Goal: Task Accomplishment & Management: Use online tool/utility

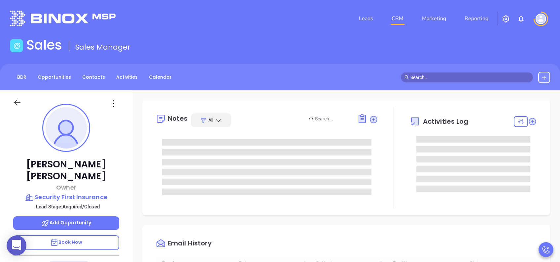
type input "[DATE]"
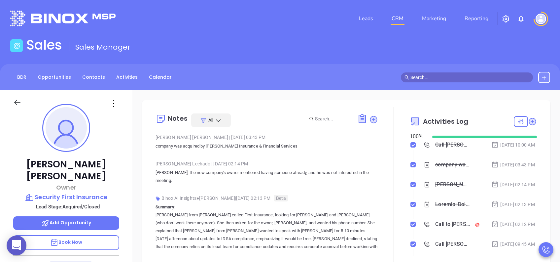
type input "[PERSON_NAME]"
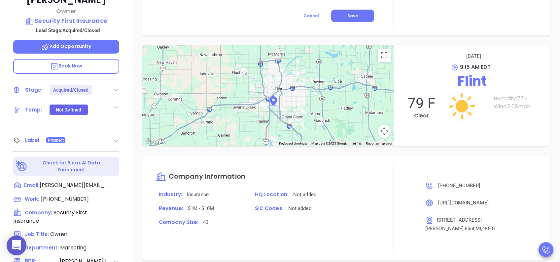
scroll to position [291, 0]
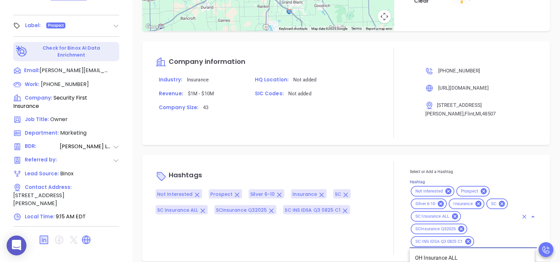
click at [492, 237] on input "Hashtag" at bounding box center [496, 241] width 43 height 8
type input "acq"
click at [457, 252] on li "Acquired" at bounding box center [472, 258] width 125 height 12
click at [549, 221] on div "Notes All Anabell Dominguez | Aug 8, 2025 03:43 PM company was acquired by Walk…" at bounding box center [346, 31] width 428 height 462
click at [514, 231] on div "Not Interested Prospect Silver 6-10 Insurance SC SC Insurance ALL SCInsurance Q…" at bounding box center [473, 216] width 127 height 63
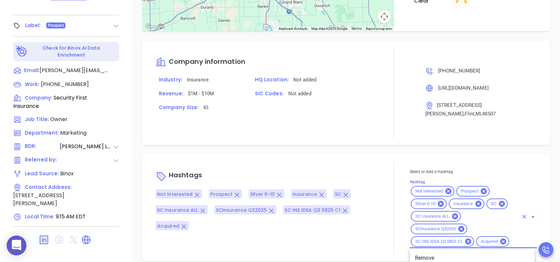
scroll to position [0, 16]
type input "remov"
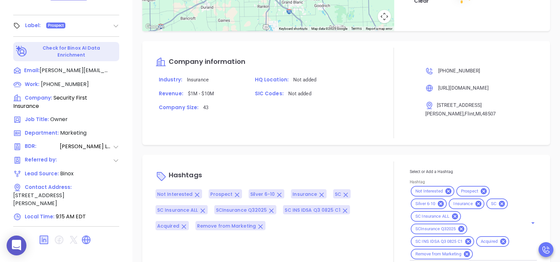
click at [549, 199] on div "Notes All Anabell Dominguez | Aug 8, 2025 03:43 PM company was acquired by Walk…" at bounding box center [346, 31] width 428 height 462
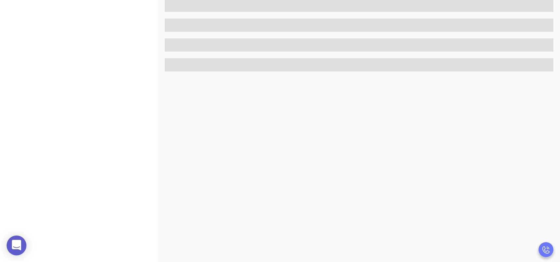
scroll to position [291, 0]
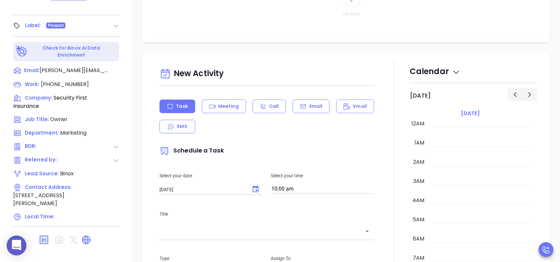
type input "[DATE]"
type input "[PERSON_NAME]"
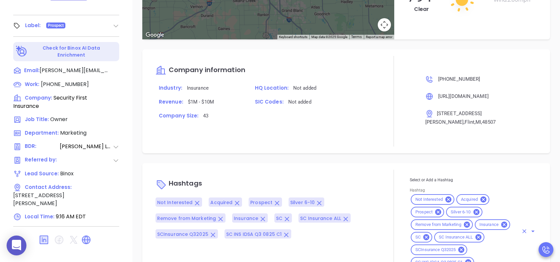
scroll to position [578, 0]
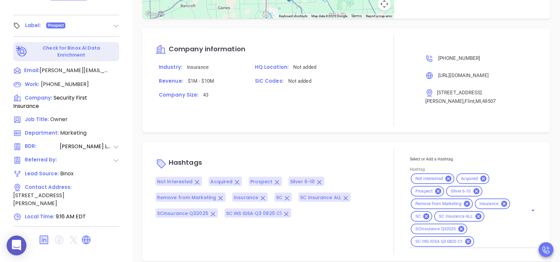
click at [547, 180] on div "Notes All Anabell Dominguez | Aug 8, 2025 03:43 PM company was acquired by Walk…" at bounding box center [346, 31] width 428 height 462
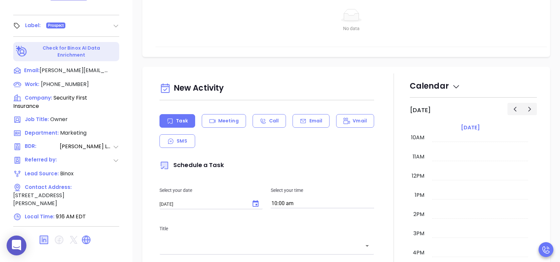
scroll to position [0, 0]
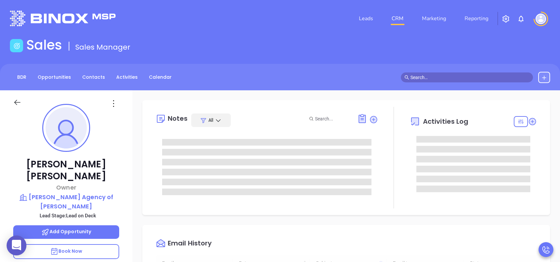
type input "[DATE]"
type input "[PERSON_NAME]"
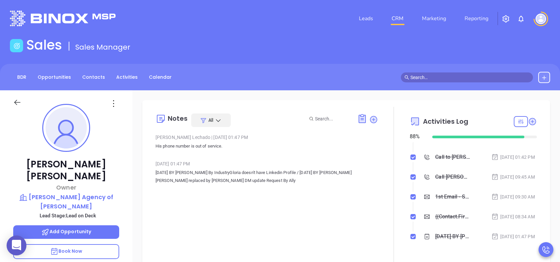
scroll to position [0, 0]
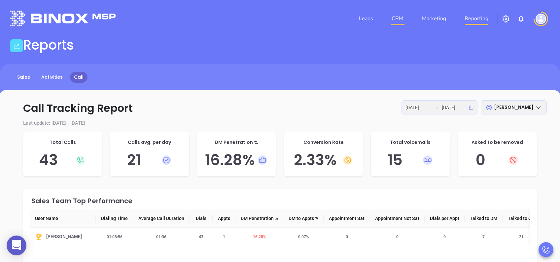
click at [397, 19] on link "CRM" at bounding box center [397, 18] width 17 height 13
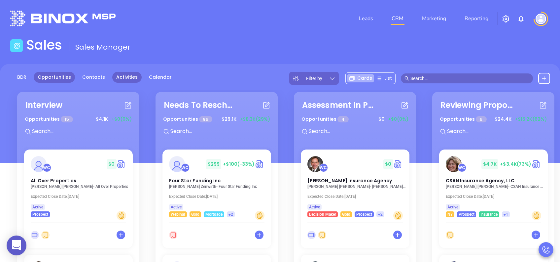
click at [121, 80] on link "Activities" at bounding box center [126, 77] width 29 height 11
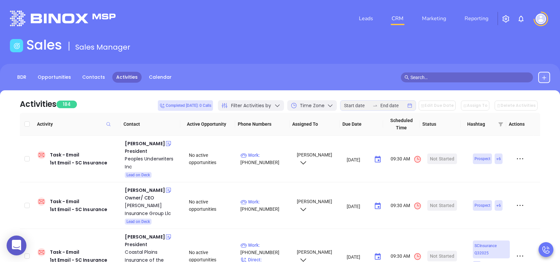
click at [278, 103] on div "Filter Activities by" at bounding box center [251, 105] width 66 height 11
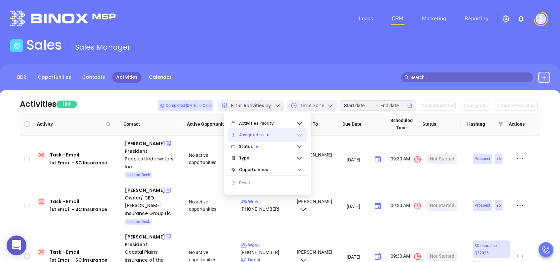
click at [273, 133] on span "Assigned to" at bounding box center [267, 134] width 57 height 13
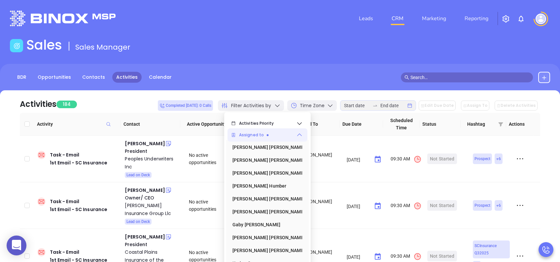
click at [273, 133] on span "Assigned to" at bounding box center [267, 134] width 57 height 13
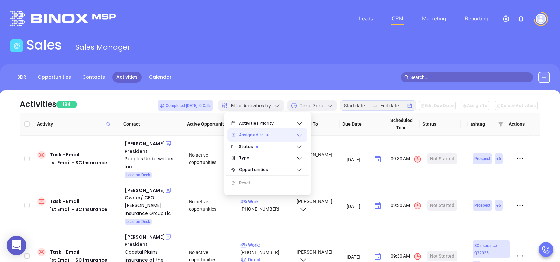
click at [273, 133] on span "Assigned to" at bounding box center [267, 134] width 57 height 13
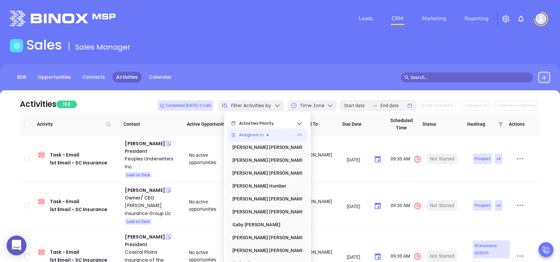
click at [280, 134] on span "Assigned to" at bounding box center [267, 134] width 57 height 13
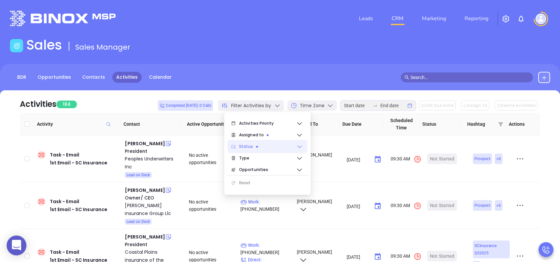
click at [266, 145] on span "Status" at bounding box center [267, 146] width 57 height 13
click at [266, 160] on span "Type" at bounding box center [267, 157] width 57 height 13
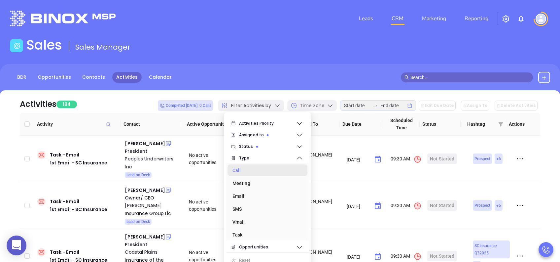
click at [247, 169] on div "Call" at bounding box center [265, 169] width 66 height 13
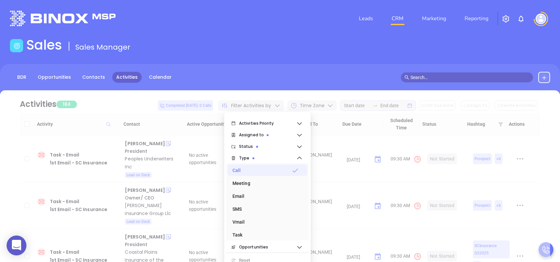
click at [313, 77] on div "BDR Opportunities Contacts Activities Calendar" at bounding box center [280, 77] width 560 height 11
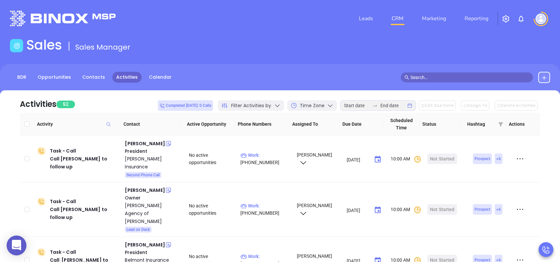
click at [271, 107] on span "Filter Activities by" at bounding box center [251, 105] width 40 height 7
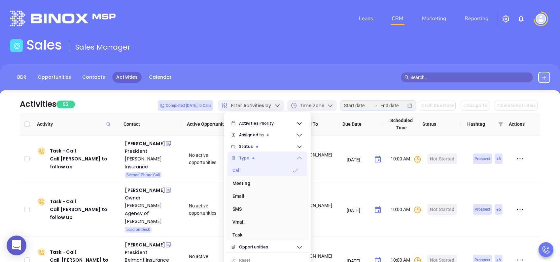
click at [282, 157] on span "Type" at bounding box center [267, 157] width 57 height 13
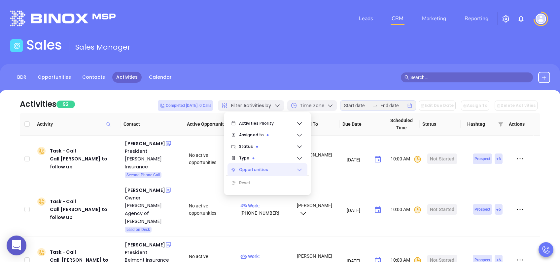
click at [277, 170] on span "Opportunities" at bounding box center [267, 169] width 57 height 13
click at [298, 91] on div "Activities 92 Completed today: 0 Calls Filter Activities by Time Zone Edit Due …" at bounding box center [280, 101] width 520 height 22
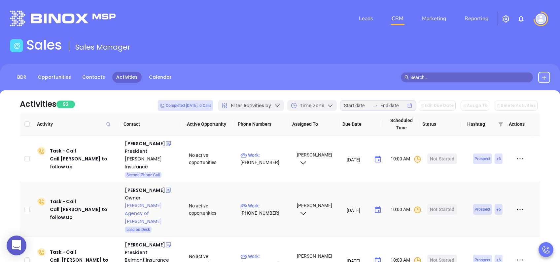
click at [145, 201] on div "Howard B Smith Agency of Mullins" at bounding box center [152, 213] width 55 height 24
click at [151, 186] on div "Ashley Brady" at bounding box center [145, 190] width 40 height 8
click at [439, 204] on div "Start Now" at bounding box center [442, 209] width 21 height 11
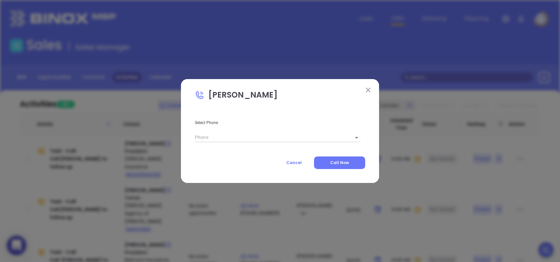
type input "(843) 464-6261"
type input "1"
click at [352, 162] on button "Call Now" at bounding box center [339, 162] width 51 height 13
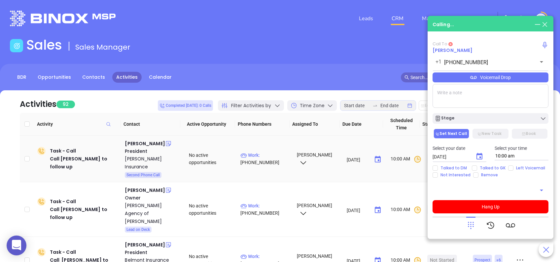
type input "(843) 464-6261"
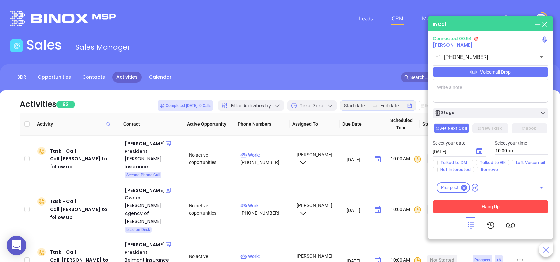
click at [507, 206] on button "Hang Up" at bounding box center [491, 206] width 116 height 13
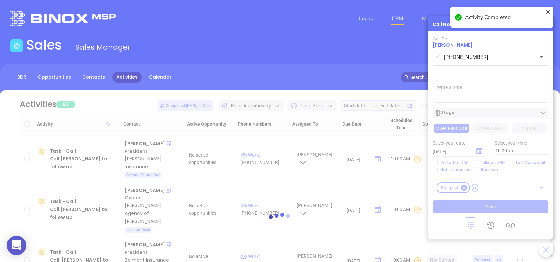
click at [471, 114] on div at bounding box center [280, 219] width 540 height 259
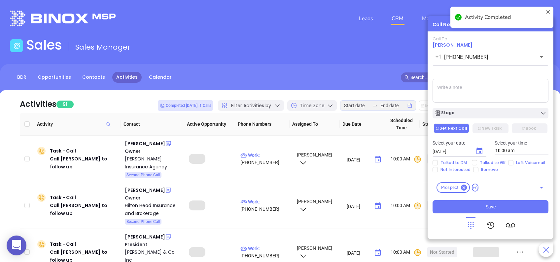
click at [471, 114] on div "Stage" at bounding box center [491, 113] width 112 height 7
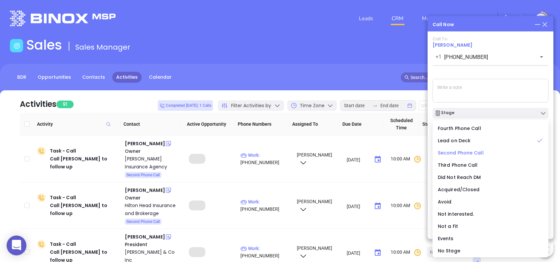
click at [463, 153] on span "Second Phone Call" at bounding box center [461, 152] width 46 height 7
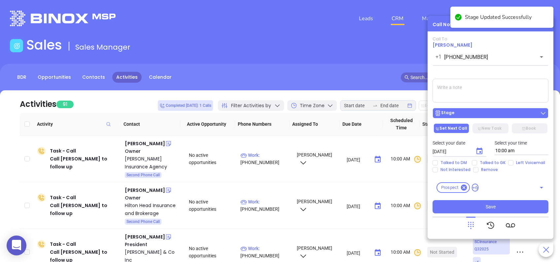
click at [473, 112] on div "Stage" at bounding box center [491, 113] width 112 height 7
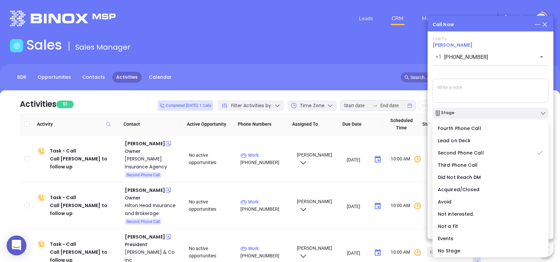
click at [490, 75] on div "Call To Ashley Brady +1 (843) 464-6261 ​ Voicemail Drop Stage Set Next Call New…" at bounding box center [491, 124] width 116 height 177
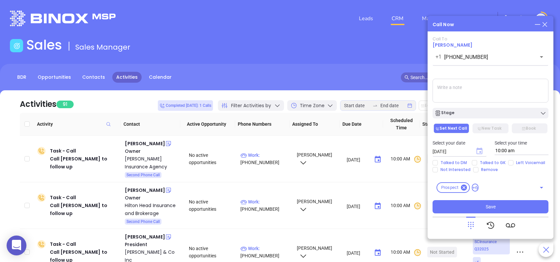
click at [479, 148] on icon "Choose date, selected date is Aug 12, 2025" at bounding box center [479, 150] width 6 height 7
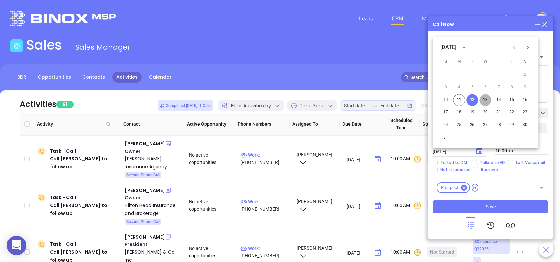
click at [484, 97] on button "13" at bounding box center [485, 100] width 12 height 12
type input "08/13/2025"
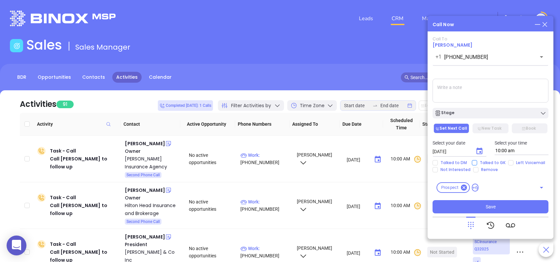
click at [472, 162] on input "Talked to GK" at bounding box center [474, 162] width 5 height 5
checkbox input "true"
click at [516, 203] on button "Save" at bounding box center [491, 206] width 116 height 13
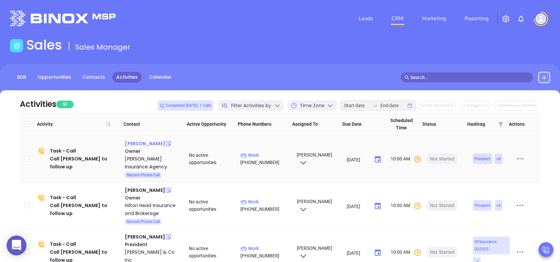
click at [139, 144] on div "Kelly Roberts" at bounding box center [145, 143] width 40 height 8
click at [141, 159] on div "Roberts Insurance Agency" at bounding box center [152, 163] width 55 height 16
click at [443, 157] on div "Start Now" at bounding box center [442, 158] width 21 height 11
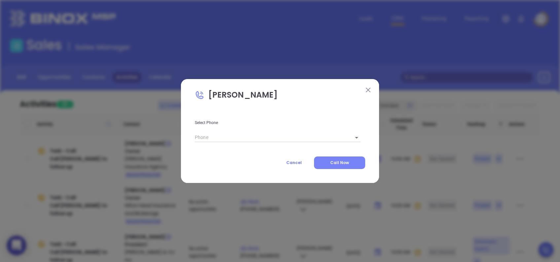
type input "(864) 226-8544"
type input "1"
click at [348, 164] on span "Call Now" at bounding box center [339, 162] width 19 height 6
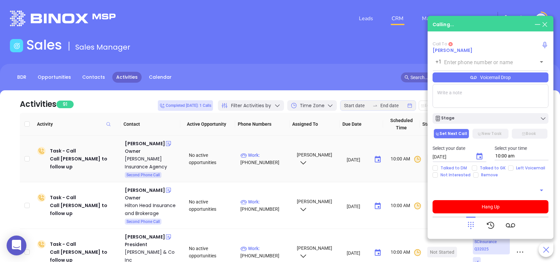
type input "(864) 226-8544"
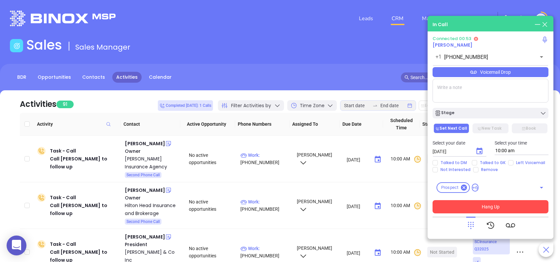
click at [506, 205] on button "Hang Up" at bounding box center [491, 206] width 116 height 13
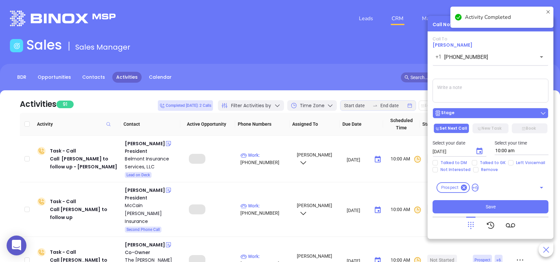
click at [479, 115] on div "Stage" at bounding box center [491, 113] width 112 height 7
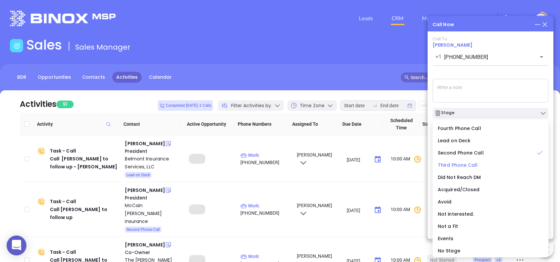
click at [467, 164] on span "Third Phone Call" at bounding box center [458, 164] width 40 height 7
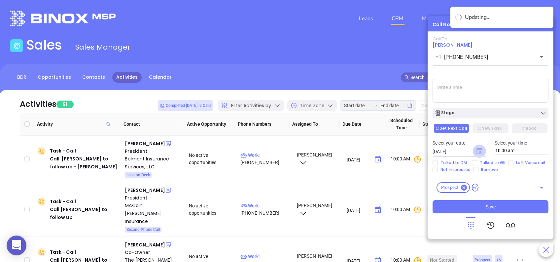
click at [479, 148] on icon "Choose date, selected date is Aug 12, 2025" at bounding box center [479, 151] width 8 height 8
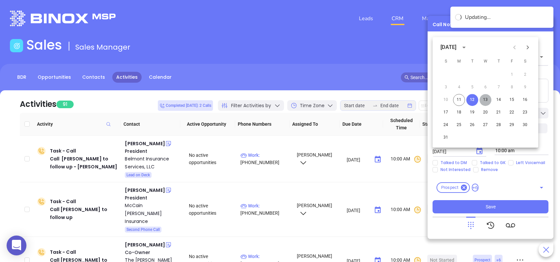
click at [484, 100] on button "13" at bounding box center [485, 100] width 12 height 12
type input "08/13/2025"
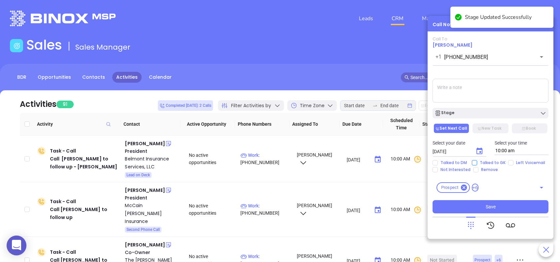
click at [473, 161] on input "Talked to GK" at bounding box center [474, 162] width 5 height 5
checkbox input "true"
click at [474, 114] on div "Stage" at bounding box center [491, 113] width 112 height 7
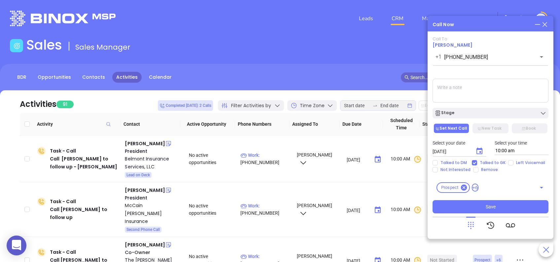
click at [492, 74] on div "Call To Kelly Roberts +1 (864) 226-8544 ​ Voicemail Drop Stage Set Next Call Ne…" at bounding box center [491, 124] width 116 height 177
click at [491, 129] on button "New Task" at bounding box center [490, 128] width 36 height 10
click at [489, 128] on button "New Task" at bounding box center [490, 128] width 36 height 10
click at [465, 129] on button "Set Next Call" at bounding box center [452, 128] width 36 height 10
click at [481, 116] on div "Stage" at bounding box center [491, 113] width 112 height 7
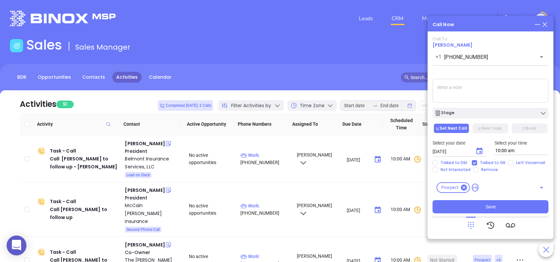
click at [483, 105] on div "Stage" at bounding box center [491, 111] width 124 height 14
click at [481, 126] on icon at bounding box center [479, 128] width 4 height 4
click at [481, 126] on icon at bounding box center [480, 128] width 4 height 4
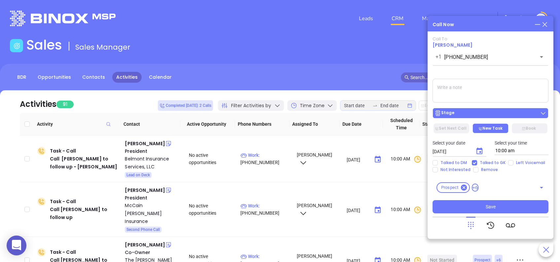
click at [486, 110] on div "Stage" at bounding box center [491, 113] width 112 height 7
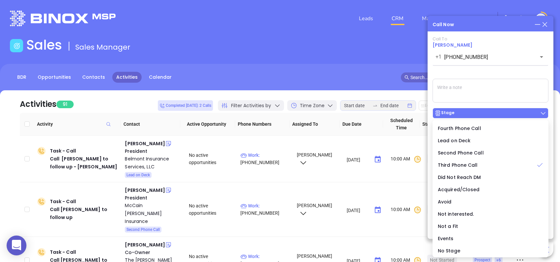
click at [486, 110] on div "Stage" at bounding box center [491, 113] width 112 height 7
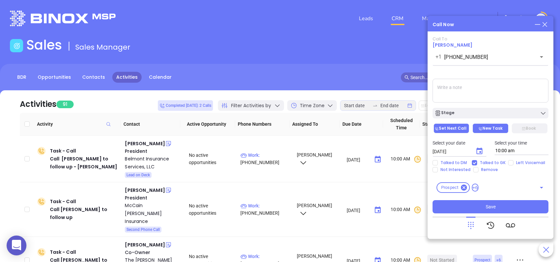
click at [459, 129] on button "Set Next Call" at bounding box center [452, 128] width 36 height 10
click at [479, 150] on icon "Choose date, selected date is Aug 13, 2025" at bounding box center [479, 151] width 8 height 8
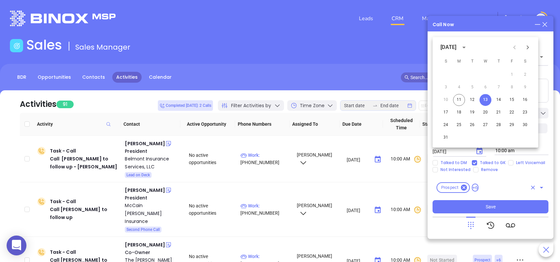
click at [516, 177] on div "Prospect +6 ​" at bounding box center [491, 186] width 116 height 19
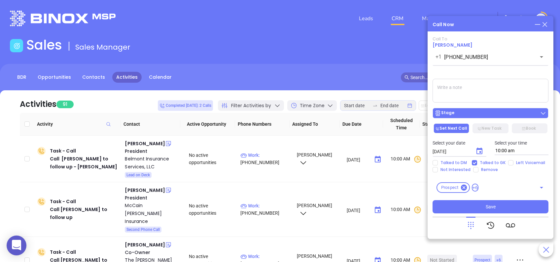
click at [468, 113] on div "Stage" at bounding box center [491, 113] width 112 height 7
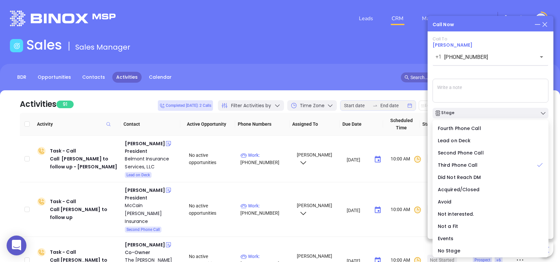
click at [481, 74] on div "Call To Kelly Roberts +1 (864) 226-8544 ​ Voicemail Drop Stage Set Next Call Ne…" at bounding box center [491, 124] width 116 height 177
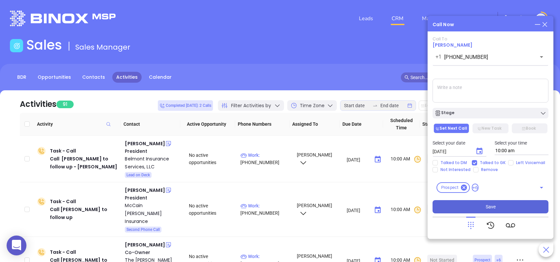
click at [505, 208] on button "Save" at bounding box center [491, 206] width 116 height 13
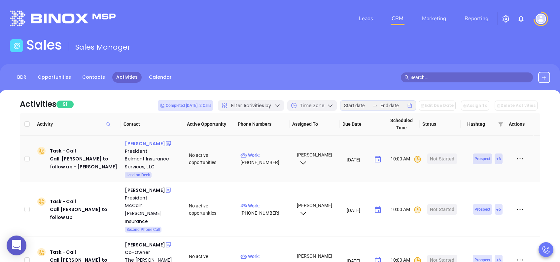
click at [140, 145] on div "Landon Phillips" at bounding box center [145, 143] width 40 height 8
click at [151, 159] on div "Belmont Insurance Services, LLC" at bounding box center [152, 163] width 55 height 16
click at [442, 157] on div "Start Now" at bounding box center [442, 158] width 21 height 11
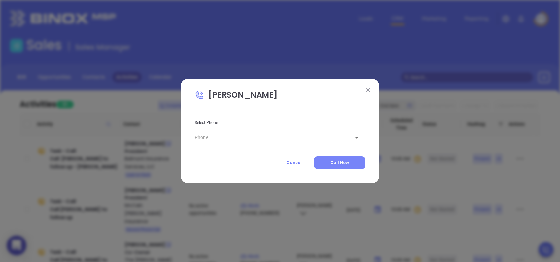
type input "(843) 757-3838"
type input "1"
click at [334, 163] on span "Call Now" at bounding box center [339, 162] width 19 height 6
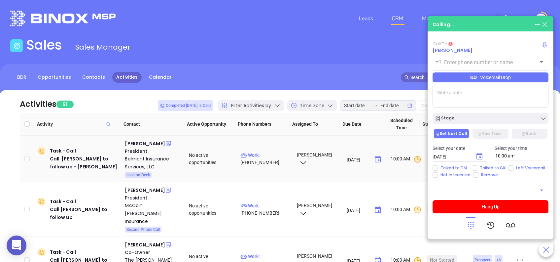
type input "(843) 757-3838"
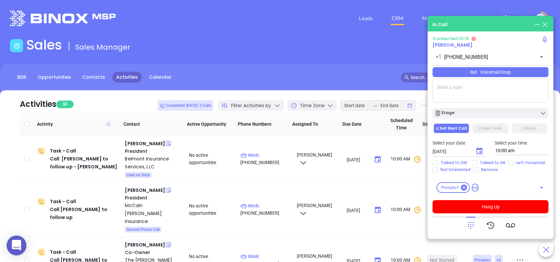
click at [522, 74] on div "Voicemail Drop" at bounding box center [491, 72] width 116 height 10
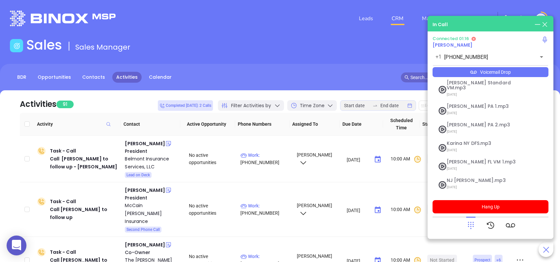
scroll to position [72, 0]
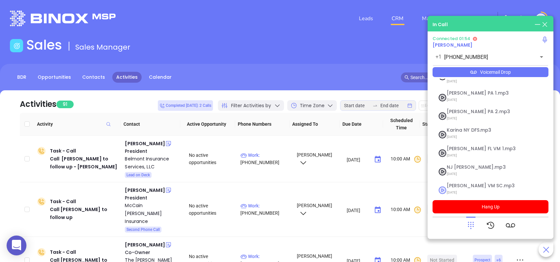
click at [466, 183] on span "Lucy VM SC.mp3" at bounding box center [482, 185] width 71 height 5
checkbox input "true"
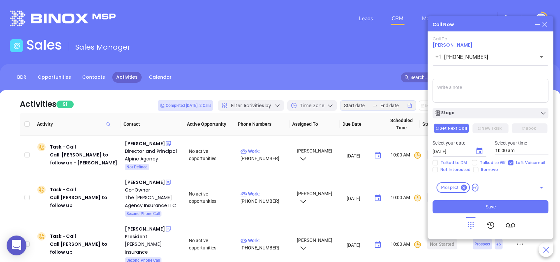
click at [486, 92] on textarea at bounding box center [491, 91] width 116 height 24
click at [460, 115] on div "Stage" at bounding box center [491, 113] width 112 height 7
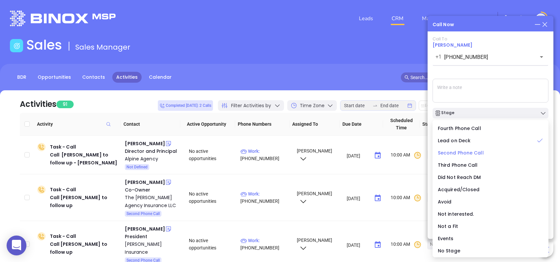
click at [466, 149] on span "Second Phone Call" at bounding box center [461, 152] width 46 height 7
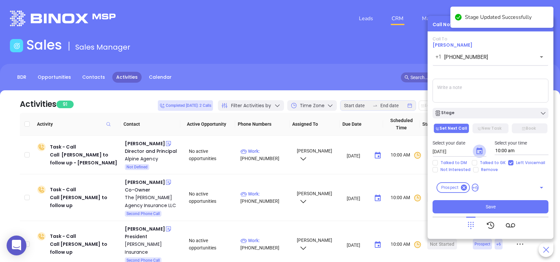
click at [479, 150] on icon "Choose date, selected date is Aug 12, 2025" at bounding box center [479, 151] width 8 height 8
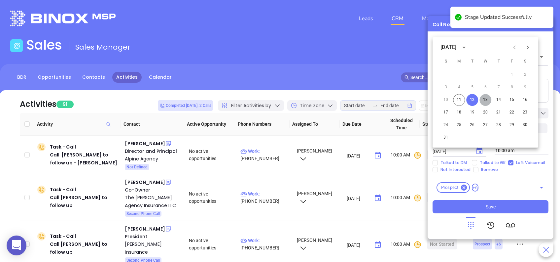
click at [487, 100] on button "13" at bounding box center [485, 100] width 12 height 12
type input "08/13/2025"
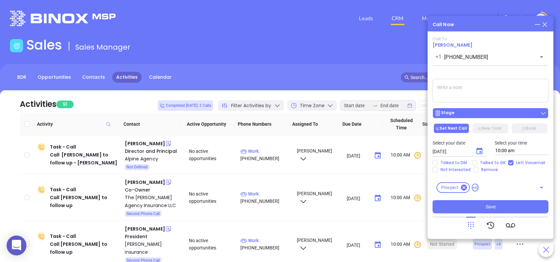
click at [483, 111] on div "Stage" at bounding box center [491, 113] width 112 height 7
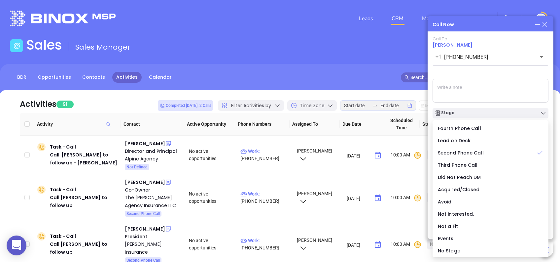
click at [489, 76] on div "Call To Landon Phillips +1 (843) 757-3838 ​ Voicemail Drop Stage Set Next Call …" at bounding box center [491, 124] width 116 height 177
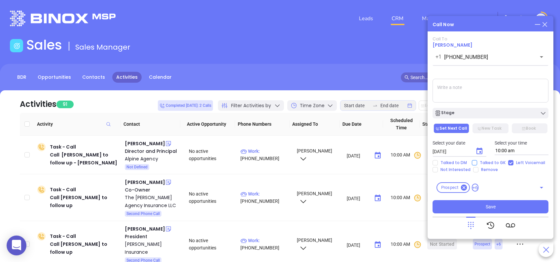
click at [475, 163] on input "Talked to GK" at bounding box center [474, 162] width 5 height 5
checkbox input "true"
click at [463, 109] on button "Stage" at bounding box center [491, 113] width 116 height 11
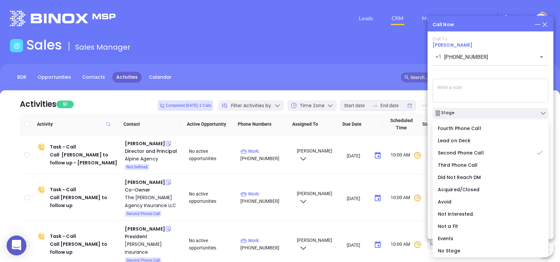
click at [475, 74] on div "Call To Landon Phillips +1 (843) 757-3838 ​ Voicemail Drop Stage Set Next Call …" at bounding box center [491, 124] width 116 height 177
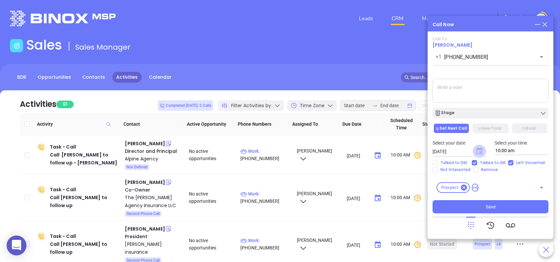
click at [478, 153] on icon "Choose date, selected date is Aug 13, 2025" at bounding box center [479, 150] width 6 height 7
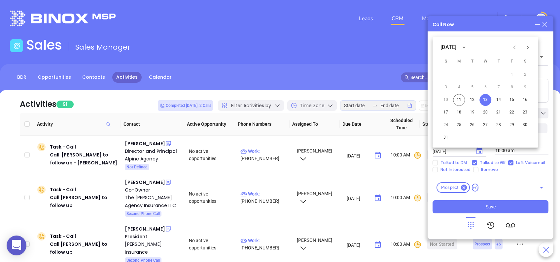
click at [484, 96] on button "13" at bounding box center [485, 100] width 12 height 12
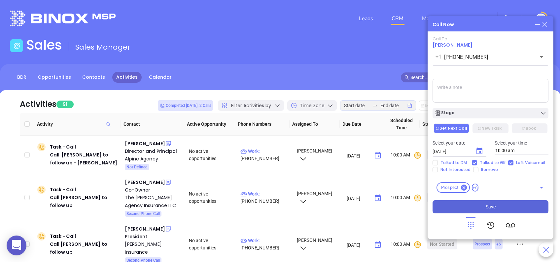
click at [499, 207] on button "Save" at bounding box center [491, 206] width 116 height 13
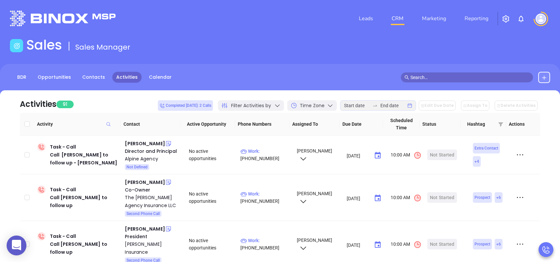
click at [519, 17] on img at bounding box center [521, 19] width 8 height 8
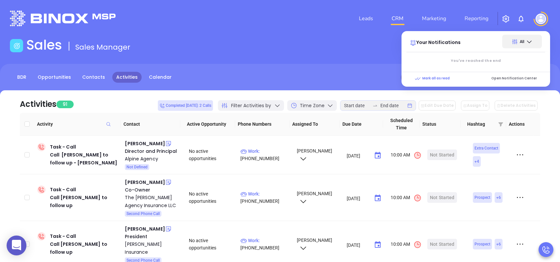
click at [370, 52] on div "Sales Sales Manager" at bounding box center [280, 46] width 548 height 18
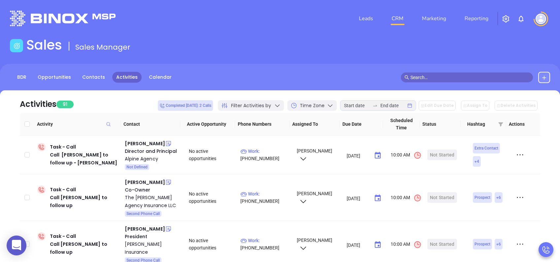
click at [17, 251] on div at bounding box center [17, 245] width 20 height 20
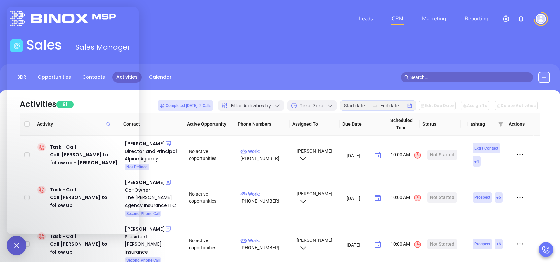
click at [195, 33] on header "Leads CRM Marketing Reporting Financial Leads Leads" at bounding box center [280, 18] width 540 height 37
click at [15, 246] on div at bounding box center [17, 245] width 20 height 20
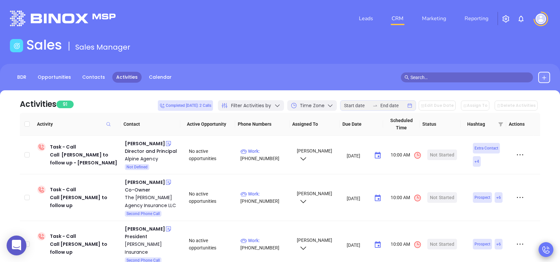
click at [549, 248] on icon at bounding box center [545, 249] width 9 height 9
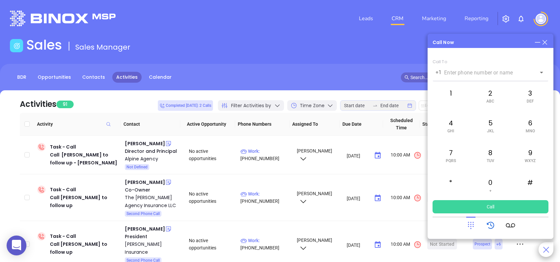
click at [488, 226] on icon at bounding box center [490, 224] width 9 height 9
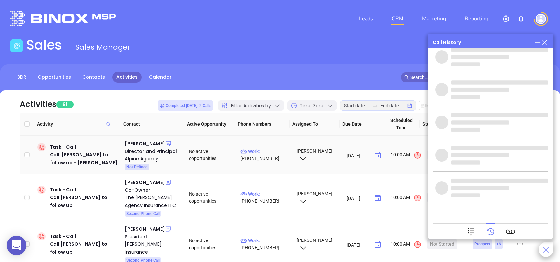
drag, startPoint x: 142, startPoint y: 143, endPoint x: 140, endPoint y: 150, distance: 7.5
click at [142, 143] on div "Reese McCurdy" at bounding box center [145, 143] width 40 height 8
click at [143, 156] on div "Alpine Agency" at bounding box center [152, 159] width 55 height 8
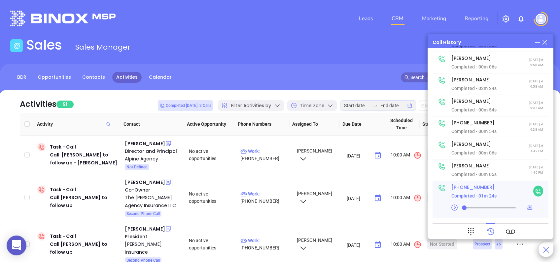
scroll to position [0, 0]
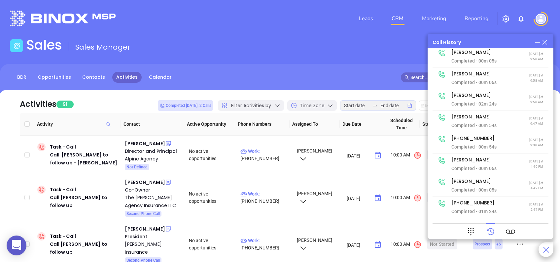
click at [358, 50] on div "Sales Sales Manager" at bounding box center [280, 46] width 548 height 18
click at [513, 233] on icon at bounding box center [510, 231] width 9 height 9
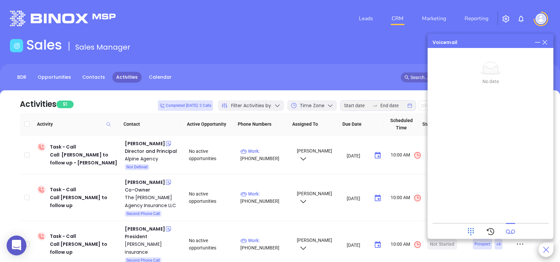
click at [470, 229] on icon at bounding box center [470, 231] width 9 height 9
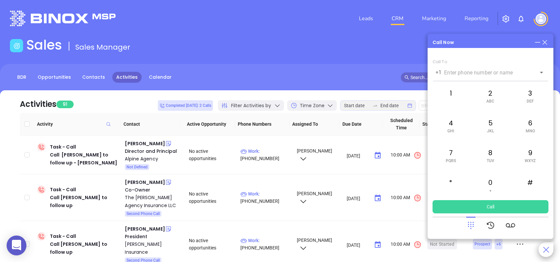
click at [544, 39] on icon at bounding box center [544, 42] width 7 height 7
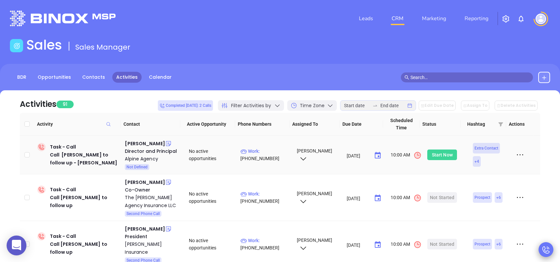
click at [442, 153] on div "Start Now" at bounding box center [442, 154] width 21 height 11
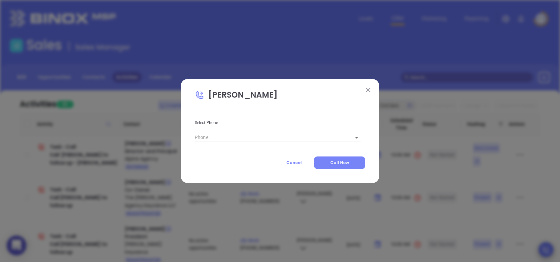
type input "(803) 432-4960"
type input "1"
click at [350, 164] on button "Call Now" at bounding box center [339, 162] width 51 height 13
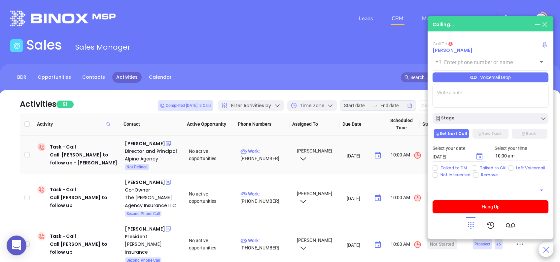
type input "(803) 432-4960"
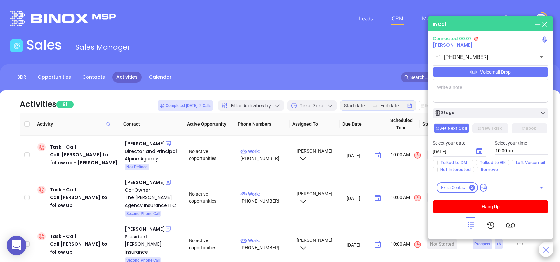
click at [508, 72] on div "Voicemail Drop" at bounding box center [491, 72] width 116 height 10
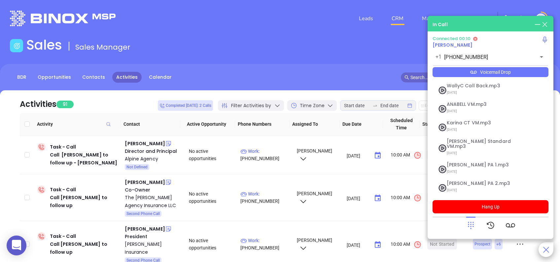
scroll to position [72, 0]
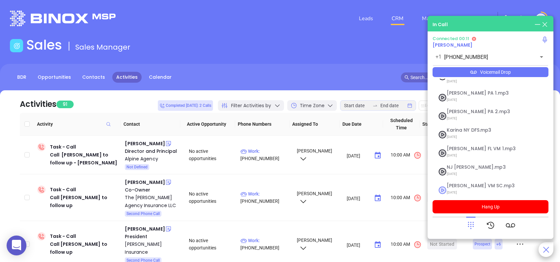
click at [452, 183] on span "Lucy VM SC.mp3" at bounding box center [482, 185] width 71 height 5
checkbox input "true"
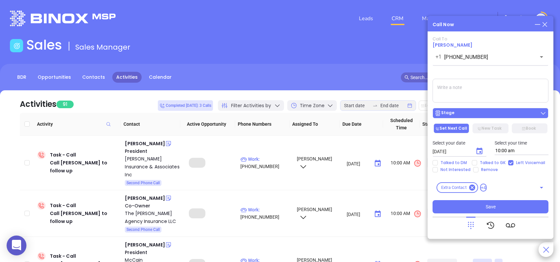
click at [458, 113] on div "Stage" at bounding box center [491, 113] width 112 height 7
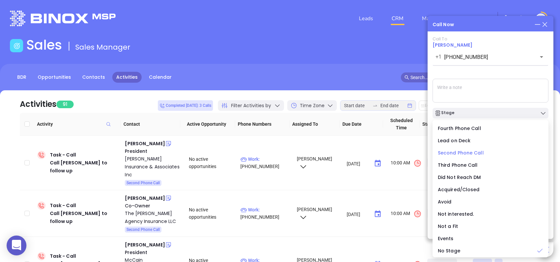
scroll to position [0, 0]
click at [456, 150] on span "Second Phone Call" at bounding box center [461, 152] width 46 height 7
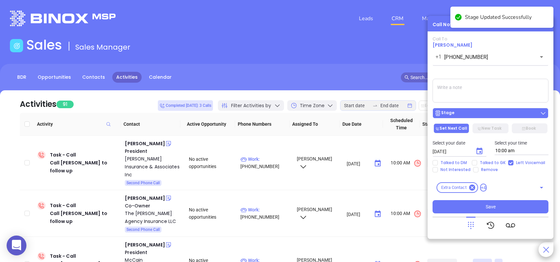
click at [489, 115] on div "Stage" at bounding box center [491, 113] width 112 height 7
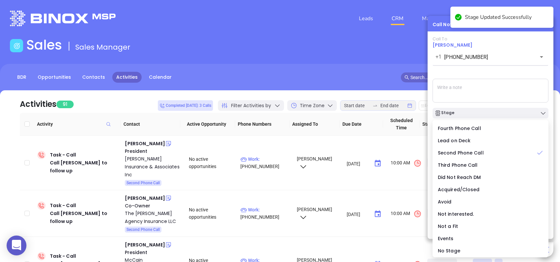
click at [494, 72] on div "Call To Reese McCurdy +1 (803) 432-4960 ​ Voicemail Drop Stage Set Next Call Ne…" at bounding box center [491, 124] width 116 height 177
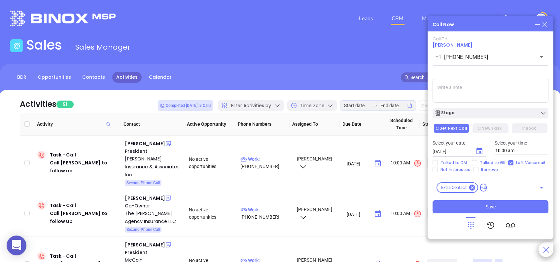
click at [479, 151] on icon "Choose date, selected date is Aug 12, 2025" at bounding box center [479, 151] width 8 height 8
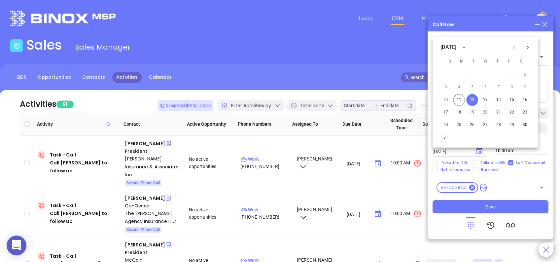
click at [489, 30] on div "Call Now Call To Reese McCurdy +1 (803) 432-4960 ​ Voicemail Drop Stage Set Nex…" at bounding box center [491, 127] width 126 height 223
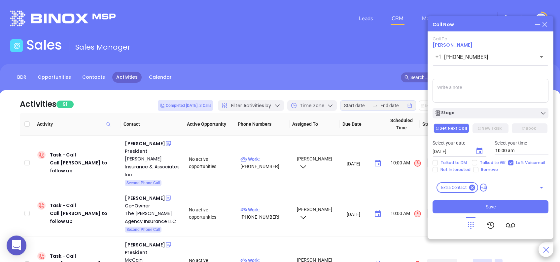
click at [478, 150] on icon "Choose date, selected date is Aug 12, 2025" at bounding box center [479, 151] width 8 height 8
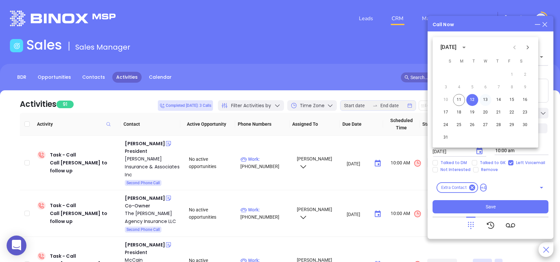
click at [487, 97] on button "13" at bounding box center [485, 100] width 12 height 12
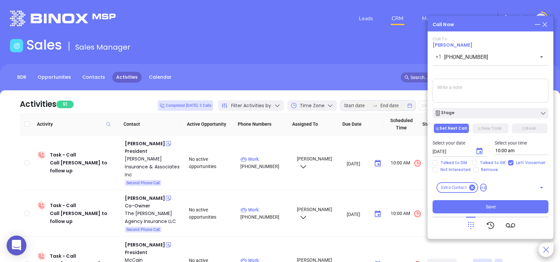
type input "08/13/2025"
click at [493, 109] on button "Stage" at bounding box center [491, 113] width 116 height 11
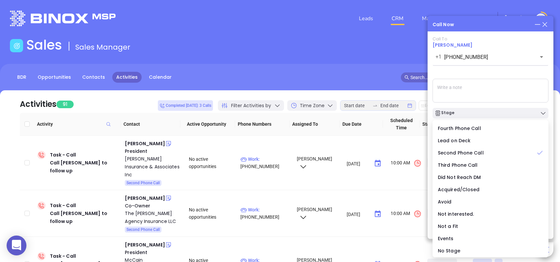
click at [488, 72] on div "Call To Reese McCurdy +1 (803) 432-4960 ​ Voicemail Drop Stage Set Next Call Ne…" at bounding box center [491, 124] width 116 height 177
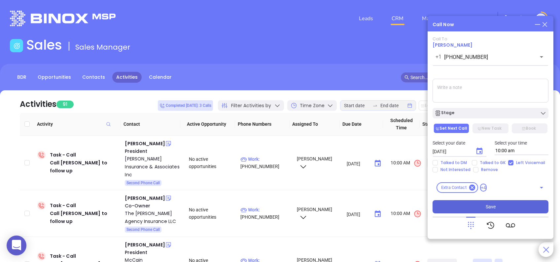
click at [506, 209] on button "Save" at bounding box center [491, 206] width 116 height 13
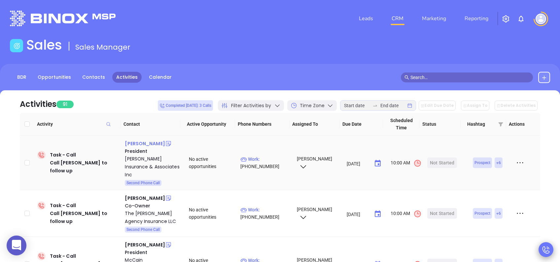
click at [140, 143] on div "Landon Papay" at bounding box center [145, 143] width 40 height 8
click at [143, 158] on div "Papay Insurance & Associates Inc" at bounding box center [152, 167] width 55 height 24
click at [438, 157] on div "Start Now" at bounding box center [442, 162] width 21 height 11
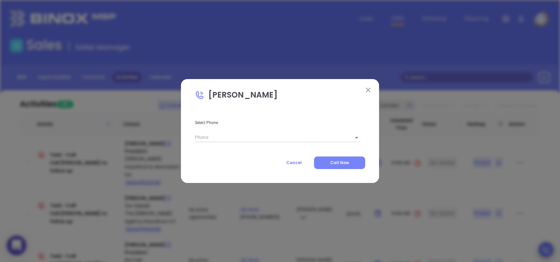
type input "(843) 476-4805"
type input "1"
click at [334, 163] on span "Call Now" at bounding box center [339, 162] width 19 height 6
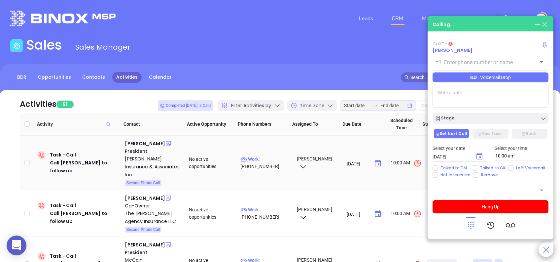
type input "(843) 476-4805"
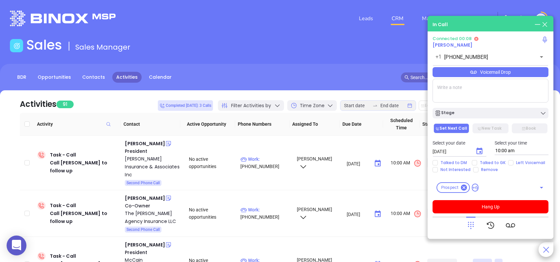
click at [472, 224] on icon at bounding box center [470, 224] width 9 height 9
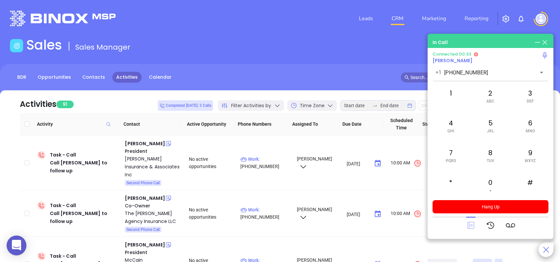
click at [472, 225] on icon at bounding box center [470, 225] width 7 height 7
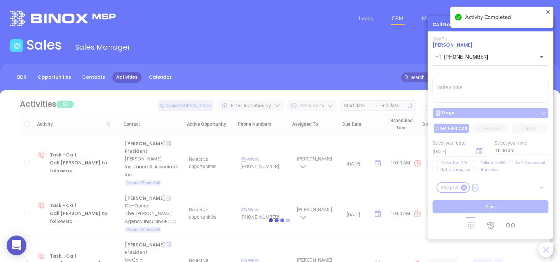
click at [471, 114] on div at bounding box center [280, 219] width 540 height 259
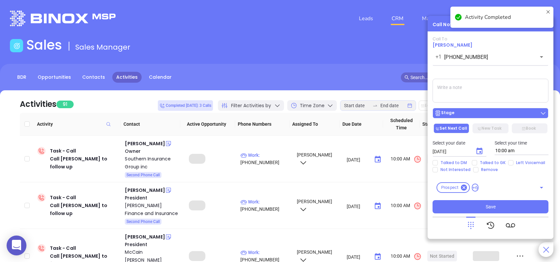
click at [471, 114] on div "Stage" at bounding box center [491, 113] width 112 height 7
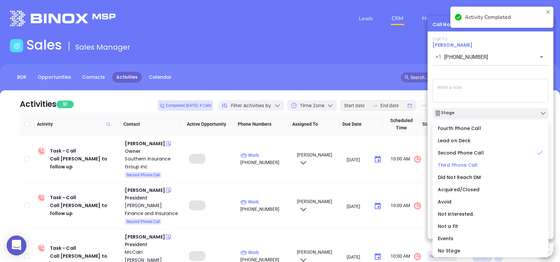
click at [456, 164] on span "Third Phone Call" at bounding box center [458, 164] width 40 height 7
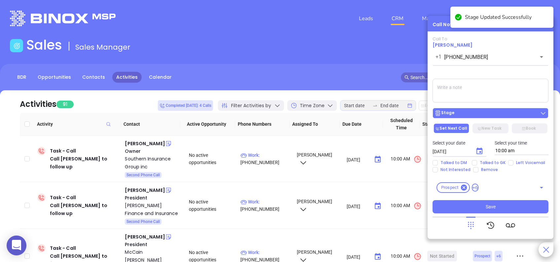
click at [468, 110] on div "Stage" at bounding box center [491, 113] width 112 height 7
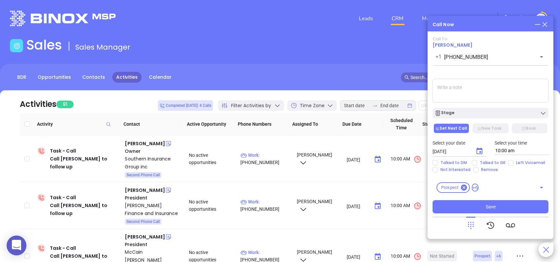
click at [480, 75] on div "Call To Landon Papay +1 (843) 476-4805 ​ Voicemail Drop Stage Set Next Call New…" at bounding box center [491, 124] width 116 height 177
click at [481, 152] on icon "Choose date, selected date is Aug 12, 2025" at bounding box center [479, 151] width 8 height 8
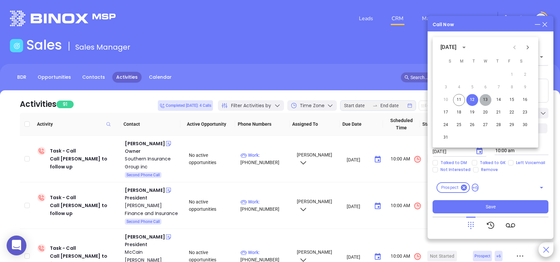
click at [485, 98] on button "13" at bounding box center [485, 100] width 12 height 12
type input "08/13/2025"
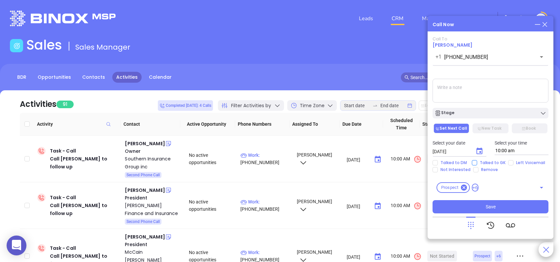
click at [473, 161] on input "Talked to GK" at bounding box center [474, 162] width 5 height 5
checkbox input "true"
click at [508, 206] on button "Save" at bounding box center [491, 206] width 116 height 13
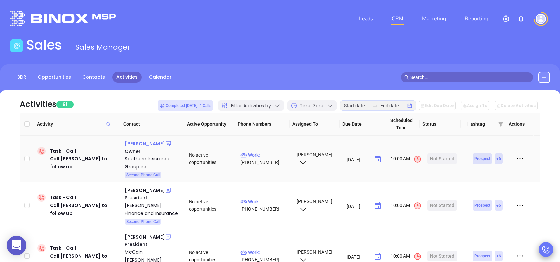
click at [146, 144] on div "David Ashton" at bounding box center [145, 143] width 40 height 8
click at [145, 157] on div "Southern Insurance Group inc" at bounding box center [152, 163] width 55 height 16
click at [445, 156] on div "Start Now" at bounding box center [442, 158] width 21 height 11
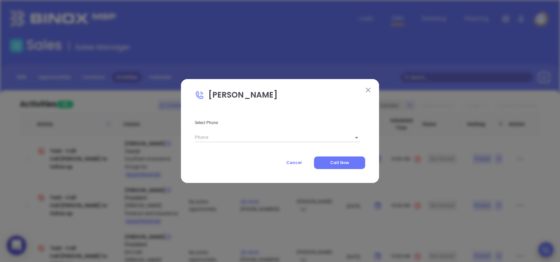
type input "(864) 626-6181"
type input "1"
click at [339, 161] on span "Call Now" at bounding box center [339, 162] width 19 height 6
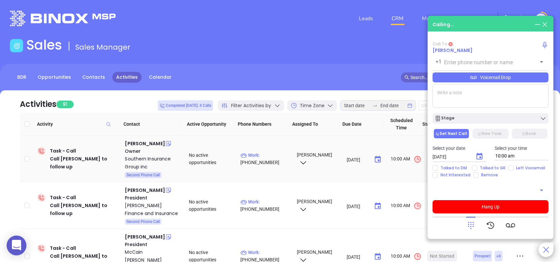
type input "(864) 626-6181"
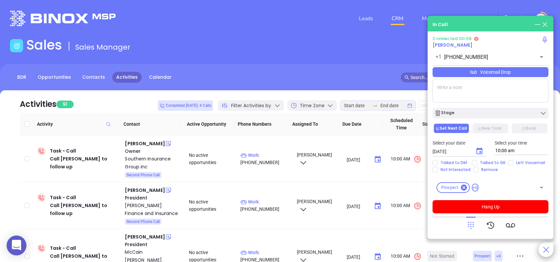
click at [470, 225] on icon at bounding box center [470, 224] width 9 height 9
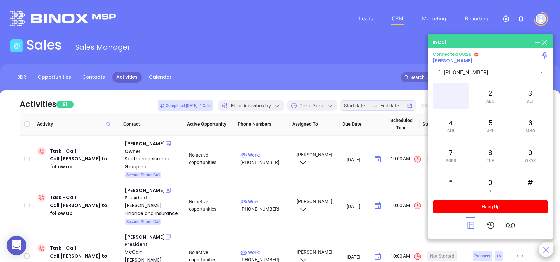
click at [451, 93] on div "1" at bounding box center [451, 96] width 36 height 26
click at [452, 122] on div "4 GHI" at bounding box center [451, 125] width 36 height 26
click at [468, 228] on icon at bounding box center [470, 224] width 9 height 9
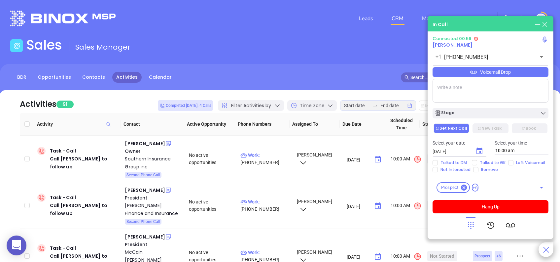
click at [520, 74] on div "Voicemail Drop" at bounding box center [491, 72] width 116 height 10
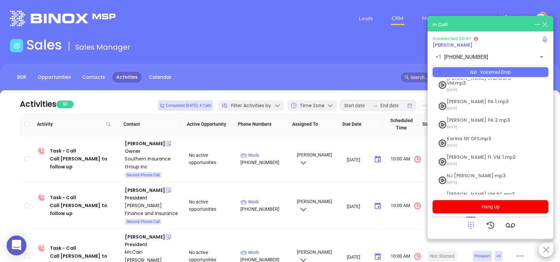
scroll to position [72, 0]
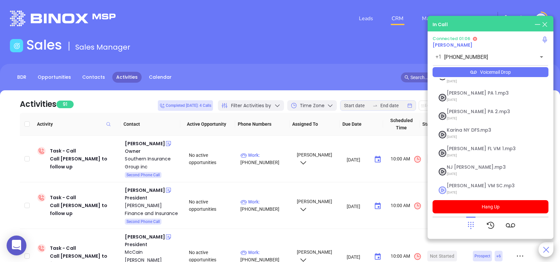
click at [456, 183] on span "Lucy VM SC.mp3" at bounding box center [482, 185] width 71 height 5
checkbox input "true"
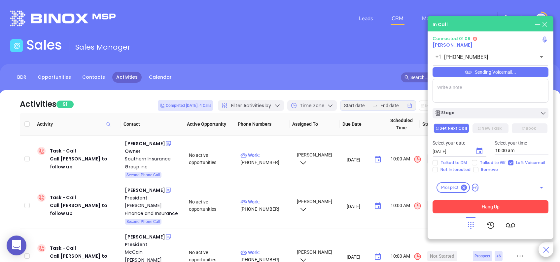
click at [509, 205] on button "Hang Up" at bounding box center [491, 206] width 116 height 13
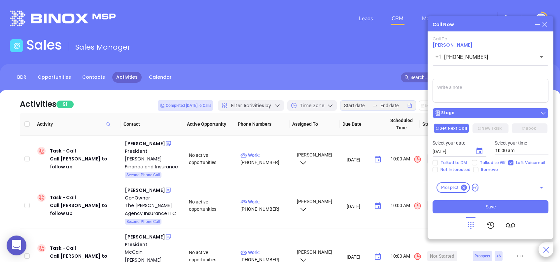
click at [490, 116] on div "Stage" at bounding box center [491, 113] width 112 height 7
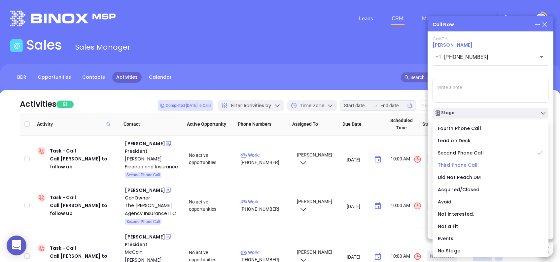
click at [463, 165] on span "Third Phone Call" at bounding box center [458, 164] width 40 height 7
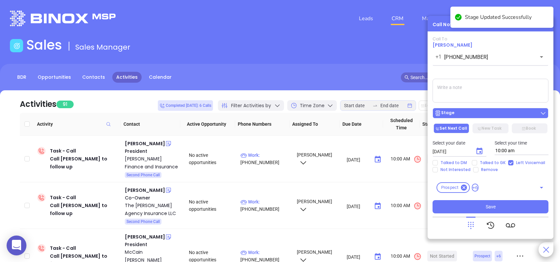
click at [463, 111] on div "Stage" at bounding box center [491, 113] width 112 height 7
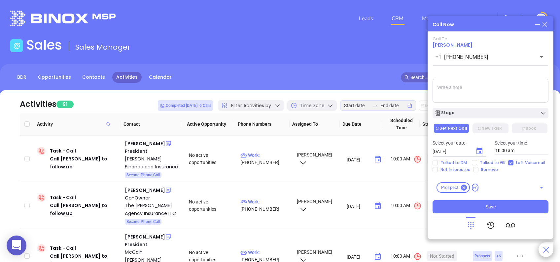
click at [481, 74] on div "Call To David Ashton +1 (864) 626-6181 ​ Sending Voicemail... Stage Set Next Ca…" at bounding box center [491, 124] width 116 height 177
click at [485, 127] on button "New Task" at bounding box center [490, 128] width 36 height 10
click at [457, 127] on button "Set Next Call" at bounding box center [452, 128] width 36 height 10
click at [461, 110] on div "Stage" at bounding box center [491, 113] width 112 height 7
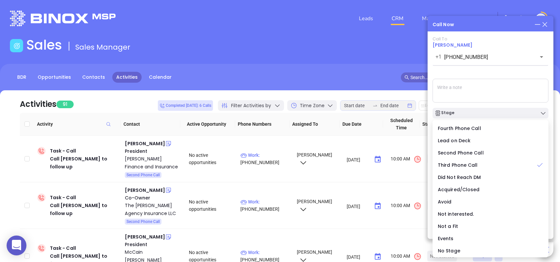
click at [493, 72] on div "Call To David Ashton +1 (864) 626-6181 ​ Sending Voicemail... Stage Set Next Ca…" at bounding box center [491, 124] width 116 height 177
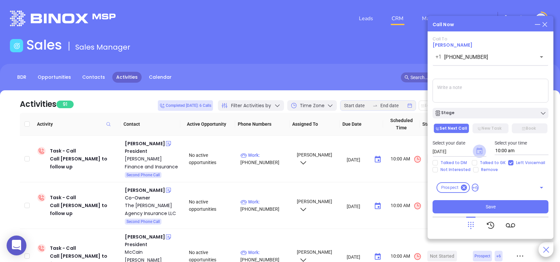
click at [480, 151] on icon "Choose date, selected date is Aug 12, 2025" at bounding box center [479, 150] width 6 height 7
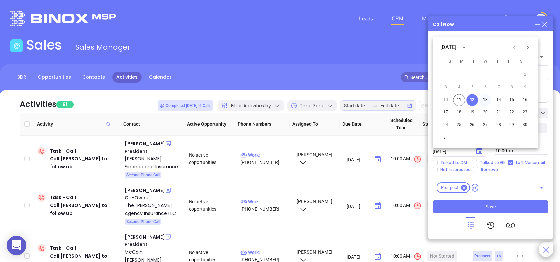
click at [487, 98] on button "13" at bounding box center [485, 100] width 12 height 12
type input "08/13/2025"
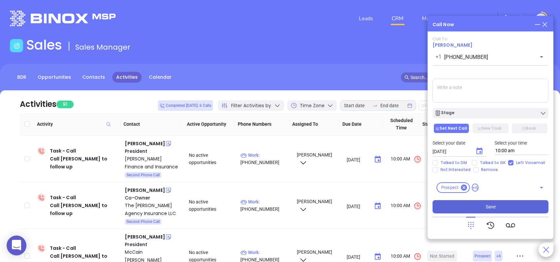
click at [500, 205] on button "Save" at bounding box center [491, 206] width 116 height 13
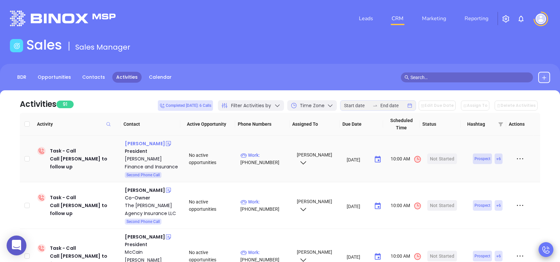
click at [150, 146] on div "Wanda Gardner" at bounding box center [145, 143] width 40 height 8
click at [148, 158] on div "Williams Finance and Insurance" at bounding box center [152, 163] width 55 height 16
click at [441, 158] on div "Start Now" at bounding box center [442, 158] width 21 height 11
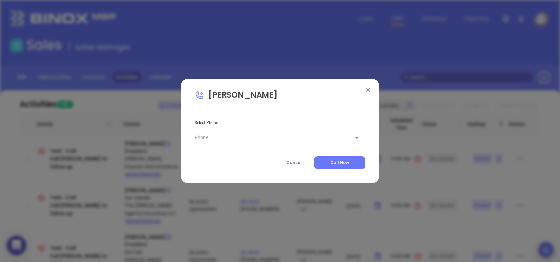
type input "(803) 285-1524"
type input "1"
click at [343, 160] on span "Call Now" at bounding box center [339, 162] width 19 height 6
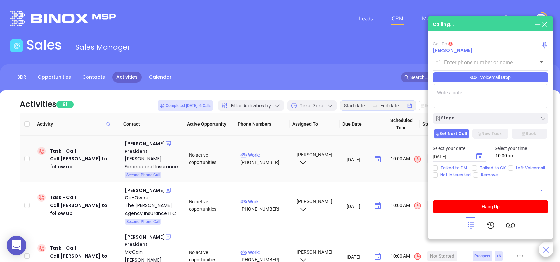
type input "(803) 285-1524"
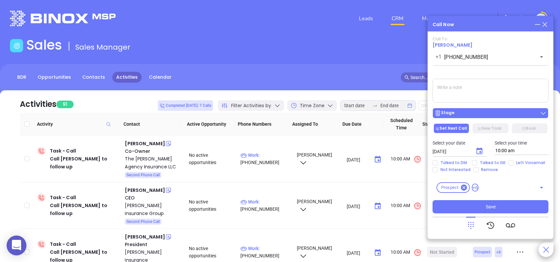
click at [471, 111] on div "Stage" at bounding box center [491, 113] width 112 height 7
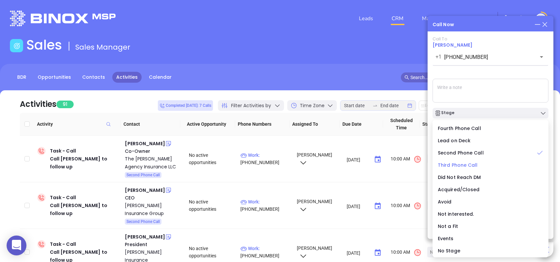
click at [463, 164] on span "Third Phone Call" at bounding box center [458, 164] width 40 height 7
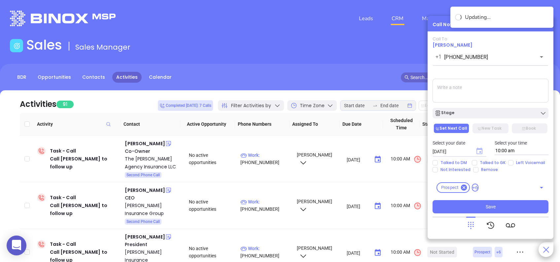
click at [478, 149] on icon "Choose date, selected date is Aug 12, 2025" at bounding box center [479, 150] width 6 height 7
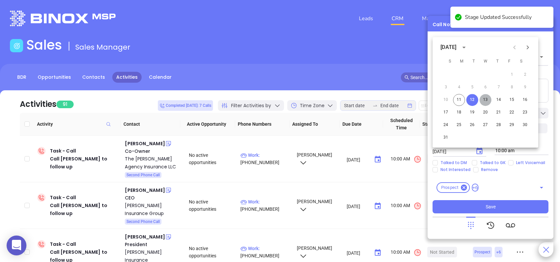
click at [484, 100] on button "13" at bounding box center [485, 100] width 12 height 12
type input "08/13/2025"
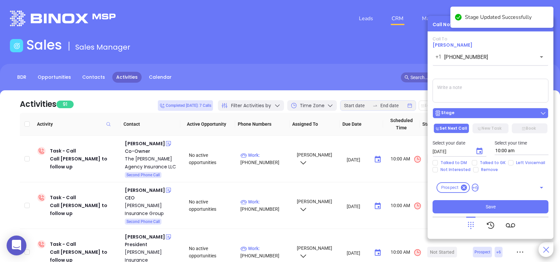
click at [484, 111] on div "Stage" at bounding box center [491, 113] width 112 height 7
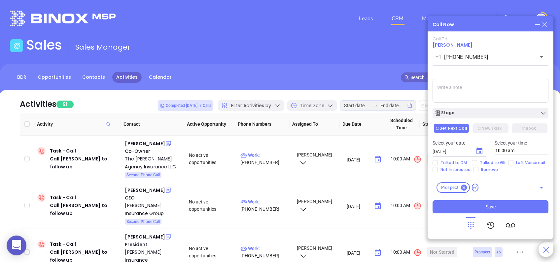
click at [474, 73] on icon at bounding box center [473, 72] width 7 height 3
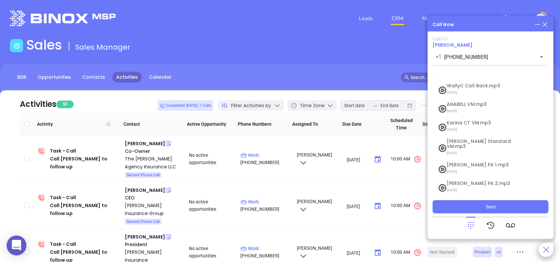
click at [489, 72] on div "Call To Wanda Gardner +1 (803) 285-1524 ​ Voicemail Drop Stage Set Next Call Ne…" at bounding box center [491, 124] width 116 height 177
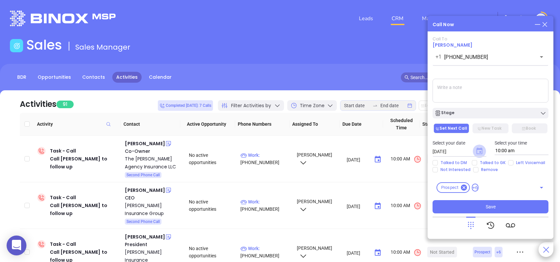
click at [480, 150] on icon "Choose date, selected date is Aug 13, 2025" at bounding box center [479, 150] width 6 height 7
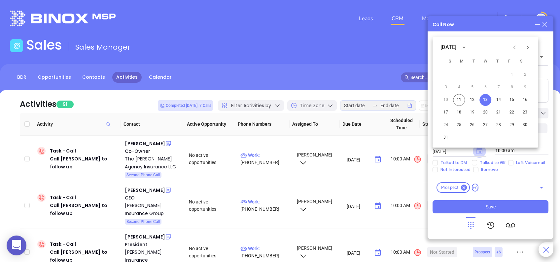
click at [480, 150] on icon "Choose date, selected date is Aug 13, 2025" at bounding box center [479, 150] width 6 height 7
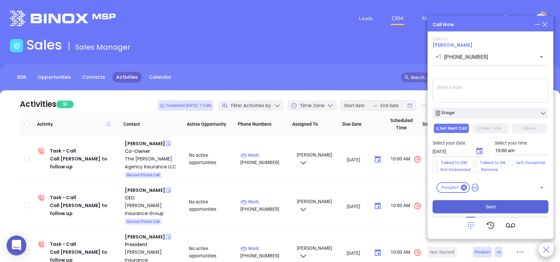
click at [503, 207] on button "Save" at bounding box center [491, 206] width 116 height 13
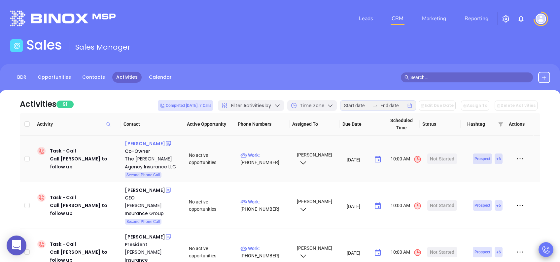
click at [144, 145] on div "Richard M Marsh" at bounding box center [145, 143] width 40 height 8
click at [138, 160] on div "The George Agency Insurance LLC" at bounding box center [152, 163] width 55 height 16
click at [440, 154] on div "Start Now" at bounding box center [442, 158] width 21 height 11
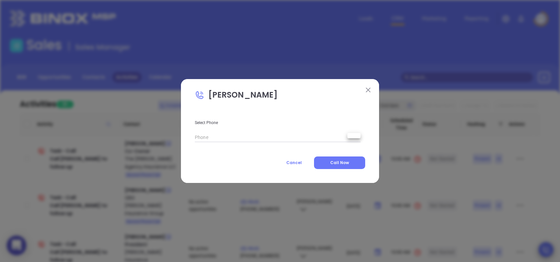
click at [350, 138] on body "0 Leads CRM Marketing Reporting Financial Leads Leads Sales Sales Manager BDR O…" at bounding box center [280, 131] width 560 height 262
click at [254, 160] on div at bounding box center [280, 131] width 560 height 262
click at [356, 137] on icon at bounding box center [356, 138] width 3 height 2
type input "( ) -"
click at [240, 134] on input "( ) -" at bounding box center [270, 137] width 150 height 10
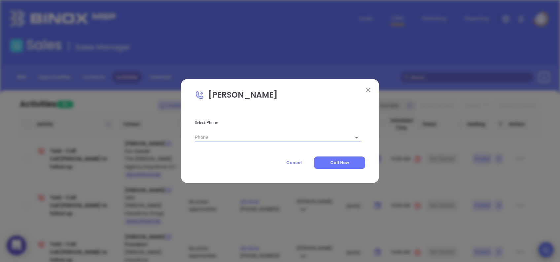
click at [366, 89] on img at bounding box center [368, 89] width 5 height 5
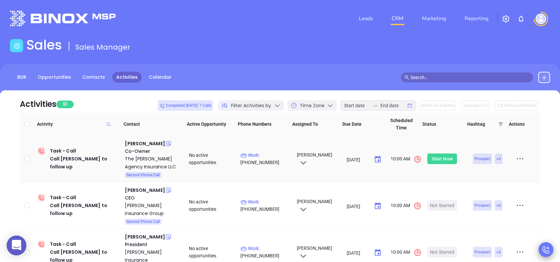
click at [437, 158] on div "Start Now" at bounding box center [442, 158] width 21 height 11
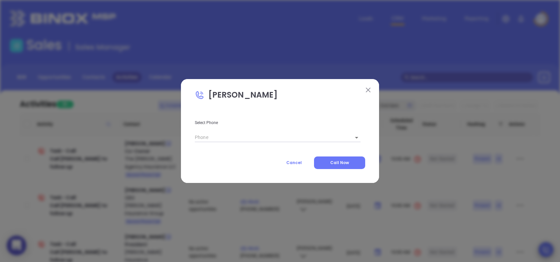
type input "( ) -"
click at [280, 141] on input "( ) -" at bounding box center [270, 137] width 150 height 10
click at [366, 89] on img at bounding box center [368, 89] width 5 height 5
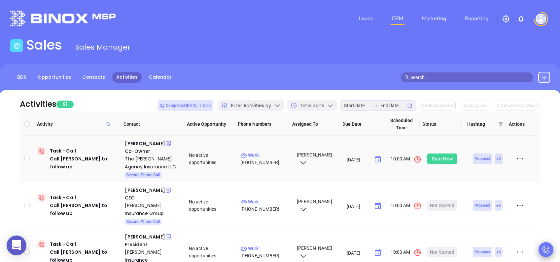
click at [440, 158] on div "Start Now" at bounding box center [442, 158] width 21 height 11
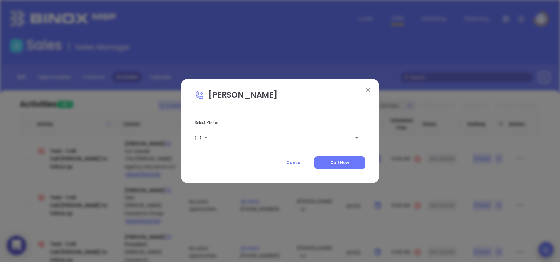
click at [214, 136] on input "( ) -" at bounding box center [270, 137] width 150 height 10
paste input "843) 464-6884"
type input "(843) 464-6884"
click at [240, 155] on div "Select Phone (843) 464-6884 ​ Cancel Call Now" at bounding box center [280, 139] width 170 height 60
click at [356, 163] on button "Call Now" at bounding box center [339, 162] width 51 height 13
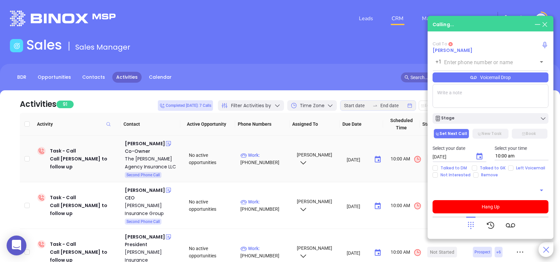
type input "(843) 464-6884"
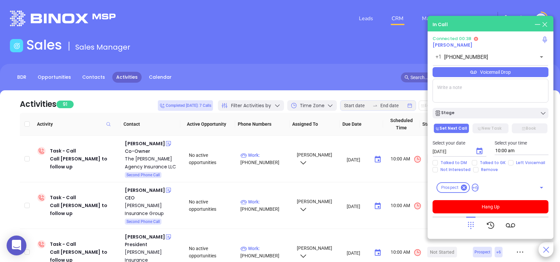
click at [504, 72] on div "Voicemail Drop" at bounding box center [491, 72] width 116 height 10
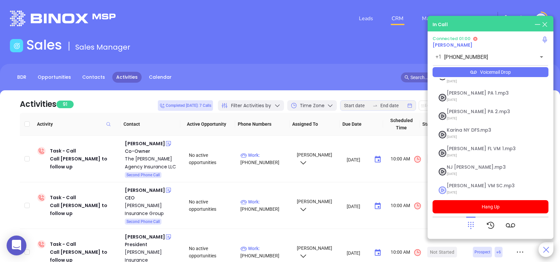
click at [453, 183] on span "Lucy VM SC.mp3" at bounding box center [482, 185] width 71 height 5
checkbox input "true"
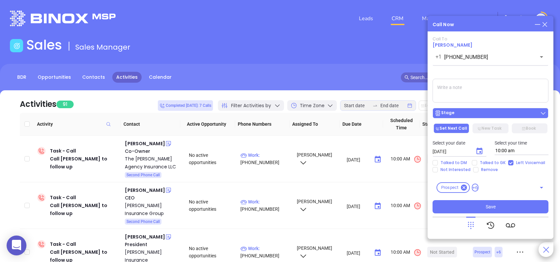
click at [480, 114] on div "Stage" at bounding box center [491, 113] width 112 height 7
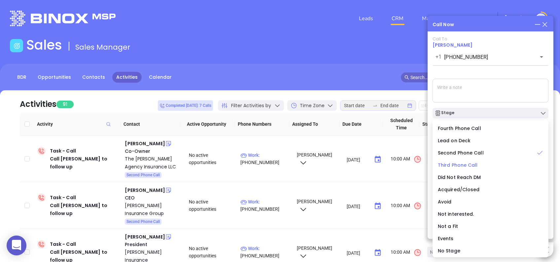
click at [459, 164] on span "Third Phone Call" at bounding box center [458, 164] width 40 height 7
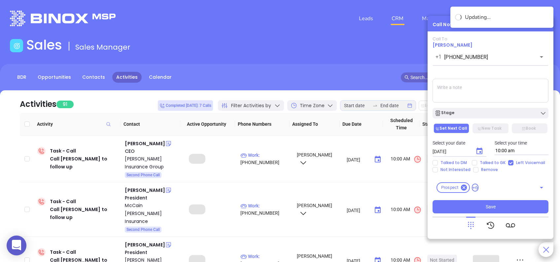
click at [479, 151] on icon "Choose date, selected date is Aug 12, 2025" at bounding box center [479, 151] width 8 height 8
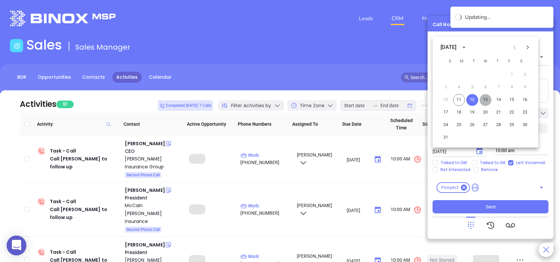
click at [487, 97] on button "13" at bounding box center [485, 100] width 12 height 12
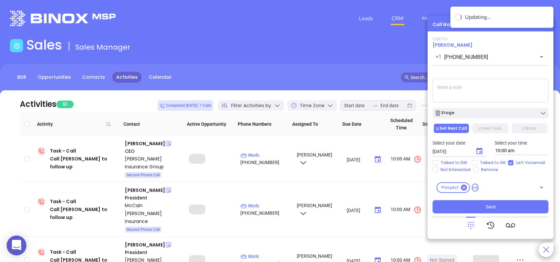
type input "08/13/2025"
click at [473, 162] on input "Talked to GK" at bounding box center [474, 162] width 5 height 5
checkbox input "true"
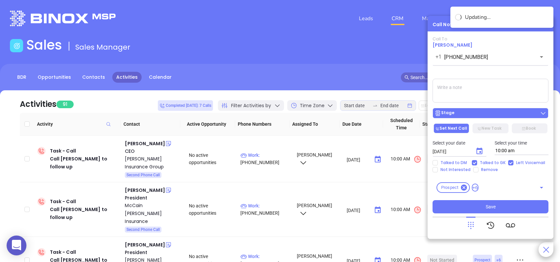
click at [472, 114] on div "Stage" at bounding box center [491, 113] width 112 height 7
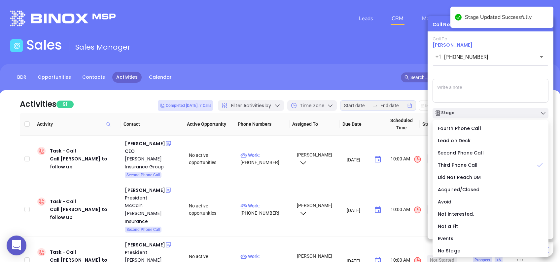
click at [499, 72] on div "Call To Richard M Marsh +1 (843) 464-6884 ​ Voicemail Drop Stage Set Next Call …" at bounding box center [491, 124] width 116 height 177
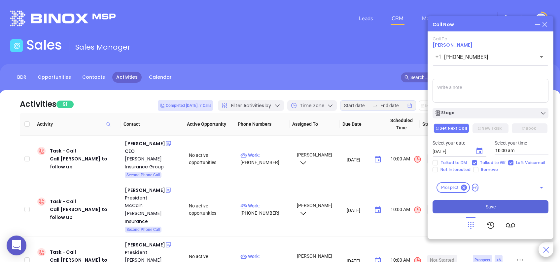
click at [505, 206] on button "Save" at bounding box center [491, 206] width 116 height 13
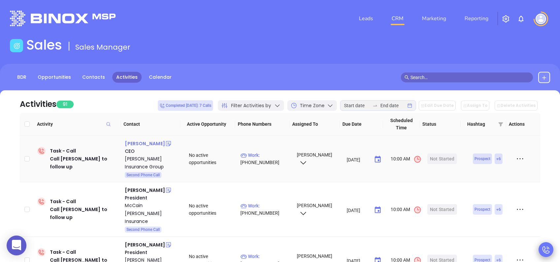
click at [138, 140] on div "Ken Welch" at bounding box center [145, 143] width 40 height 8
click at [136, 158] on div "Hemly Insurance Group" at bounding box center [152, 163] width 55 height 16
click at [444, 159] on div "Start Now" at bounding box center [442, 158] width 21 height 11
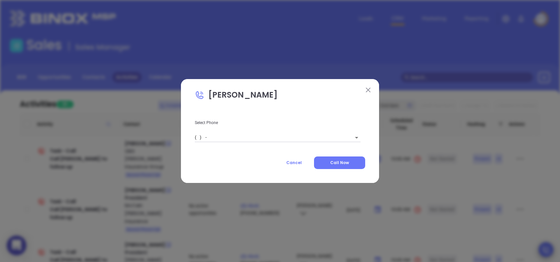
click at [304, 135] on input "( ) -" at bounding box center [270, 137] width 150 height 10
type input "(864) 520-0281"
type input "1"
click at [340, 162] on span "Call Now" at bounding box center [339, 162] width 19 height 6
type input "(864) 520-0281"
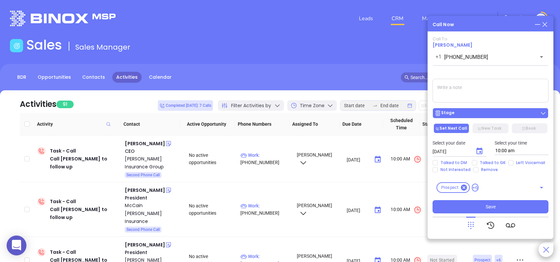
click at [479, 112] on div "Stage" at bounding box center [491, 113] width 112 height 7
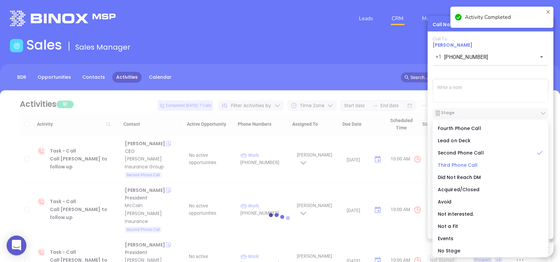
click at [460, 167] on span "Third Phone Call" at bounding box center [458, 164] width 40 height 7
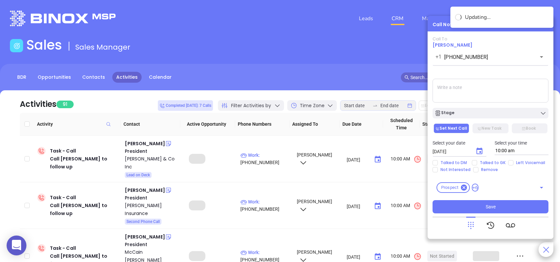
click at [471, 115] on div "Stage" at bounding box center [491, 113] width 112 height 7
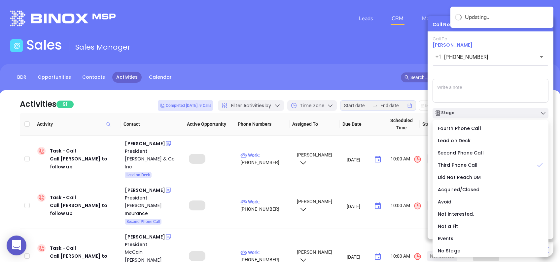
click at [492, 71] on div "Call To Ken Welch +1 (864) 520-0281 ​ Voicemail Drop Stage Set Next Call New Ta…" at bounding box center [491, 124] width 116 height 177
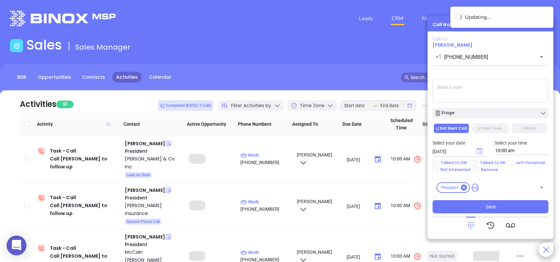
click at [480, 148] on icon "Choose date, selected date is Aug 12, 2025" at bounding box center [479, 150] width 6 height 7
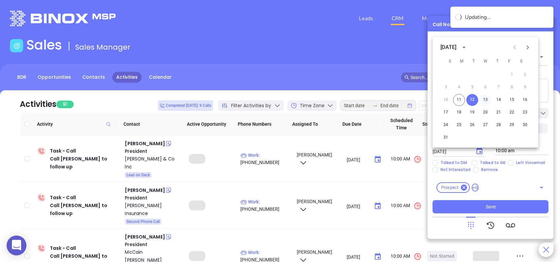
click at [488, 100] on button "13" at bounding box center [485, 100] width 12 height 12
type input "08/13/2025"
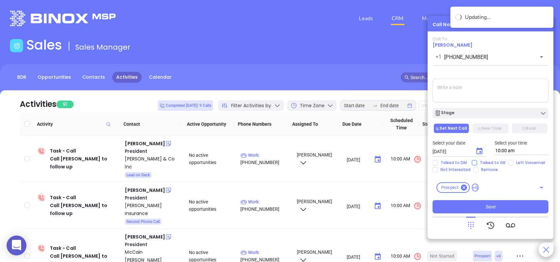
click at [474, 163] on input "Talked to GK" at bounding box center [474, 162] width 5 height 5
checkbox input "true"
click at [506, 208] on button "Save" at bounding box center [491, 206] width 116 height 13
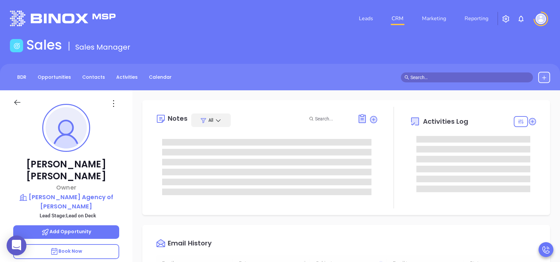
type input "08/12/2025"
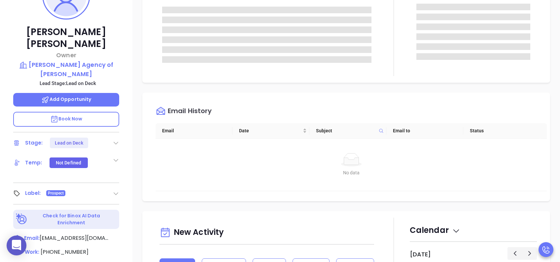
scroll to position [220, 0]
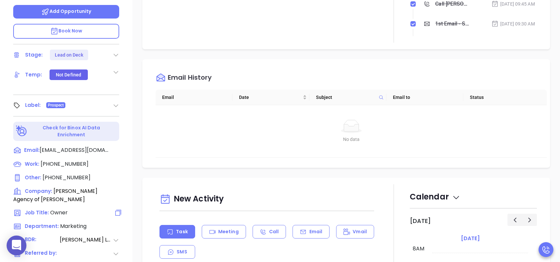
type input "Lucy Lechado"
click at [85, 24] on p "Book Now" at bounding box center [66, 31] width 106 height 15
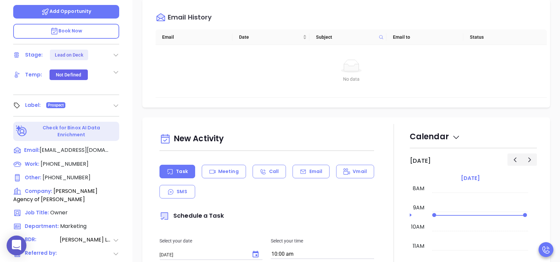
scroll to position [88, 0]
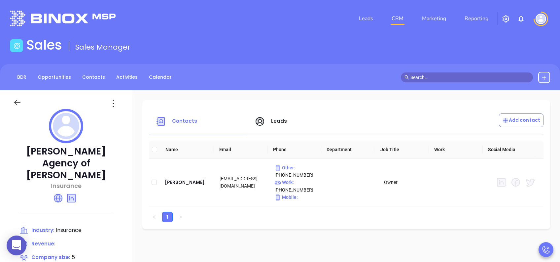
click at [287, 124] on span "Leads" at bounding box center [279, 120] width 16 height 7
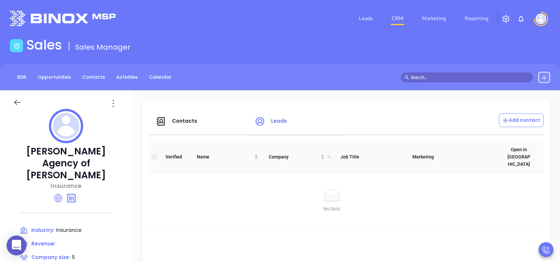
click at [62, 193] on icon at bounding box center [58, 197] width 9 height 9
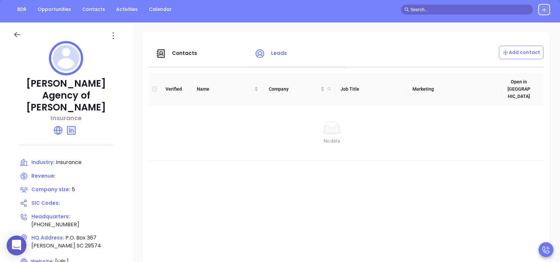
scroll to position [88, 0]
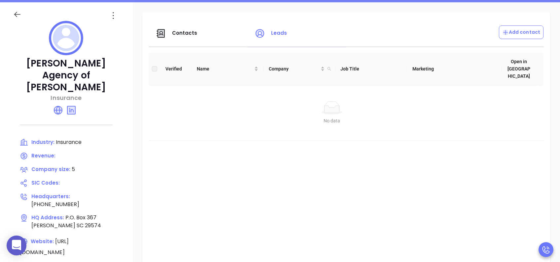
click at [197, 33] on span "Contacts" at bounding box center [184, 32] width 25 height 7
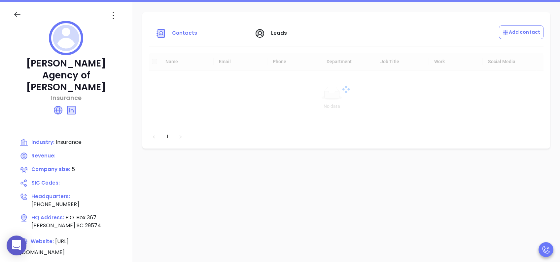
click at [287, 32] on span "Leads" at bounding box center [279, 32] width 16 height 7
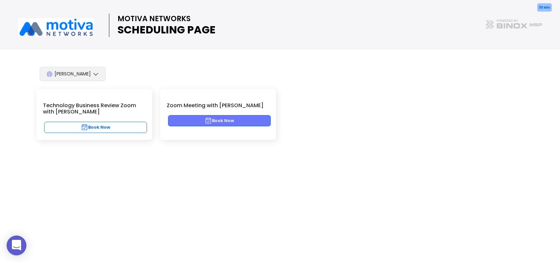
click at [233, 119] on button "Book Now" at bounding box center [219, 120] width 103 height 11
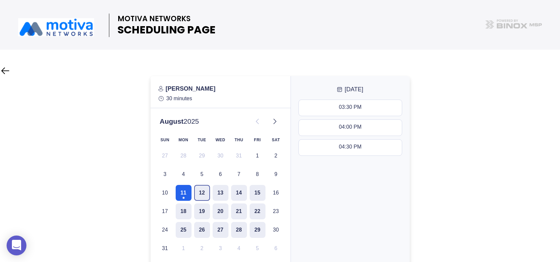
click at [203, 192] on button "12" at bounding box center [202, 193] width 16 height 16
click at [187, 192] on button "11" at bounding box center [184, 193] width 16 height 16
click at [203, 191] on button "12" at bounding box center [202, 193] width 16 height 16
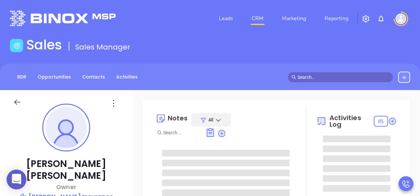
type input "[DATE]"
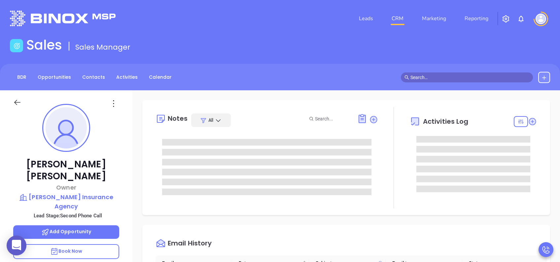
scroll to position [154, 0]
type input "[PERSON_NAME]"
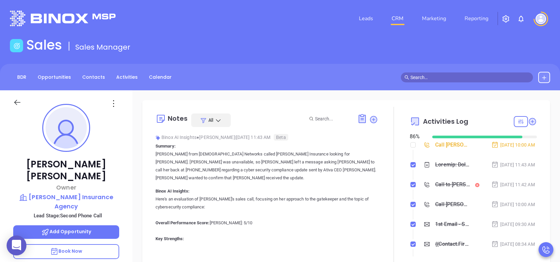
scroll to position [44, 0]
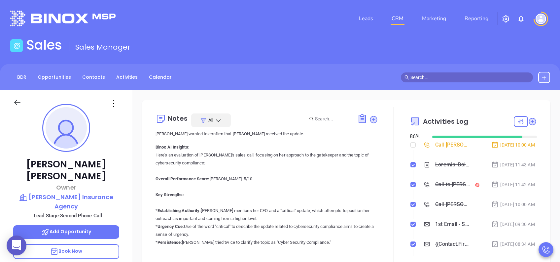
click at [89, 196] on p "Book Now" at bounding box center [66, 251] width 106 height 15
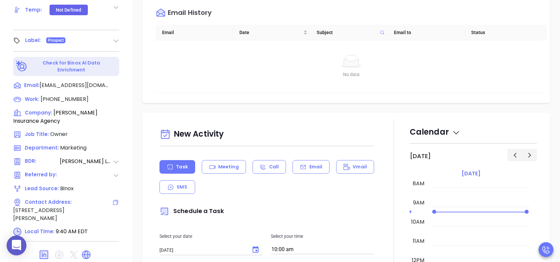
scroll to position [291, 0]
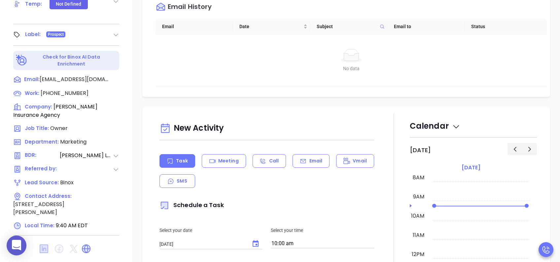
click at [43, 196] on icon at bounding box center [44, 248] width 9 height 9
click at [83, 196] on icon at bounding box center [86, 248] width 8 height 8
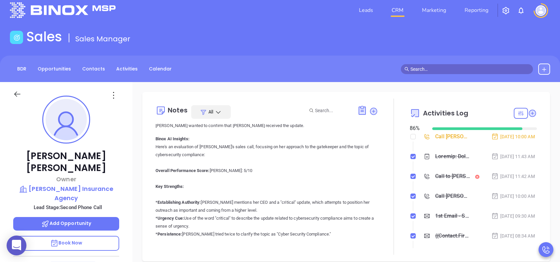
scroll to position [0, 0]
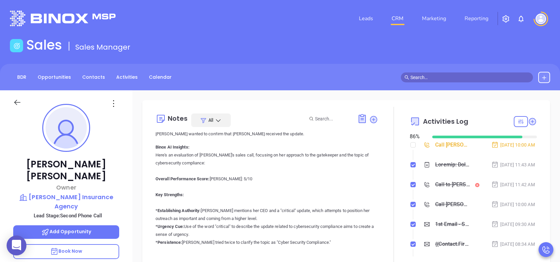
click at [420, 189] on div "Call to [PERSON_NAME]" at bounding box center [452, 184] width 35 height 10
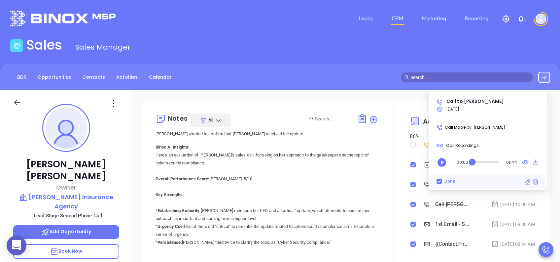
click at [420, 160] on div "Audio progress control" at bounding box center [485, 161] width 27 height 7
click at [420, 163] on icon "Play" at bounding box center [442, 162] width 9 height 9
click at [420, 161] on icon "Pause" at bounding box center [442, 162] width 9 height 9
click at [344, 60] on main "Sales Sales Manager BDR Opportunities Contacts Activities Calendar Call Now Cal…" at bounding box center [280, 227] width 560 height 380
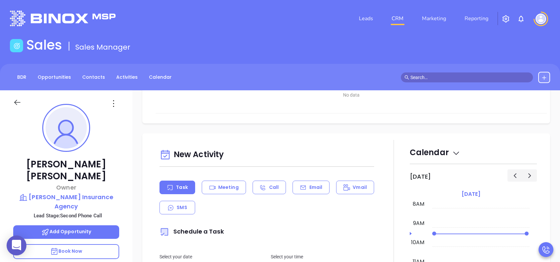
scroll to position [264, 0]
click at [303, 185] on div "Email" at bounding box center [311, 187] width 37 height 14
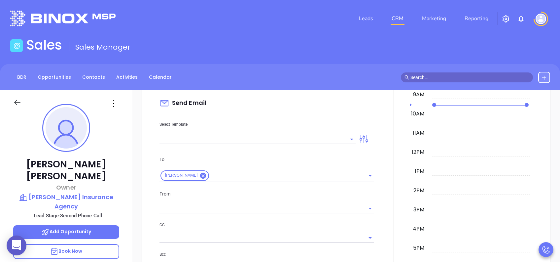
scroll to position [396, 0]
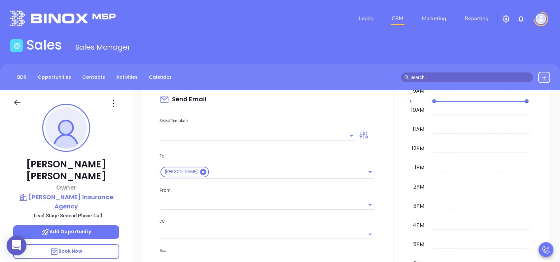
type input "Lucy Lechado"
click at [200, 133] on input "text" at bounding box center [252, 135] width 186 height 10
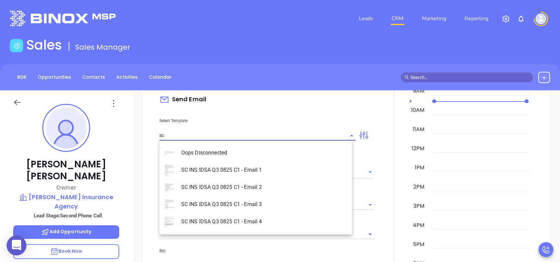
click at [262, 184] on li "SC INS IDSA Q3 0825 C1 - Email 2" at bounding box center [255, 186] width 192 height 17
type input "SC INS IDSA Q3 0825 C1 - Email 2"
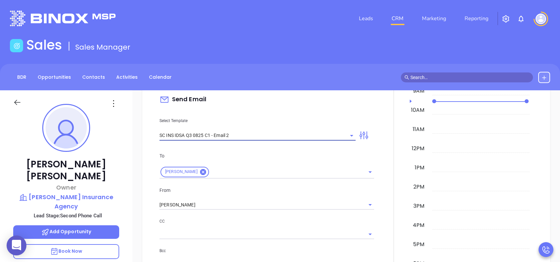
type input "Can your IT partner prove you're covered?"
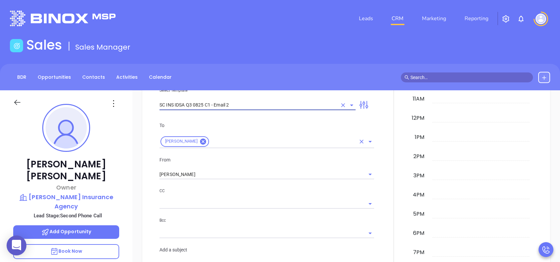
scroll to position [440, 0]
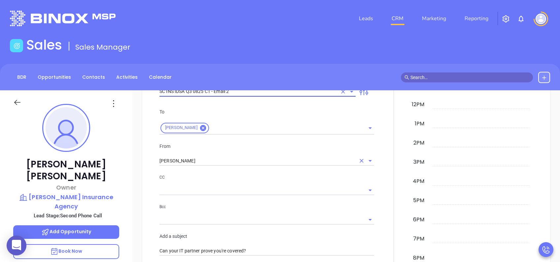
type input "SC INS IDSA Q3 0825 C1 - Email 2"
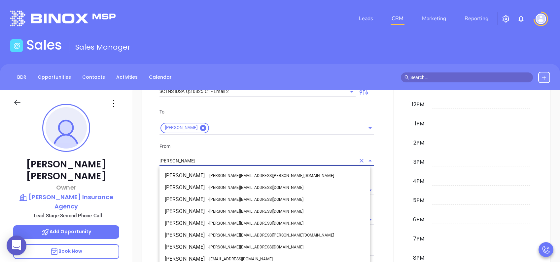
scroll to position [40, 0]
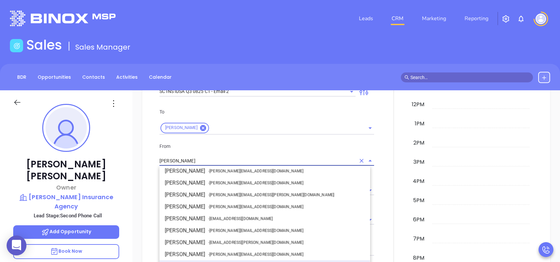
drag, startPoint x: 195, startPoint y: 158, endPoint x: 143, endPoint y: 158, distance: 52.5
click at [143, 158] on div "New Activity Task Meeting Call Email Vmail SMS Send Email Select Template SC IN…" at bounding box center [346, 236] width 408 height 559
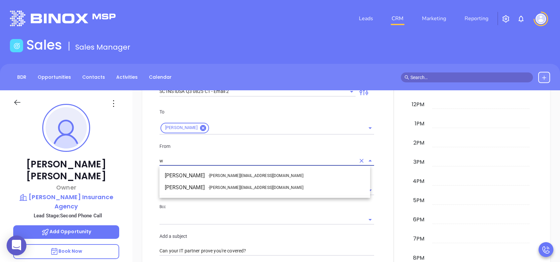
scroll to position [0, 0]
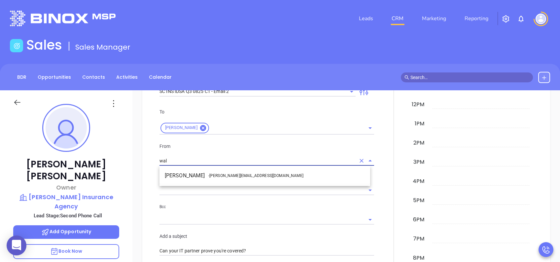
click at [235, 177] on span "- walter@motiva.net" at bounding box center [255, 175] width 95 height 6
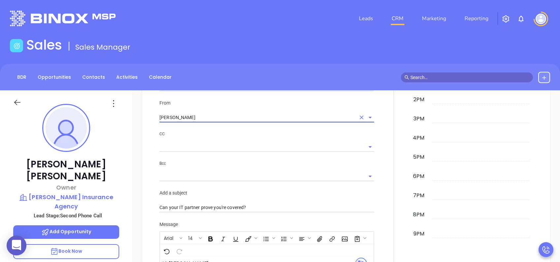
scroll to position [484, 0]
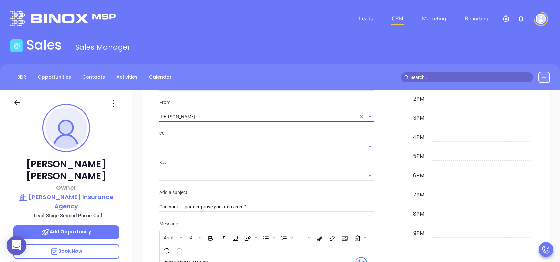
type input "[PERSON_NAME]"
click at [152, 160] on div "New Activity Task Meeting Call Email Vmail SMS Send Email Select Template SC IN…" at bounding box center [346, 193] width 395 height 546
click at [217, 119] on input "Walter Contreras" at bounding box center [257, 117] width 196 height 10
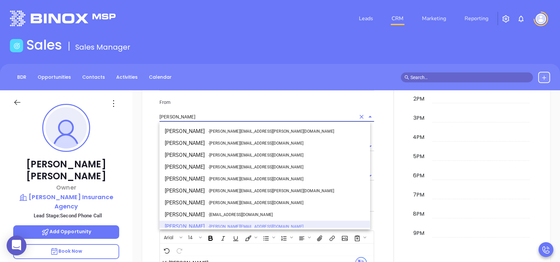
scroll to position [5, 0]
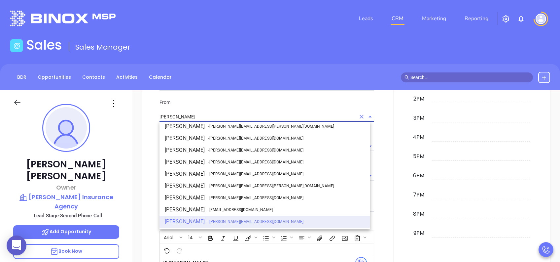
click at [202, 196] on li "Walter Contreras - walter@motiva.net" at bounding box center [264, 221] width 211 height 12
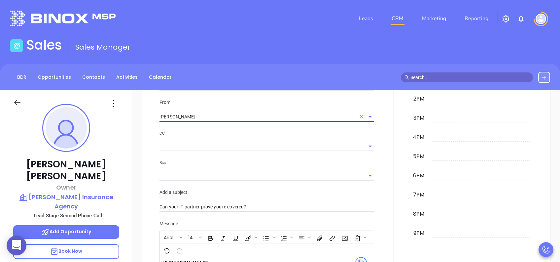
click at [150, 169] on div "New Activity Task Meeting Call Email Vmail SMS Send Email Select Template SC IN…" at bounding box center [346, 193] width 395 height 546
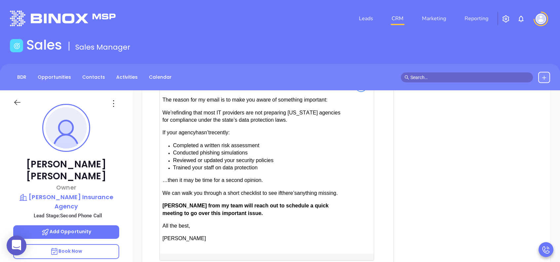
scroll to position [744, 0]
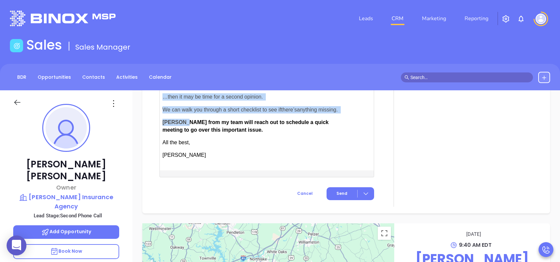
drag, startPoint x: 183, startPoint y: 118, endPoint x: 159, endPoint y: 119, distance: 23.1
click at [160, 119] on div "Hi Kelly," at bounding box center [259, 83] width 199 height 174
click at [179, 120] on span "Anabell from my team will reach out to schedule a quick meeting to go over this…" at bounding box center [245, 125] width 166 height 13
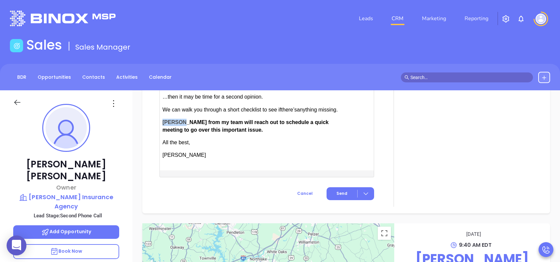
drag, startPoint x: 182, startPoint y: 119, endPoint x: 162, endPoint y: 122, distance: 19.7
click at [162, 122] on span "Anabell from my team will reach out to schedule a quick meeting to go over this…" at bounding box center [245, 125] width 166 height 13
click at [222, 140] on p "All the best," at bounding box center [254, 142] width 185 height 7
click at [337, 192] on span "Send" at bounding box center [341, 193] width 11 height 6
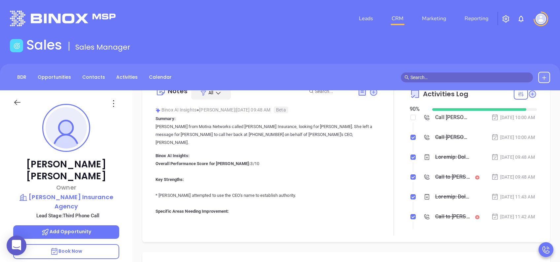
scroll to position [0, 0]
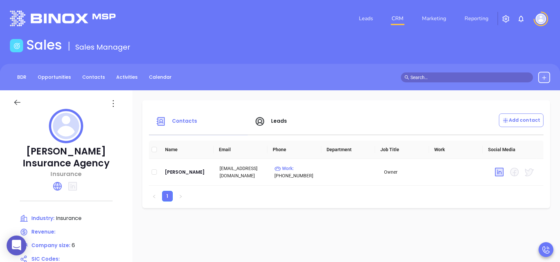
click at [275, 123] on span "Leads" at bounding box center [279, 120] width 16 height 7
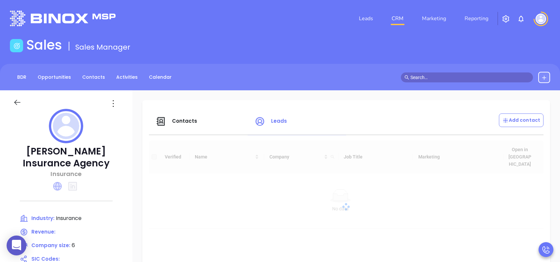
click at [59, 185] on icon at bounding box center [57, 186] width 9 height 9
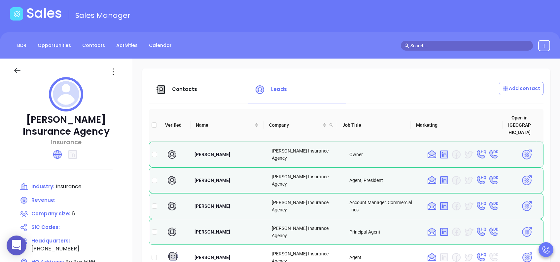
scroll to position [88, 0]
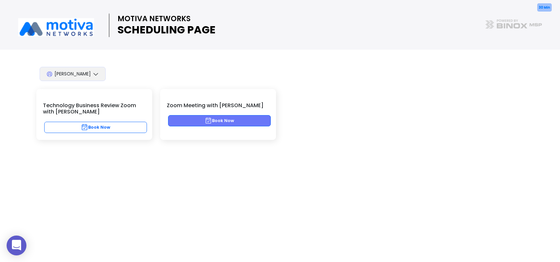
click at [201, 118] on button "Book Now" at bounding box center [219, 120] width 103 height 11
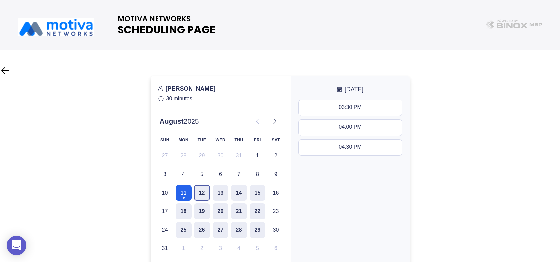
click at [203, 194] on button "12" at bounding box center [202, 193] width 16 height 16
click at [219, 191] on button "13" at bounding box center [221, 193] width 16 height 16
click at [250, 192] on button "15" at bounding box center [258, 193] width 16 height 16
click at [243, 192] on button "14" at bounding box center [239, 193] width 16 height 16
click at [198, 197] on button "12" at bounding box center [202, 193] width 16 height 16
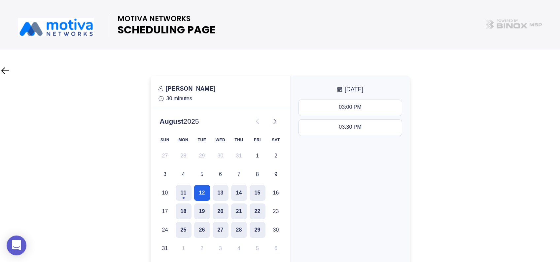
click at [494, 166] on div at bounding box center [280, 191] width 560 height 230
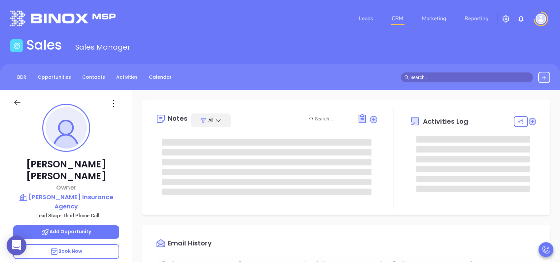
type input "[DATE]"
type input "[PERSON_NAME]"
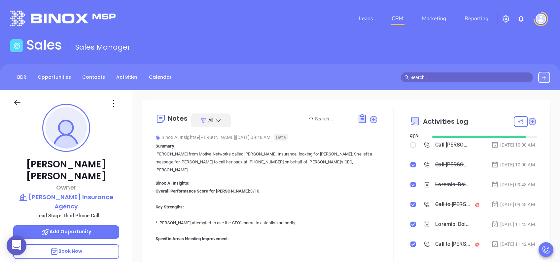
click at [442, 189] on div at bounding box center [452, 184] width 35 height 10
click at [439, 189] on div at bounding box center [452, 184] width 35 height 10
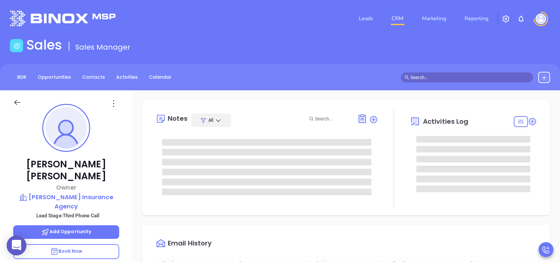
type input "[DATE]"
type input "[PERSON_NAME]"
type input "Lucy Lechado"
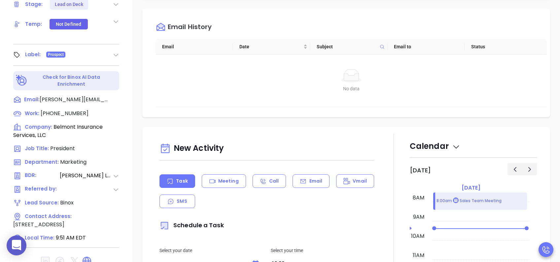
scroll to position [291, 0]
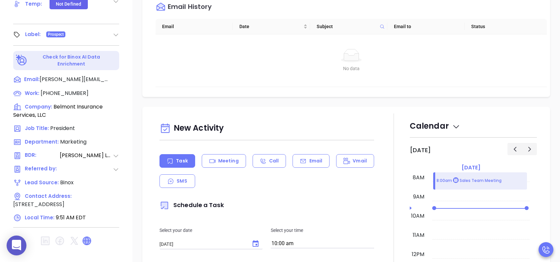
click at [87, 196] on icon at bounding box center [87, 240] width 8 height 8
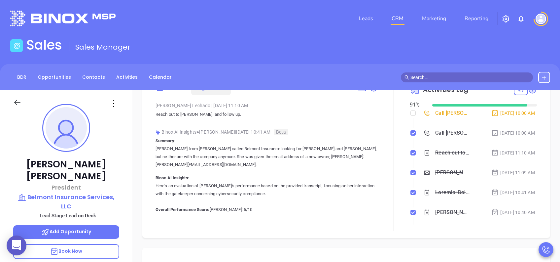
scroll to position [0, 0]
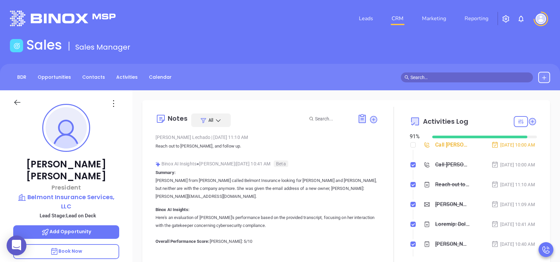
click at [95, 196] on p "Book Now" at bounding box center [66, 251] width 106 height 15
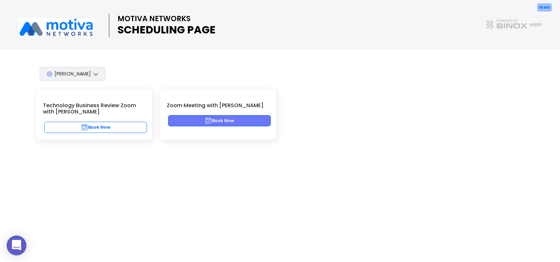
click at [242, 121] on button "Book Now" at bounding box center [219, 120] width 103 height 11
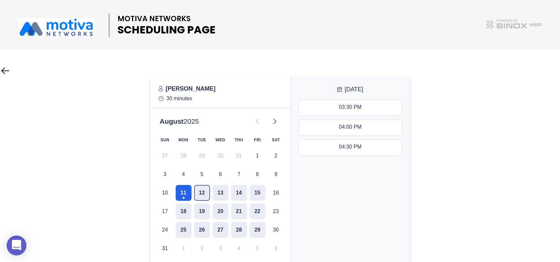
click at [202, 190] on button "12" at bounding box center [202, 193] width 16 height 16
click at [478, 182] on div at bounding box center [280, 191] width 560 height 230
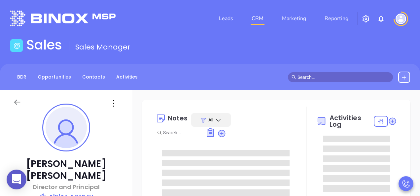
type input "[PERSON_NAME]"
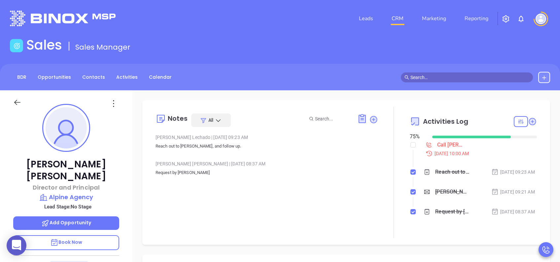
scroll to position [173, 0]
click at [97, 196] on p "Book Now" at bounding box center [66, 242] width 106 height 15
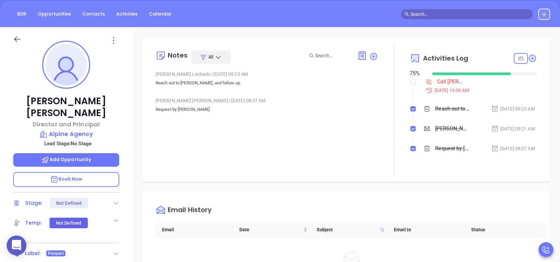
scroll to position [44, 0]
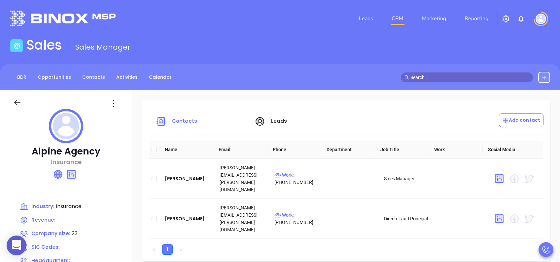
click at [58, 176] on icon at bounding box center [58, 174] width 8 height 8
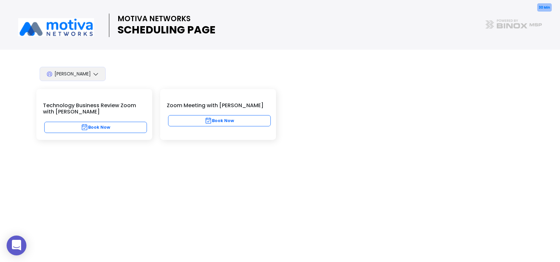
click at [211, 114] on div "30 Min Zoom Meeting with Walter Book Now" at bounding box center [218, 114] width 116 height 51
click at [218, 117] on button "Book Now" at bounding box center [219, 120] width 103 height 11
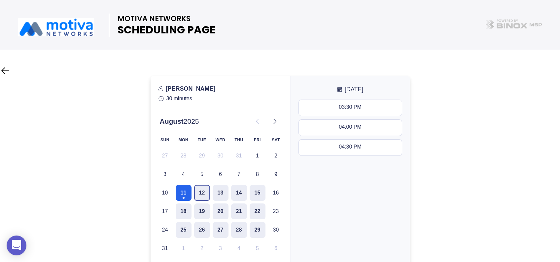
click at [204, 193] on button "12" at bounding box center [202, 193] width 16 height 16
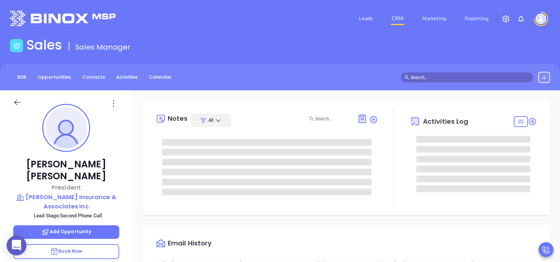
scroll to position [173, 0]
type input "[PERSON_NAME]"
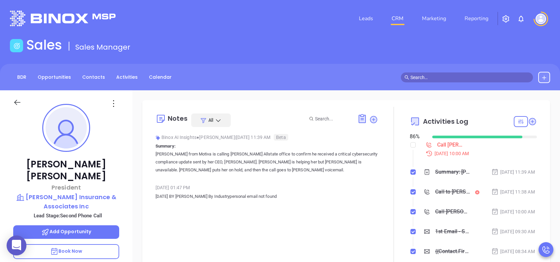
click at [97, 244] on p "Book Now" at bounding box center [66, 251] width 106 height 15
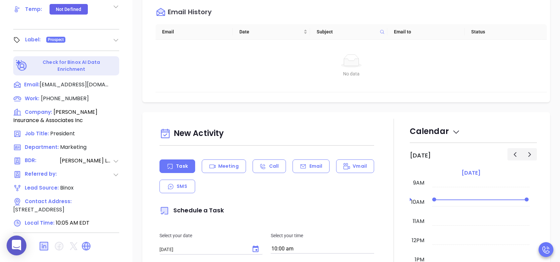
scroll to position [291, 0]
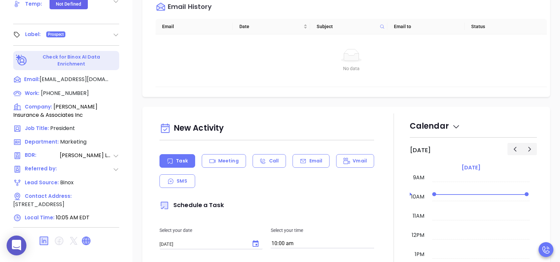
click at [87, 237] on icon at bounding box center [86, 240] width 8 height 8
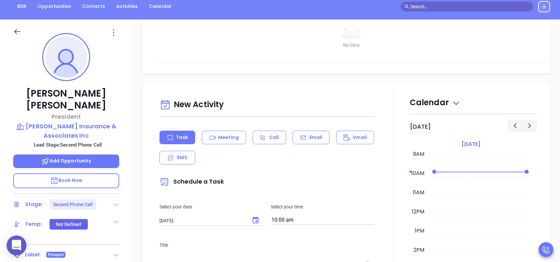
scroll to position [308, 0]
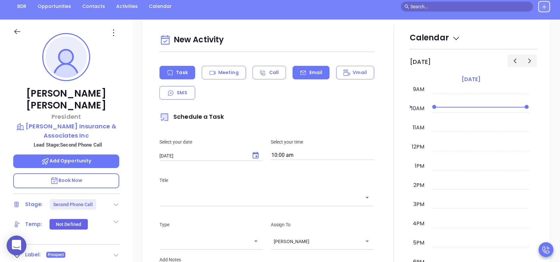
click at [310, 69] on p "Email" at bounding box center [315, 72] width 13 height 7
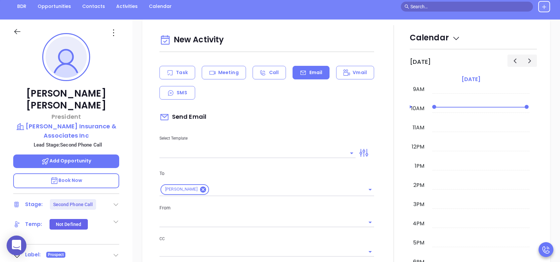
type input "Lucy Lechado"
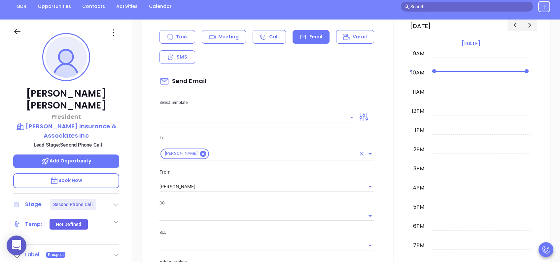
scroll to position [352, 0]
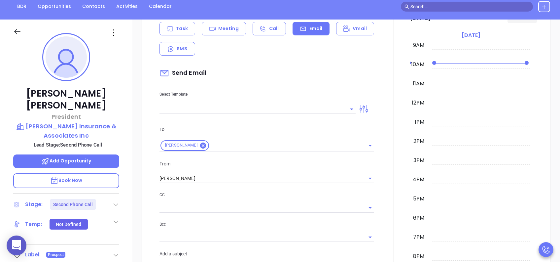
click at [212, 108] on input "text" at bounding box center [252, 109] width 186 height 10
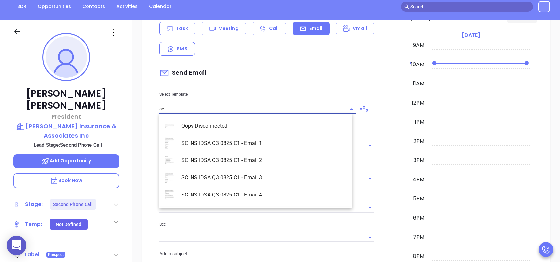
click at [246, 160] on li "SC INS IDSA Q3 0825 C1 - Email 2" at bounding box center [255, 160] width 192 height 17
type input "SC INS IDSA Q3 0825 C1 - Email 2"
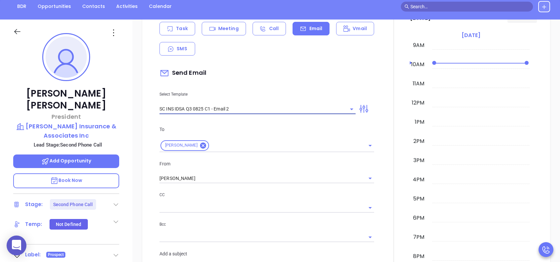
type input "Can your IT partner prove you're covered?"
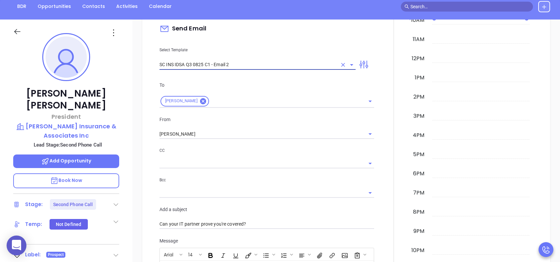
scroll to position [440, 0]
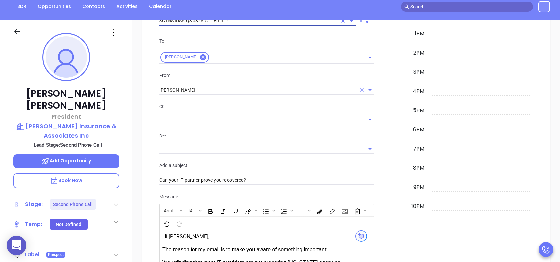
type input "SC INS IDSA Q3 0825 C1 - Email 2"
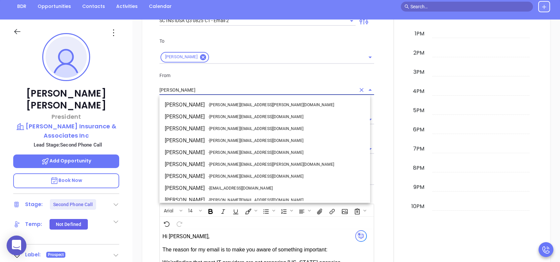
drag, startPoint x: 180, startPoint y: 89, endPoint x: 160, endPoint y: 89, distance: 19.5
click at [160, 89] on input "[PERSON_NAME]" at bounding box center [257, 90] width 196 height 10
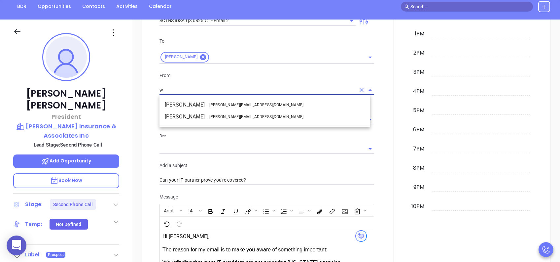
scroll to position [0, 0]
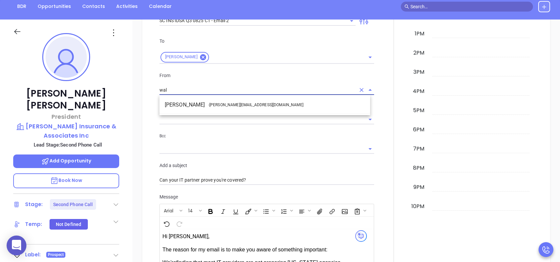
click at [198, 106] on li "Walter Contreras - walter@motiva.net" at bounding box center [264, 105] width 211 height 12
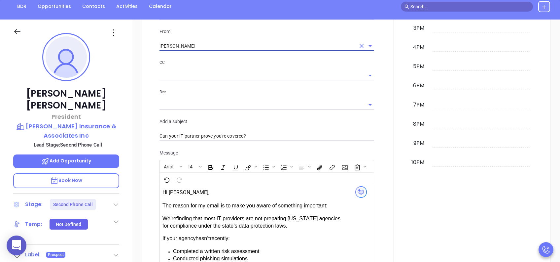
scroll to position [704, 0]
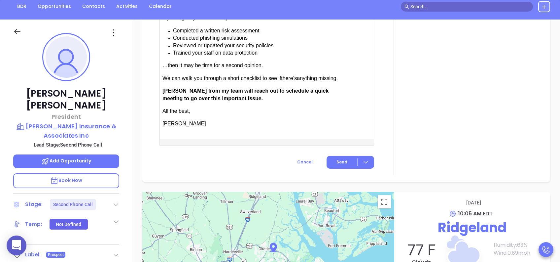
type input "[PERSON_NAME]"
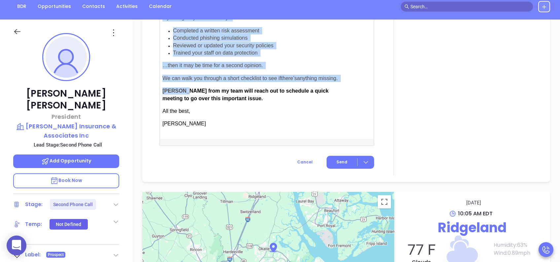
drag, startPoint x: 182, startPoint y: 90, endPoint x: 158, endPoint y: 90, distance: 23.8
click at [171, 92] on p "Anabell from my team will reach out to schedule a quick meeting to go over this…" at bounding box center [254, 94] width 185 height 15
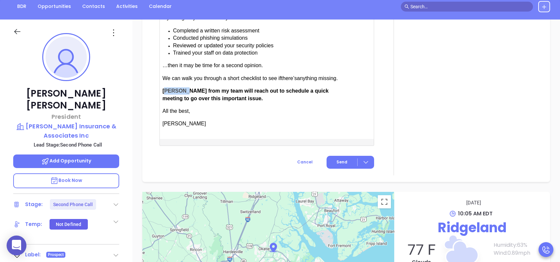
drag, startPoint x: 182, startPoint y: 89, endPoint x: 167, endPoint y: 91, distance: 14.9
click at [167, 91] on span "Anabell from my team will reach out to schedule a quick meeting to go over this…" at bounding box center [245, 94] width 166 height 13
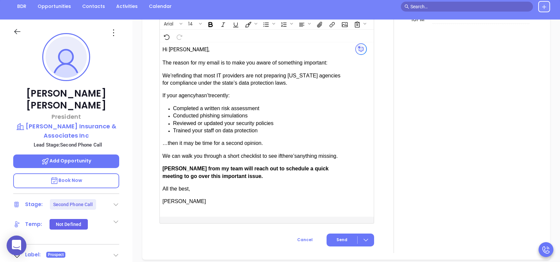
scroll to position [660, 0]
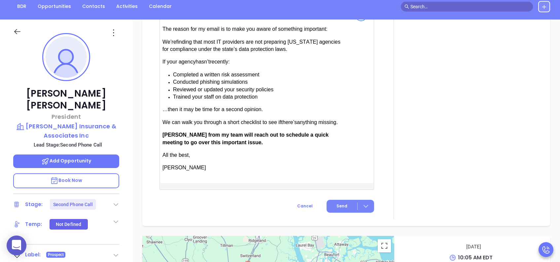
click at [338, 204] on span "Send" at bounding box center [341, 206] width 11 height 6
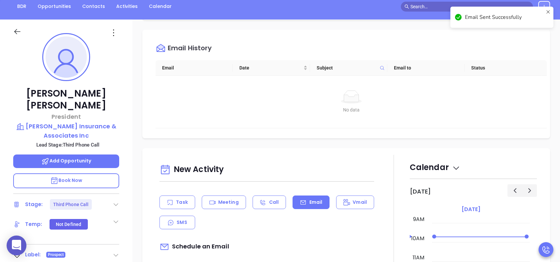
scroll to position [21, 0]
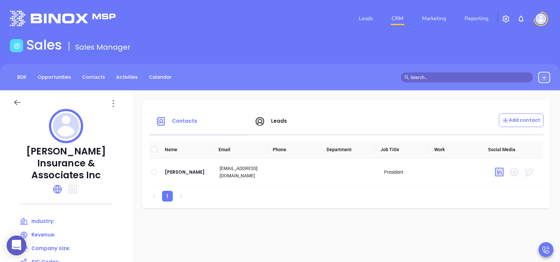
click at [272, 116] on div "Leads" at bounding box center [300, 121] width 99 height 16
click at [264, 122] on span "Leads" at bounding box center [271, 121] width 33 height 8
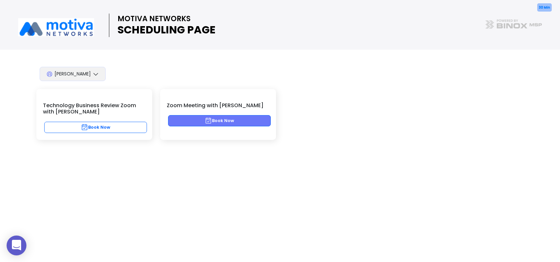
click at [239, 121] on button "Book Now" at bounding box center [219, 120] width 103 height 11
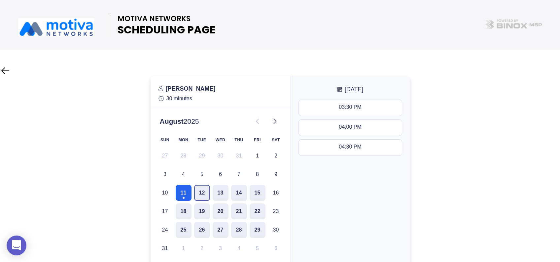
click at [204, 191] on button "12" at bounding box center [202, 193] width 16 height 16
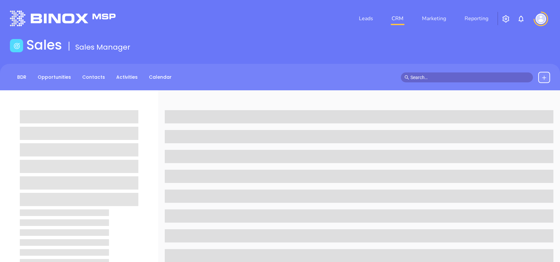
scroll to position [71, 0]
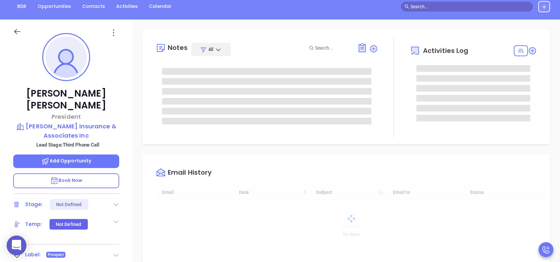
type input "[DATE]"
type input "[PERSON_NAME]"
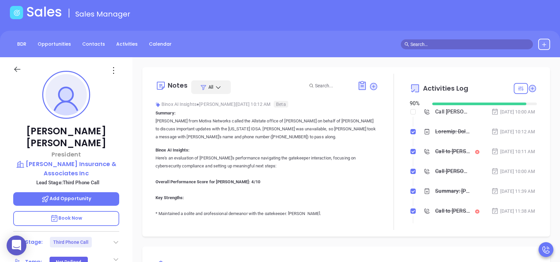
scroll to position [0, 0]
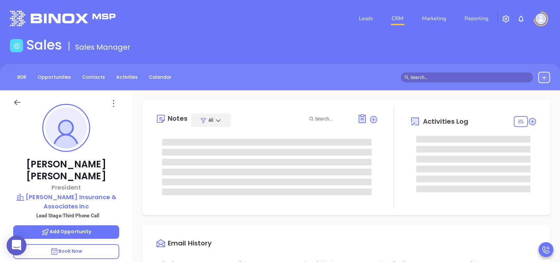
type input "[DATE]"
type input "[PERSON_NAME]"
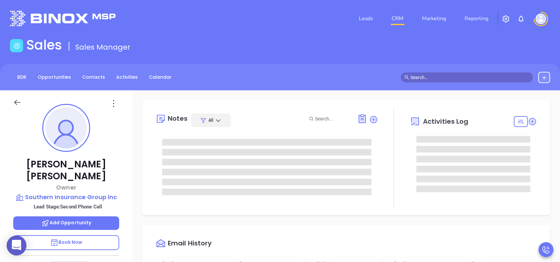
scroll to position [173, 0]
type input "[PERSON_NAME]"
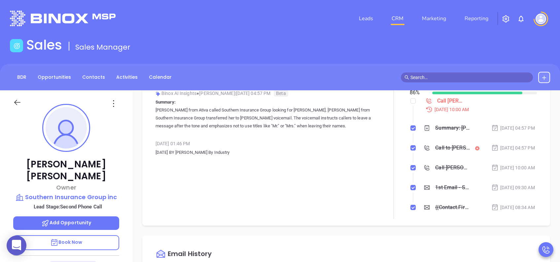
scroll to position [0, 0]
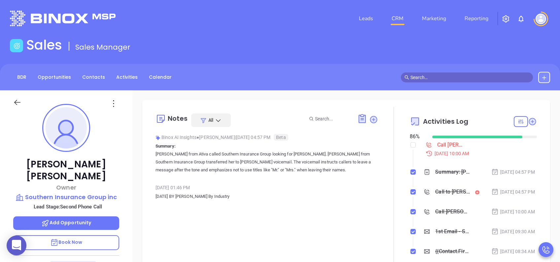
click at [95, 196] on p "Book Now" at bounding box center [66, 242] width 106 height 15
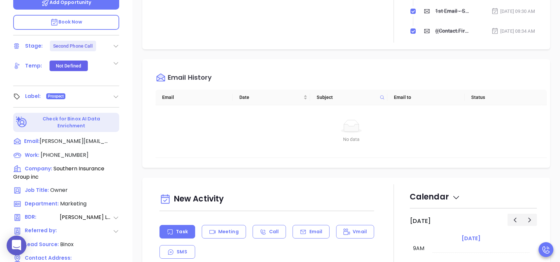
scroll to position [291, 0]
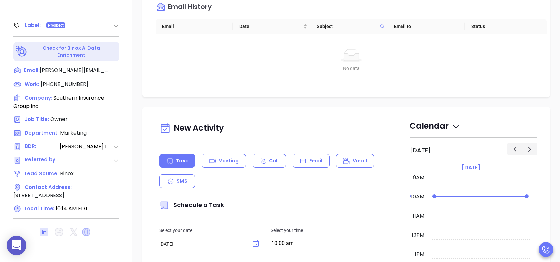
click at [83, 196] on icon at bounding box center [86, 231] width 9 height 9
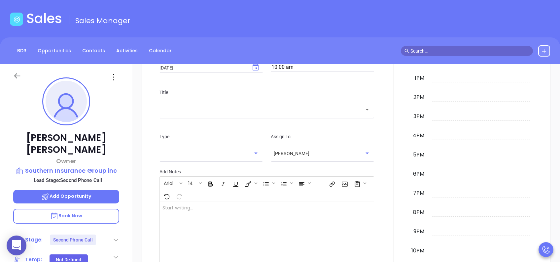
scroll to position [352, 0]
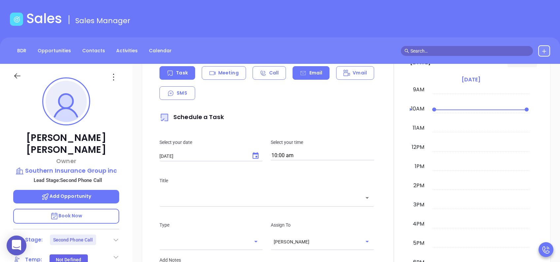
click at [300, 71] on icon at bounding box center [302, 73] width 5 height 4
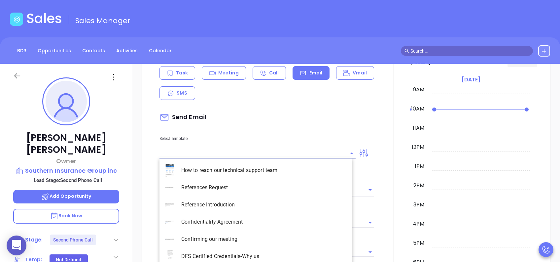
click at [201, 148] on input "text" at bounding box center [252, 153] width 186 height 10
type input "Lucy Lechado"
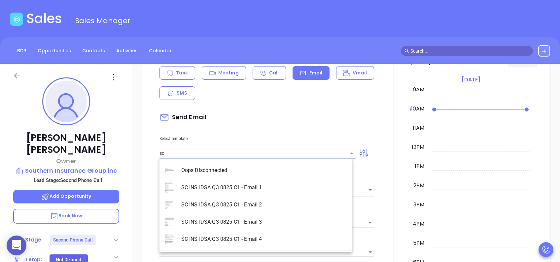
click at [228, 196] on li "SC INS IDSA Q3 0825 C1 - Email 2" at bounding box center [255, 204] width 192 height 17
type input "SC INS IDSA Q3 0825 C1 - Email 2"
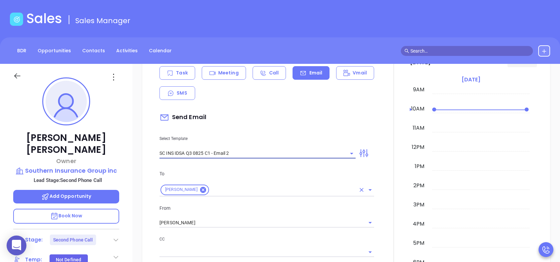
type input "Can your IT partner prove you're covered?"
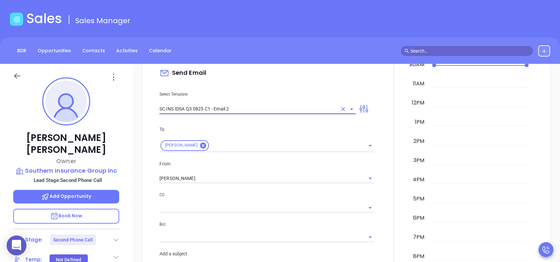
scroll to position [440, 0]
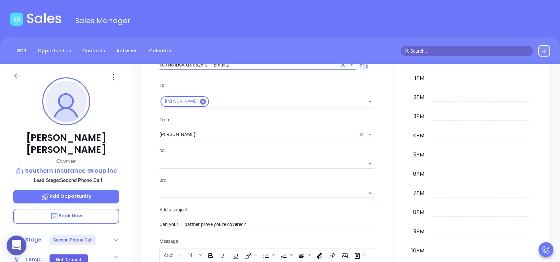
type input "SC INS IDSA Q3 0825 C1 - Email 2"
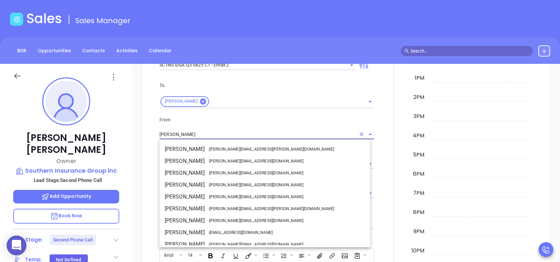
scroll to position [40, 0]
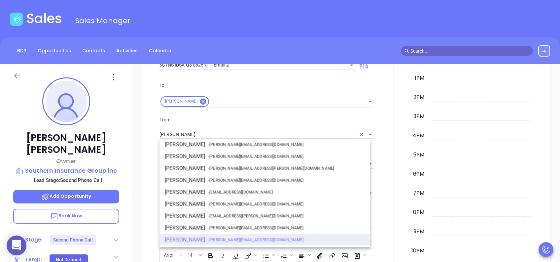
drag, startPoint x: 193, startPoint y: 131, endPoint x: 140, endPoint y: 135, distance: 53.3
click at [140, 135] on div "New Activity Task Meeting Call Email Vmail SMS Send Email Select Template SC IN…" at bounding box center [346, 210] width 428 height 559
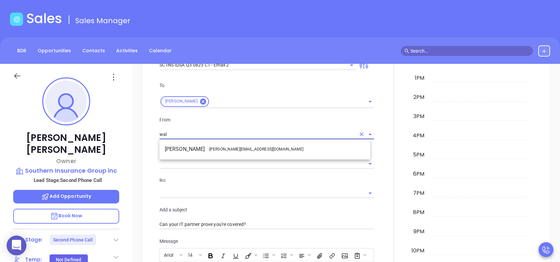
click at [194, 149] on li "Walter Contreras - walter@motiva.net" at bounding box center [264, 149] width 211 height 12
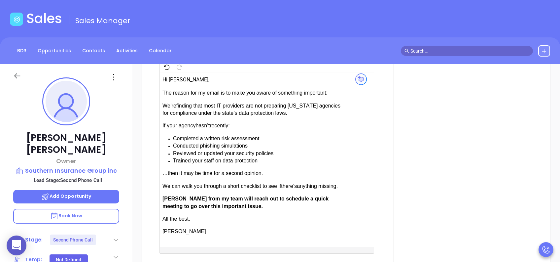
scroll to position [660, 0]
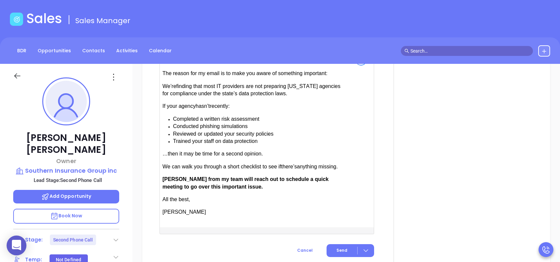
type input "[PERSON_NAME]"
drag, startPoint x: 182, startPoint y: 175, endPoint x: 167, endPoint y: 177, distance: 14.7
click at [167, 177] on span "[PERSON_NAME] from my team will reach out to schedule a quick meeting to go ove…" at bounding box center [245, 182] width 166 height 13
click at [336, 196] on span "Send" at bounding box center [341, 250] width 11 height 6
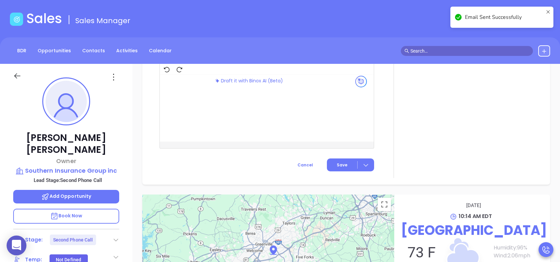
scroll to position [584, 0]
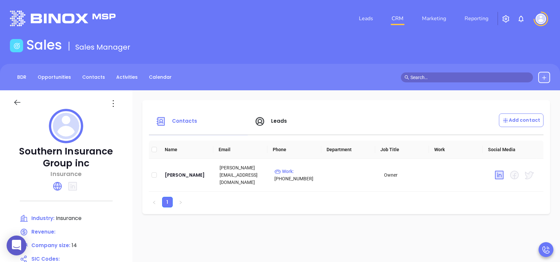
click at [275, 120] on span "Leads" at bounding box center [279, 120] width 16 height 7
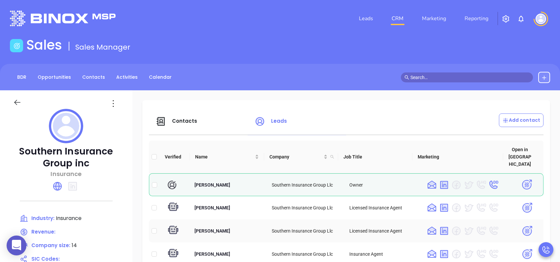
scroll to position [44, 0]
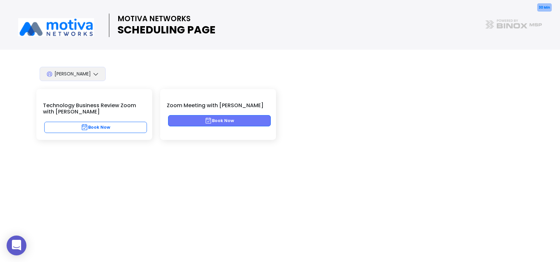
click at [243, 119] on button "Book Now" at bounding box center [219, 120] width 103 height 11
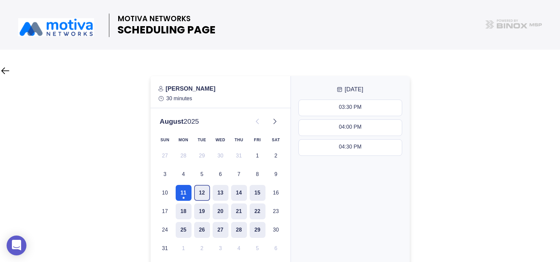
click at [202, 189] on button "12" at bounding box center [202, 193] width 16 height 16
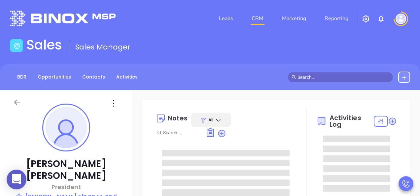
type input "[PERSON_NAME]"
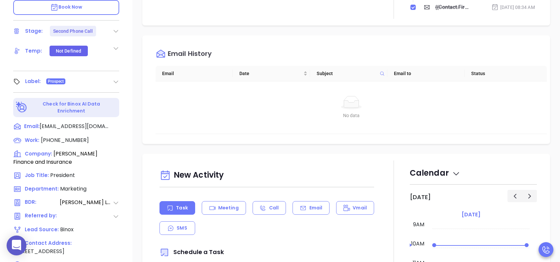
scroll to position [291, 0]
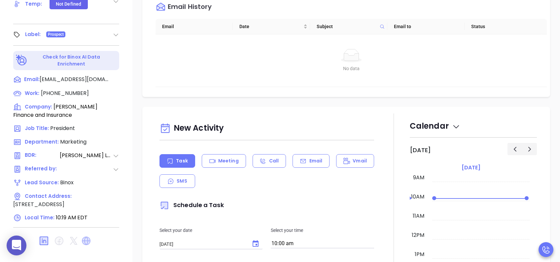
click at [89, 196] on icon at bounding box center [86, 240] width 9 height 9
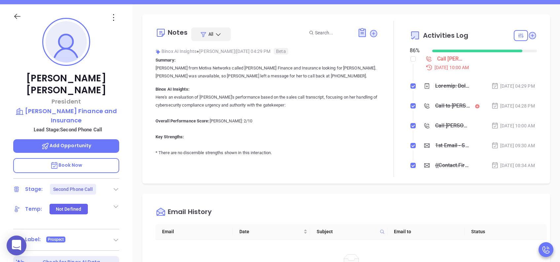
scroll to position [71, 0]
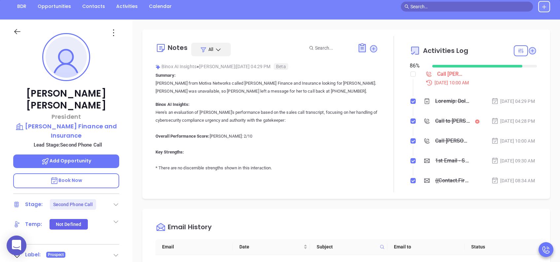
click at [89, 173] on p "Book Now" at bounding box center [66, 180] width 106 height 15
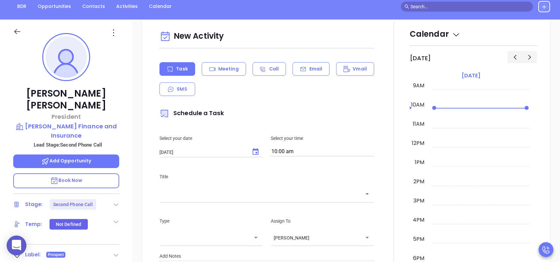
scroll to position [308, 0]
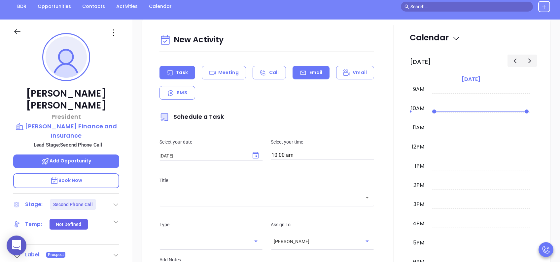
click at [317, 72] on p "Email" at bounding box center [315, 72] width 13 height 7
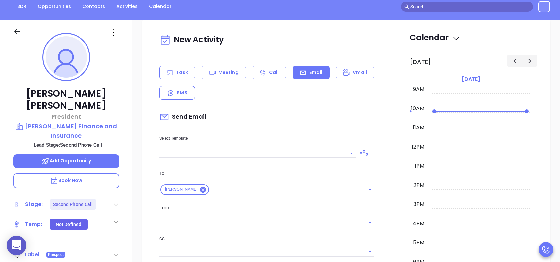
type input "Lucy Lechado"
click at [216, 151] on input "text" at bounding box center [252, 153] width 186 height 10
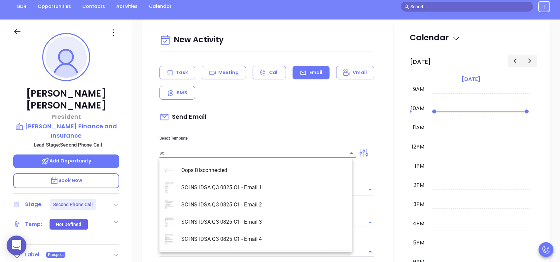
click at [254, 196] on li "SC INS IDSA Q3 0825 C1 - Email 2" at bounding box center [255, 204] width 192 height 17
type input "SC INS IDSA Q3 0825 C1 - Email 2"
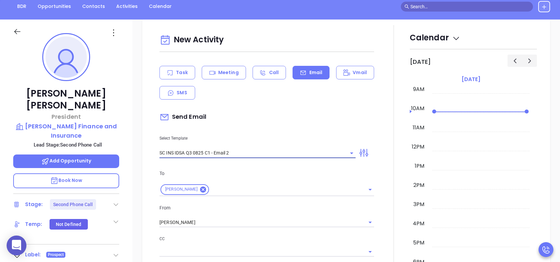
type input "Can your IT partner prove you're covered?"
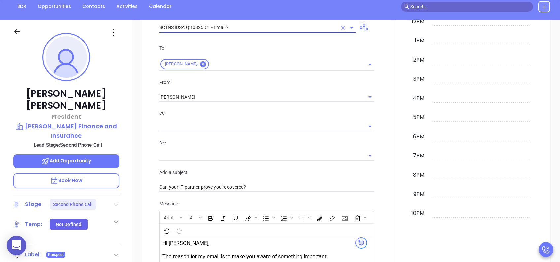
scroll to position [440, 0]
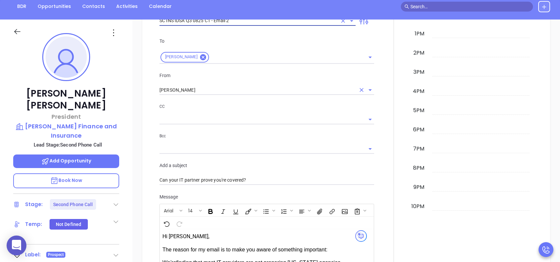
type input "SC INS IDSA Q3 0825 C1 - Email 2"
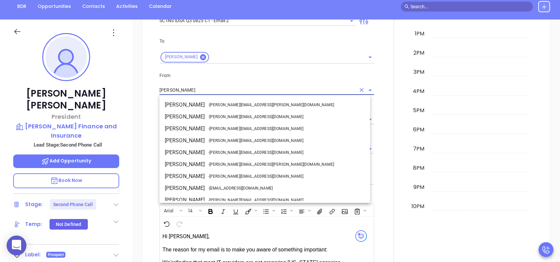
scroll to position [40, 0]
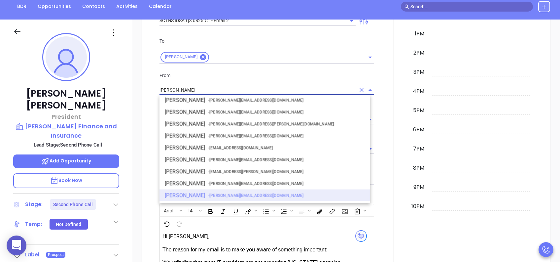
drag, startPoint x: 195, startPoint y: 89, endPoint x: 142, endPoint y: 89, distance: 52.8
click at [142, 89] on div "New Activity Task Meeting Call Email Vmail SMS Send Email Select Template SC IN…" at bounding box center [346, 165] width 408 height 559
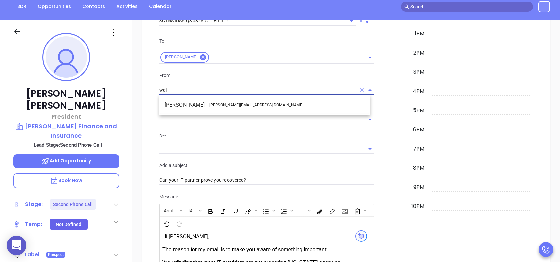
click at [185, 102] on li "Walter Contreras - [EMAIL_ADDRESS][DOMAIN_NAME]" at bounding box center [264, 105] width 211 height 12
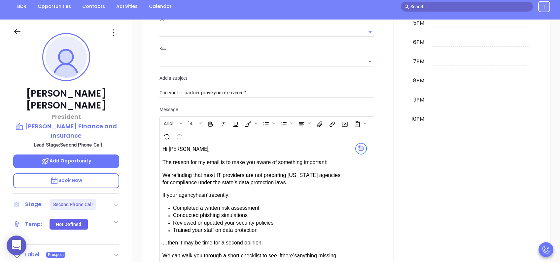
scroll to position [572, 0]
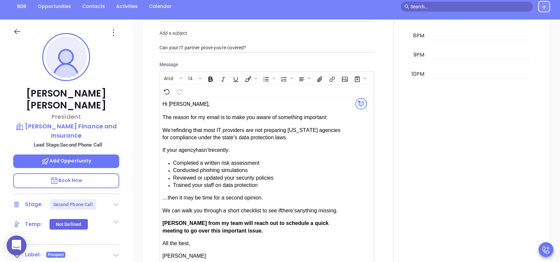
type input "Walter Contreras"
click at [182, 196] on p "Anabell from my team will reach out to schedule a quick meeting to go over this…" at bounding box center [254, 226] width 185 height 15
click at [231, 196] on span "Lucy from my team will reach out to schedule a quick meeting to go over this im…" at bounding box center [244, 226] width 165 height 13
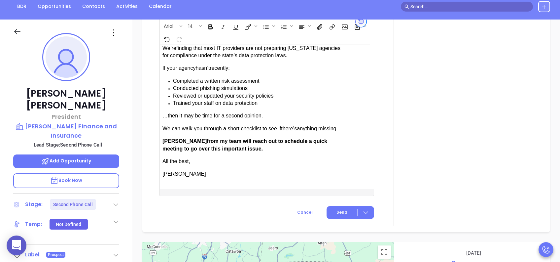
scroll to position [761, 0]
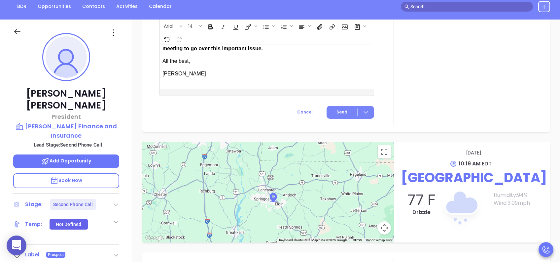
click at [344, 106] on button "Send" at bounding box center [351, 112] width 48 height 13
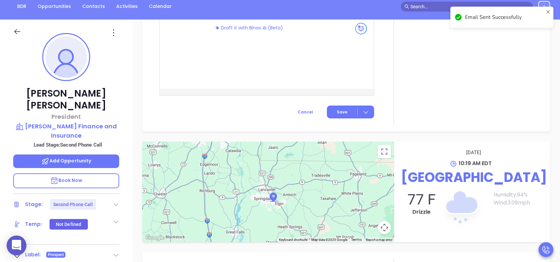
scroll to position [602, 0]
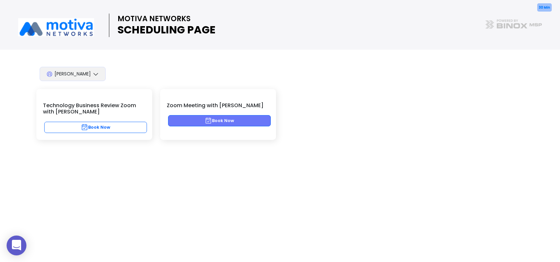
click at [240, 116] on button "Book Now" at bounding box center [219, 120] width 103 height 11
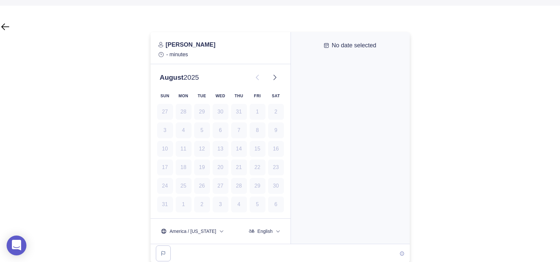
scroll to position [45, 0]
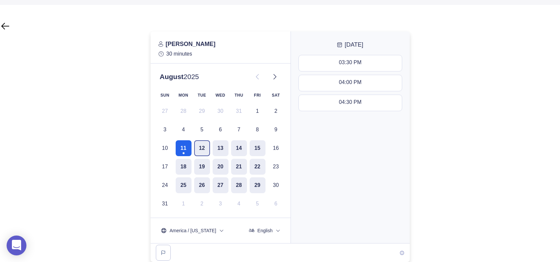
click at [203, 149] on button "12" at bounding box center [202, 148] width 16 height 16
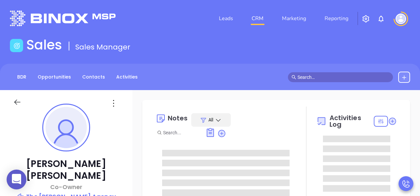
type input "[PERSON_NAME]"
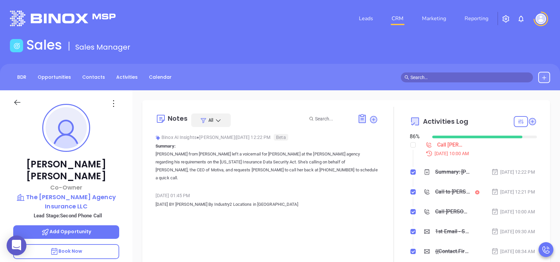
scroll to position [173, 0]
click at [81, 196] on span "Book Now" at bounding box center [66, 250] width 32 height 7
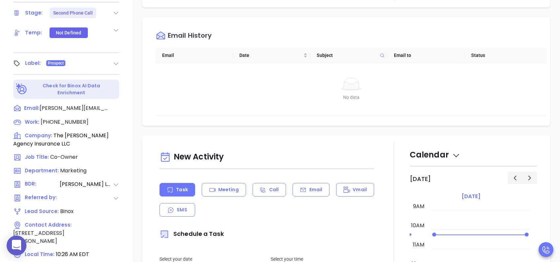
scroll to position [291, 0]
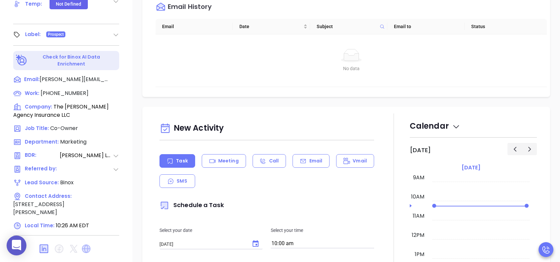
click at [87, 196] on icon at bounding box center [86, 248] width 9 height 9
click at [120, 89] on icon at bounding box center [118, 92] width 7 height 7
click at [303, 161] on icon at bounding box center [303, 160] width 7 height 7
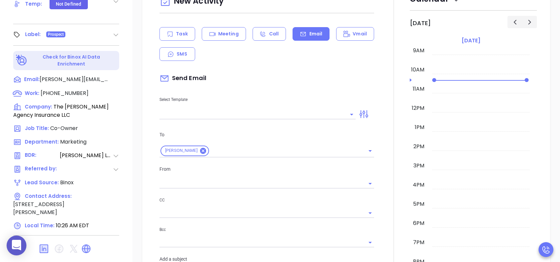
scroll to position [220, 0]
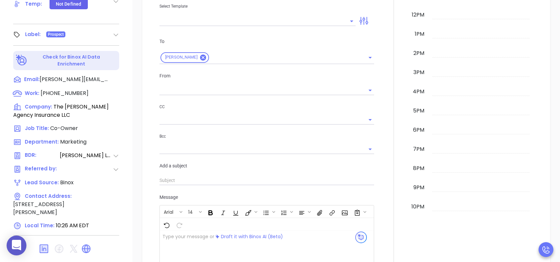
type input "Lucy Lechado"
click at [205, 22] on input "text" at bounding box center [252, 21] width 186 height 10
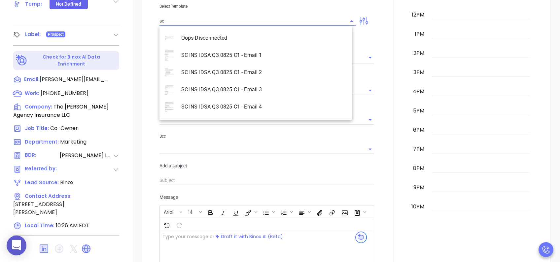
click at [262, 70] on li "SC INS IDSA Q3 0825 C1 - Email 2" at bounding box center [255, 72] width 192 height 17
type input "SC INS IDSA Q3 0825 C1 - Email 2"
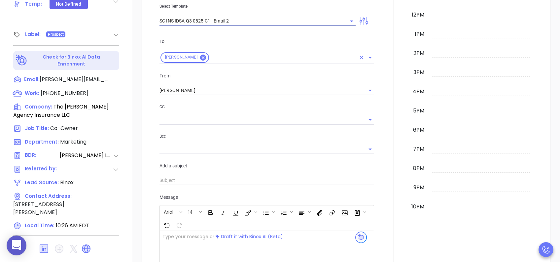
type input "Can your IT partner prove you're covered?"
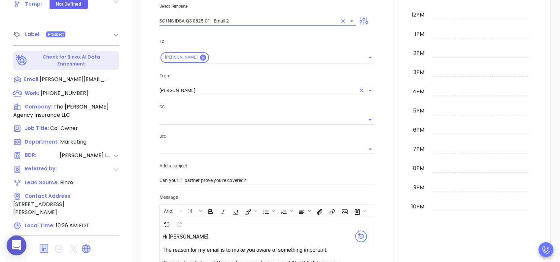
type input "SC INS IDSA Q3 0825 C1 - Email 2"
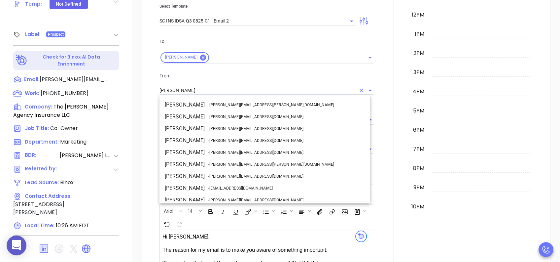
scroll to position [40, 0]
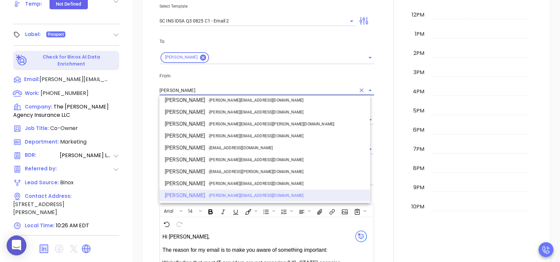
drag, startPoint x: 199, startPoint y: 87, endPoint x: 166, endPoint y: 87, distance: 33.3
click at [166, 87] on input "Lucy Lechado" at bounding box center [257, 91] width 196 height 10
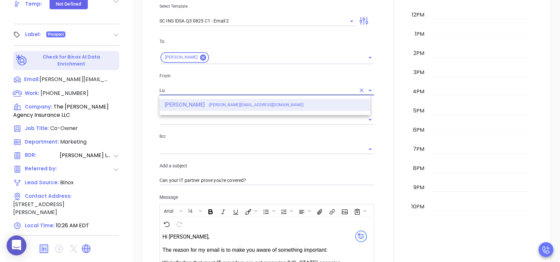
type input "L"
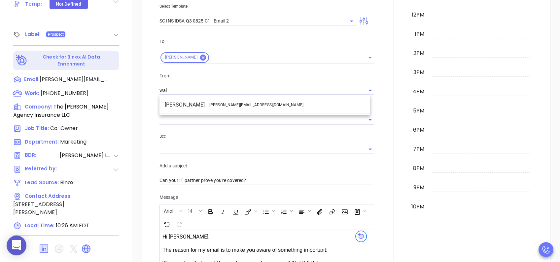
click at [194, 104] on li "Walter Contreras - [EMAIL_ADDRESS][DOMAIN_NAME]" at bounding box center [264, 105] width 211 height 12
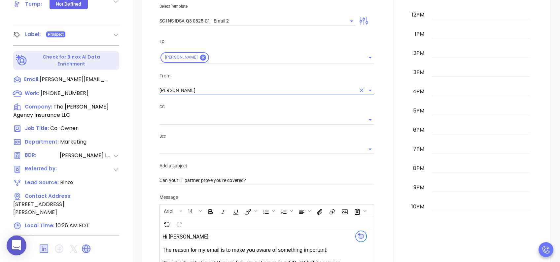
scroll to position [396, 0]
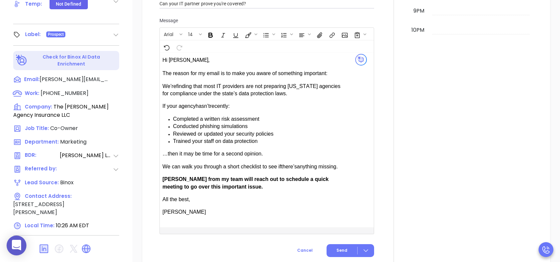
type input "[PERSON_NAME]"
drag, startPoint x: 182, startPoint y: 177, endPoint x: 168, endPoint y: 177, distance: 13.9
click at [168, 177] on span "Anabell from my team will reach out to schedule a quick meeting to go over this…" at bounding box center [245, 182] width 166 height 13
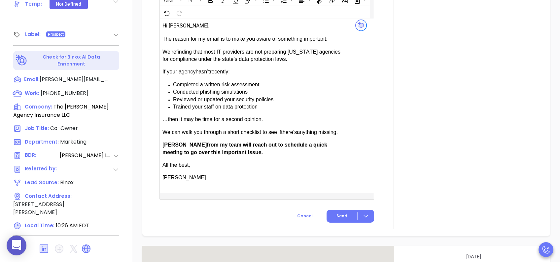
scroll to position [440, 0]
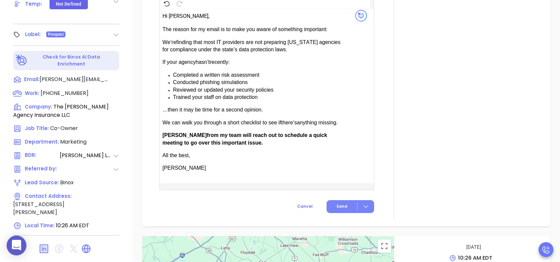
click at [342, 196] on span "Send" at bounding box center [341, 206] width 11 height 6
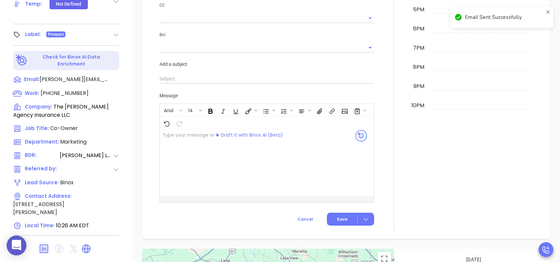
scroll to position [264, 0]
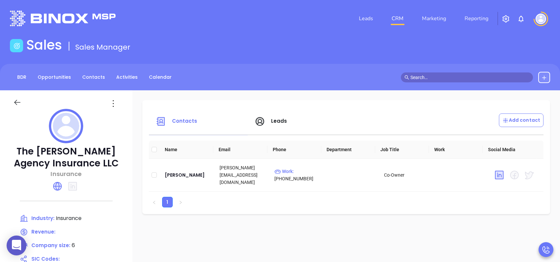
click at [277, 120] on span "Leads" at bounding box center [279, 120] width 16 height 7
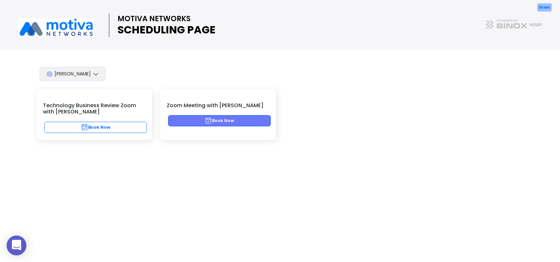
click at [248, 120] on button "Book Now" at bounding box center [219, 120] width 103 height 11
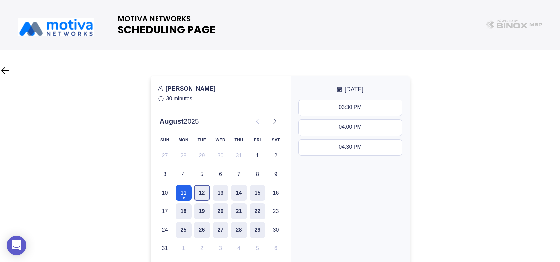
click at [205, 191] on button "12" at bounding box center [202, 193] width 16 height 16
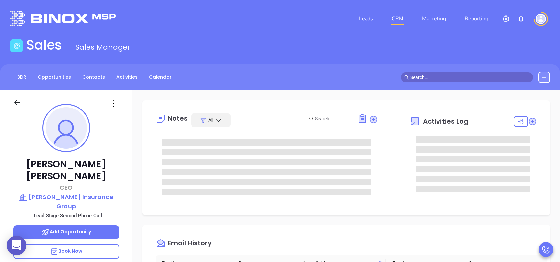
scroll to position [173, 0]
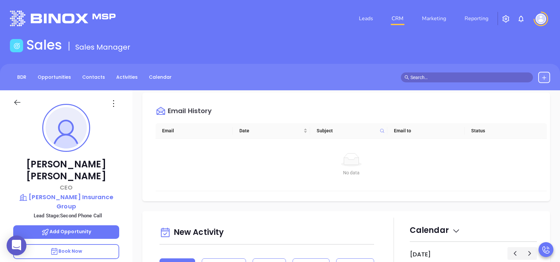
type input "[PERSON_NAME]"
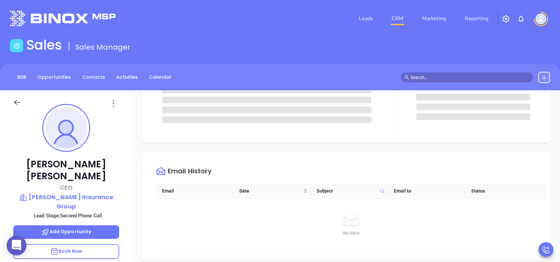
scroll to position [0, 0]
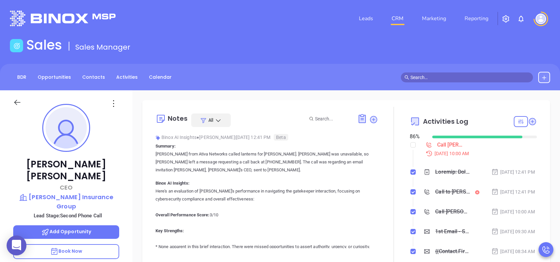
click at [86, 196] on p "Book Now" at bounding box center [66, 251] width 106 height 15
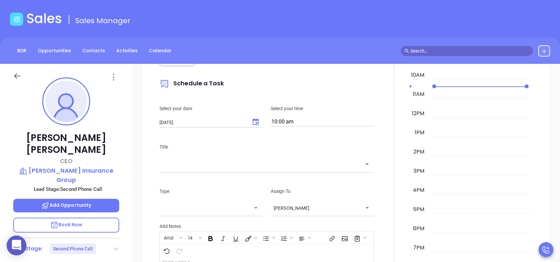
scroll to position [352, 0]
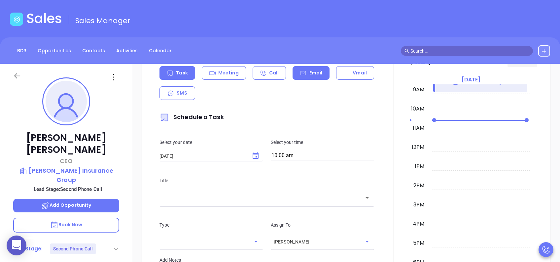
click at [300, 71] on icon at bounding box center [302, 73] width 5 height 4
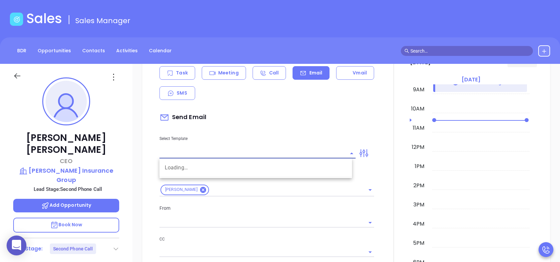
click at [209, 153] on input "text" at bounding box center [252, 153] width 186 height 10
type input "Lucy Lechado"
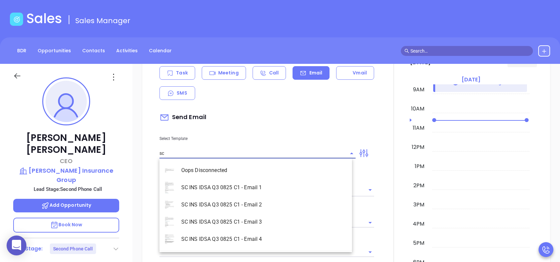
click at [259, 196] on li "SC INS IDSA Q3 0825 C1 - Email 2" at bounding box center [255, 204] width 192 height 17
type input "SC INS IDSA Q3 0825 C1 - Email 2"
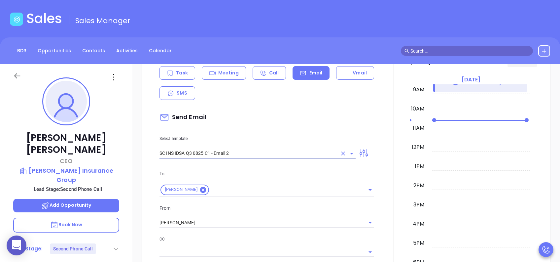
type input "Can your IT partner prove you're covered?"
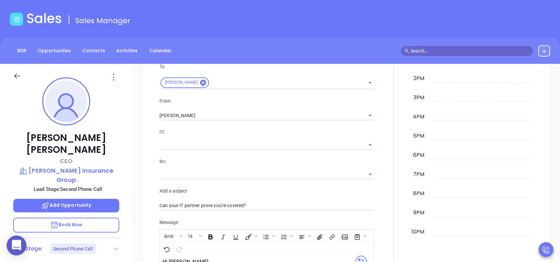
scroll to position [440, 0]
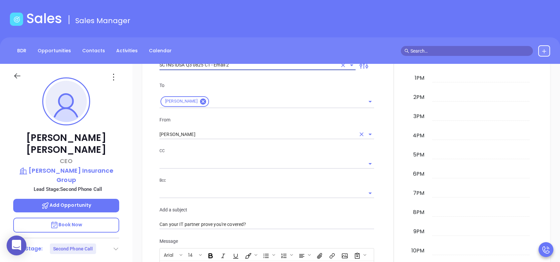
type input "SC INS IDSA Q3 0825 C1 - Email 2"
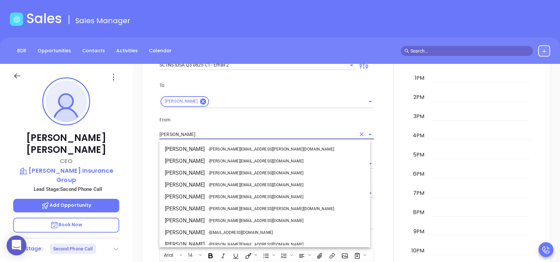
scroll to position [40, 0]
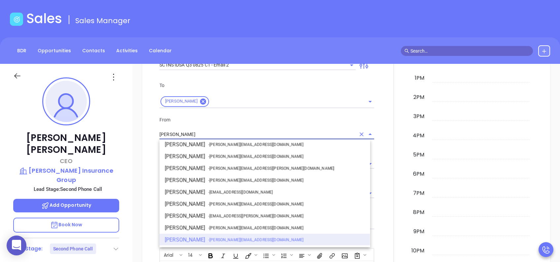
drag, startPoint x: 195, startPoint y: 133, endPoint x: 133, endPoint y: 132, distance: 62.1
click at [133, 132] on div "New Activity Task Meeting Call Email Vmail SMS Send Email Select Template SC IN…" at bounding box center [346, 210] width 428 height 559
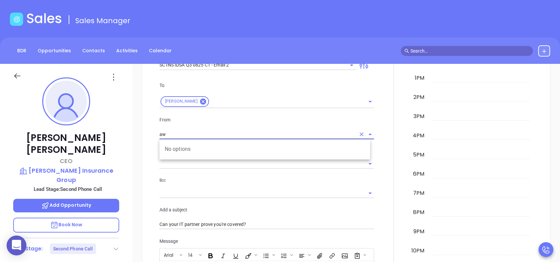
type input "a"
click at [190, 151] on li "Walter Contreras - walter@motiva.net" at bounding box center [264, 149] width 211 height 12
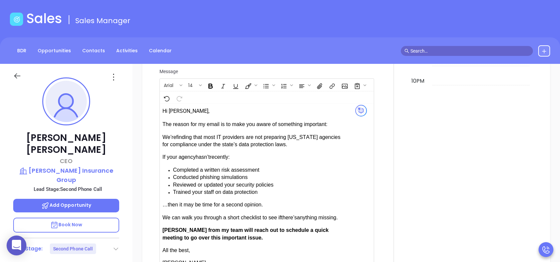
scroll to position [660, 0]
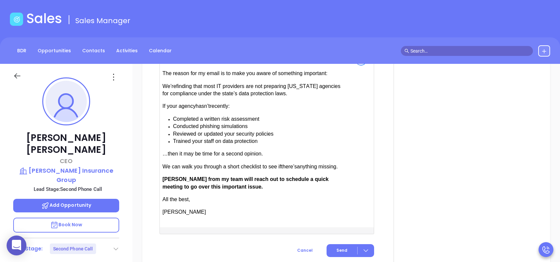
type input "Walter Contreras"
drag, startPoint x: 182, startPoint y: 177, endPoint x: 166, endPoint y: 175, distance: 16.3
click at [166, 176] on span "[PERSON_NAME] from my team will reach out to schedule a quick meeting to go ove…" at bounding box center [245, 182] width 166 height 13
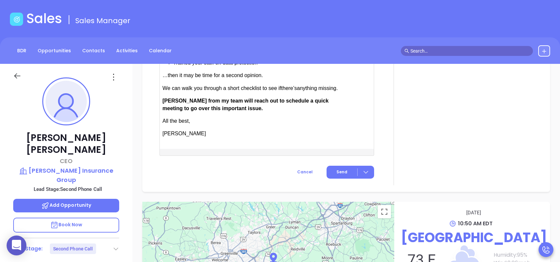
scroll to position [744, 0]
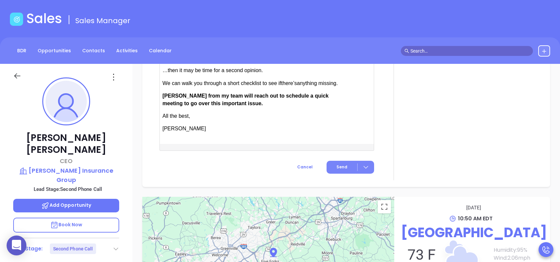
click at [337, 160] on button "Send" at bounding box center [351, 166] width 48 height 13
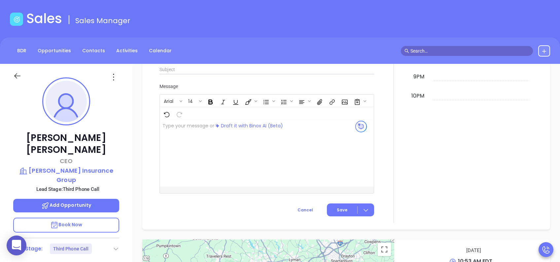
scroll to position [375, 0]
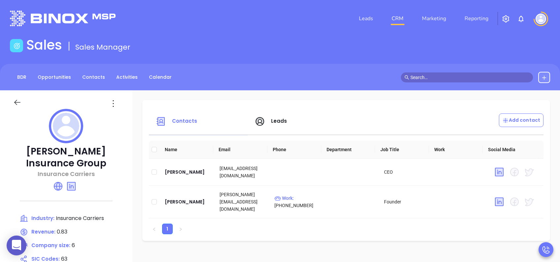
click at [275, 119] on span "Leads" at bounding box center [279, 120] width 16 height 7
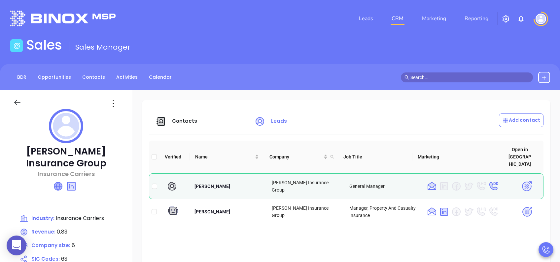
click at [57, 186] on icon at bounding box center [58, 186] width 8 height 8
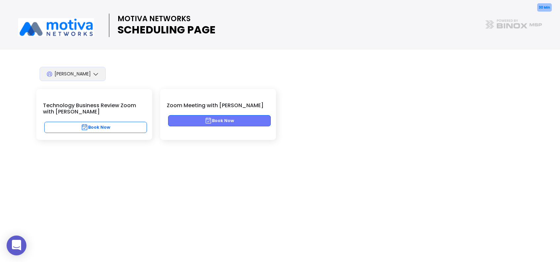
click at [223, 118] on button "Book Now" at bounding box center [219, 120] width 103 height 11
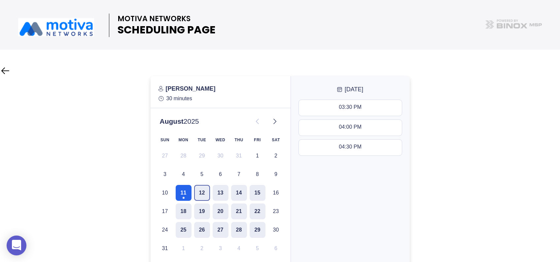
click at [204, 190] on button "12" at bounding box center [202, 193] width 16 height 16
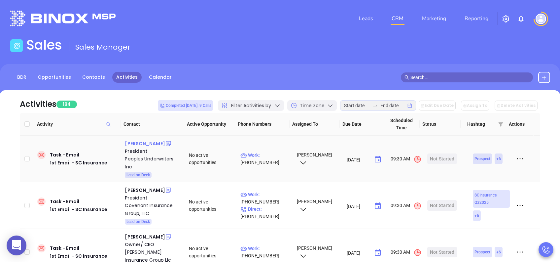
click at [149, 144] on div "[PERSON_NAME]" at bounding box center [145, 143] width 40 height 8
click at [148, 158] on div "Peoples Underwriters Inc" at bounding box center [152, 163] width 55 height 16
click at [271, 103] on span "Filter Activities by" at bounding box center [251, 105] width 40 height 7
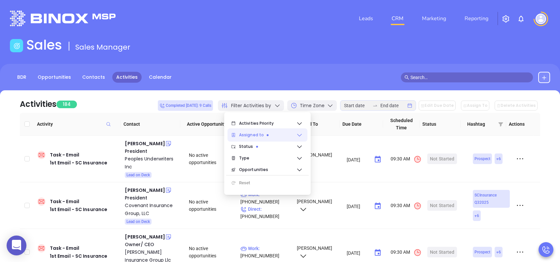
click at [266, 134] on icon at bounding box center [267, 135] width 2 height 2
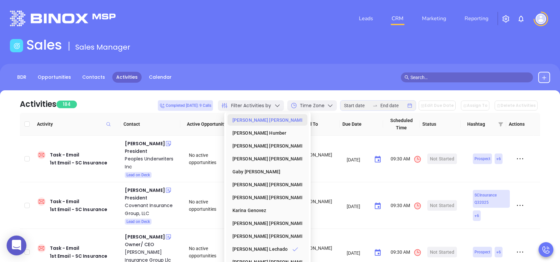
scroll to position [44, 0]
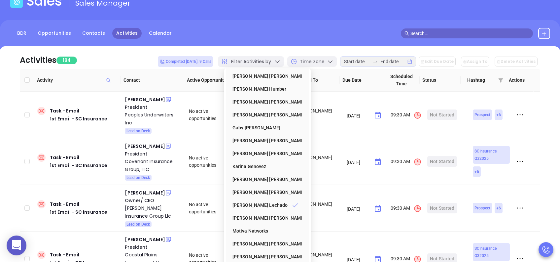
click at [279, 61] on div "Filter Activities by" at bounding box center [251, 61] width 66 height 11
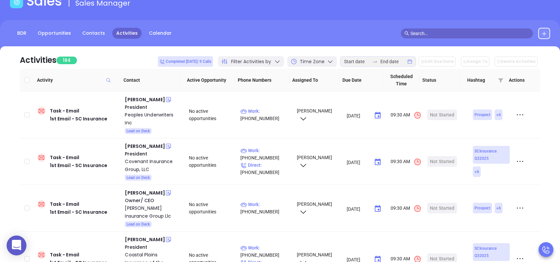
click at [279, 61] on div "Filter Activities by" at bounding box center [251, 61] width 66 height 11
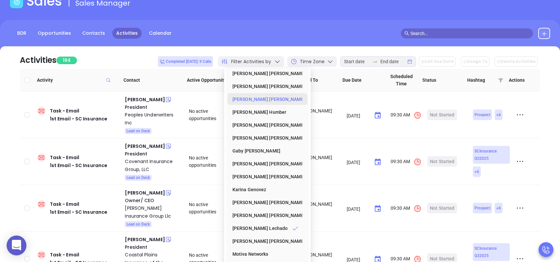
scroll to position [0, 0]
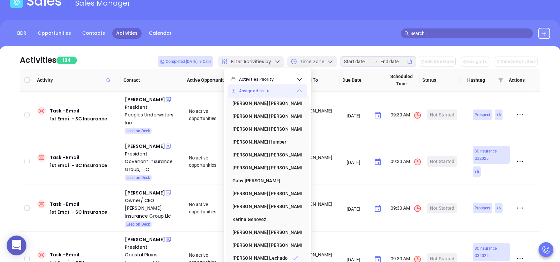
click at [256, 94] on span "Assigned to" at bounding box center [267, 90] width 57 height 13
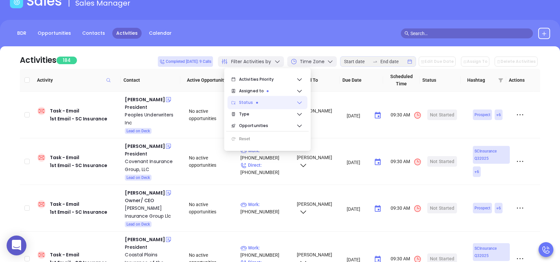
click at [264, 102] on span "Status" at bounding box center [267, 102] width 57 height 13
click at [261, 119] on ul "Activities Priority Assigned to Alejandra Lara Anabell Dominguez Andrea Cruz Ca…" at bounding box center [267, 108] width 83 height 78
drag, startPoint x: 261, startPoint y: 119, endPoint x: 253, endPoint y: 112, distance: 11.0
click at [253, 112] on span "Type" at bounding box center [267, 113] width 57 height 13
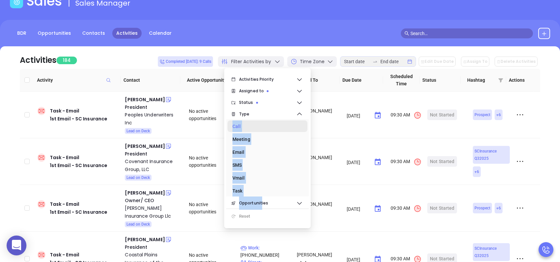
click at [238, 122] on div "Call" at bounding box center [265, 126] width 66 height 13
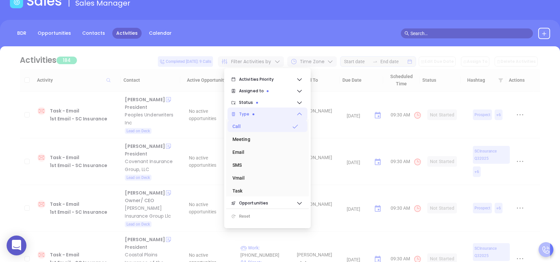
click at [262, 113] on span "Type" at bounding box center [267, 113] width 57 height 13
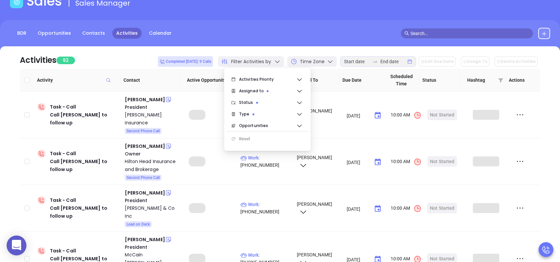
click at [267, 27] on div "BDR Opportunities Contacts Activities Calendar" at bounding box center [280, 36] width 560 height 33
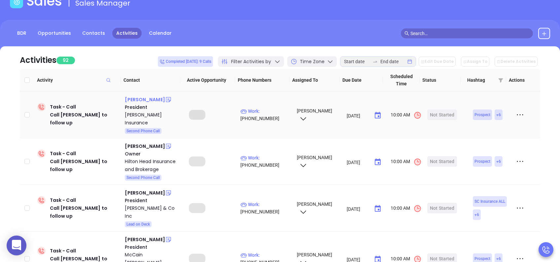
click at [149, 100] on div "Derrik Chandler" at bounding box center [145, 99] width 40 height 8
click at [153, 115] on div "Chandler Insurance" at bounding box center [152, 119] width 55 height 16
click at [437, 110] on div "Start Now" at bounding box center [442, 114] width 21 height 11
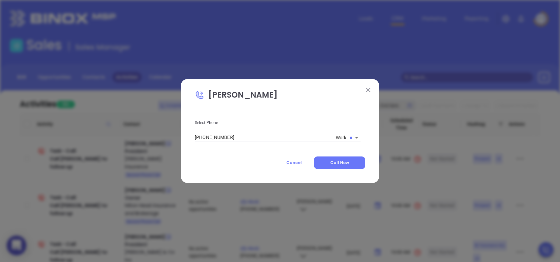
type input "(864) 232-1591"
type input "1"
click at [352, 164] on button "Call Now" at bounding box center [339, 162] width 51 height 13
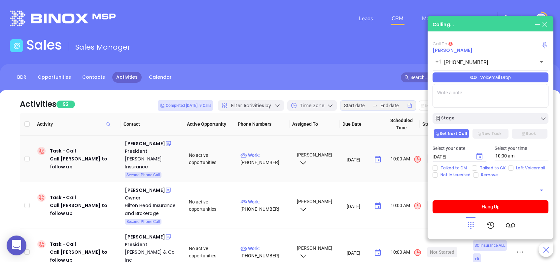
type input "(864) 232-1591"
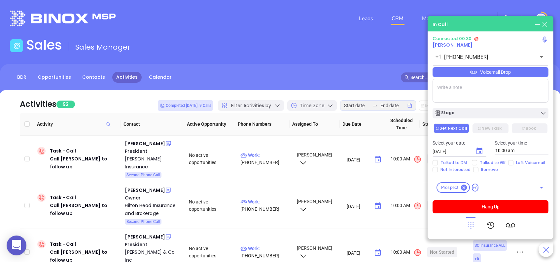
click at [471, 224] on icon at bounding box center [471, 225] width 6 height 7
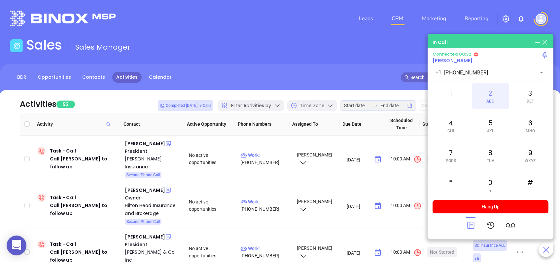
click at [492, 92] on div "2 ABC" at bounding box center [490, 96] width 36 height 26
click at [532, 93] on div "3 DEF" at bounding box center [530, 96] width 36 height 26
click at [449, 156] on div "7 PQRS" at bounding box center [451, 155] width 36 height 26
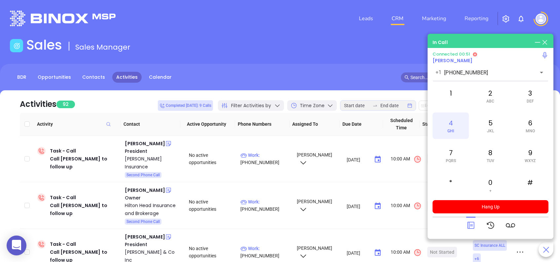
drag, startPoint x: 449, startPoint y: 156, endPoint x: 448, endPoint y: 124, distance: 31.4
click at [448, 124] on div "4 GHI" at bounding box center [451, 125] width 36 height 26
click at [451, 99] on span at bounding box center [450, 101] width 3 height 5
click at [470, 222] on icon at bounding box center [470, 224] width 9 height 9
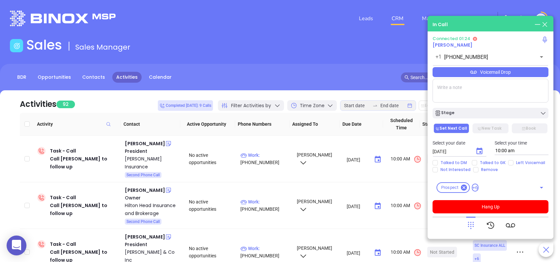
click at [526, 74] on div "Voicemail Drop" at bounding box center [491, 72] width 116 height 10
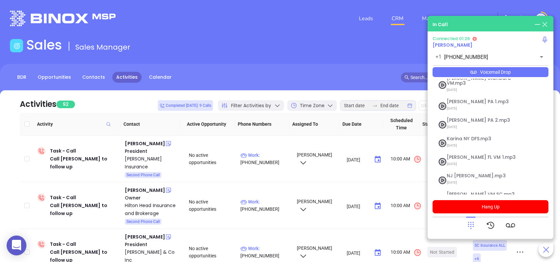
scroll to position [72, 0]
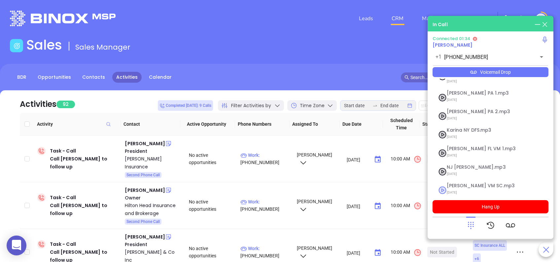
click at [454, 183] on span "Lucy VM SC.mp3" at bounding box center [482, 185] width 71 height 5
checkbox input "true"
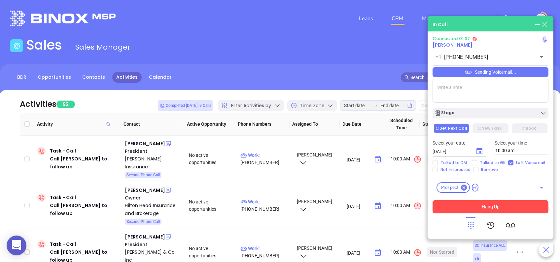
click at [512, 205] on button "Hang Up" at bounding box center [491, 206] width 116 height 13
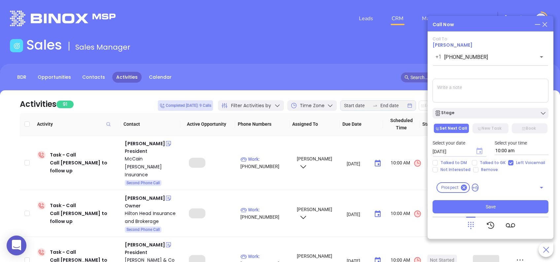
click at [477, 148] on icon "Choose date, selected date is Aug 12, 2025" at bounding box center [479, 150] width 6 height 7
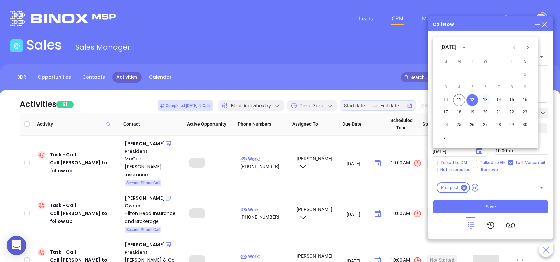
click at [485, 101] on button "13" at bounding box center [485, 100] width 12 height 12
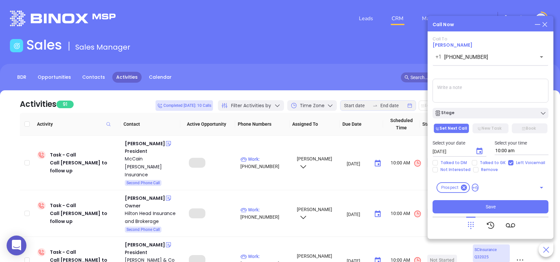
type input "08/13/2025"
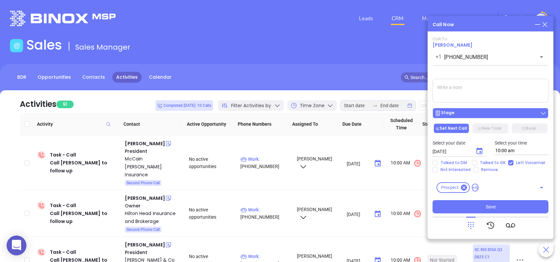
click at [478, 115] on div "Stage" at bounding box center [491, 113] width 112 height 7
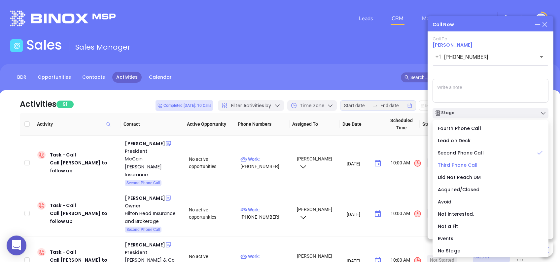
click at [462, 162] on span "Third Phone Call" at bounding box center [458, 164] width 40 height 7
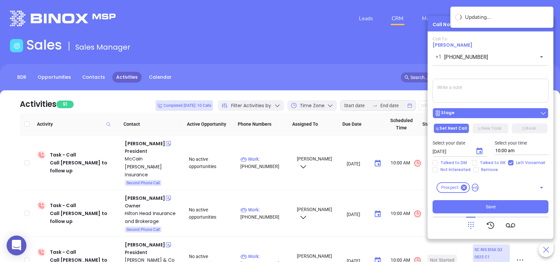
click at [462, 110] on div "Stage" at bounding box center [491, 113] width 112 height 7
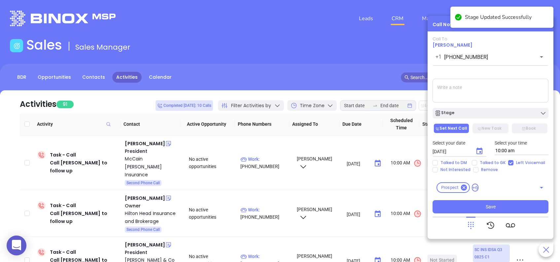
click at [482, 73] on div "Call To Derrik Chandler +1 (864) 232-1591 ​ Sending Voicemail... Stage Set Next…" at bounding box center [491, 124] width 116 height 177
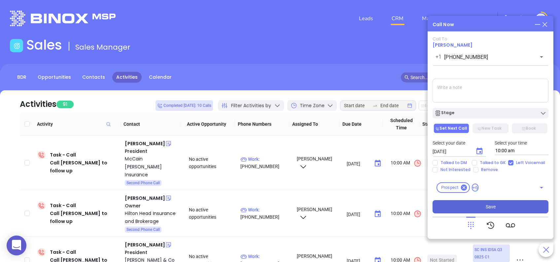
click at [493, 204] on span "Save" at bounding box center [491, 206] width 10 height 7
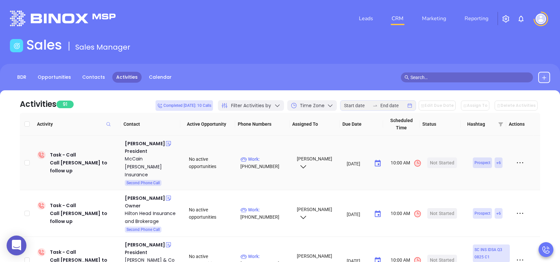
drag, startPoint x: 144, startPoint y: 145, endPoint x: 143, endPoint y: 153, distance: 8.4
click at [144, 145] on div "David Atkinson" at bounding box center [145, 143] width 40 height 8
click at [142, 158] on div "McCain Atkinson Insurance" at bounding box center [152, 167] width 55 height 24
click at [443, 160] on div "Start Now" at bounding box center [442, 162] width 21 height 11
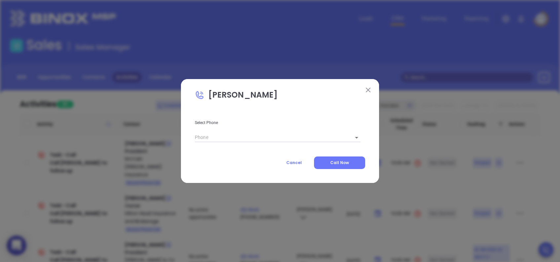
type input "(803) 793-1060"
type input "1"
click at [352, 163] on button "Call Now" at bounding box center [339, 162] width 51 height 13
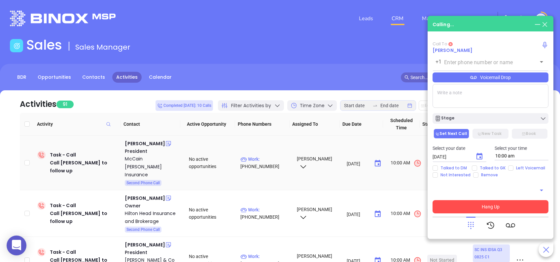
type input "(803) 793-1060"
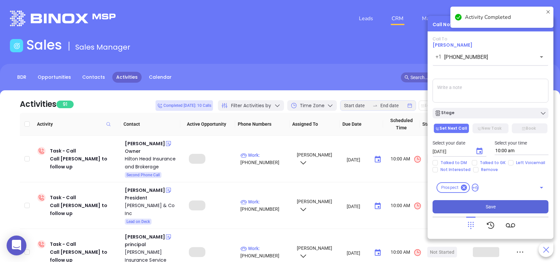
click at [475, 113] on div "Stage" at bounding box center [491, 113] width 112 height 7
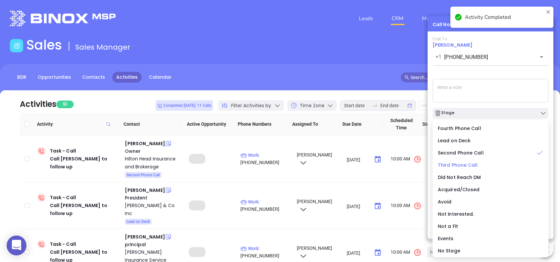
click at [459, 164] on span "Third Phone Call" at bounding box center [458, 164] width 40 height 7
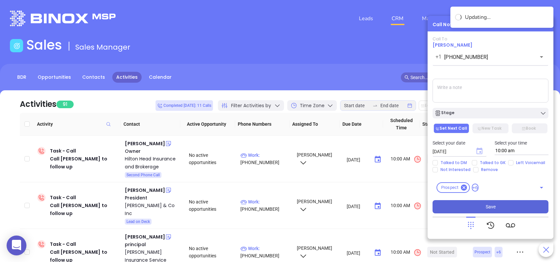
click at [479, 150] on icon "Choose date, selected date is Aug 12, 2025" at bounding box center [479, 150] width 6 height 7
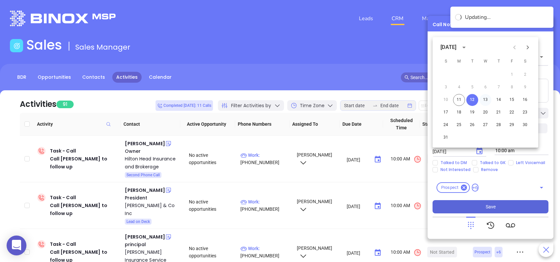
click at [486, 99] on button "13" at bounding box center [485, 100] width 12 height 12
type input "08/13/2025"
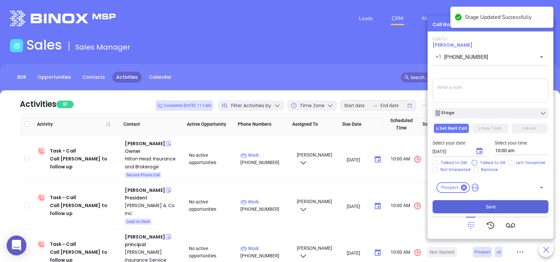
click at [473, 162] on input "Talked to GK" at bounding box center [474, 162] width 5 height 5
checkbox input "true"
click at [463, 113] on div "Stage" at bounding box center [491, 113] width 112 height 7
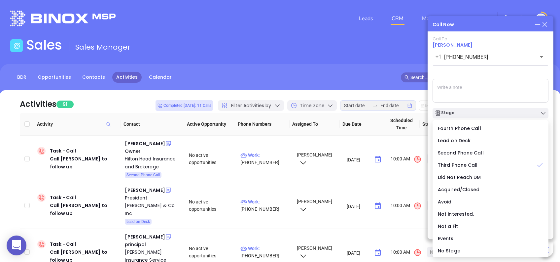
click at [470, 74] on div "Call To David Atkinson +1 (803) 793-1060 ​ Voicemail Drop Stage Set Next Call N…" at bounding box center [491, 124] width 116 height 177
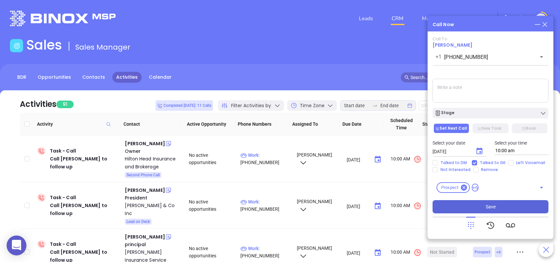
click at [512, 203] on button "Save" at bounding box center [491, 206] width 116 height 13
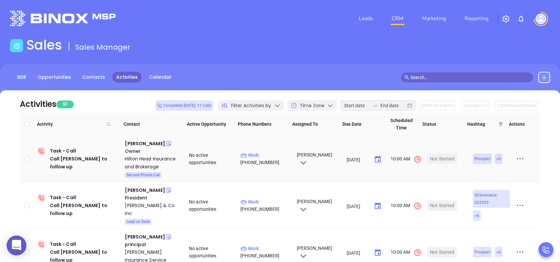
drag, startPoint x: 143, startPoint y: 144, endPoint x: 145, endPoint y: 150, distance: 6.5
click at [143, 144] on div "Gary Davis" at bounding box center [145, 143] width 40 height 8
click at [145, 158] on div "Hilton Head Insurance and Brokerage" at bounding box center [152, 163] width 55 height 16
click at [432, 156] on div "Start Now" at bounding box center [442, 158] width 21 height 11
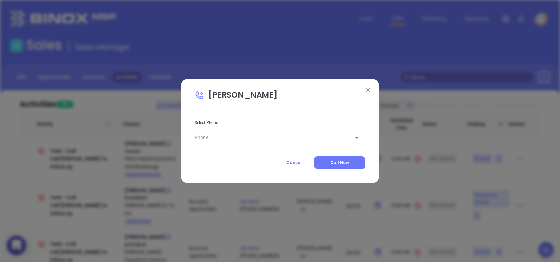
type input "(843) 252-0840"
type input "1"
drag, startPoint x: 339, startPoint y: 162, endPoint x: 348, endPoint y: 165, distance: 9.5
click at [338, 162] on span "Call Now" at bounding box center [339, 162] width 19 height 6
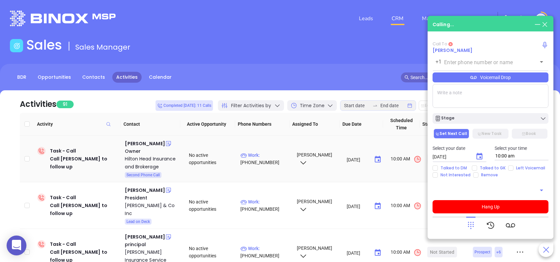
type input "(843) 252-0840"
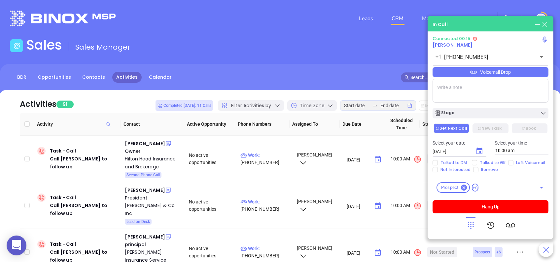
click at [474, 223] on icon at bounding box center [470, 224] width 9 height 9
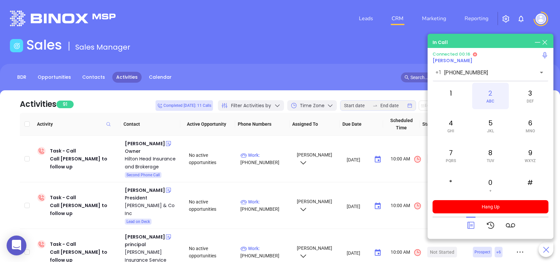
click at [492, 88] on div "2 ABC" at bounding box center [490, 96] width 36 height 26
click at [473, 226] on icon at bounding box center [470, 224] width 9 height 9
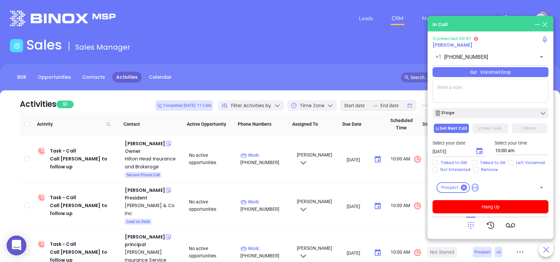
click at [524, 73] on div "Voicemail Drop" at bounding box center [491, 72] width 116 height 10
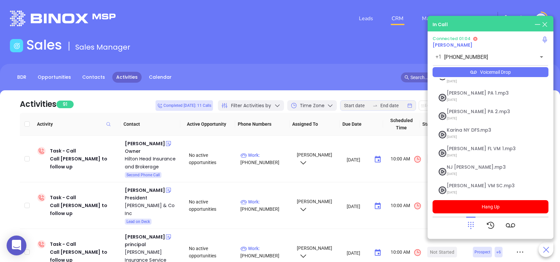
click at [502, 23] on div "In Call" at bounding box center [491, 24] width 116 height 7
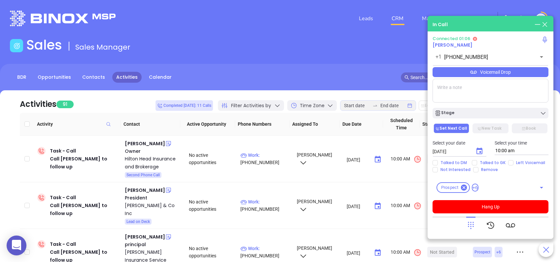
click at [510, 74] on div "Voicemail Drop" at bounding box center [491, 72] width 116 height 10
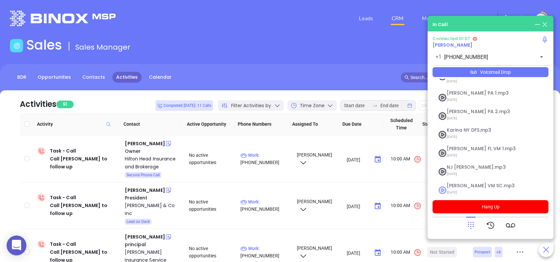
click at [452, 183] on span "Lucy VM SC.mp3" at bounding box center [482, 185] width 71 height 5
checkbox input "true"
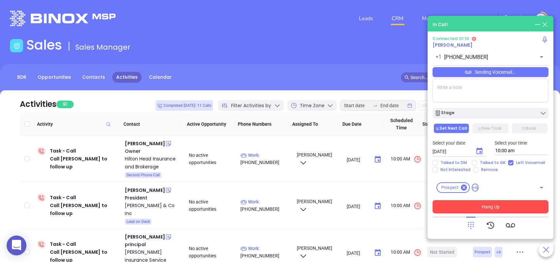
click at [507, 202] on button "Hang Up" at bounding box center [491, 206] width 116 height 13
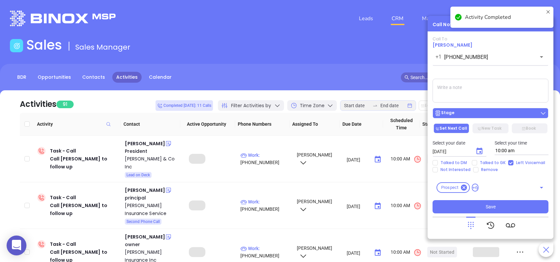
click at [468, 113] on div "Stage" at bounding box center [491, 113] width 112 height 7
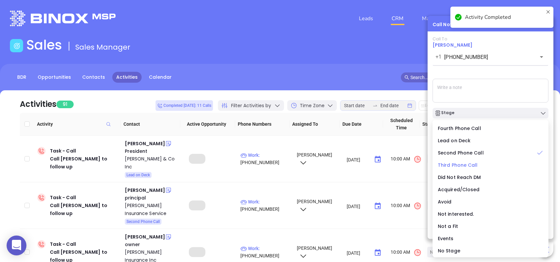
click at [457, 164] on span "Third Phone Call" at bounding box center [458, 164] width 40 height 7
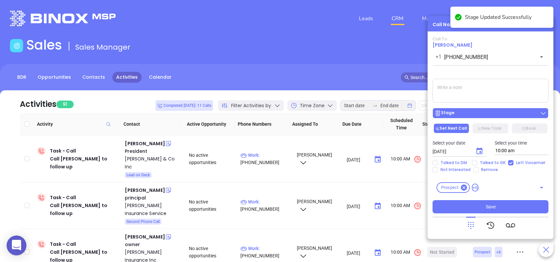
click at [477, 110] on div "Stage" at bounding box center [491, 113] width 112 height 7
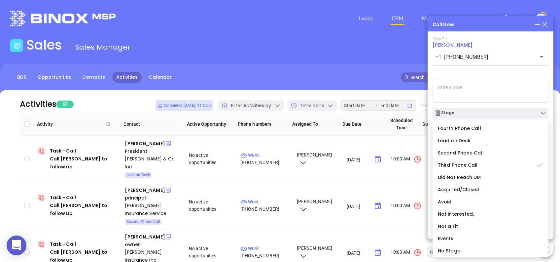
click at [478, 71] on div "Call To Gary Davis +1 (843) 252-0840 ​ Sending Voicemail... Stage Set Next Call…" at bounding box center [491, 124] width 116 height 177
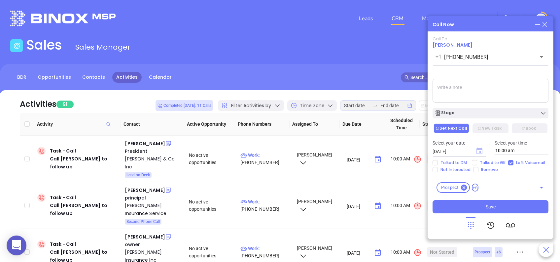
click at [479, 149] on icon "Choose date, selected date is Aug 12, 2025" at bounding box center [479, 150] width 6 height 7
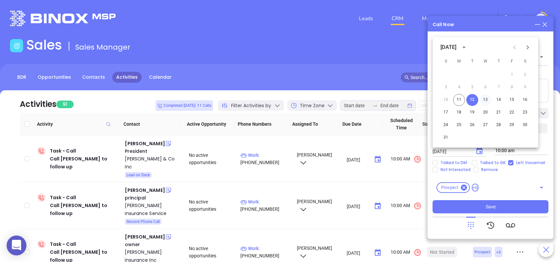
click at [486, 101] on button "13" at bounding box center [485, 100] width 12 height 12
type input "08/13/2025"
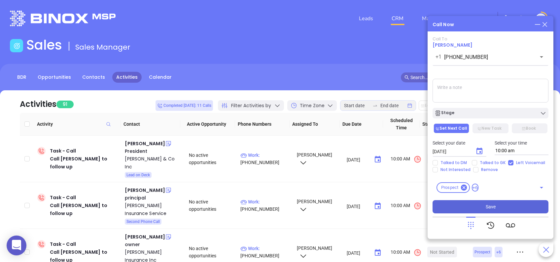
click at [508, 204] on button "Save" at bounding box center [491, 206] width 116 height 13
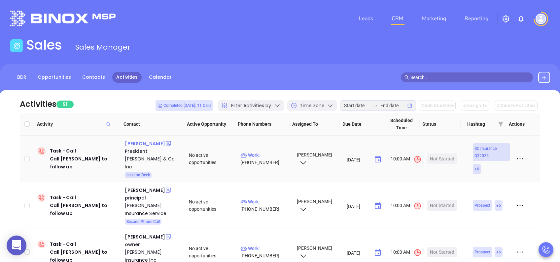
click at [145, 142] on div "William W Walker" at bounding box center [145, 143] width 40 height 8
click at [143, 160] on div "WC Wilbur & Co Inc" at bounding box center [152, 163] width 55 height 16
drag, startPoint x: 439, startPoint y: 157, endPoint x: 444, endPoint y: 155, distance: 6.0
click at [444, 155] on div "Start Now" at bounding box center [442, 158] width 21 height 11
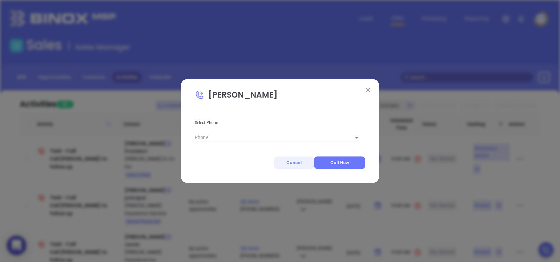
type input "(843) 744-1662"
type input "1"
click at [328, 158] on button "Call Now" at bounding box center [339, 162] width 51 height 13
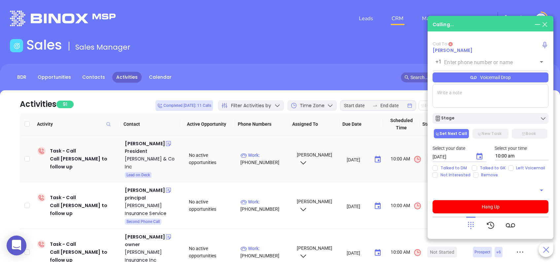
type input "(843) 744-1662"
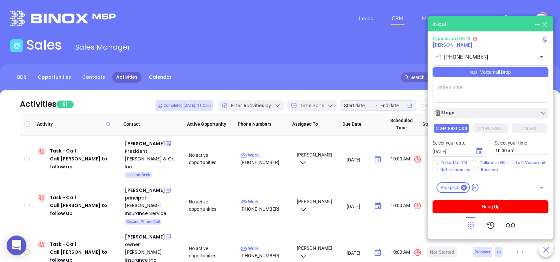
click at [519, 74] on div "Voicemail Drop" at bounding box center [491, 72] width 116 height 10
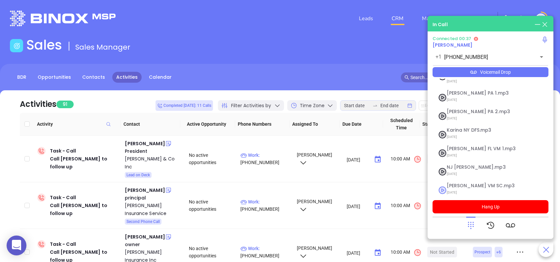
click at [457, 183] on span "Lucy VM SC.mp3" at bounding box center [482, 185] width 71 height 5
checkbox input "true"
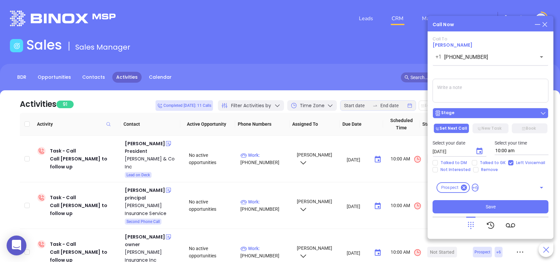
click at [475, 112] on div "Stage" at bounding box center [491, 113] width 112 height 7
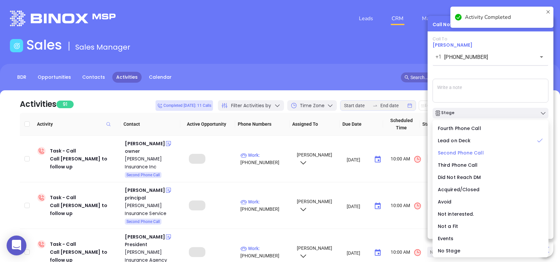
click at [455, 152] on span "Second Phone Call" at bounding box center [461, 152] width 46 height 7
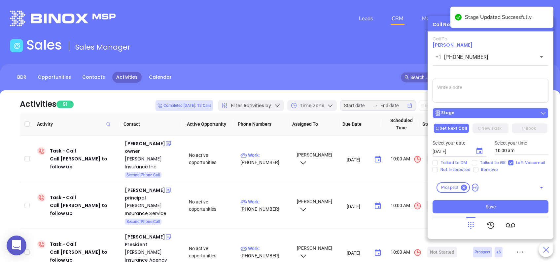
click at [473, 112] on div "Stage" at bounding box center [491, 113] width 112 height 7
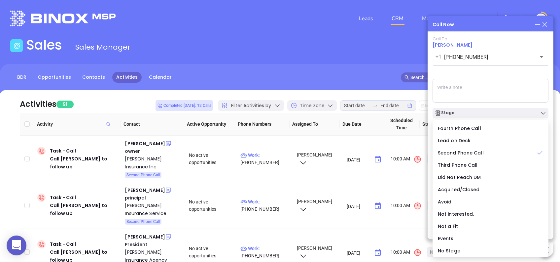
click at [504, 73] on div "Call To William W Walker +1 (843) 744-1662 ​ Voicemail Drop Stage Set Next Call…" at bounding box center [491, 124] width 116 height 177
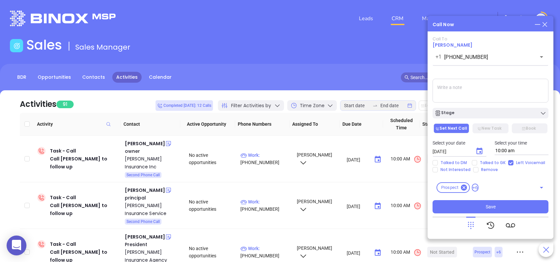
click at [477, 151] on icon "Choose date, selected date is Aug 12, 2025" at bounding box center [479, 151] width 8 height 8
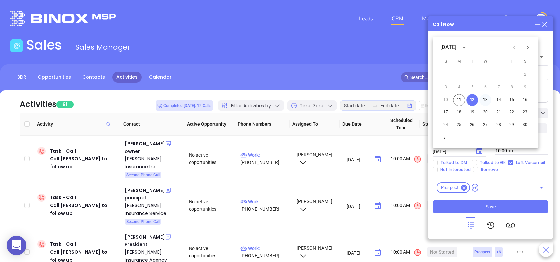
click at [486, 100] on button "13" at bounding box center [485, 100] width 12 height 12
type input "08/13/2025"
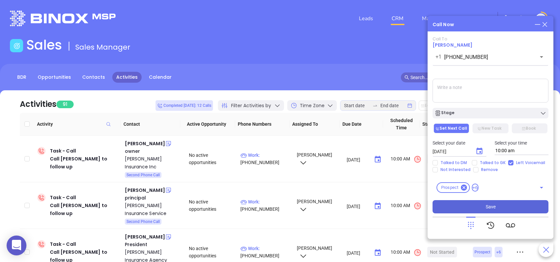
click at [503, 208] on button "Save" at bounding box center [491, 206] width 116 height 13
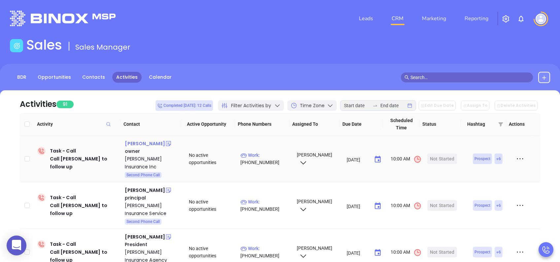
click at [148, 143] on div "Kathy McKay" at bounding box center [145, 143] width 40 height 8
click at [152, 157] on div "McKay Insurance Inc" at bounding box center [152, 163] width 55 height 16
click at [439, 154] on div "Start Now" at bounding box center [442, 158] width 21 height 11
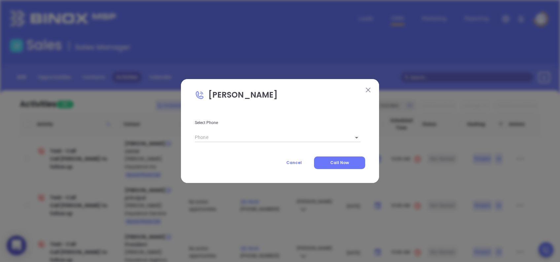
type input "(843) 881-2229"
type input "1"
click at [350, 161] on button "Call Now" at bounding box center [339, 162] width 51 height 13
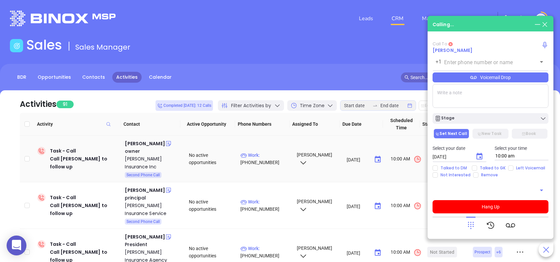
type input "(843) 881-2229"
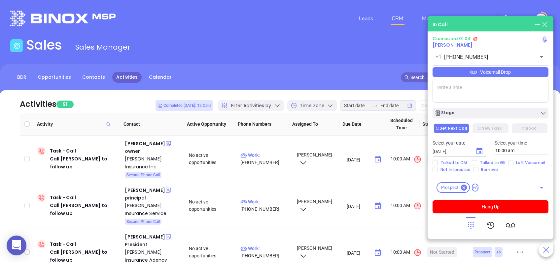
click at [516, 72] on div "Voicemail Drop" at bounding box center [491, 72] width 116 height 10
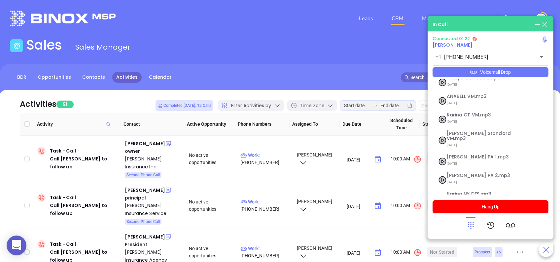
scroll to position [0, 0]
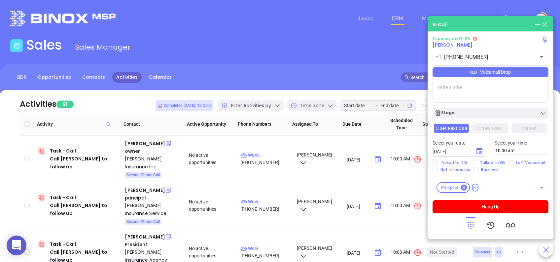
click at [492, 25] on div "In Call" at bounding box center [491, 24] width 116 height 7
click at [502, 205] on button "Hang Up" at bounding box center [491, 206] width 116 height 13
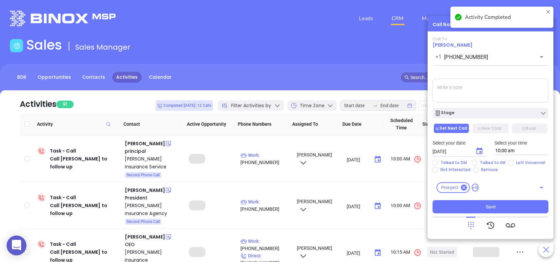
click at [474, 114] on div "Stage" at bounding box center [491, 113] width 112 height 7
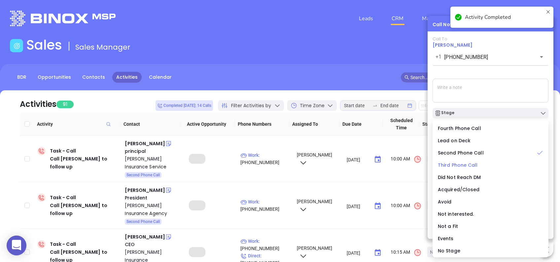
click at [460, 164] on span "Third Phone Call" at bounding box center [458, 164] width 40 height 7
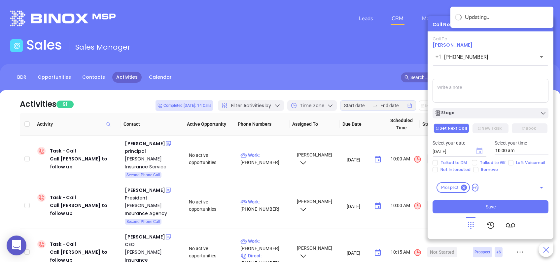
click at [480, 149] on icon "Choose date, selected date is Aug 12, 2025" at bounding box center [479, 150] width 6 height 7
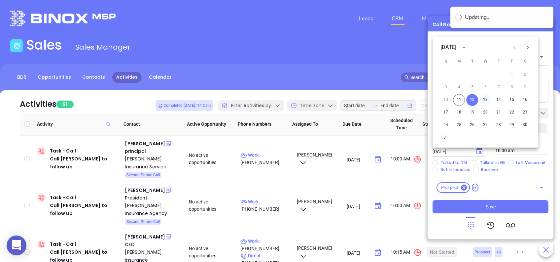
click at [487, 99] on button "13" at bounding box center [485, 100] width 12 height 12
type input "08/13/2025"
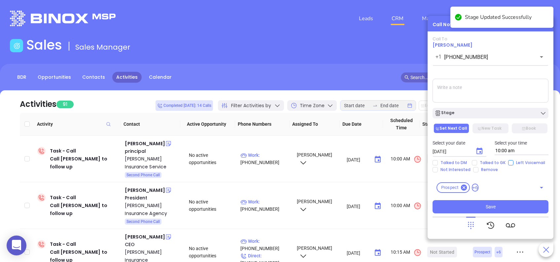
click at [508, 164] on input "Left Voicemail" at bounding box center [510, 162] width 5 height 5
checkbox input "true"
click at [473, 163] on input "Talked to GK" at bounding box center [474, 162] width 5 height 5
checkbox input "true"
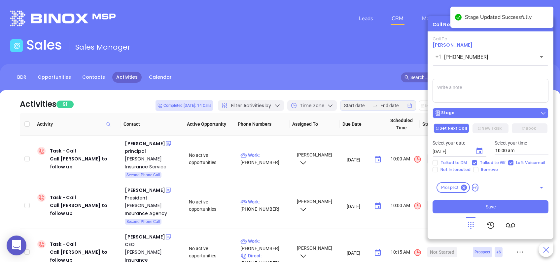
click at [469, 114] on div "Stage" at bounding box center [491, 113] width 112 height 7
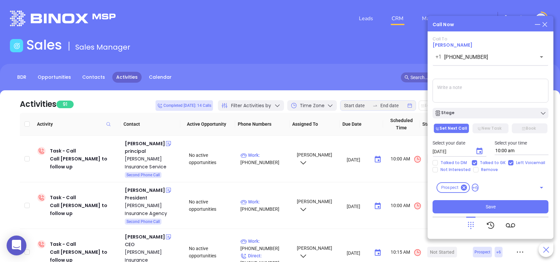
click at [477, 70] on div "Call To Kathy McKay +1 (843) 881-2229 ​ Voicemail Drop Stage Set Next Call New …" at bounding box center [491, 124] width 116 height 177
click at [513, 205] on button "Save" at bounding box center [491, 206] width 116 height 13
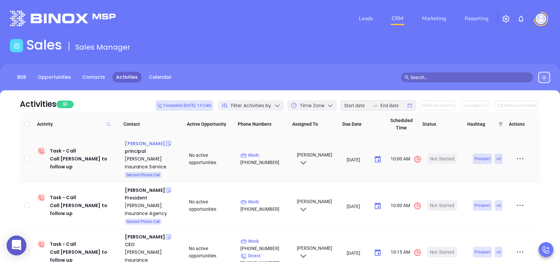
click at [127, 140] on div "Rob Pearce" at bounding box center [145, 143] width 40 height 8
click at [141, 159] on div "Williams Insurance Service" at bounding box center [152, 163] width 55 height 16
click at [438, 158] on div "Start Now" at bounding box center [442, 158] width 21 height 11
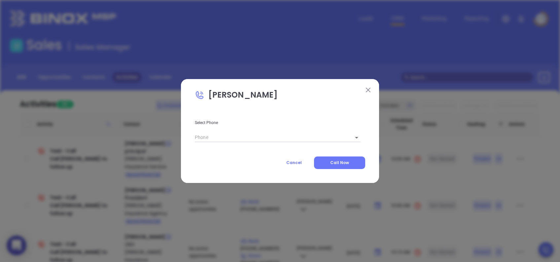
type input "(803) 366-2140"
type input "1"
click at [341, 164] on span "Call Now" at bounding box center [339, 162] width 19 height 6
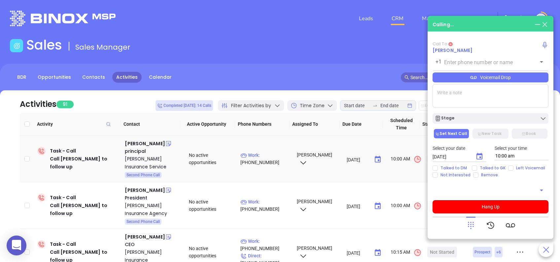
type input "(803) 366-2140"
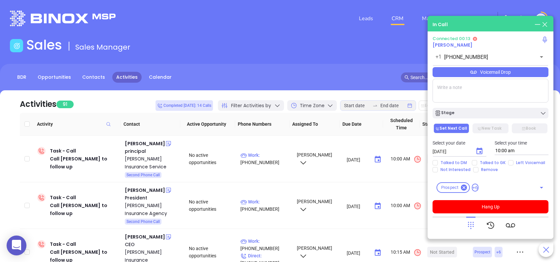
click at [473, 225] on icon at bounding box center [470, 224] width 9 height 9
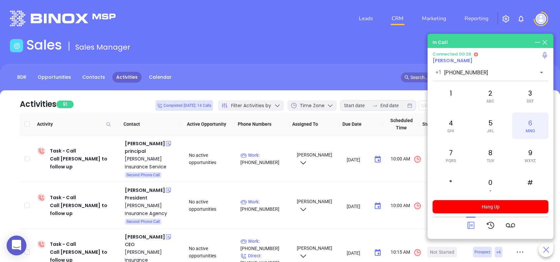
click at [532, 124] on div "6 MNO" at bounding box center [530, 125] width 36 height 26
click at [473, 225] on icon at bounding box center [470, 225] width 7 height 7
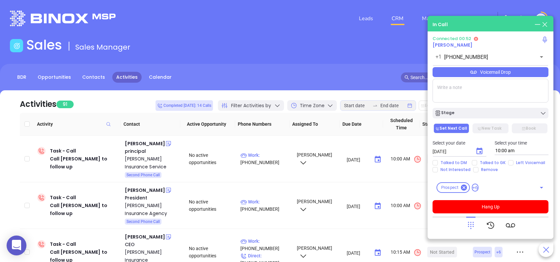
click at [525, 74] on div "Voicemail Drop" at bounding box center [491, 72] width 116 height 10
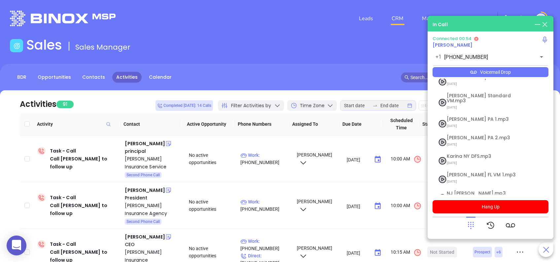
scroll to position [72, 0]
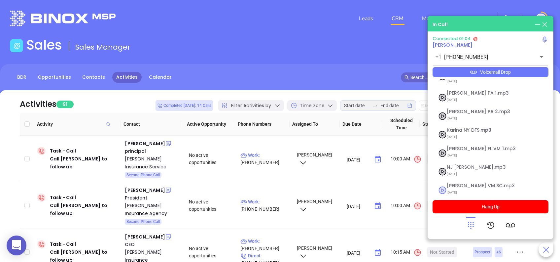
click at [459, 183] on span "Lucy VM SC.mp3" at bounding box center [482, 185] width 71 height 5
checkbox input "true"
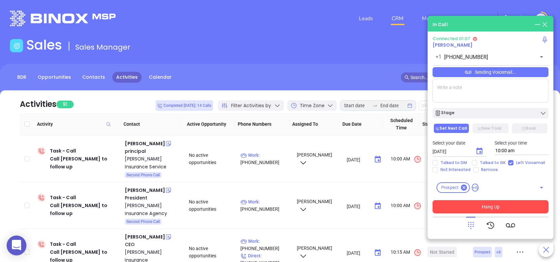
click at [521, 206] on button "Hang Up" at bounding box center [491, 206] width 116 height 13
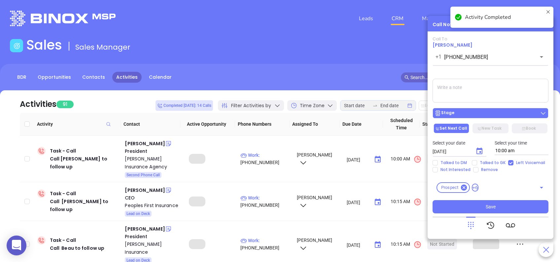
click at [476, 115] on div "Stage" at bounding box center [491, 113] width 112 height 7
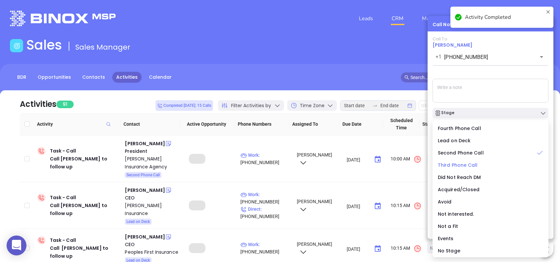
click at [465, 162] on span "Third Phone Call" at bounding box center [458, 164] width 40 height 7
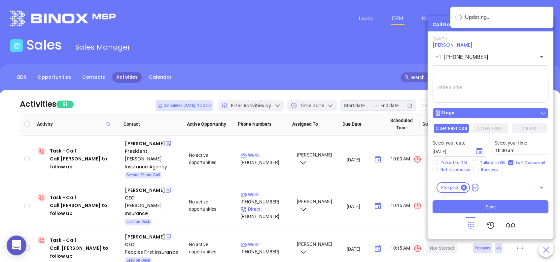
click at [461, 112] on div "Stage" at bounding box center [491, 113] width 112 height 7
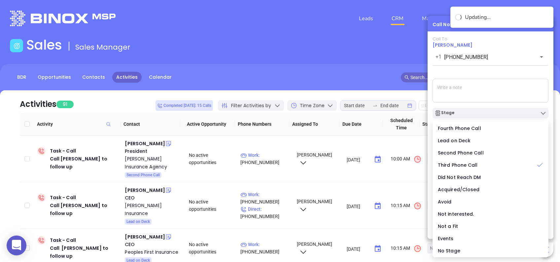
click at [478, 73] on div "Call To Rob Pearce +1 (803) 366-2140 ​ Sending Voicemail... Stage Set Next Call…" at bounding box center [491, 124] width 116 height 177
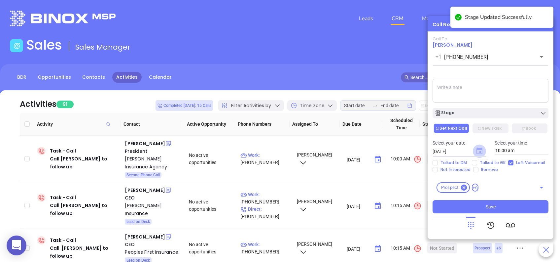
click at [476, 149] on icon "Choose date, selected date is Aug 12, 2025" at bounding box center [479, 150] width 6 height 7
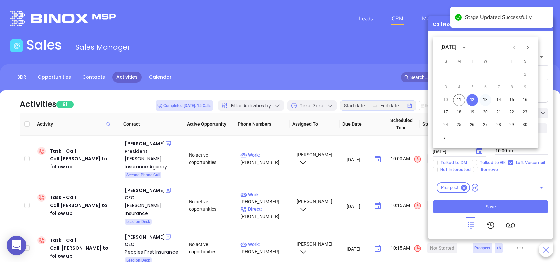
click at [484, 100] on button "13" at bounding box center [485, 100] width 12 height 12
type input "08/13/2025"
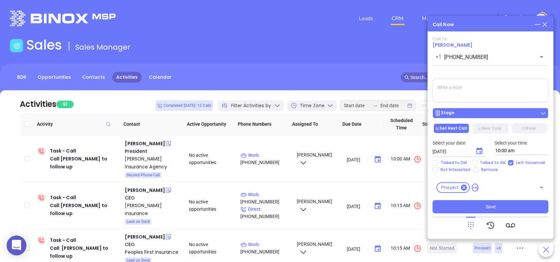
click at [475, 111] on div "Stage" at bounding box center [491, 113] width 112 height 7
click at [486, 70] on div "Call To Rob Pearce +1 (803) 366-2140 ​ Sending Voicemail... Stage Set Next Call…" at bounding box center [491, 124] width 116 height 177
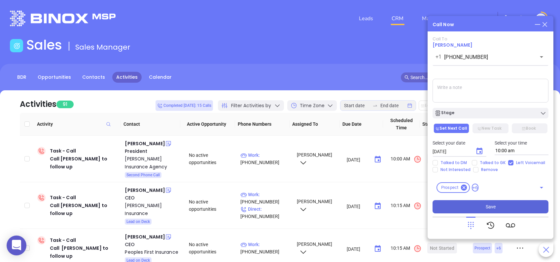
click at [512, 204] on button "Save" at bounding box center [491, 206] width 116 height 13
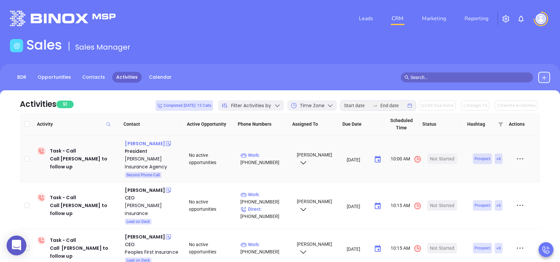
click at [138, 143] on div "Bill Sauls" at bounding box center [145, 143] width 40 height 8
click at [144, 158] on div "Sauls Insurance Agency" at bounding box center [152, 163] width 55 height 16
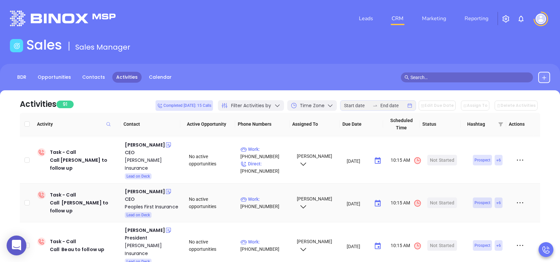
scroll to position [0, 0]
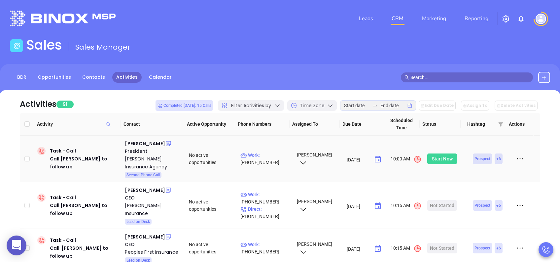
click at [438, 156] on div "Start Now" at bounding box center [442, 158] width 21 height 11
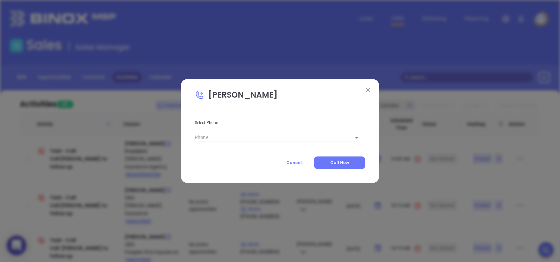
type input "(803) 256-8983"
type input "1"
click at [341, 163] on span "Call Now" at bounding box center [339, 162] width 19 height 6
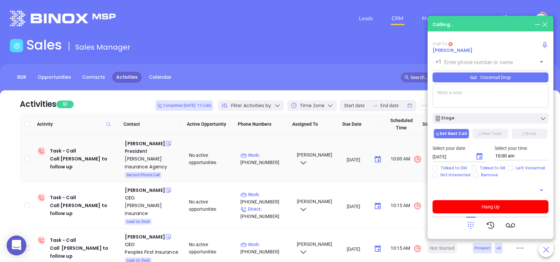
type input "(803) 256-8983"
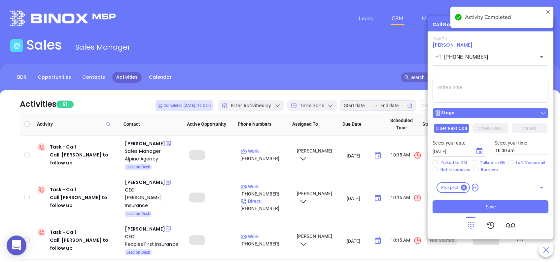
click at [499, 114] on div "Stage" at bounding box center [491, 113] width 112 height 7
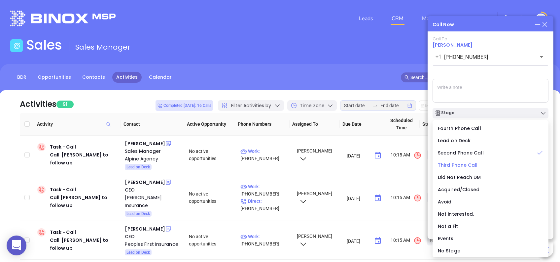
click at [467, 164] on span "Third Phone Call" at bounding box center [458, 164] width 40 height 7
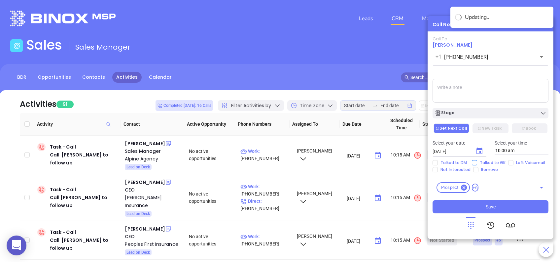
click at [475, 163] on input "Talked to GK" at bounding box center [474, 162] width 5 height 5
checkbox input "true"
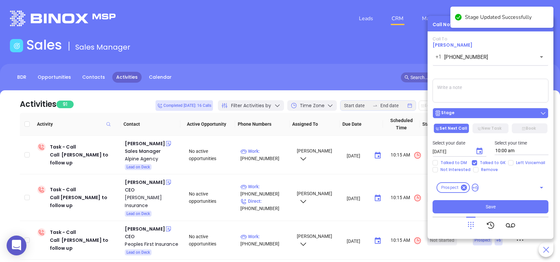
click at [484, 113] on div "Stage" at bounding box center [491, 113] width 112 height 7
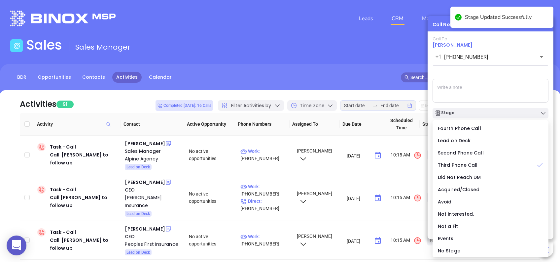
click at [488, 74] on div "Call To Bill Sauls +1 (803) 256-8983 ​ Voicemail Drop Stage Set Next Call New T…" at bounding box center [491, 124] width 116 height 177
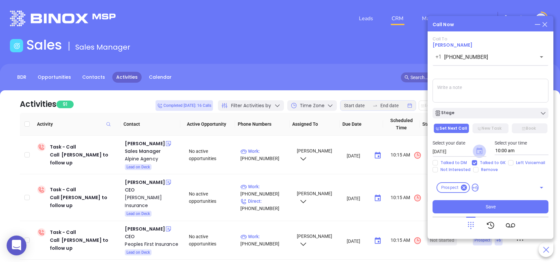
click at [479, 154] on icon "Choose date, selected date is Aug 12, 2025" at bounding box center [479, 150] width 6 height 7
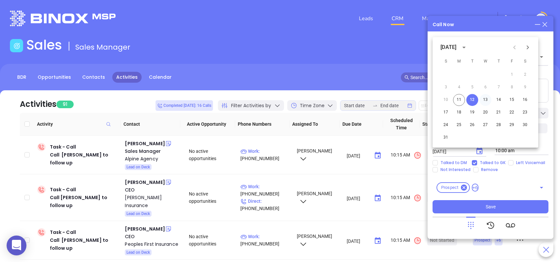
click at [485, 99] on button "13" at bounding box center [485, 100] width 12 height 12
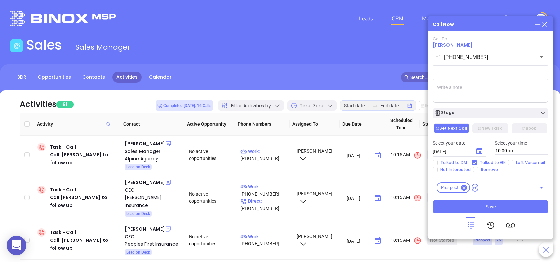
type input "08/13/2025"
click at [488, 208] on span "Save" at bounding box center [491, 206] width 10 height 7
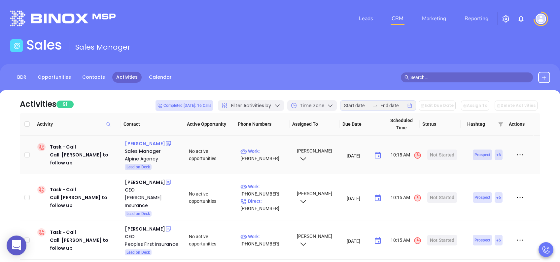
click at [140, 143] on div "Kim Frost" at bounding box center [145, 143] width 40 height 8
click at [148, 159] on div "Alpine Agency" at bounding box center [152, 159] width 55 height 8
click at [135, 181] on div "Jason McIntosh" at bounding box center [145, 182] width 40 height 8
click at [137, 197] on div "McIntosh Insurance" at bounding box center [152, 201] width 55 height 16
click at [439, 195] on div "Start Now" at bounding box center [442, 197] width 21 height 11
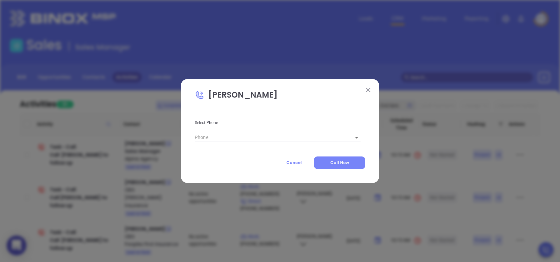
type input "(864) 369-5500"
type input "1"
click at [331, 163] on span "Call Now" at bounding box center [339, 162] width 19 height 6
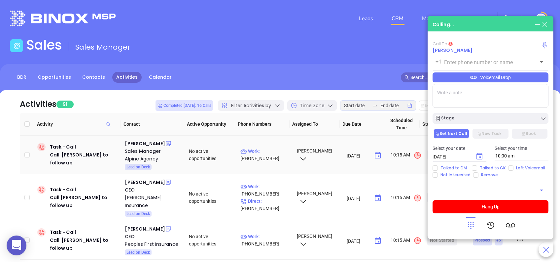
type input "(864) 369-5500"
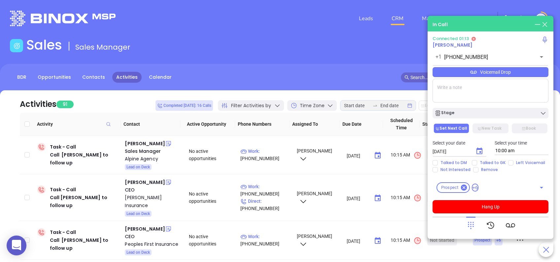
click at [513, 73] on div "Voicemail Drop" at bounding box center [491, 72] width 116 height 10
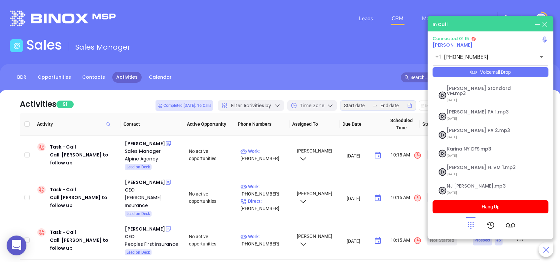
scroll to position [72, 0]
click at [462, 183] on span "Lucy VM SC.mp3" at bounding box center [482, 185] width 71 height 5
checkbox input "true"
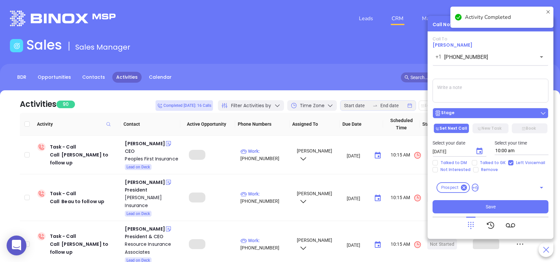
click at [458, 112] on div "Stage" at bounding box center [491, 113] width 112 height 7
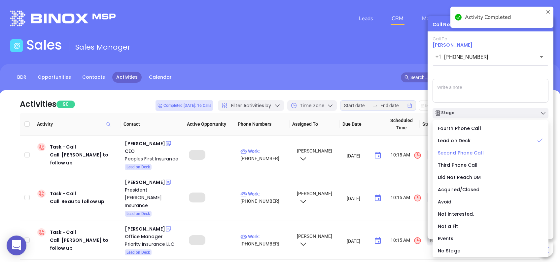
click at [449, 150] on span "Second Phone Call" at bounding box center [461, 152] width 46 height 7
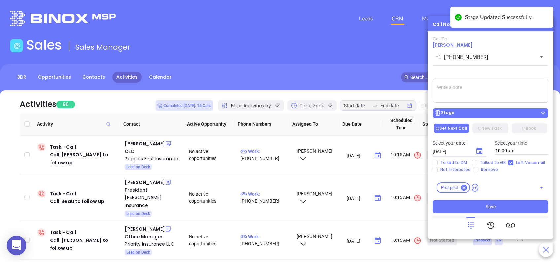
click at [461, 111] on div "Stage" at bounding box center [491, 113] width 112 height 7
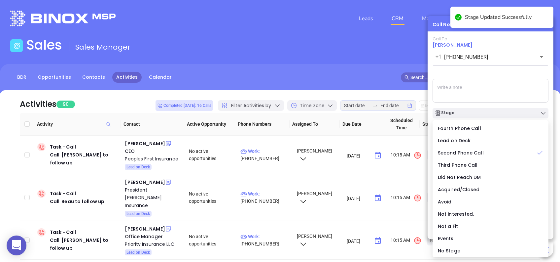
click at [480, 69] on div "Call To Jason McIntosh +1 (864) 369-5500 ​ Voicemail Drop Stage Set Next Call N…" at bounding box center [491, 124] width 116 height 177
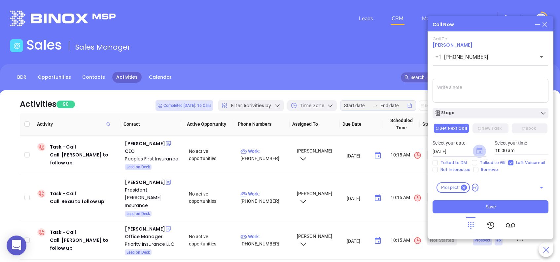
click at [479, 149] on icon "Choose date, selected date is Aug 12, 2025" at bounding box center [479, 150] width 6 height 7
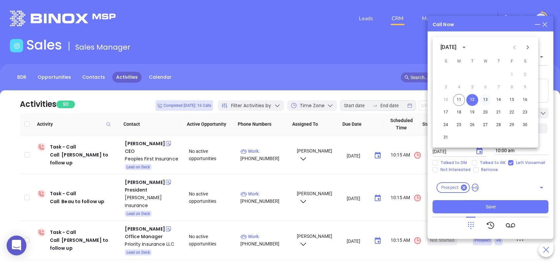
click at [484, 98] on button "13" at bounding box center [485, 100] width 12 height 12
type input "08/13/2025"
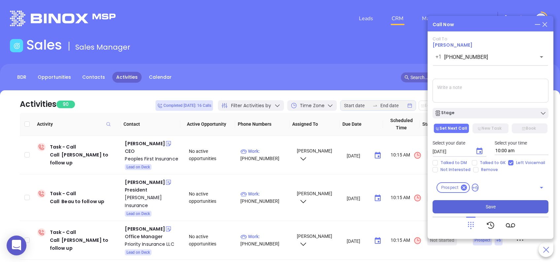
click at [495, 207] on span "Save" at bounding box center [491, 206] width 10 height 7
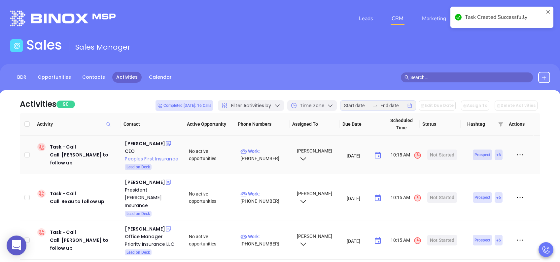
drag, startPoint x: 142, startPoint y: 143, endPoint x: 143, endPoint y: 155, distance: 11.6
click at [142, 143] on div "Jimmy Galloway" at bounding box center [145, 143] width 40 height 8
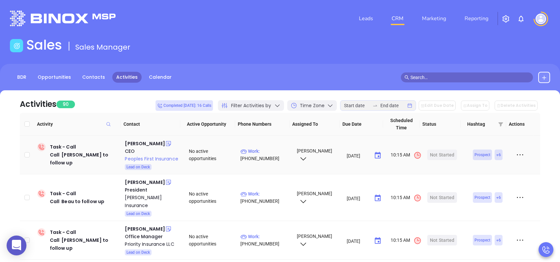
click at [148, 159] on div "Peoples First Insurance" at bounding box center [152, 159] width 55 height 8
click at [437, 153] on div "Start Now" at bounding box center [442, 154] width 21 height 11
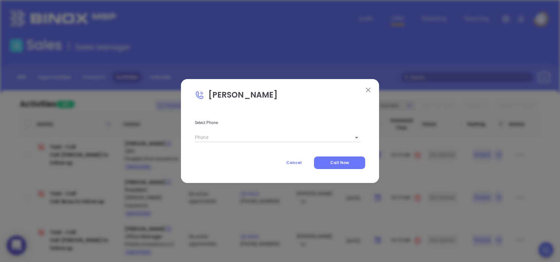
type input "(803) 324-5262"
type input "1"
click at [337, 159] on span "Call Now" at bounding box center [339, 162] width 19 height 6
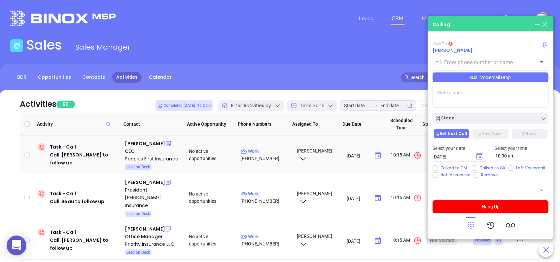
type input "(803) 324-5262"
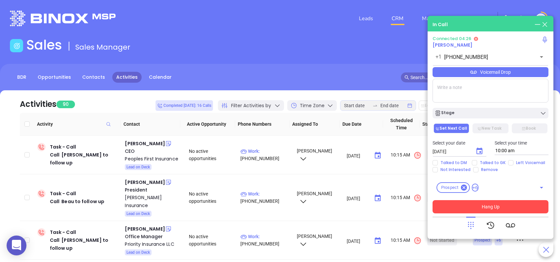
click at [505, 205] on button "Hang Up" at bounding box center [491, 206] width 116 height 13
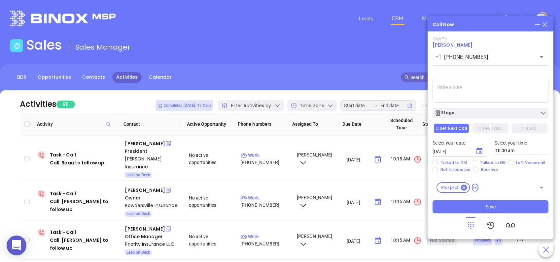
click at [485, 87] on textarea at bounding box center [491, 91] width 116 height 24
drag, startPoint x: 470, startPoint y: 98, endPoint x: 436, endPoint y: 85, distance: 35.6
click at [436, 85] on textarea "I spoke with Jimmy Galloway, he did not read the email, but he agreed to meetin…" at bounding box center [491, 91] width 116 height 24
click at [448, 94] on textarea "I spoke with Jimmy Galloway, he did not read the email, but he agreed to meetin…" at bounding box center [491, 91] width 116 height 24
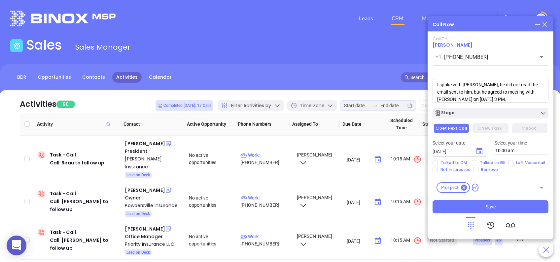
click at [483, 100] on textarea "I spoke with Jimmy Galloway, he did not read the email sent to him, but he agre…" at bounding box center [491, 91] width 116 height 24
click at [490, 97] on textarea "I spoke with Jimmy Galloway, he did not read the email sent to him, but he agre…" at bounding box center [491, 91] width 116 height 24
drag, startPoint x: 498, startPoint y: 99, endPoint x: 431, endPoint y: 79, distance: 70.2
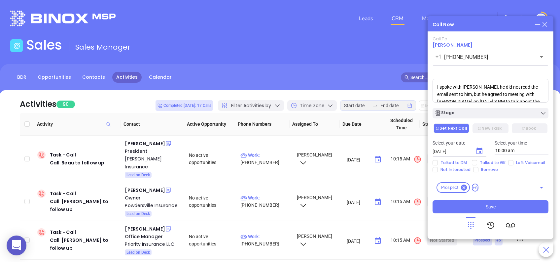
click at [431, 79] on div "Call Now Call To Jimmy Galloway +1 (803) 324-5262 ​ Voicemail Drop I spoke with…" at bounding box center [491, 127] width 126 height 223
click at [516, 91] on textarea "I spoke with Jimmy Galloway, he did not read the email sent to him, but he agre…" at bounding box center [491, 91] width 116 height 24
drag, startPoint x: 437, startPoint y: 86, endPoint x: 522, endPoint y: 108, distance: 88.0
click at [522, 108] on div "Call To Jimmy Galloway +1 (803) 324-5262 ​ Voicemail Drop I spoke with Jimmy Ga…" at bounding box center [491, 124] width 116 height 177
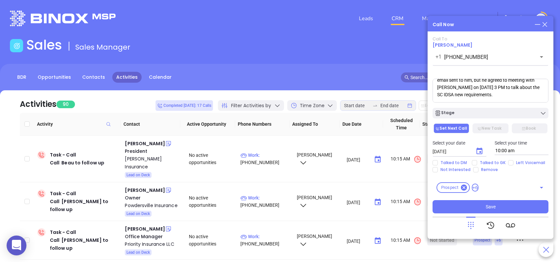
paste textarea ". He had not read the email that was sent to him, but he agreed to meet with Wa…"
drag, startPoint x: 501, startPoint y: 87, endPoint x: 479, endPoint y: 89, distance: 21.9
click at [479, 89] on textarea "I spoke with Jimmy Galloway. He had not read the email that was sent to him, bu…" at bounding box center [491, 91] width 116 height 24
click at [510, 89] on textarea "I spoke with Jimmy Galloway. He had not read the email that was sent to him, bu…" at bounding box center [491, 91] width 116 height 24
click at [504, 95] on textarea "I spoke with Jimmy Galloway. He had not read the email that was sent to him, bu…" at bounding box center [491, 91] width 116 height 24
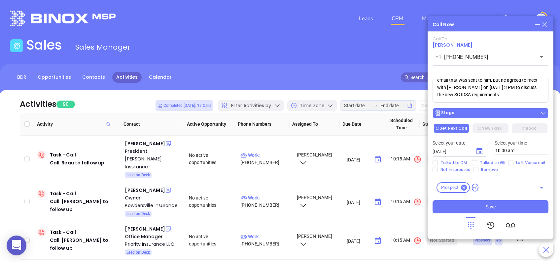
type textarea "I spoke with Jimmy Galloway. He had not read the email that was sent to him, bu…"
click at [463, 115] on div "Stage" at bounding box center [491, 113] width 112 height 7
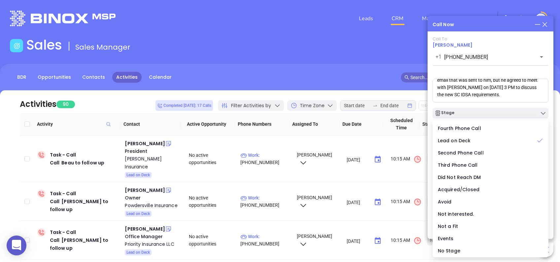
click at [488, 71] on div "Call To Jimmy Galloway +1 (803) 324-5262 ​ Voicemail Drop I spoke with Jimmy Ga…" at bounding box center [491, 124] width 116 height 177
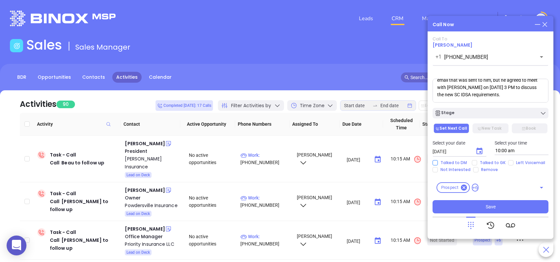
click at [436, 160] on input "Talked to DM" at bounding box center [435, 162] width 5 height 5
checkbox input "true"
click at [525, 130] on icon at bounding box center [524, 128] width 4 height 4
click at [454, 125] on button "Set Next Call" at bounding box center [452, 128] width 36 height 10
click at [489, 130] on button "New Task" at bounding box center [490, 128] width 36 height 10
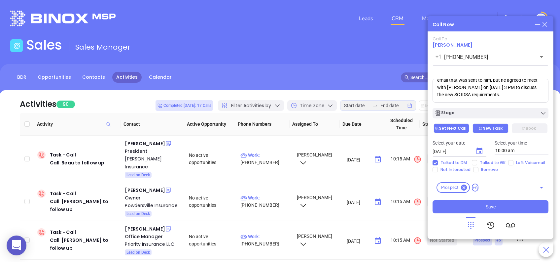
click at [461, 128] on button "Set Next Call" at bounding box center [452, 128] width 36 height 10
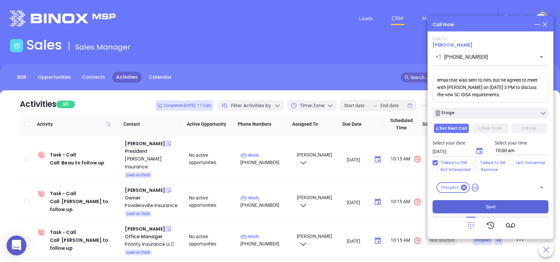
click at [513, 209] on button "Save" at bounding box center [491, 206] width 116 height 13
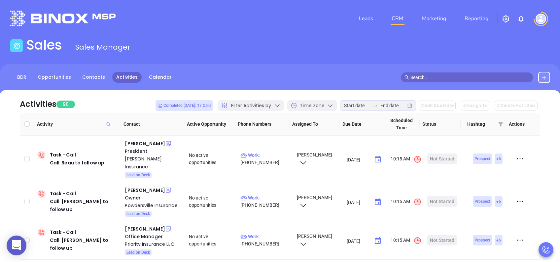
click at [325, 30] on div "Leads CRM Marketing Reporting" at bounding box center [372, 19] width 366 height 24
click at [148, 144] on div "Beau Carter" at bounding box center [145, 143] width 40 height 8
click at [138, 159] on div "Pinckney Carter Insurance" at bounding box center [152, 163] width 55 height 16
click at [145, 144] on div "Beau Carter" at bounding box center [145, 143] width 40 height 8
click at [141, 158] on div "Pinckney Carter Insurance" at bounding box center [152, 163] width 55 height 16
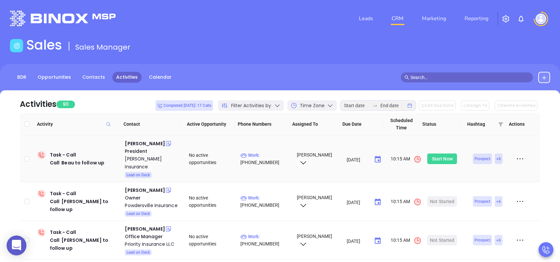
click at [441, 158] on div "Start Now" at bounding box center [442, 158] width 21 height 11
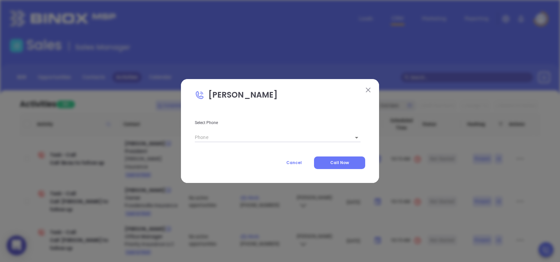
type input "(843) 747-9073"
type input "1"
click at [338, 163] on span "Call Now" at bounding box center [339, 162] width 19 height 6
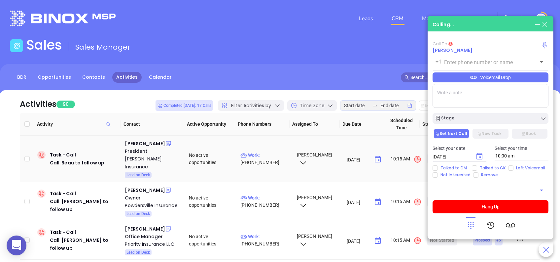
type input "(843) 747-9073"
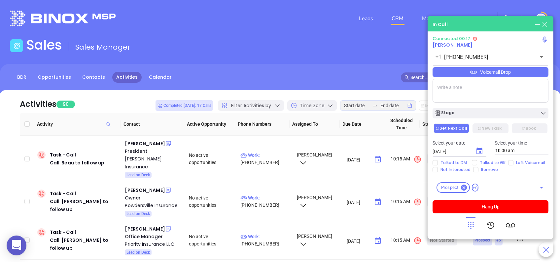
click at [519, 70] on div "Voicemail Drop" at bounding box center [491, 72] width 116 height 10
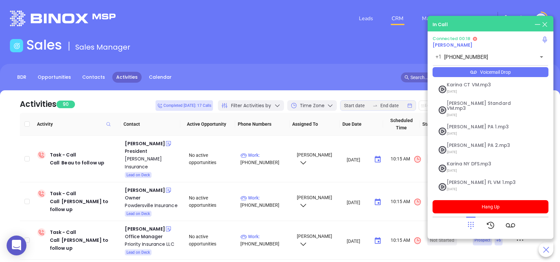
scroll to position [72, 0]
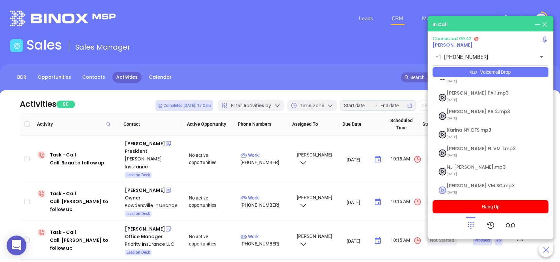
click at [465, 183] on span "Lucy VM SC.mp3" at bounding box center [482, 185] width 71 height 5
checkbox input "true"
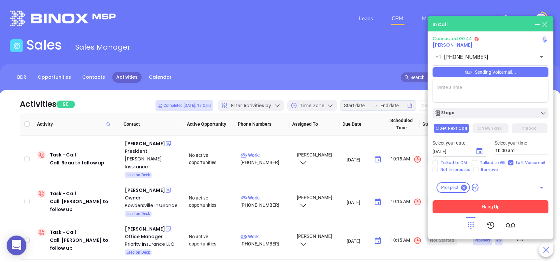
click at [510, 204] on button "Hang Up" at bounding box center [491, 206] width 116 height 13
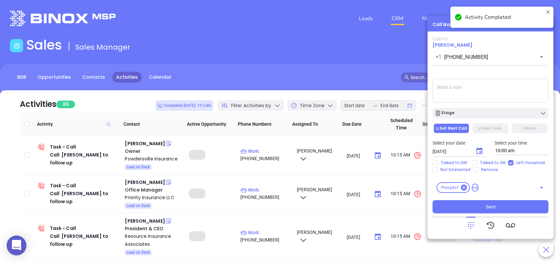
click at [478, 114] on div "Stage" at bounding box center [491, 113] width 112 height 7
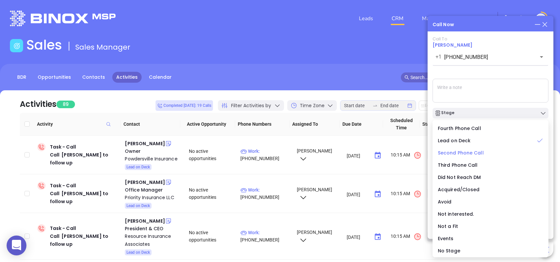
click at [456, 153] on span "Second Phone Call" at bounding box center [461, 152] width 46 height 7
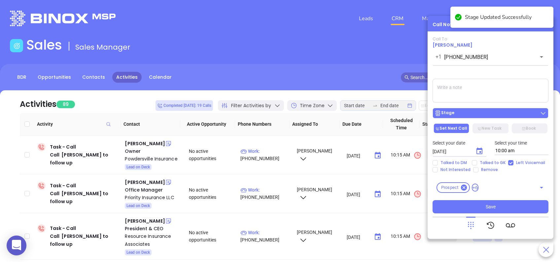
click at [470, 111] on div "Stage" at bounding box center [491, 113] width 112 height 7
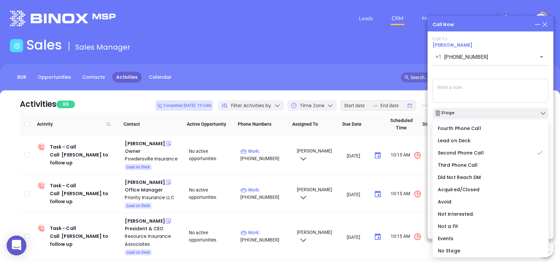
click at [486, 71] on div "Call To Beau Carter +1 (843) 747-9073 ​ Sending Voicemail... Stage Set Next Cal…" at bounding box center [491, 124] width 116 height 177
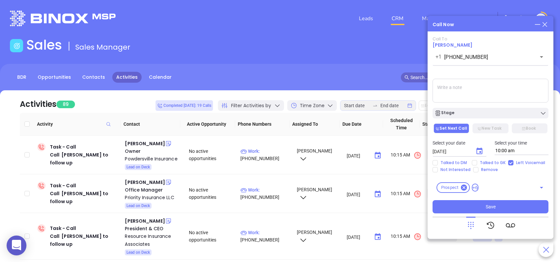
click at [478, 153] on icon "Choose date, selected date is Aug 12, 2025" at bounding box center [479, 151] width 8 height 8
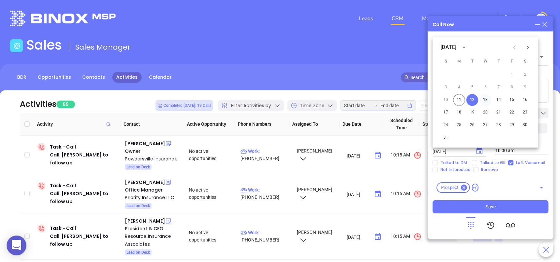
click at [483, 98] on button "13" at bounding box center [485, 100] width 12 height 12
type input "08/13/2025"
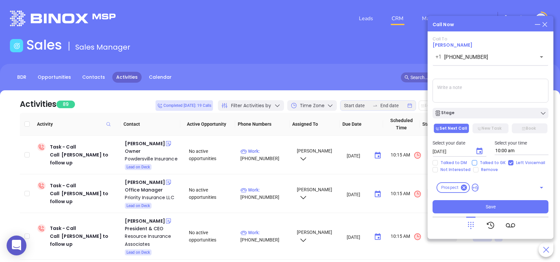
click at [473, 161] on input "Talked to GK" at bounding box center [474, 162] width 5 height 5
checkbox input "true"
click at [508, 208] on button "Save" at bounding box center [491, 206] width 116 height 13
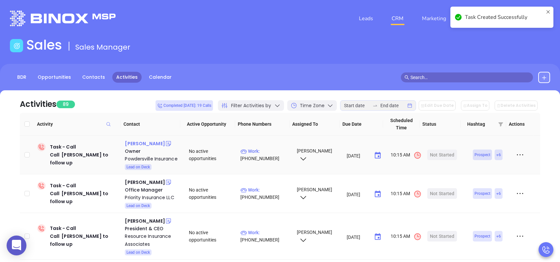
click at [138, 142] on div "Stan Knight" at bounding box center [145, 143] width 40 height 8
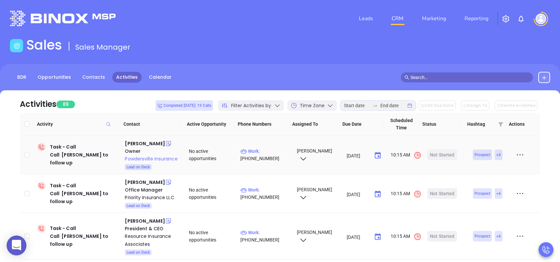
click at [139, 158] on div "Powdersville Insurance" at bounding box center [152, 159] width 55 height 8
click at [441, 154] on div "Start Now" at bounding box center [442, 154] width 21 height 11
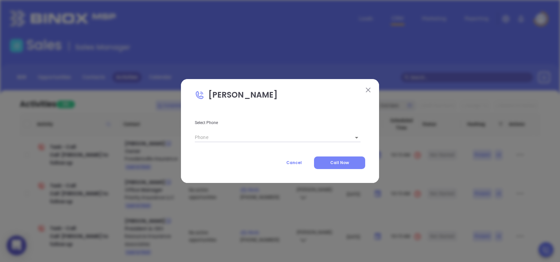
type input "(864) 295-2442"
type input "1"
click at [340, 163] on span "Call Now" at bounding box center [339, 162] width 19 height 6
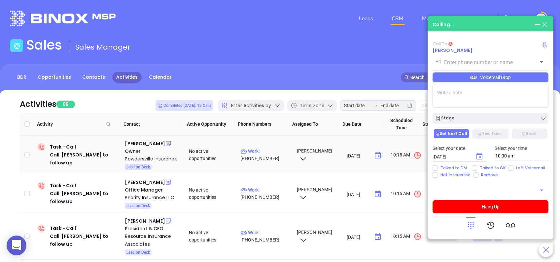
type input "(864) 295-2442"
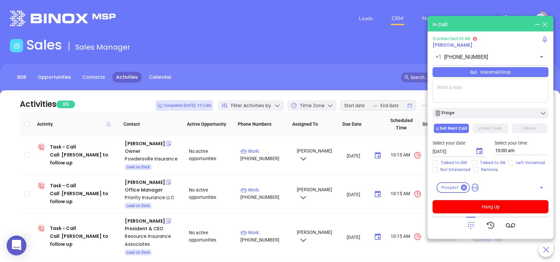
click at [516, 73] on div "Voicemail Drop" at bounding box center [491, 72] width 116 height 10
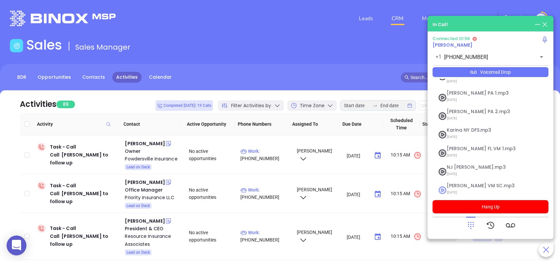
click at [462, 183] on span "Lucy VM SC.mp3" at bounding box center [482, 185] width 71 height 5
checkbox input "true"
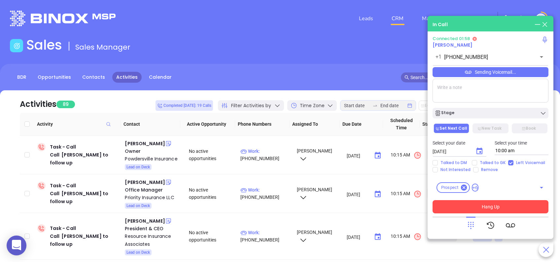
click at [511, 206] on button "Hang Up" at bounding box center [491, 206] width 116 height 13
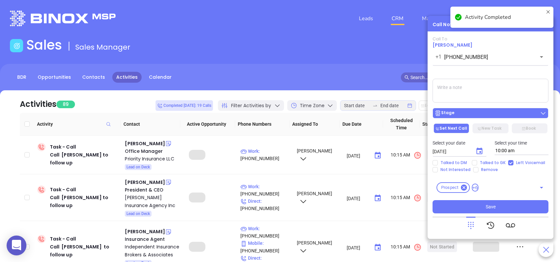
click at [468, 111] on div "Stage" at bounding box center [491, 113] width 112 height 7
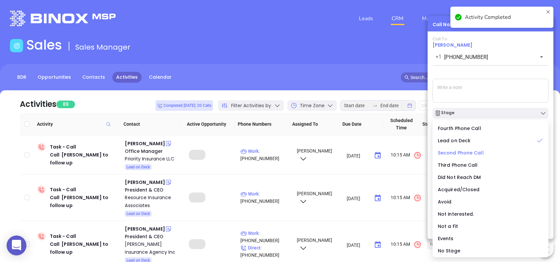
click at [468, 151] on span "Second Phone Call" at bounding box center [461, 152] width 46 height 7
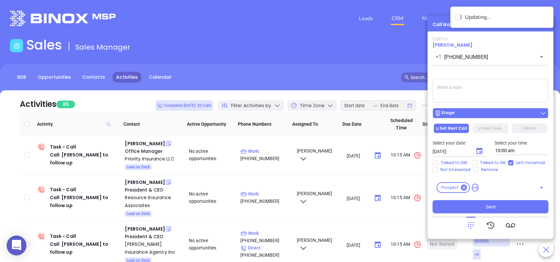
click at [465, 113] on div "Stage" at bounding box center [491, 113] width 112 height 7
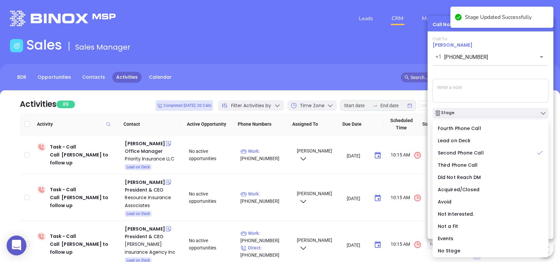
click at [473, 69] on div "Call To Stan Knight +1 (864) 295-2442 ​ Voicemail Drop Stage Set Next Call New …" at bounding box center [491, 124] width 116 height 177
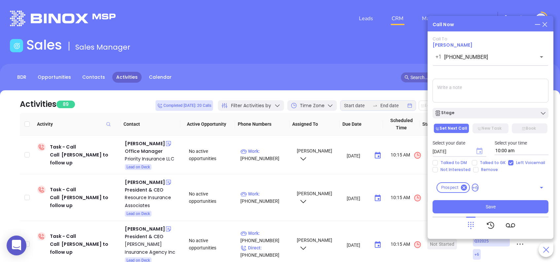
click at [479, 149] on icon "Choose date, selected date is Aug 12, 2025" at bounding box center [479, 150] width 6 height 7
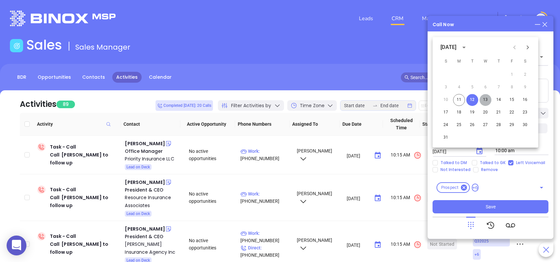
click at [486, 100] on button "13" at bounding box center [485, 100] width 12 height 12
type input "08/13/2025"
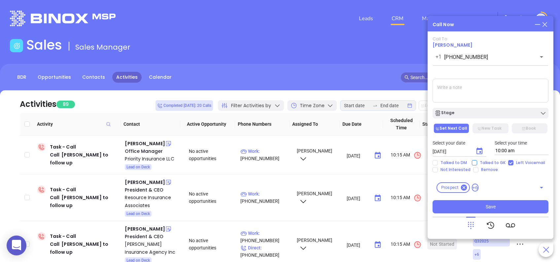
click at [473, 163] on input "Talked to GK" at bounding box center [474, 162] width 5 height 5
checkbox input "true"
click at [512, 205] on button "Save" at bounding box center [491, 206] width 116 height 13
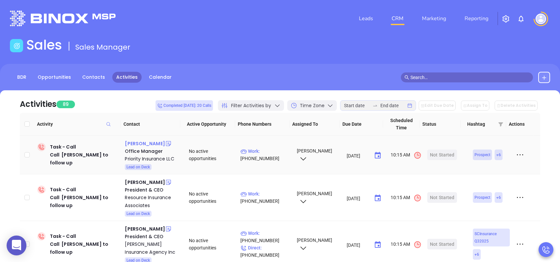
click at [141, 142] on div "Alisha Swientek" at bounding box center [145, 143] width 40 height 8
click at [143, 158] on div "Priority Insurance LLC" at bounding box center [152, 159] width 55 height 8
click at [440, 154] on div "Start Now" at bounding box center [442, 154] width 21 height 11
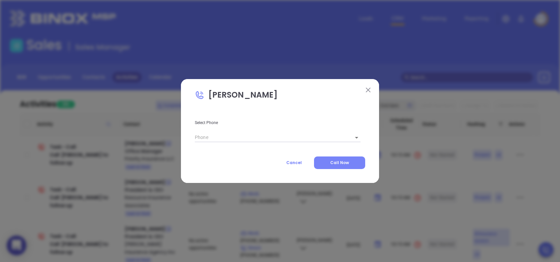
type input "(864) 297-9744"
type input "1"
click at [328, 161] on button "Call Now" at bounding box center [339, 162] width 51 height 13
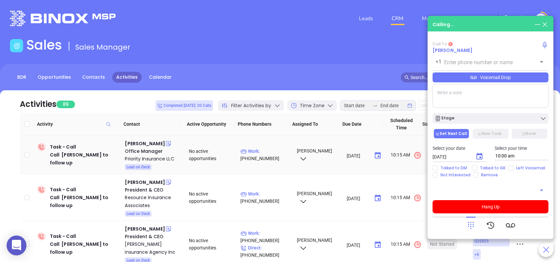
type input "(864) 297-9744"
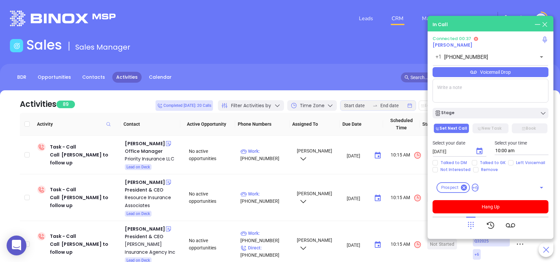
click at [470, 225] on icon at bounding box center [470, 224] width 9 height 9
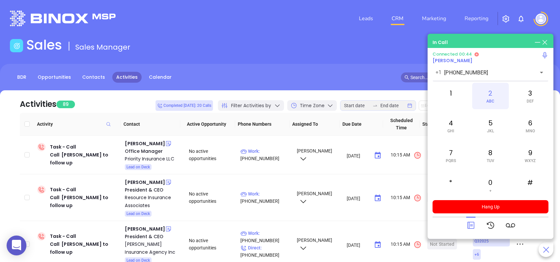
click at [494, 96] on div "2 ABC" at bounding box center [490, 96] width 36 height 26
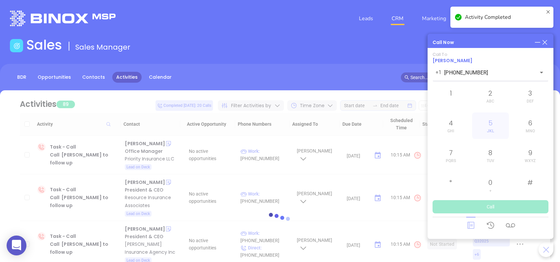
click at [470, 225] on div at bounding box center [280, 220] width 540 height 50
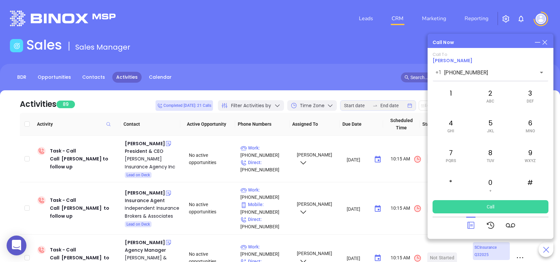
click at [468, 223] on icon at bounding box center [470, 224] width 9 height 9
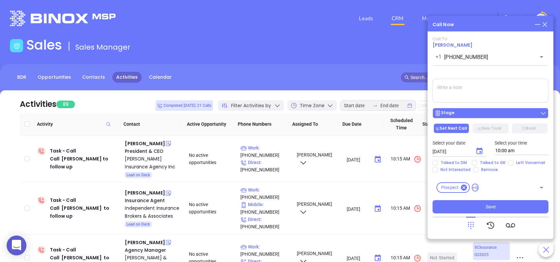
click at [470, 111] on div "Stage" at bounding box center [491, 113] width 112 height 7
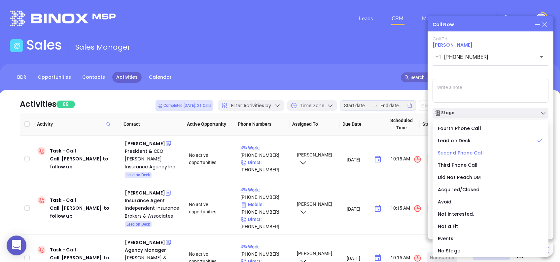
click at [465, 152] on span "Second Phone Call" at bounding box center [461, 152] width 46 height 7
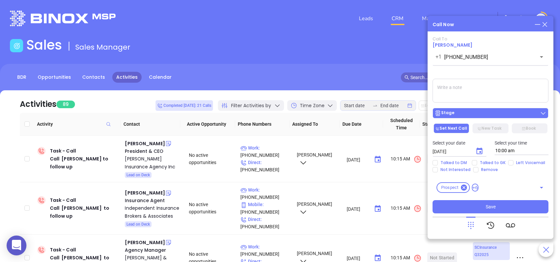
click at [453, 110] on div "Stage" at bounding box center [491, 113] width 112 height 7
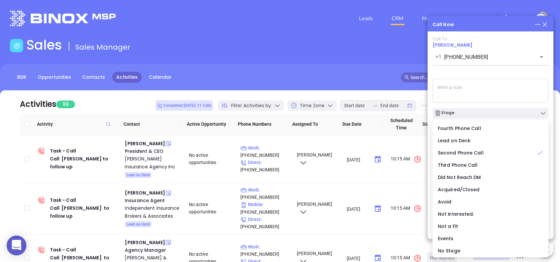
click at [476, 77] on div "Call To Alisha Swientek +1 (864) 297-9744 ​ Voicemail Drop Stage Set Next Call …" at bounding box center [491, 124] width 116 height 177
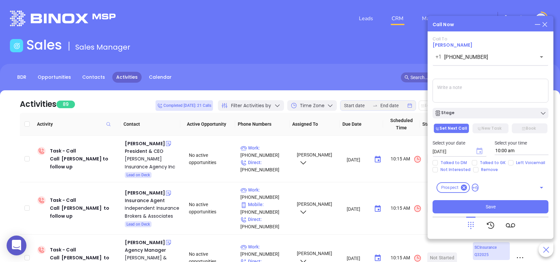
click at [478, 153] on icon "Choose date, selected date is Aug 12, 2025" at bounding box center [479, 150] width 6 height 7
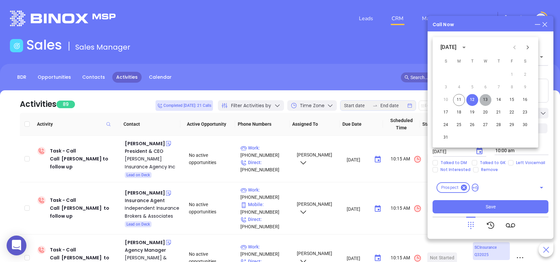
click at [482, 100] on button "13" at bounding box center [485, 100] width 12 height 12
type input "08/13/2025"
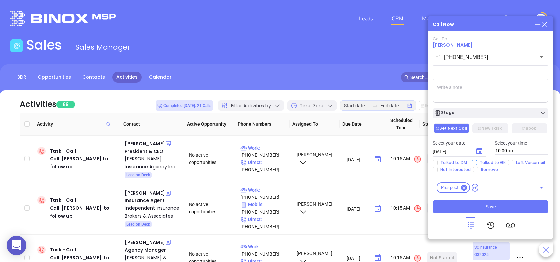
click at [473, 162] on input "Talked to GK" at bounding box center [474, 162] width 5 height 5
checkbox input "true"
click at [515, 208] on button "Save" at bounding box center [491, 206] width 116 height 13
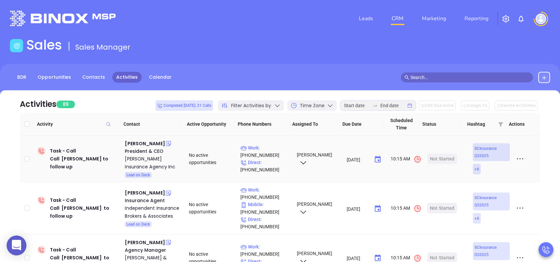
drag, startPoint x: 140, startPoint y: 144, endPoint x: 143, endPoint y: 154, distance: 10.8
click at [140, 144] on div "Andrew Muller" at bounding box center [145, 143] width 40 height 8
click at [143, 158] on div "Mappus Insurance Agency Inc" at bounding box center [152, 163] width 55 height 16
click at [436, 157] on div "Start Now" at bounding box center [442, 158] width 21 height 11
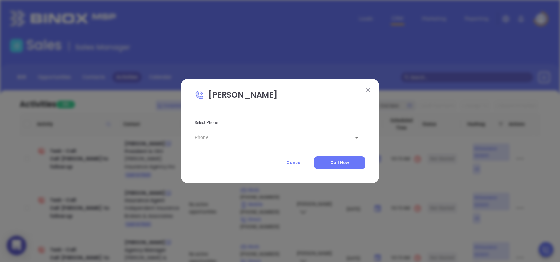
type input "(843) 763-4200"
type input "1"
click at [341, 161] on span "Call Now" at bounding box center [339, 162] width 19 height 6
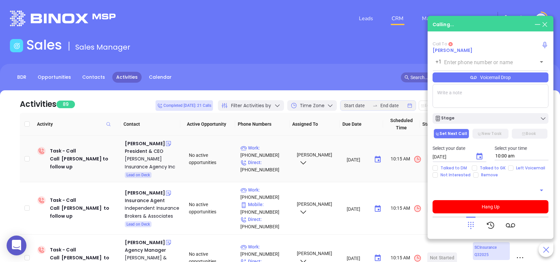
type input "(843) 763-4200"
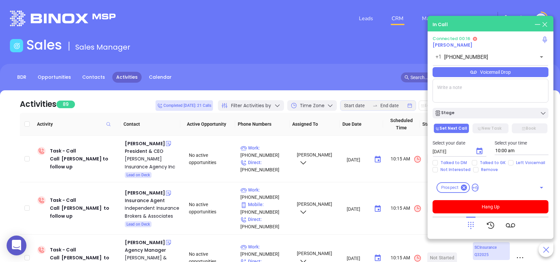
click at [508, 74] on div "Voicemail Drop" at bounding box center [491, 72] width 116 height 10
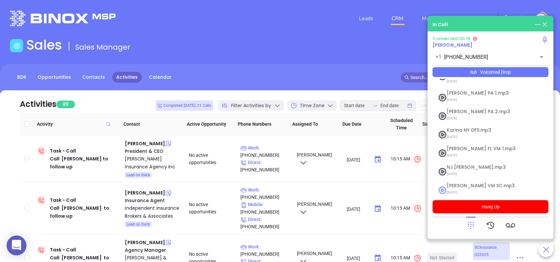
click at [454, 183] on span "Lucy VM SC.mp3" at bounding box center [482, 185] width 71 height 5
checkbox input "true"
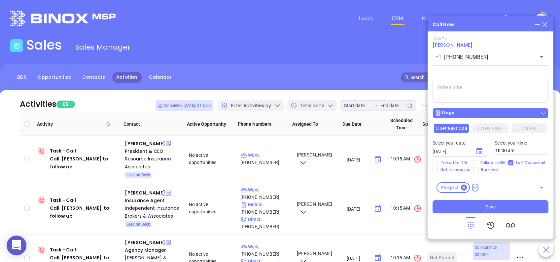
click at [459, 114] on div "Stage" at bounding box center [491, 113] width 112 height 7
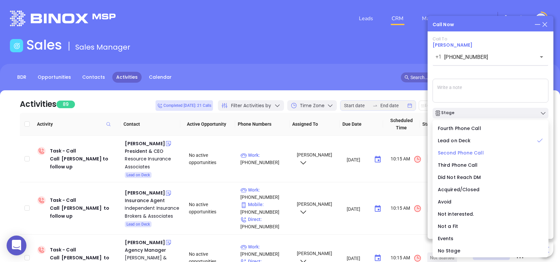
click at [468, 151] on span "Second Phone Call" at bounding box center [461, 152] width 46 height 7
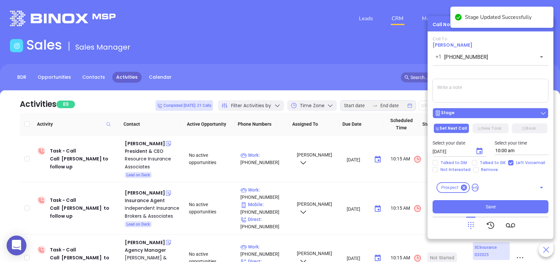
click at [476, 114] on div "Stage" at bounding box center [491, 113] width 112 height 7
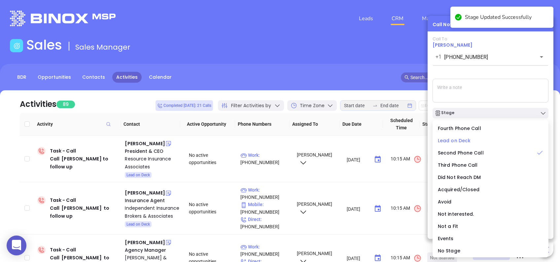
click at [473, 139] on div "Lead on Deck" at bounding box center [490, 140] width 105 height 7
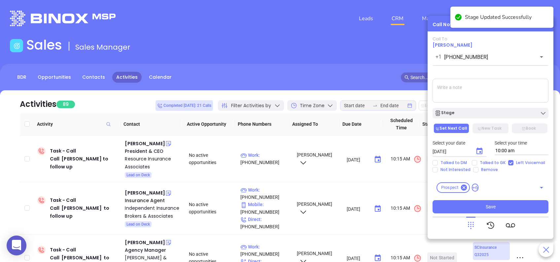
click at [468, 225] on icon at bounding box center [470, 224] width 9 height 9
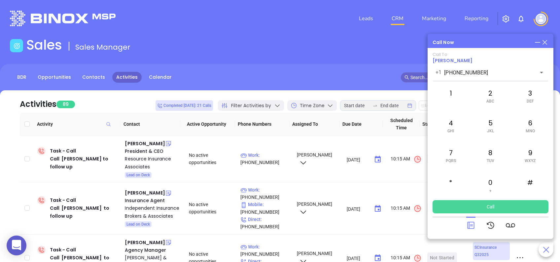
click at [496, 204] on button "Call" at bounding box center [491, 206] width 116 height 13
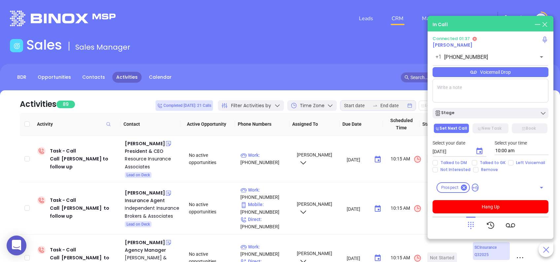
click at [530, 72] on div "Voicemail Drop" at bounding box center [491, 72] width 116 height 10
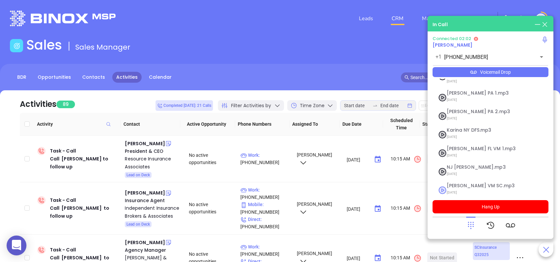
click at [460, 183] on span "Lucy VM SC.mp3" at bounding box center [482, 185] width 71 height 5
checkbox input "true"
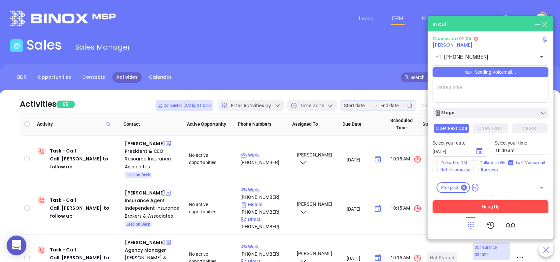
click at [510, 205] on button "Hang Up" at bounding box center [491, 206] width 116 height 13
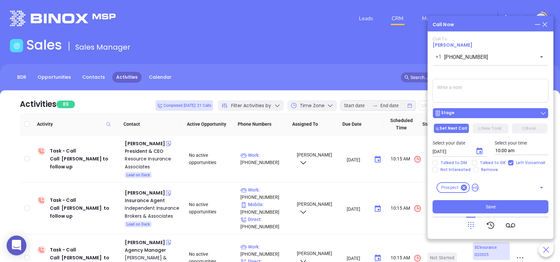
click at [478, 116] on div "Stage" at bounding box center [491, 113] width 112 height 7
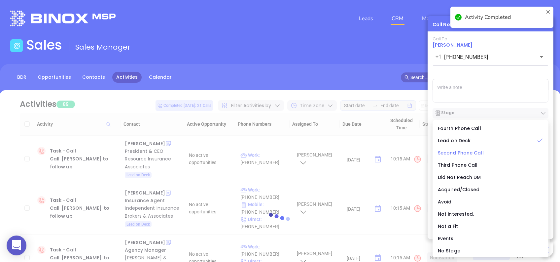
click at [470, 151] on span "Second Phone Call" at bounding box center [461, 152] width 46 height 7
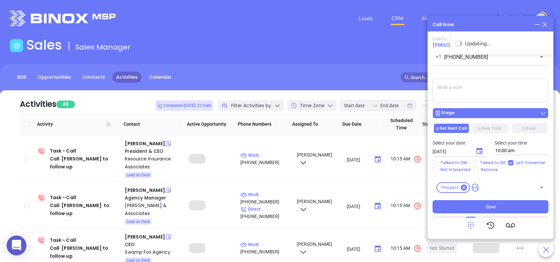
click at [479, 116] on div "Stage" at bounding box center [491, 113] width 112 height 7
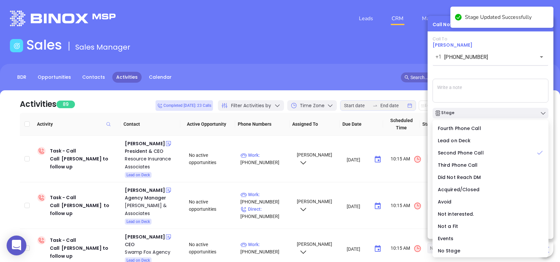
click at [498, 74] on div "Call To Andrew Muller +1 (843) 763-4200 ​ Sending Voicemail... Stage Set Next C…" at bounding box center [491, 124] width 116 height 177
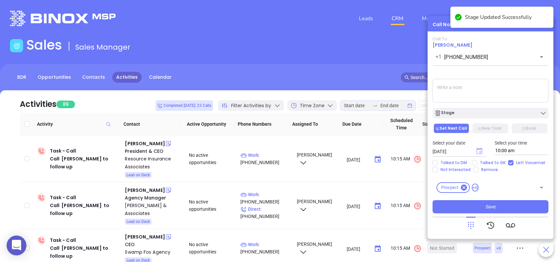
click at [477, 151] on icon "Choose date, selected date is Aug 12, 2025" at bounding box center [479, 150] width 6 height 7
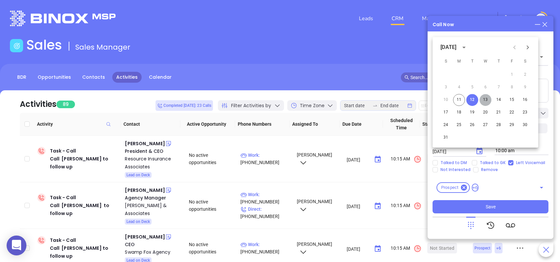
click at [486, 98] on button "13" at bounding box center [485, 100] width 12 height 12
type input "08/13/2025"
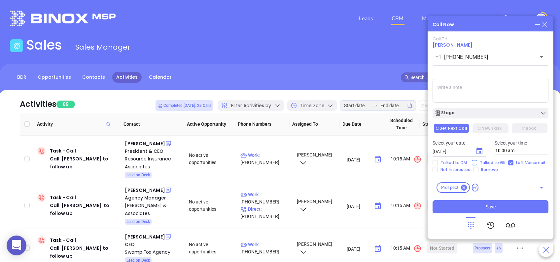
click at [474, 162] on input "Talked to GK" at bounding box center [474, 162] width 5 height 5
checkbox input "true"
click at [503, 206] on button "Save" at bounding box center [491, 206] width 116 height 13
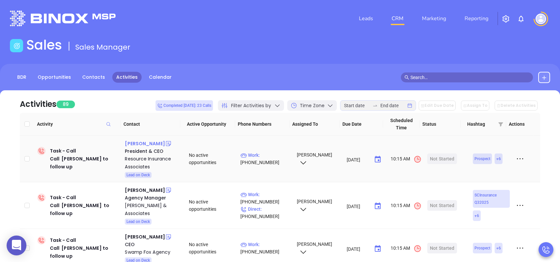
click at [148, 140] on div "Wade Douroux" at bounding box center [145, 143] width 40 height 8
click at [145, 156] on div "Resource Insurance Associates" at bounding box center [152, 163] width 55 height 16
click at [434, 158] on div "Start Now" at bounding box center [442, 158] width 21 height 11
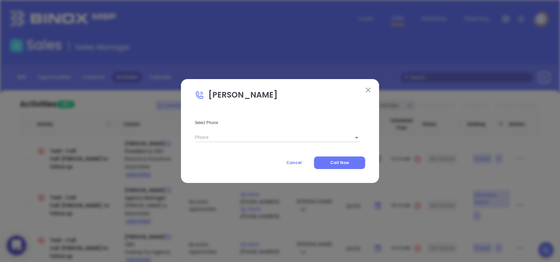
type input "(803) 748-4545"
type input "1"
click at [344, 163] on span "Call Now" at bounding box center [339, 162] width 19 height 6
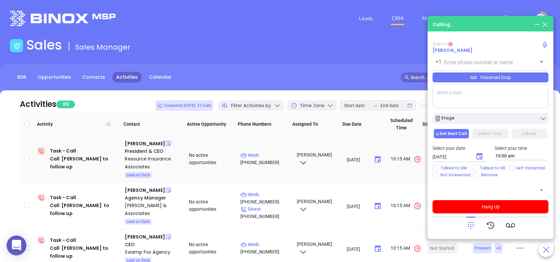
type input "(803) 748-4545"
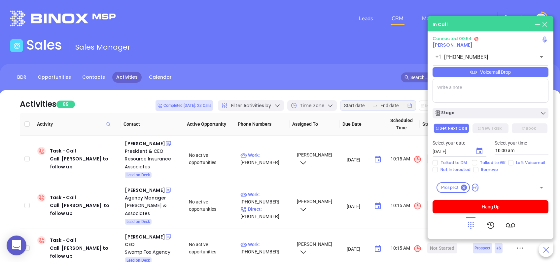
click at [512, 76] on div "Voicemail Drop" at bounding box center [491, 72] width 116 height 10
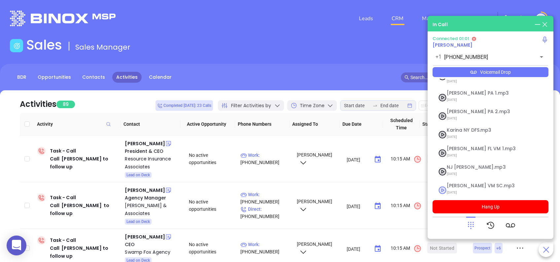
click at [457, 183] on span "Lucy VM SC.mp3" at bounding box center [482, 185] width 71 height 5
checkbox input "true"
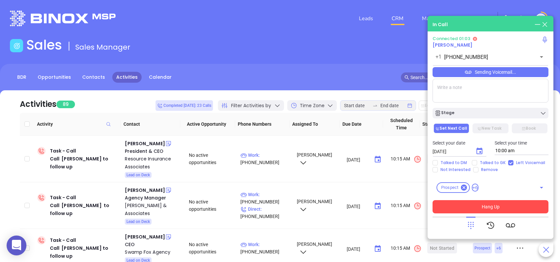
click at [518, 204] on button "Hang Up" at bounding box center [491, 206] width 116 height 13
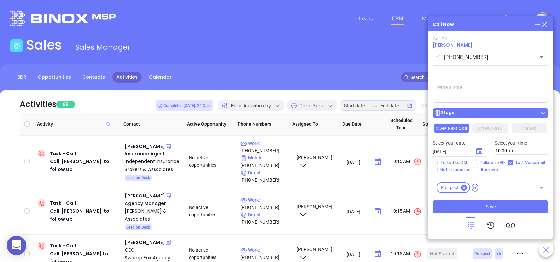
click at [477, 118] on button "Stage" at bounding box center [491, 113] width 116 height 11
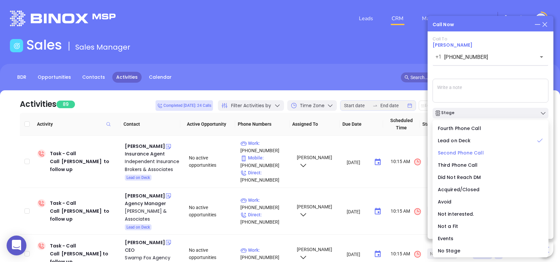
click at [470, 149] on span "Second Phone Call" at bounding box center [461, 152] width 46 height 7
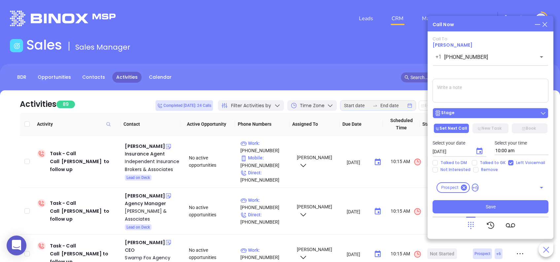
click at [467, 114] on div "Stage" at bounding box center [491, 113] width 112 height 7
click at [468, 70] on div "Call To Wade Douroux +1 (803) 748-4545 ​ Sending Voicemail... Stage Set Next Ca…" at bounding box center [491, 124] width 116 height 177
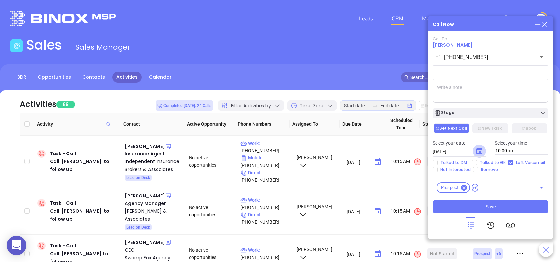
click at [482, 154] on icon "Choose date, selected date is Aug 12, 2025" at bounding box center [479, 151] width 8 height 8
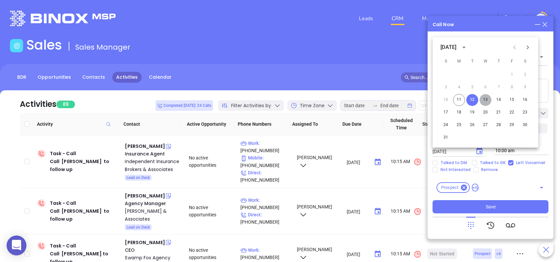
click at [487, 102] on button "13" at bounding box center [485, 100] width 12 height 12
type input "08/13/2025"
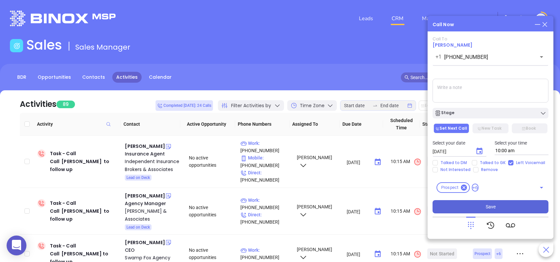
click at [483, 209] on button "Save" at bounding box center [491, 206] width 116 height 13
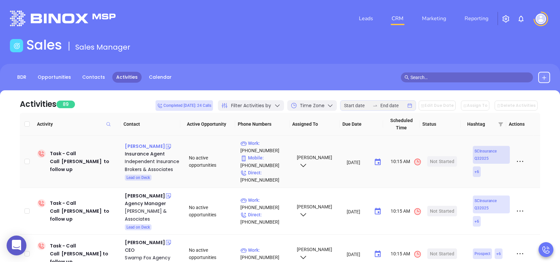
click at [138, 145] on div "Rowyn Zeigler" at bounding box center [145, 146] width 40 height 8
drag, startPoint x: 141, startPoint y: 160, endPoint x: 150, endPoint y: 160, distance: 8.9
click at [141, 160] on div "Independent Insurance Brokers & Associates" at bounding box center [152, 165] width 55 height 16
click at [432, 162] on div "Start Now" at bounding box center [442, 161] width 21 height 11
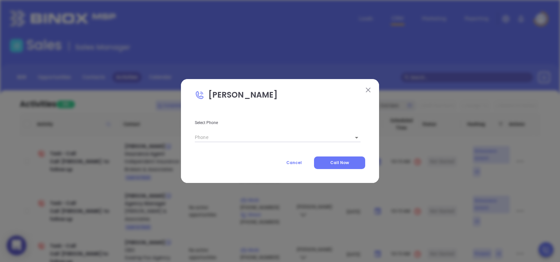
type input "(803) 749-8210"
type input "1"
click at [346, 160] on span "Call Now" at bounding box center [339, 162] width 19 height 6
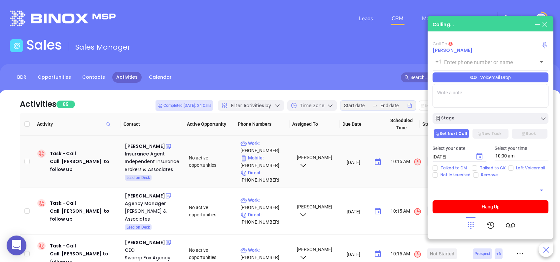
type input "(803) 749-8210"
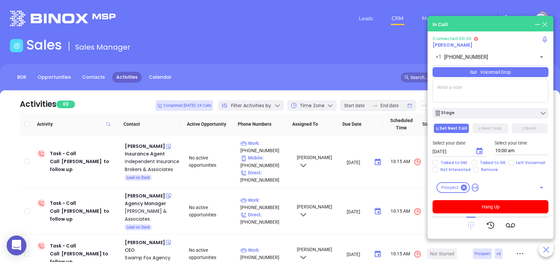
click at [470, 222] on icon at bounding box center [470, 224] width 9 height 9
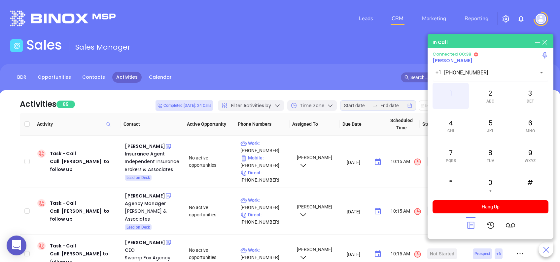
click at [459, 93] on div "1" at bounding box center [451, 96] width 36 height 26
click at [459, 157] on div "7 PQRS" at bounding box center [451, 155] width 36 height 26
click at [527, 128] on span "MNO" at bounding box center [530, 130] width 9 height 5
click at [528, 161] on span "WXYZ" at bounding box center [530, 160] width 11 height 5
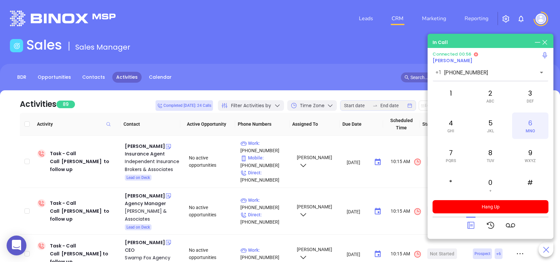
click at [532, 124] on div "6 MNO" at bounding box center [530, 125] width 36 height 26
click at [535, 152] on div "9 WXYZ" at bounding box center [530, 155] width 36 height 26
click at [530, 96] on div "3 DEF" at bounding box center [530, 96] width 36 height 26
click at [449, 131] on span "GHI" at bounding box center [450, 130] width 7 height 5
click at [439, 129] on div "4 GHI" at bounding box center [451, 125] width 36 height 26
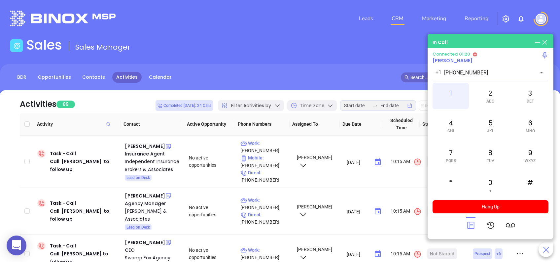
click at [452, 90] on div "1" at bounding box center [451, 96] width 36 height 26
click at [449, 91] on div "1" at bounding box center [451, 96] width 36 height 26
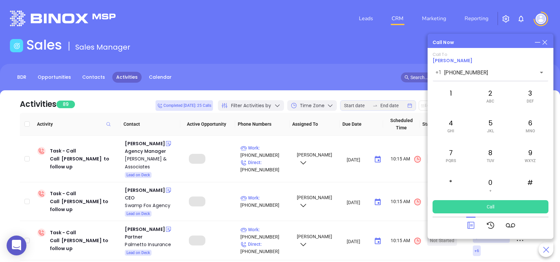
click at [470, 229] on icon at bounding box center [470, 224] width 9 height 9
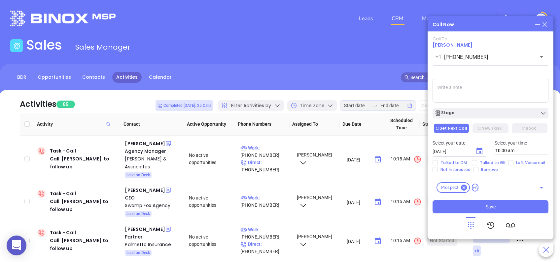
click at [466, 91] on textarea at bounding box center [491, 91] width 116 height 24
click at [475, 116] on div "Stage" at bounding box center [491, 113] width 112 height 7
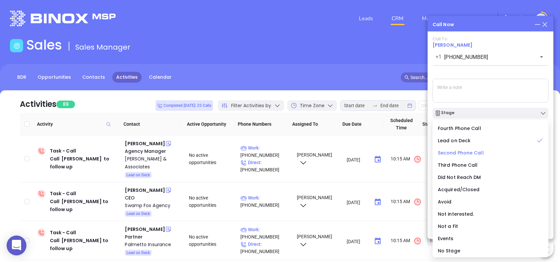
click at [468, 150] on span "Second Phone Call" at bounding box center [461, 152] width 46 height 7
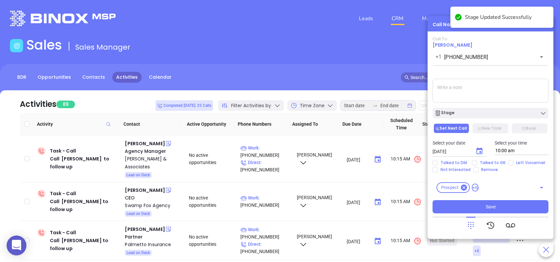
click at [474, 93] on textarea at bounding box center [491, 91] width 116 height 24
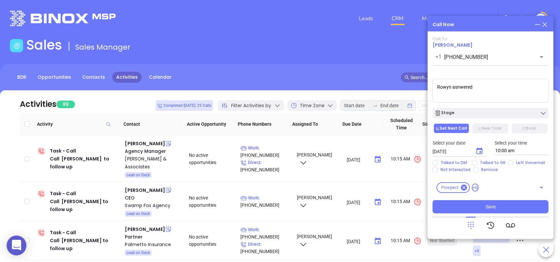
drag, startPoint x: 454, startPoint y: 87, endPoint x: 460, endPoint y: 86, distance: 5.7
click at [460, 86] on textarea "Rowyn asnwered" at bounding box center [491, 91] width 116 height 24
click at [488, 83] on textarea "Rowyn answered" at bounding box center [491, 91] width 116 height 24
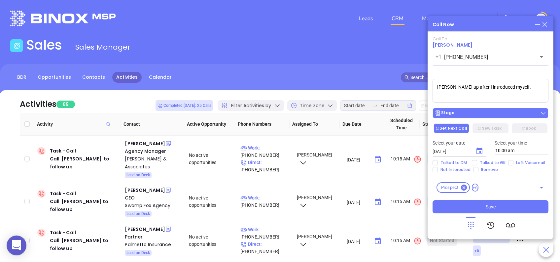
type textarea "Rowyn hung up after I introduced myself."
click at [464, 111] on div "Stage" at bounding box center [491, 113] width 112 height 7
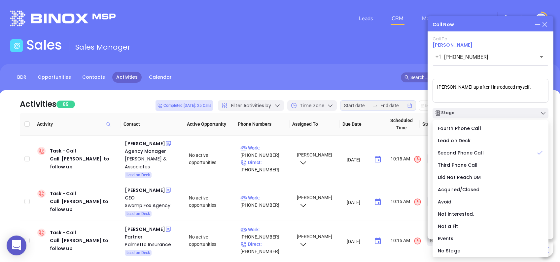
click at [501, 70] on div "Call To Rowyn Zeigler +1 (803) 749-8210 ​ Voicemail Drop Rowyn hung up after I …" at bounding box center [491, 124] width 116 height 177
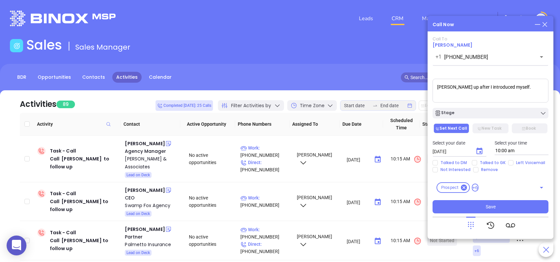
click at [478, 150] on icon "Choose date, selected date is Aug 12, 2025" at bounding box center [479, 151] width 8 height 8
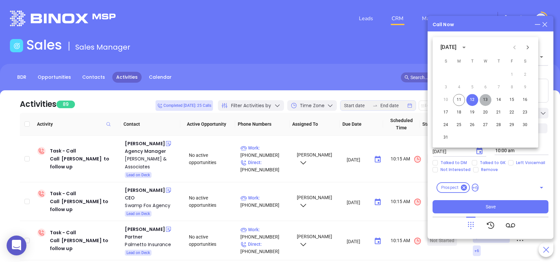
click at [487, 101] on button "13" at bounding box center [485, 100] width 12 height 12
type input "08/13/2025"
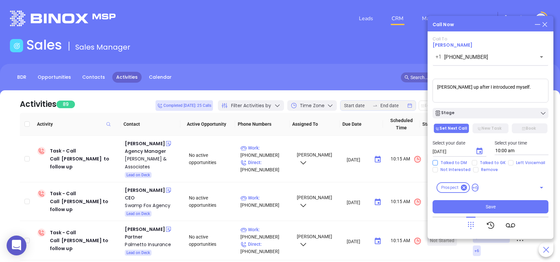
click at [436, 161] on input "Talked to DM" at bounding box center [435, 162] width 5 height 5
checkbox input "true"
click at [485, 29] on div "Call Now Call To Rowyn Zeigler +1 (803) 749-8210 ​ Voicemail Drop Rowyn hung up…" at bounding box center [491, 127] width 126 height 223
click at [500, 115] on div "Stage" at bounding box center [491, 113] width 112 height 7
click at [480, 71] on div "Call To Rowyn Zeigler +1 (803) 749-8210 ​ Voicemail Drop Rowyn hung up after I …" at bounding box center [491, 124] width 116 height 177
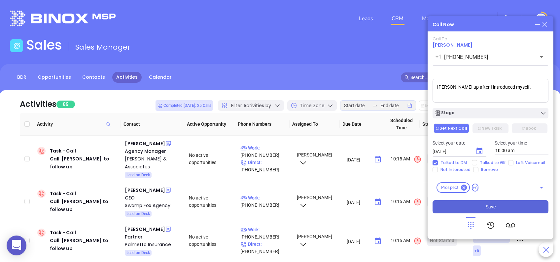
click at [499, 206] on button "Save" at bounding box center [491, 206] width 116 height 13
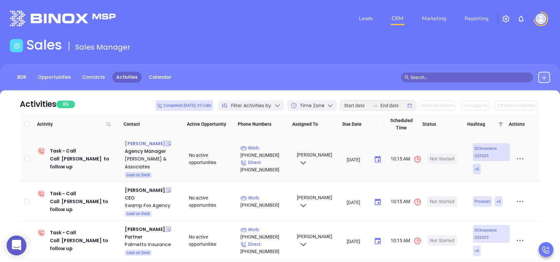
click at [144, 144] on div "Torri Gamble" at bounding box center [145, 143] width 40 height 8
click at [149, 158] on div "Huckaby & Associates" at bounding box center [152, 163] width 55 height 16
click at [444, 155] on div "Start Now" at bounding box center [442, 158] width 21 height 11
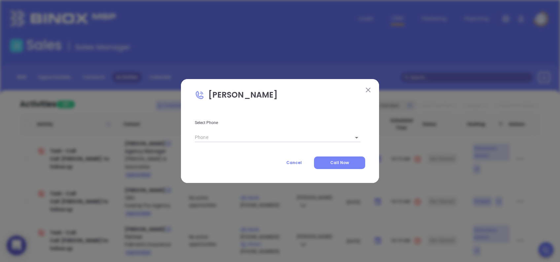
type input "(803) 772-3773"
type input "1"
click at [348, 161] on span "Call Now" at bounding box center [339, 162] width 19 height 6
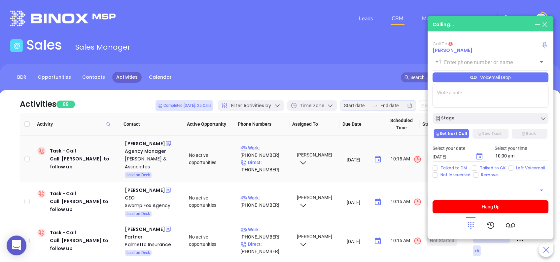
type input "(803) 772-3773"
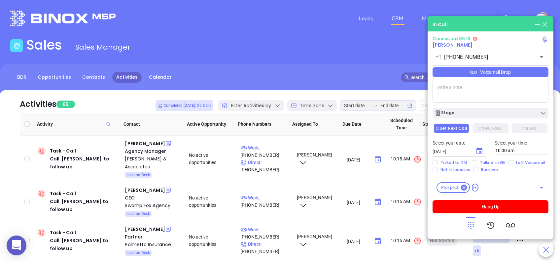
click at [475, 225] on icon at bounding box center [470, 224] width 9 height 9
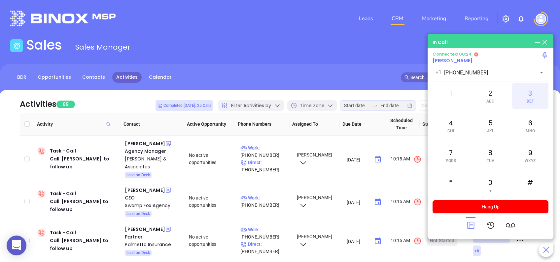
click at [528, 96] on div "3 DEF" at bounding box center [530, 96] width 36 height 26
click at [490, 155] on div "8 TUV" at bounding box center [490, 155] width 36 height 26
click at [528, 124] on div "6 MNO" at bounding box center [530, 125] width 36 height 26
click at [457, 156] on div "7 PQRS" at bounding box center [451, 155] width 36 height 26
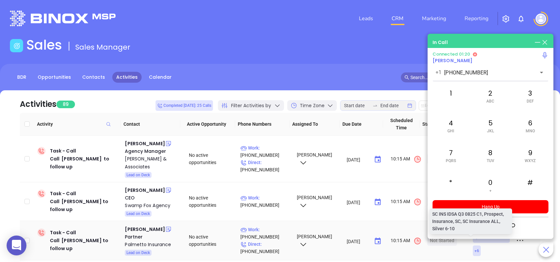
click at [471, 227] on p "SC INS IDSA Q3 0825 C1, Prospect, Insurance, SC, SC Insurance ALL, Silver 6-10" at bounding box center [470, 221] width 77 height 22
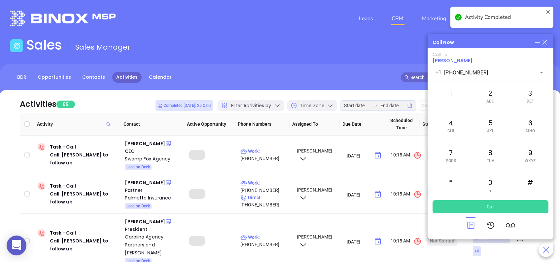
click at [471, 221] on icon at bounding box center [470, 224] width 9 height 9
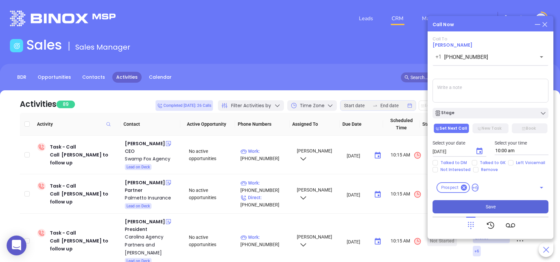
click at [503, 209] on button "Save" at bounding box center [491, 206] width 116 height 13
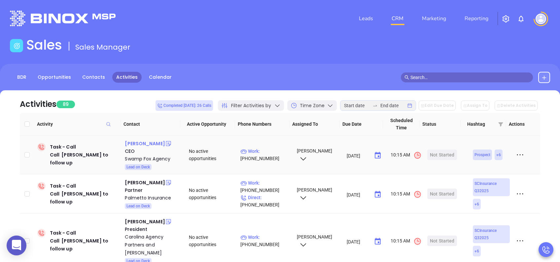
click at [151, 145] on div "Rick Quagliaroli" at bounding box center [145, 143] width 40 height 8
click at [152, 158] on div "Swamp Fox Agency" at bounding box center [152, 159] width 55 height 8
click at [443, 154] on div "Start Now" at bounding box center [442, 154] width 21 height 11
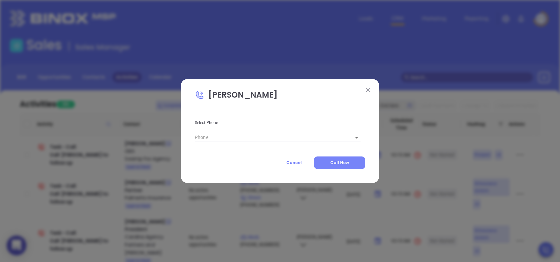
type input "(843) 761-3999"
type input "1"
click at [348, 162] on span "Call Now" at bounding box center [339, 162] width 19 height 6
type input "(843) 761-3999"
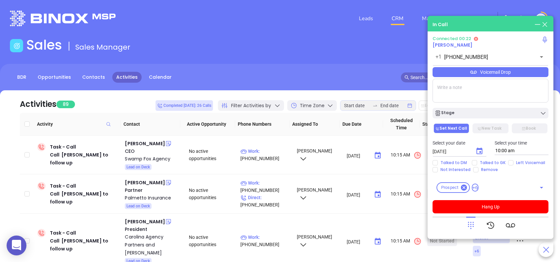
click at [473, 225] on icon at bounding box center [470, 224] width 9 height 9
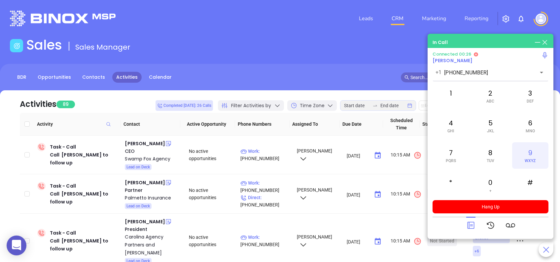
click at [530, 153] on div "9 WXYZ" at bounding box center [530, 155] width 36 height 26
click at [451, 156] on div "7 PQRS" at bounding box center [451, 155] width 36 height 26
click at [450, 131] on span "GHI" at bounding box center [450, 130] width 7 height 5
click at [488, 96] on div "2 ABC" at bounding box center [490, 96] width 36 height 26
click at [494, 124] on div "5 JKL" at bounding box center [490, 125] width 36 height 26
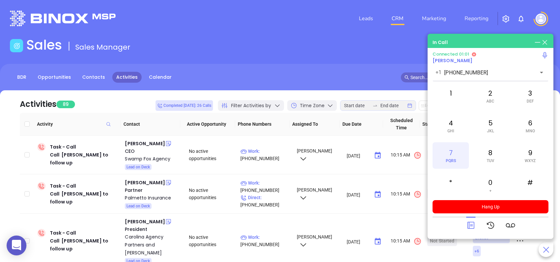
click at [454, 153] on div "7 PQRS" at bounding box center [451, 155] width 36 height 26
click at [492, 157] on div "8 TUV" at bounding box center [490, 155] width 36 height 26
click at [490, 96] on div "2 ABC" at bounding box center [490, 96] width 36 height 26
click at [459, 123] on div "4 GHI" at bounding box center [451, 125] width 36 height 26
click at [452, 96] on div "1" at bounding box center [451, 96] width 36 height 26
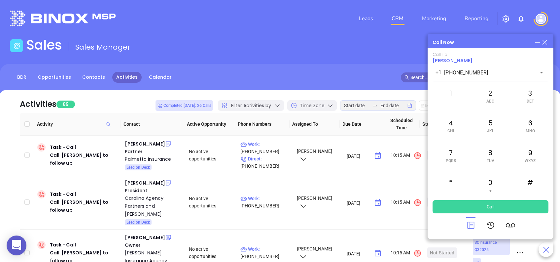
click at [468, 224] on icon at bounding box center [470, 224] width 9 height 9
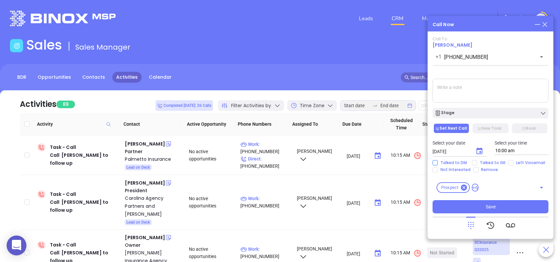
click at [436, 161] on input "Talked to DM" at bounding box center [435, 162] width 5 height 5
checkbox input "true"
click at [436, 169] on input "Not Interested" at bounding box center [435, 169] width 5 height 5
checkbox input "true"
click at [496, 90] on textarea at bounding box center [491, 91] width 116 height 24
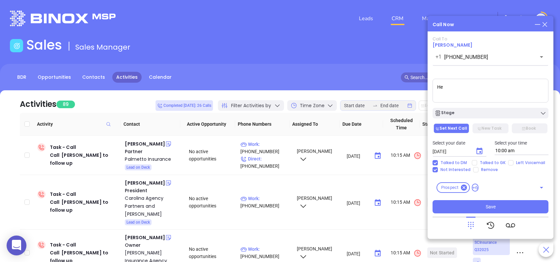
type textarea "H"
click at [477, 151] on icon "Choose date, selected date is Aug 12, 2025" at bounding box center [479, 151] width 8 height 8
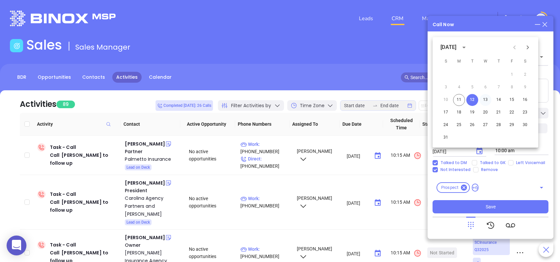
click at [486, 100] on button "13" at bounding box center [485, 100] width 12 height 12
type input "08/13/2025"
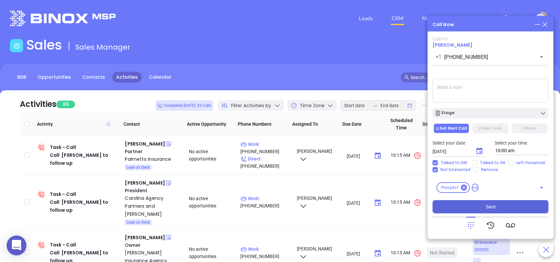
click at [500, 206] on button "Save" at bounding box center [491, 206] width 116 height 13
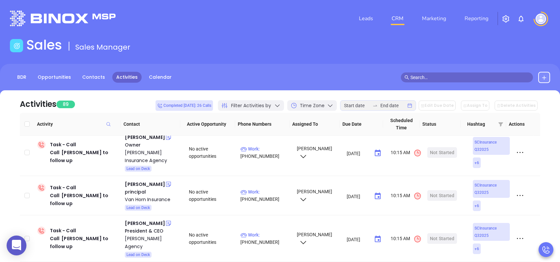
scroll to position [0, 0]
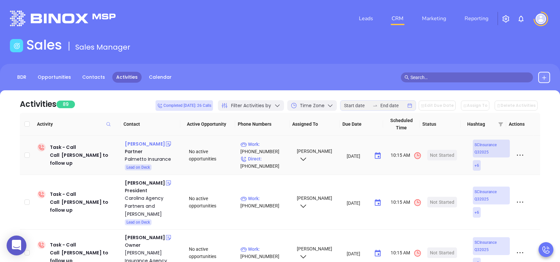
click at [141, 145] on div "John Ross Jr" at bounding box center [145, 144] width 40 height 8
click at [140, 157] on div "Palmetto Insurance" at bounding box center [152, 159] width 55 height 8
click at [441, 154] on div "Start Now" at bounding box center [442, 155] width 21 height 11
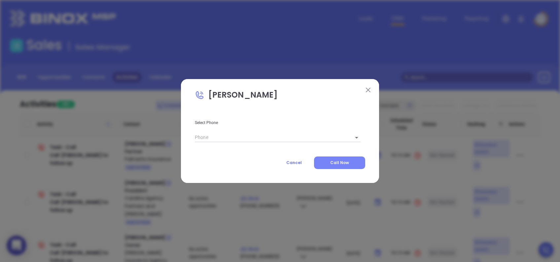
type input "(864) 685-6060"
type input "1"
click at [349, 161] on span "Call Now" at bounding box center [339, 162] width 19 height 6
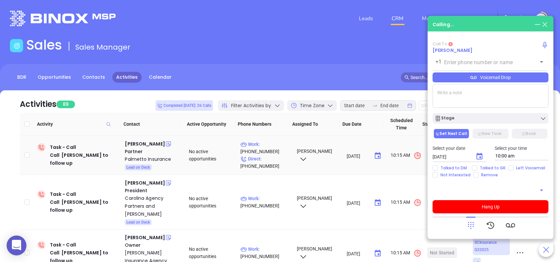
type input "(864) 685-6060"
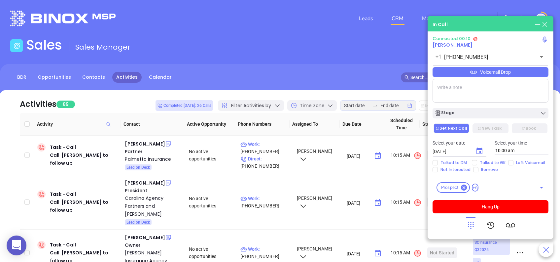
click at [473, 223] on icon at bounding box center [470, 224] width 9 height 9
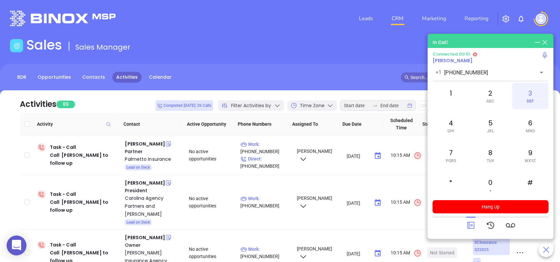
click at [533, 95] on div "3 DEF" at bounding box center [530, 96] width 36 height 26
click at [489, 95] on div "2 ABC" at bounding box center [490, 96] width 36 height 26
click at [469, 227] on icon at bounding box center [470, 224] width 9 height 9
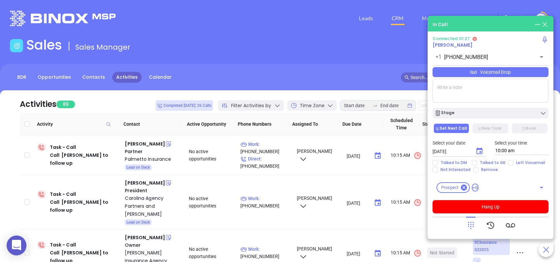
click at [530, 70] on div "Voicemail Drop" at bounding box center [491, 72] width 116 height 10
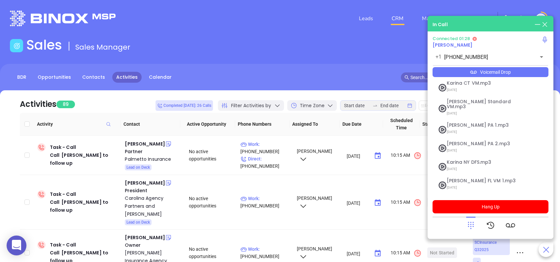
scroll to position [72, 0]
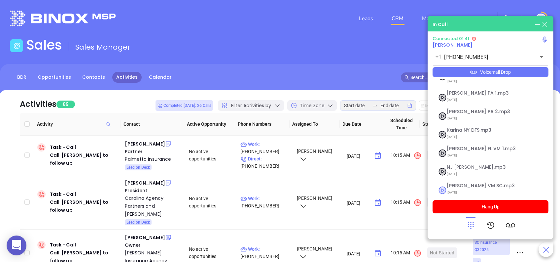
click at [462, 183] on span "Lucy VM SC.mp3" at bounding box center [482, 185] width 71 height 5
checkbox input "true"
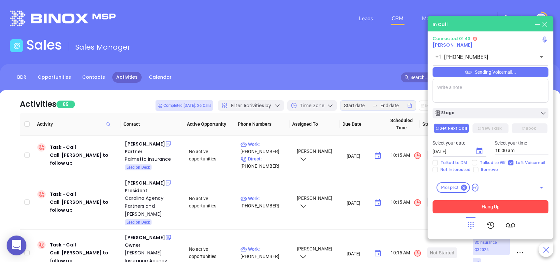
click at [504, 205] on button "Hang Up" at bounding box center [491, 206] width 116 height 13
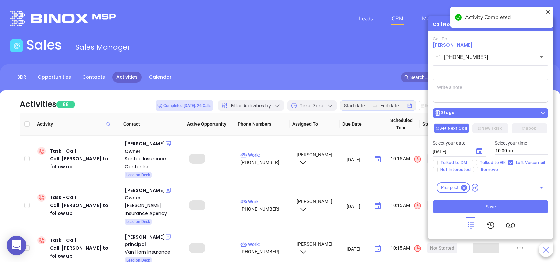
click at [473, 116] on div "Stage" at bounding box center [491, 113] width 112 height 7
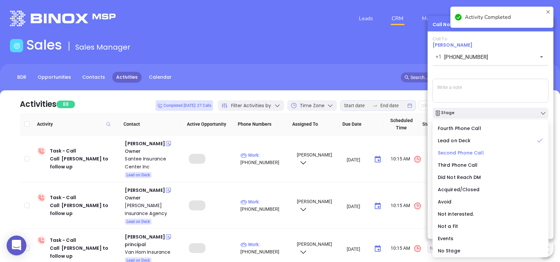
click at [465, 153] on span "Second Phone Call" at bounding box center [461, 152] width 46 height 7
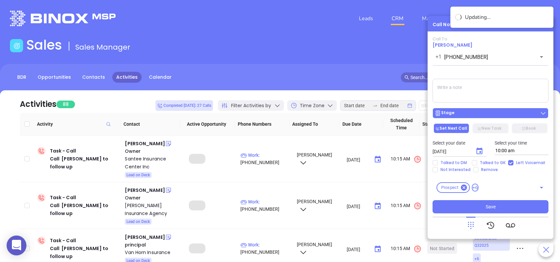
click at [468, 116] on div "Stage" at bounding box center [491, 113] width 112 height 7
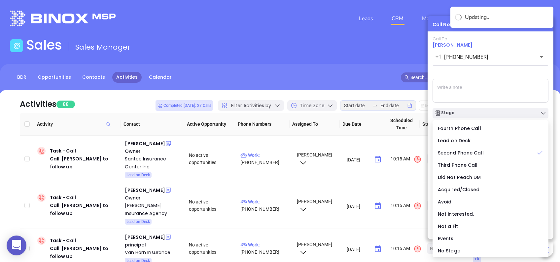
click at [479, 71] on div "Call To John Ross Jr +1 (864) 685-6060 ​ Sending Voicemail... Stage Set Next Ca…" at bounding box center [491, 124] width 116 height 177
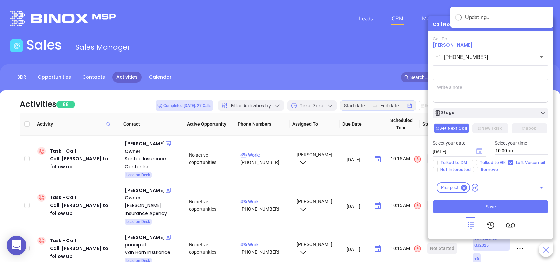
click at [479, 149] on icon "Choose date, selected date is Aug 12, 2025" at bounding box center [479, 150] width 6 height 7
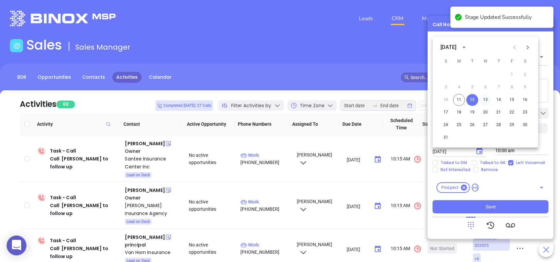
click at [484, 98] on button "13" at bounding box center [485, 100] width 12 height 12
type input "08/13/2025"
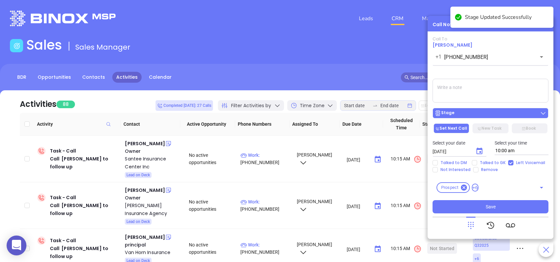
click at [477, 113] on div "Stage" at bounding box center [491, 113] width 112 height 7
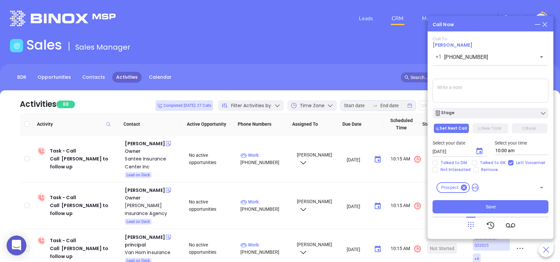
click at [477, 76] on div "Call To John Ross Jr +1 (864) 685-6060 ​ Sending Voicemail... Stage Set Next Ca…" at bounding box center [491, 124] width 116 height 177
click at [506, 204] on button "Save" at bounding box center [491, 206] width 116 height 13
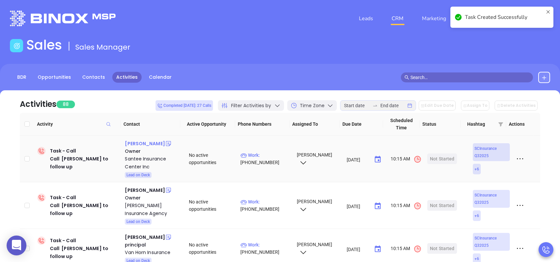
click at [135, 142] on div "Ken Fleming" at bounding box center [145, 143] width 40 height 8
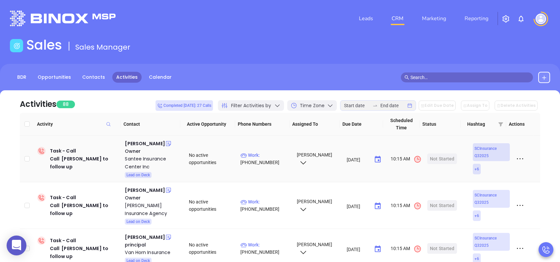
click at [139, 160] on div "Santee Insurance Center Inc" at bounding box center [152, 163] width 55 height 16
click at [441, 161] on div "Start Now" at bounding box center [442, 158] width 21 height 11
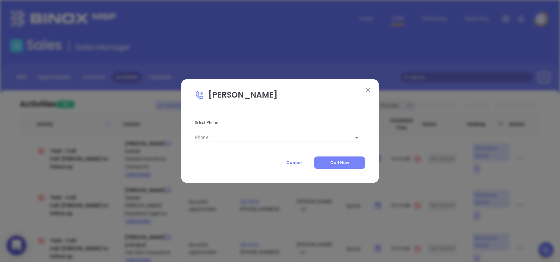
type input "(803) 535-3002"
type input "1"
click at [350, 161] on button "Call Now" at bounding box center [339, 162] width 51 height 13
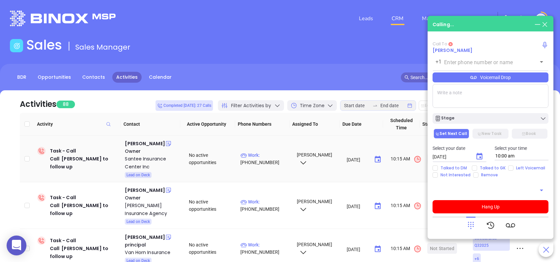
type input "(803) 535-3002"
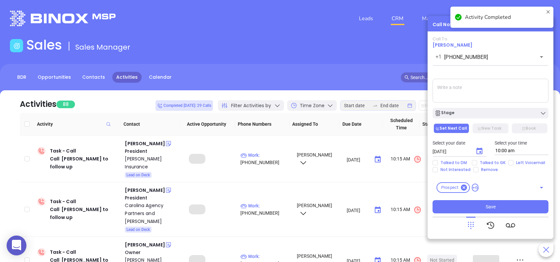
click at [495, 87] on textarea at bounding box center [491, 91] width 116 height 24
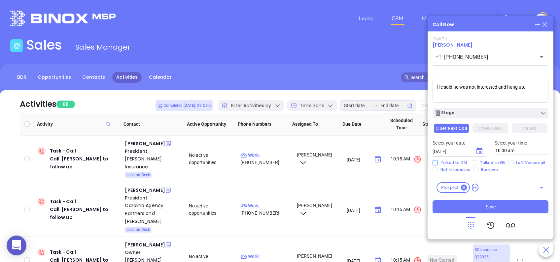
type textarea "He said he was not interested and hung up."
click at [436, 163] on input "Talked to DM" at bounding box center [435, 162] width 5 height 5
checkbox input "true"
click at [436, 171] on input "Not Interested" at bounding box center [435, 169] width 5 height 5
checkbox input "true"
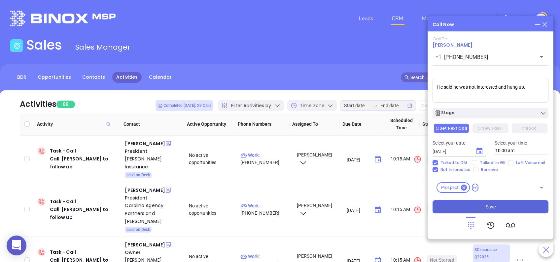
click at [516, 207] on button "Save" at bounding box center [491, 206] width 116 height 13
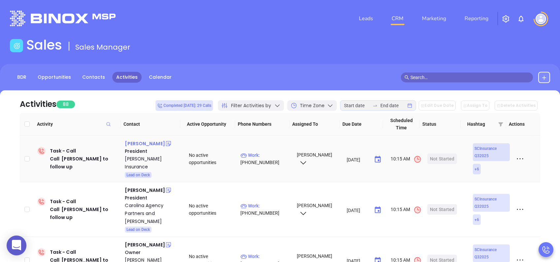
click at [146, 143] on div "Mike Massey" at bounding box center [145, 143] width 40 height 8
click at [138, 159] on div "Massey Insurance" at bounding box center [152, 163] width 55 height 16
click at [436, 155] on div "Start Now" at bounding box center [442, 158] width 21 height 11
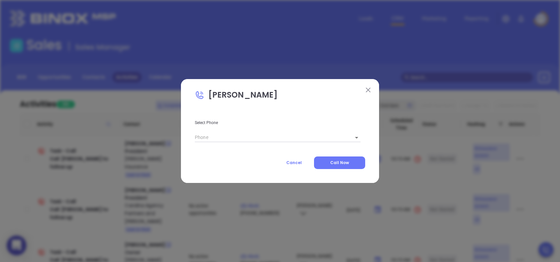
type input "(843) 444-5602"
type input "1"
click at [330, 161] on button "Call Now" at bounding box center [339, 162] width 51 height 13
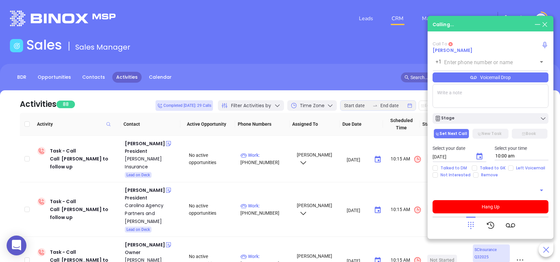
type input "(843) 444-5602"
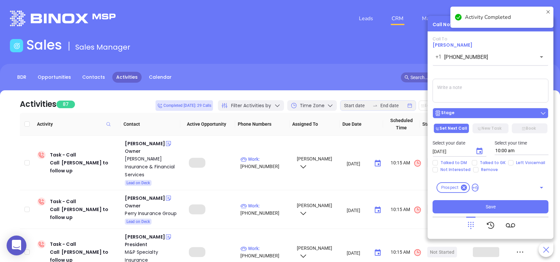
click at [456, 112] on div "Stage" at bounding box center [491, 113] width 112 height 7
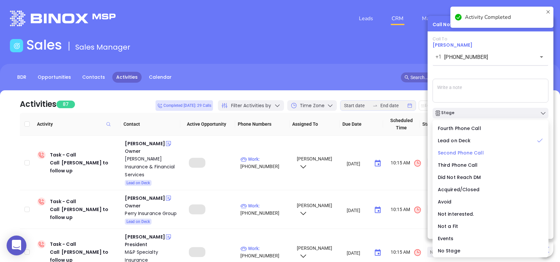
click at [467, 151] on span "Second Phone Call" at bounding box center [461, 152] width 46 height 7
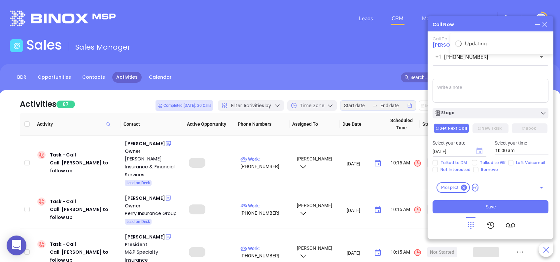
click at [479, 151] on icon "Choose date, selected date is Aug 12, 2025" at bounding box center [479, 151] width 8 height 8
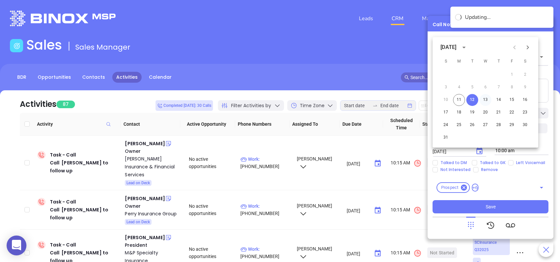
click at [484, 99] on button "13" at bounding box center [485, 100] width 12 height 12
type input "08/13/2025"
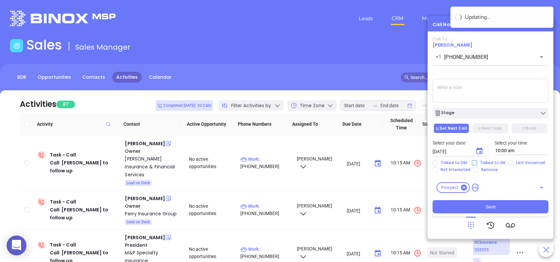
click at [475, 163] on input "Talked to GK" at bounding box center [474, 162] width 5 height 5
checkbox input "true"
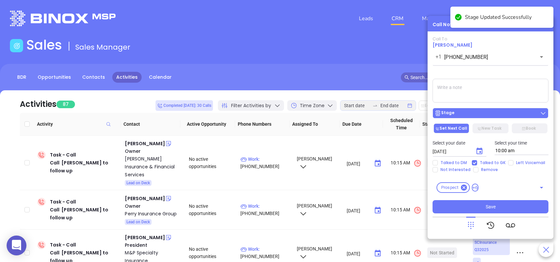
click at [478, 115] on div "Stage" at bounding box center [491, 113] width 112 height 7
click at [478, 71] on div "Call To Mike Massey +1 (843) 444-5602 ​ Voicemail Drop Stage Set Next Call New …" at bounding box center [491, 124] width 116 height 177
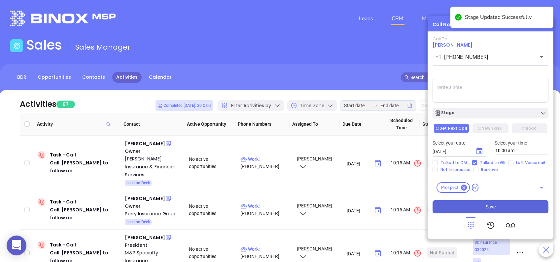
click at [485, 206] on button "Save" at bounding box center [491, 206] width 116 height 13
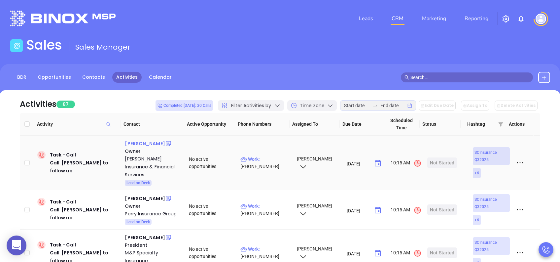
click at [144, 141] on div "Chris Crist" at bounding box center [145, 143] width 40 height 8
click at [144, 158] on div "Owens Insurance & Financial Services" at bounding box center [152, 167] width 55 height 24
click at [136, 145] on div "Chris Crist" at bounding box center [145, 143] width 40 height 8
click at [133, 194] on div "David Perry" at bounding box center [145, 198] width 40 height 8
click at [140, 209] on div "Perry Insurance Group" at bounding box center [152, 213] width 55 height 8
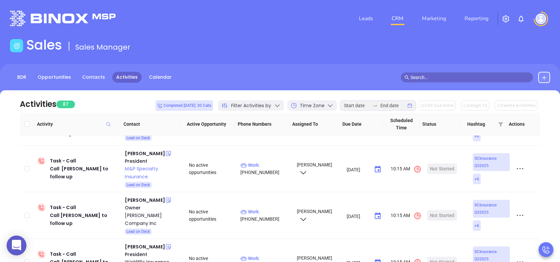
scroll to position [88, 0]
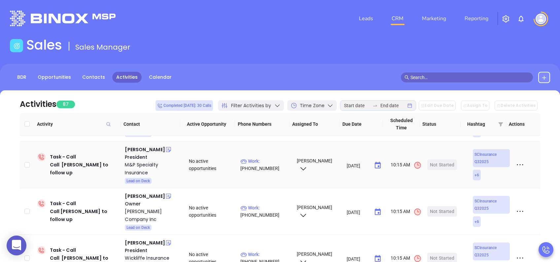
drag, startPoint x: 137, startPoint y: 141, endPoint x: 136, endPoint y: 146, distance: 5.3
click at [137, 145] on div "Jason McElrath" at bounding box center [145, 149] width 40 height 8
click at [132, 160] on div "M&P Specialty Insurance" at bounding box center [152, 168] width 55 height 16
click at [445, 159] on div "Start Now" at bounding box center [442, 164] width 21 height 11
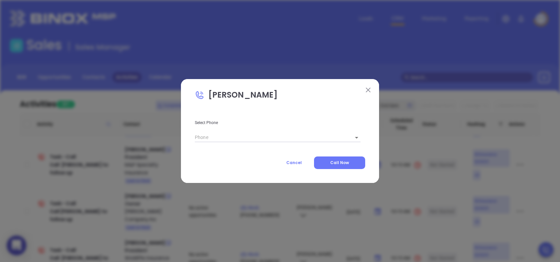
type input "(803) 936-1601"
type input "1"
click at [348, 160] on span "Call Now" at bounding box center [339, 162] width 19 height 6
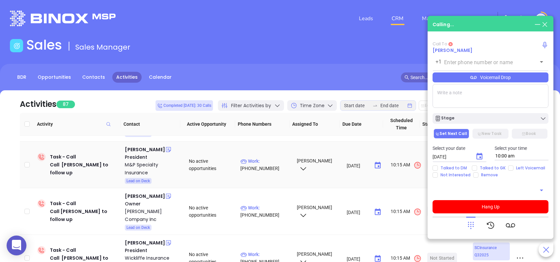
type input "(803) 936-1601"
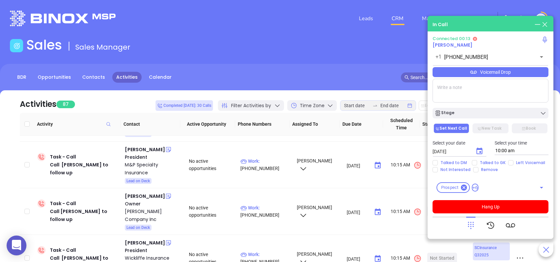
click at [468, 227] on icon at bounding box center [470, 224] width 9 height 9
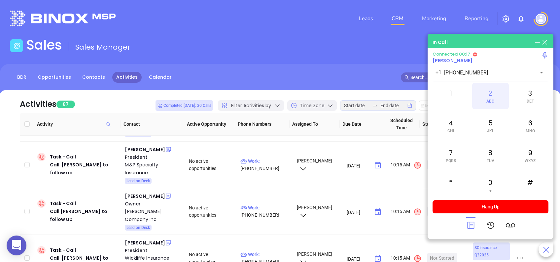
click at [490, 97] on div "2 ABC" at bounding box center [490, 96] width 36 height 26
click at [530, 125] on div "6 MNO" at bounding box center [530, 125] width 36 height 26
click at [499, 97] on div "2 ABC" at bounding box center [490, 96] width 36 height 26
click at [533, 94] on div "3 DEF" at bounding box center [530, 96] width 36 height 26
click at [490, 123] on div "5 JKL" at bounding box center [490, 125] width 36 height 26
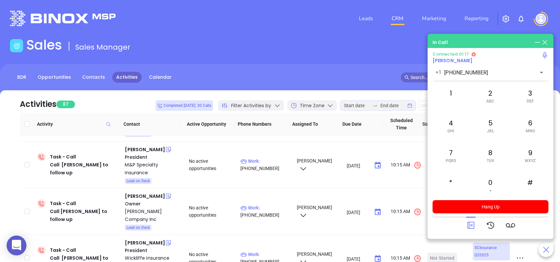
click at [471, 223] on icon at bounding box center [470, 224] width 9 height 9
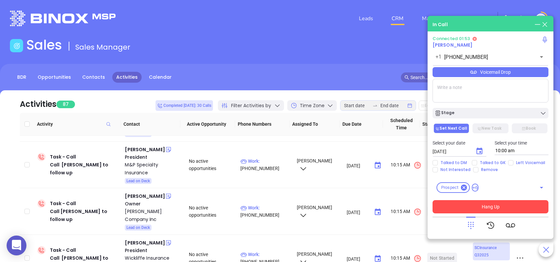
click at [496, 209] on button "Hang Up" at bounding box center [491, 206] width 116 height 13
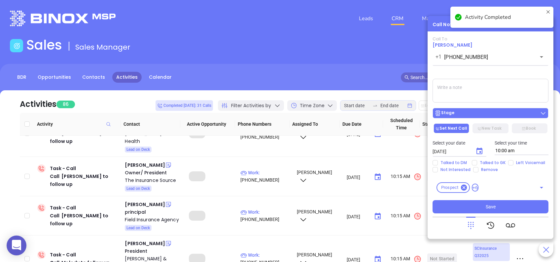
click at [486, 115] on div "Stage" at bounding box center [491, 113] width 112 height 7
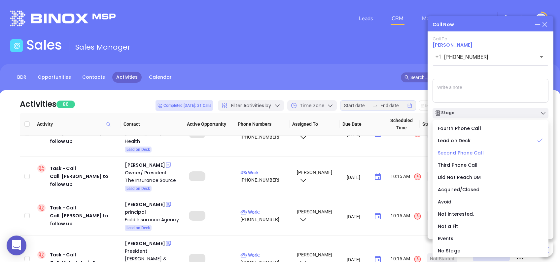
click at [468, 151] on span "Second Phone Call" at bounding box center [461, 152] width 46 height 7
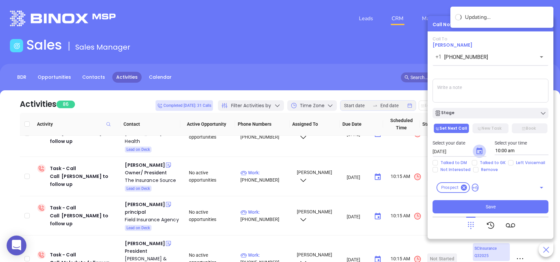
click at [480, 150] on icon "Choose date, selected date is Aug 12, 2025" at bounding box center [479, 151] width 8 height 8
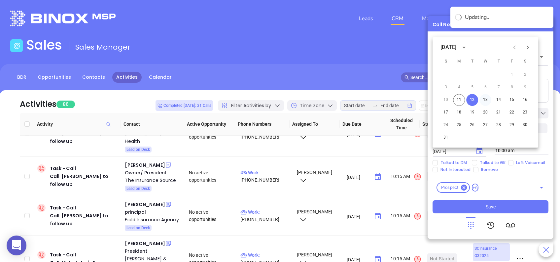
click at [483, 98] on button "13" at bounding box center [485, 100] width 12 height 12
type input "08/13/2025"
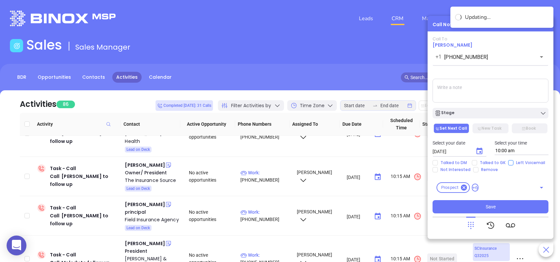
click at [509, 161] on input "Left Voicemail" at bounding box center [510, 162] width 5 height 5
checkbox input "true"
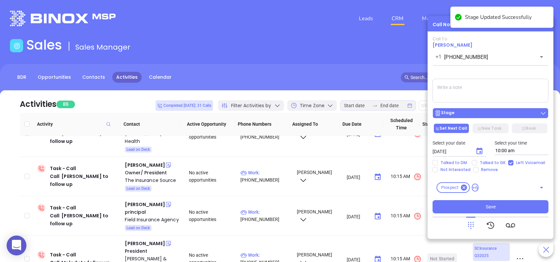
click at [473, 112] on div "Stage" at bounding box center [491, 113] width 112 height 7
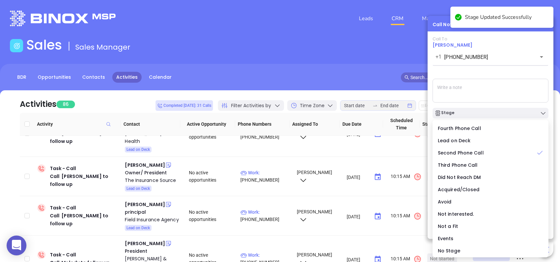
click at [489, 74] on div "Call To Jason McElrath +1 (803) 936-1601 ​ Voicemail Drop Stage Set Next Call N…" at bounding box center [491, 124] width 116 height 177
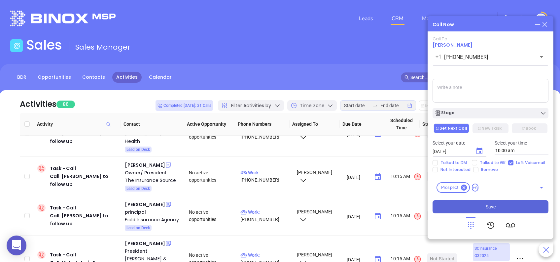
click at [512, 206] on button "Save" at bounding box center [491, 206] width 116 height 13
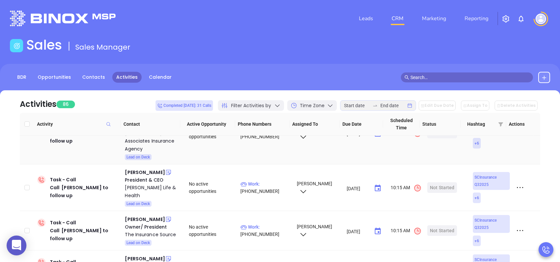
scroll to position [0, 0]
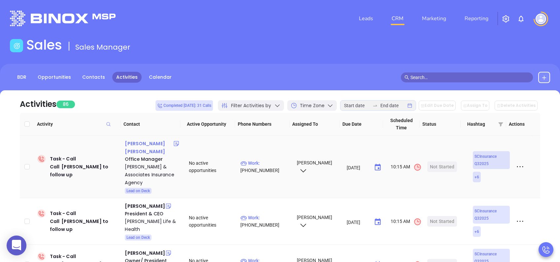
click at [148, 146] on div "Wanda Thompson Hall" at bounding box center [149, 147] width 48 height 16
click at [142, 167] on div "Theodore & Associates Insurance Agency" at bounding box center [152, 174] width 55 height 24
click at [136, 202] on div "Joel Lourie" at bounding box center [145, 206] width 40 height 8
click at [148, 217] on div "Lourie Life & Health" at bounding box center [152, 225] width 55 height 16
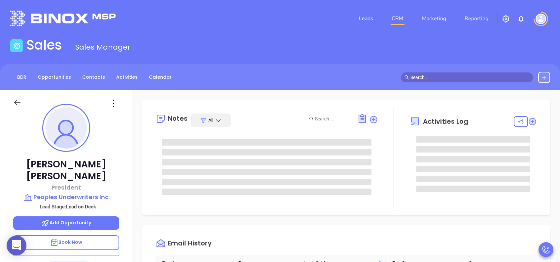
scroll to position [173, 0]
type input "[PERSON_NAME]"
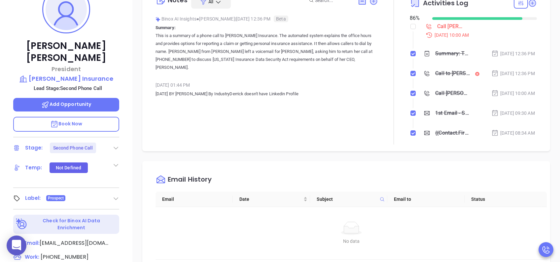
scroll to position [132, 0]
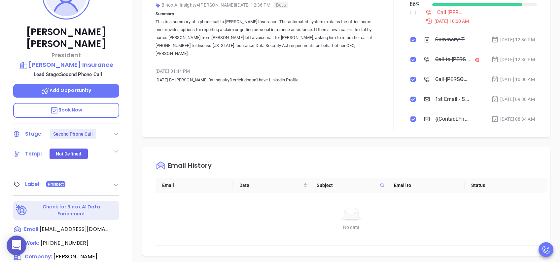
click at [94, 103] on p "Book Now" at bounding box center [66, 110] width 106 height 15
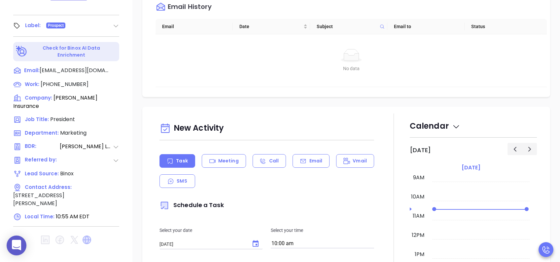
click at [86, 196] on icon at bounding box center [87, 239] width 9 height 9
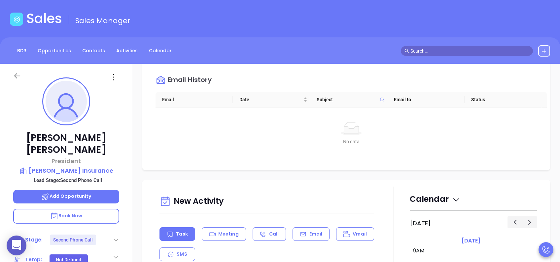
scroll to position [308, 0]
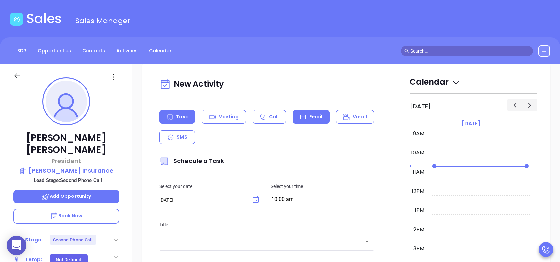
click at [302, 118] on icon at bounding box center [303, 117] width 7 height 7
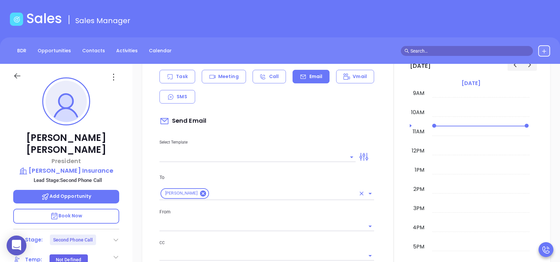
scroll to position [396, 0]
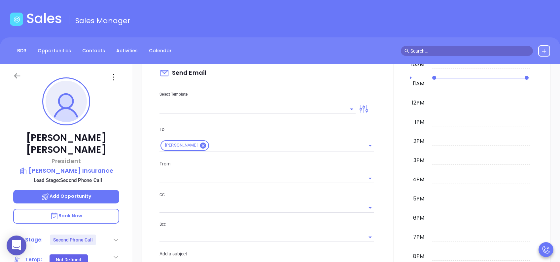
type input "[PERSON_NAME]"
click at [208, 111] on input "text" at bounding box center [252, 109] width 186 height 10
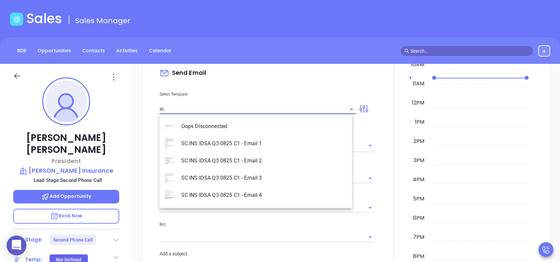
click at [258, 159] on li "SC INS IDSA Q3 0825 C1 - Email 2" at bounding box center [255, 160] width 192 height 17
type input "SC INS IDSA Q3 0825 C1 - Email 2"
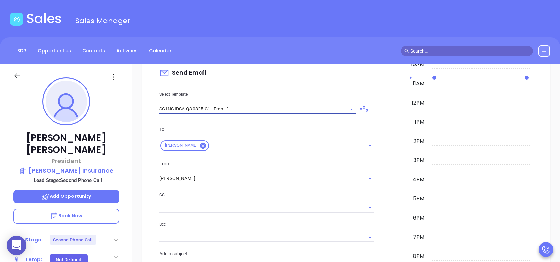
type input "Can your IT partner prove you're covered?"
type input "SC INS IDSA Q3 0825 C1 - Email 2"
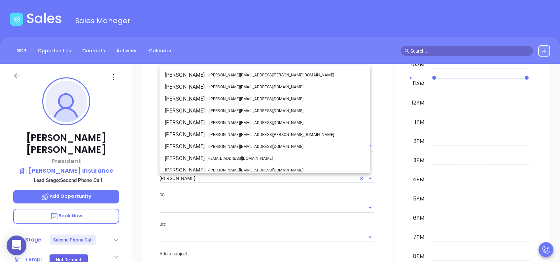
scroll to position [40, 0]
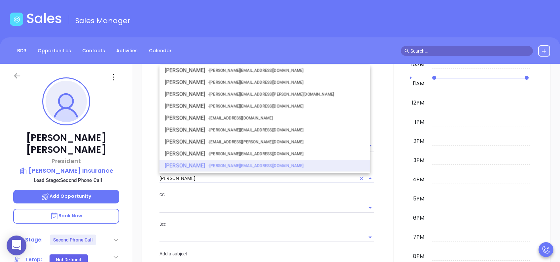
drag, startPoint x: 199, startPoint y: 176, endPoint x: 138, endPoint y: 176, distance: 60.4
click at [138, 176] on div "New Activity Task Meeting Call Email Vmail SMS Send Email Select Template SC IN…" at bounding box center [346, 254] width 428 height 559
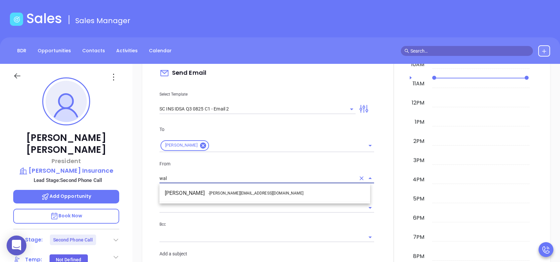
click at [211, 194] on span "- walter@motiva.net" at bounding box center [255, 193] width 95 height 6
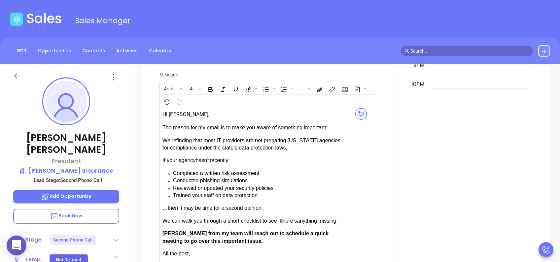
scroll to position [616, 0]
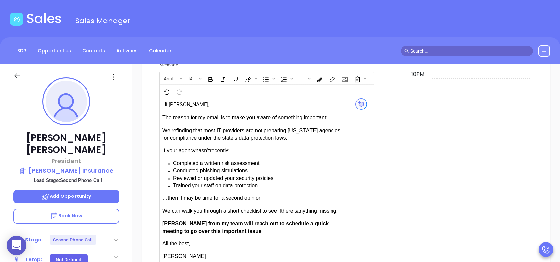
type input "[PERSON_NAME]"
drag, startPoint x: 181, startPoint y: 221, endPoint x: 167, endPoint y: 221, distance: 13.9
click at [167, 196] on span "[PERSON_NAME] from my team will reach out to schedule a quick meeting to go ove…" at bounding box center [245, 226] width 166 height 13
click at [216, 196] on span "[PERSON_NAME] from my team will reach out to schedule a quick meeting to go ove…" at bounding box center [245, 226] width 166 height 13
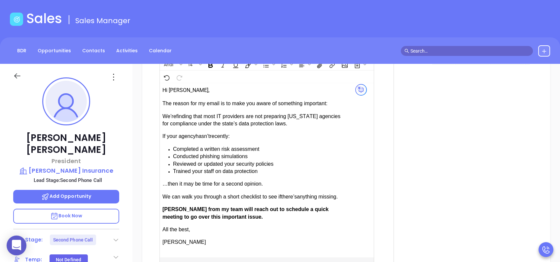
scroll to position [752, 0]
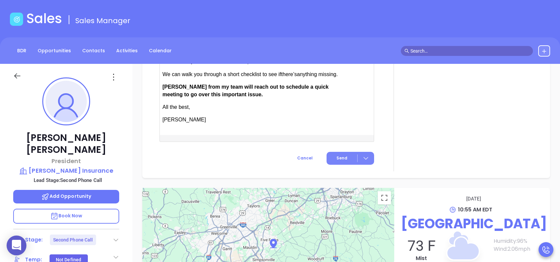
click at [336, 152] on button "Send" at bounding box center [351, 158] width 48 height 13
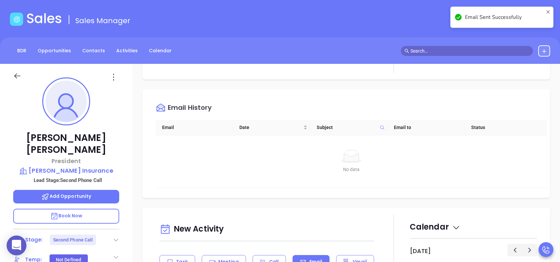
scroll to position [65, 0]
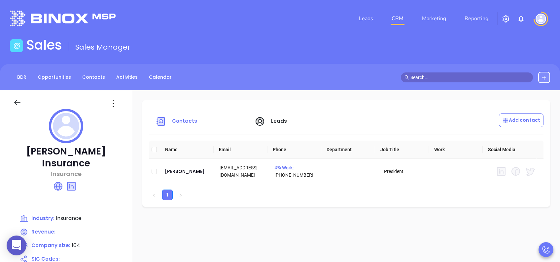
click at [287, 122] on span "Leads" at bounding box center [279, 120] width 16 height 7
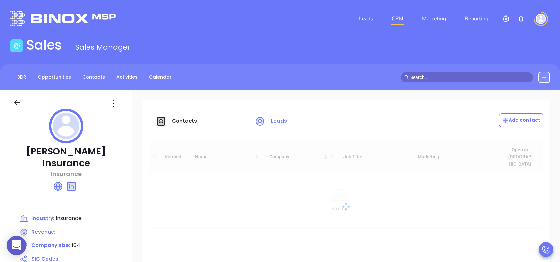
click at [180, 120] on span "Contacts" at bounding box center [184, 120] width 25 height 7
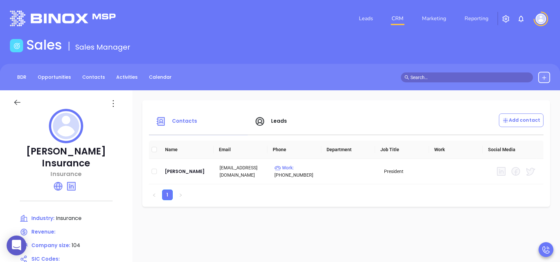
click at [282, 120] on span "Leads" at bounding box center [279, 120] width 16 height 7
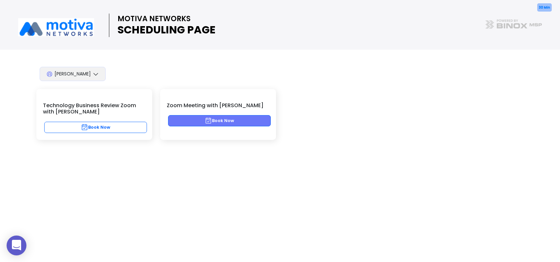
click at [236, 120] on button "Book Now" at bounding box center [219, 120] width 103 height 11
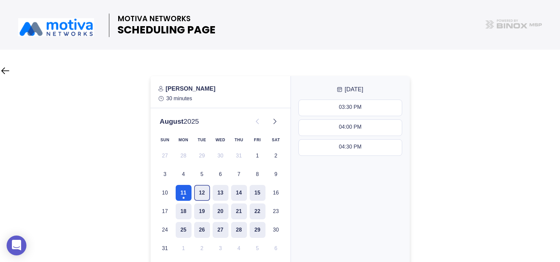
click at [201, 192] on button "12" at bounding box center [202, 193] width 16 height 16
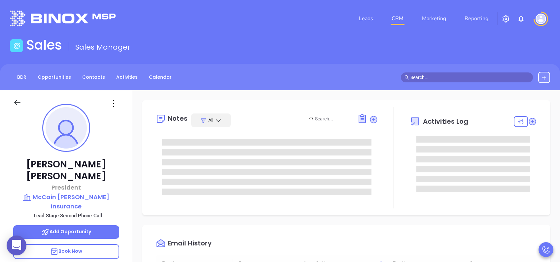
type input "[DATE]"
type input "[PERSON_NAME]"
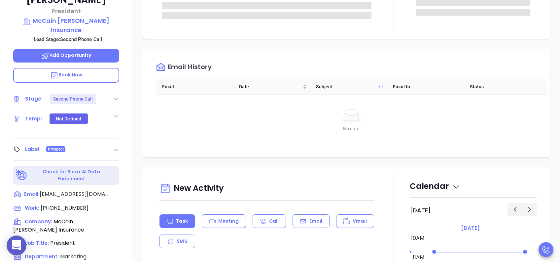
scroll to position [0, 0]
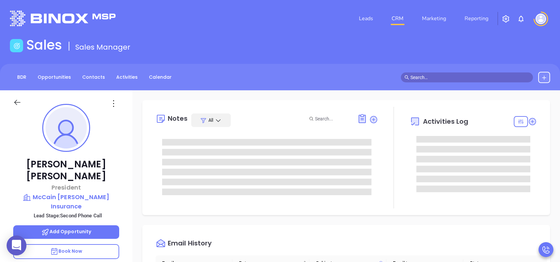
click at [92, 244] on p "Book Now" at bounding box center [66, 251] width 106 height 15
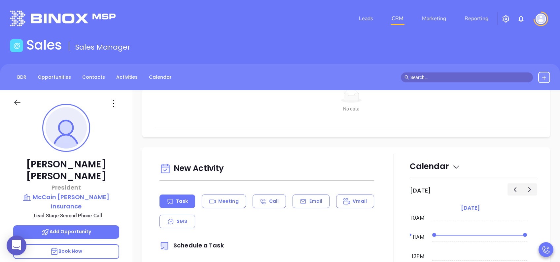
scroll to position [264, 0]
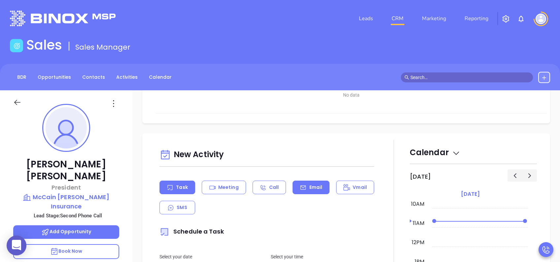
click at [309, 186] on p "Email" at bounding box center [315, 187] width 13 height 7
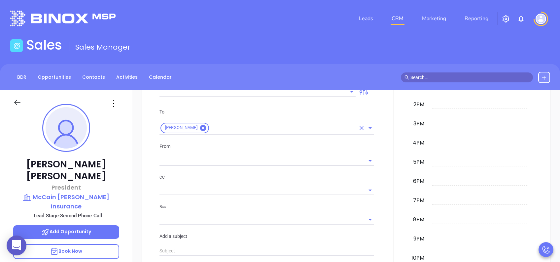
scroll to position [396, 0]
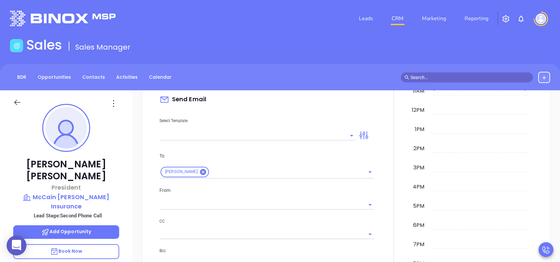
type input "[PERSON_NAME]"
click at [225, 131] on input "text" at bounding box center [252, 135] width 186 height 10
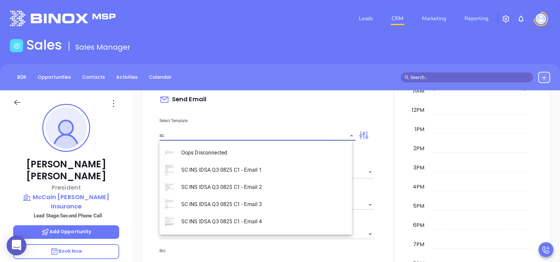
click at [268, 188] on li "SC INS IDSA Q3 0825 C1 - Email 2" at bounding box center [255, 186] width 192 height 17
type input "SC INS IDSA Q3 0825 C1 - Email 2"
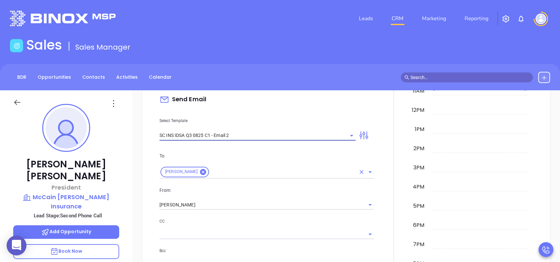
type input "Can your IT partner prove you're covered?"
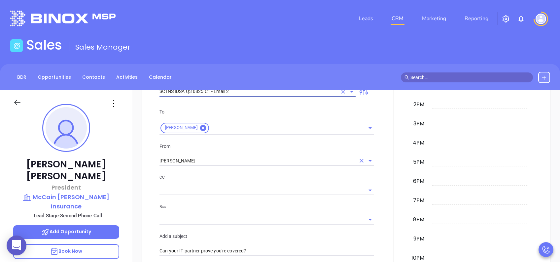
type input "SC INS IDSA Q3 0825 C1 - Email 2"
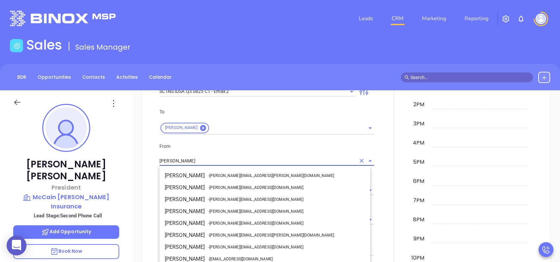
drag, startPoint x: 196, startPoint y: 158, endPoint x: 149, endPoint y: 158, distance: 47.9
click at [149, 158] on div "New Activity Task Meeting Call Email Vmail SMS Send Email Select Template SC IN…" at bounding box center [346, 237] width 395 height 546
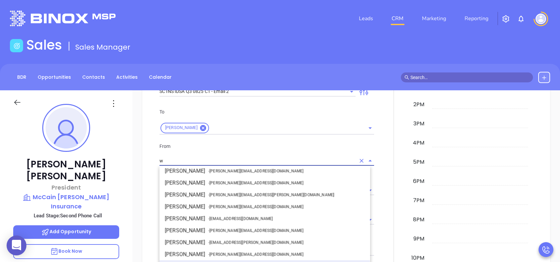
scroll to position [0, 0]
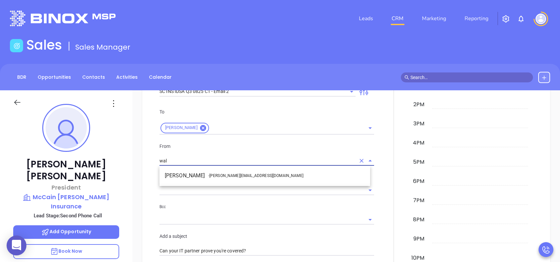
click at [214, 180] on li "Walter Contreras - walter@motiva.net" at bounding box center [264, 175] width 211 height 12
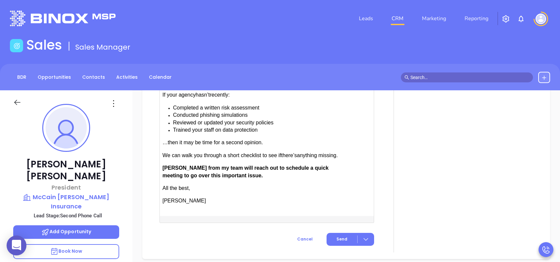
scroll to position [704, 0]
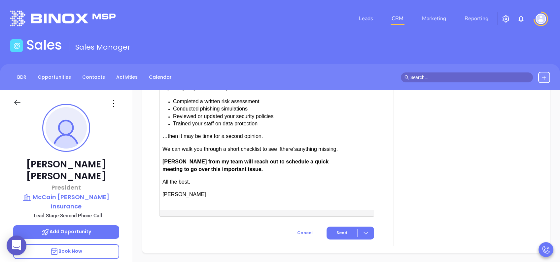
type input "[PERSON_NAME]"
drag, startPoint x: 181, startPoint y: 161, endPoint x: 167, endPoint y: 161, distance: 14.2
click at [167, 161] on span "[PERSON_NAME] from my team will reach out to schedule a quick meeting to go ove…" at bounding box center [245, 164] width 166 height 13
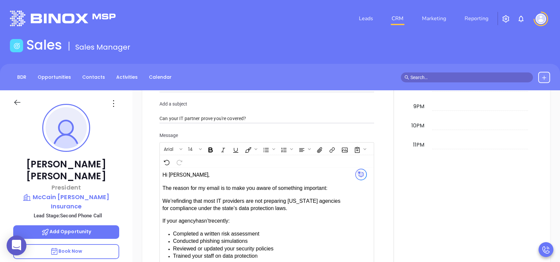
scroll to position [752, 0]
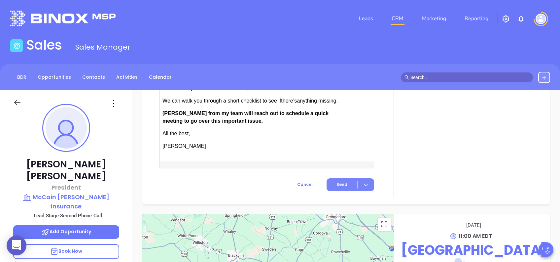
click at [336, 183] on span "Send" at bounding box center [341, 184] width 11 height 6
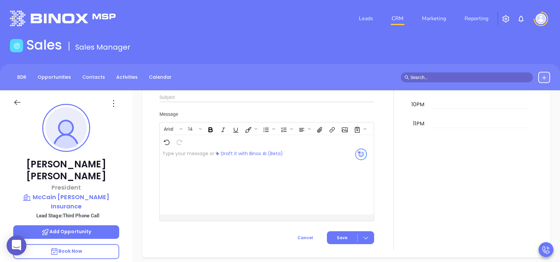
scroll to position [647, 0]
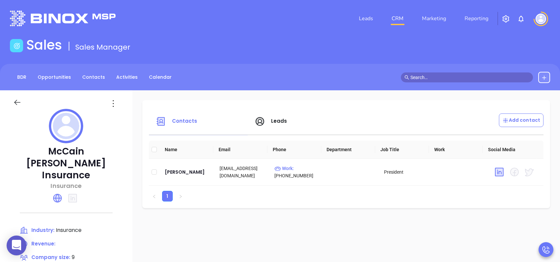
click at [277, 119] on span "Leads" at bounding box center [279, 120] width 16 height 7
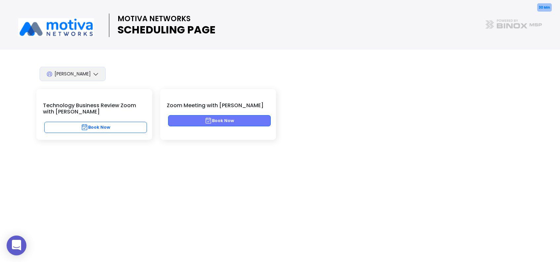
click at [225, 120] on button "Book Now" at bounding box center [219, 120] width 103 height 11
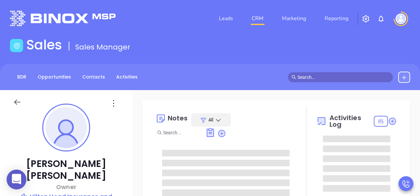
type input "[DATE]"
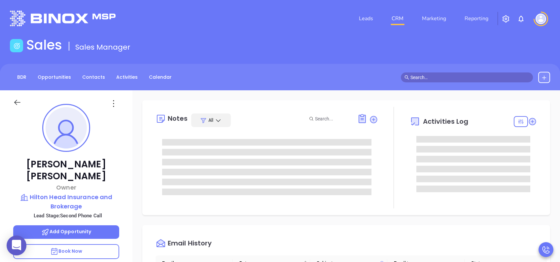
scroll to position [192, 0]
type input "[PERSON_NAME]"
click at [89, 196] on p "Book Now" at bounding box center [66, 251] width 106 height 15
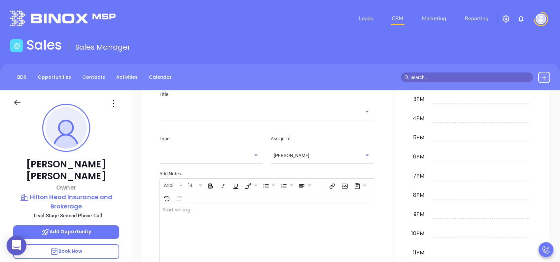
scroll to position [352, 0]
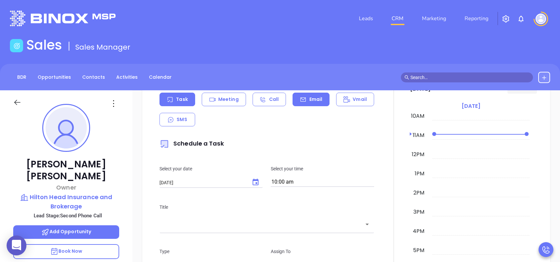
click at [309, 96] on p "Email" at bounding box center [315, 99] width 13 height 7
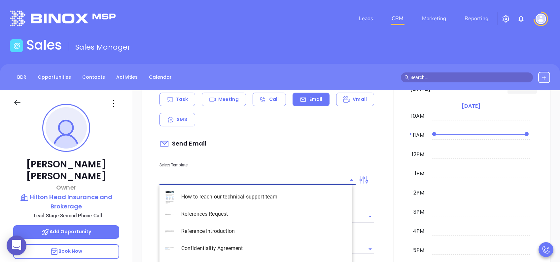
click at [189, 178] on input "text" at bounding box center [252, 180] width 186 height 10
type input "[PERSON_NAME]"
click at [266, 196] on li "SC INS IDSA Q3 0825 C1 - Email 2" at bounding box center [255, 230] width 192 height 17
type input "SC INS IDSA Q3 0825 C1 - Email 2"
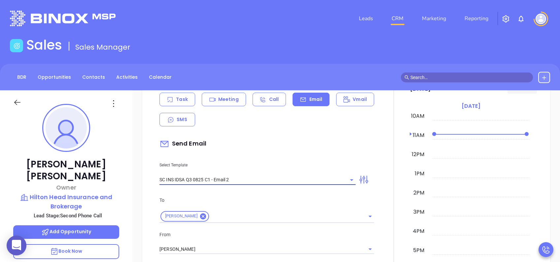
type input "Can your IT partner prove you're covered?"
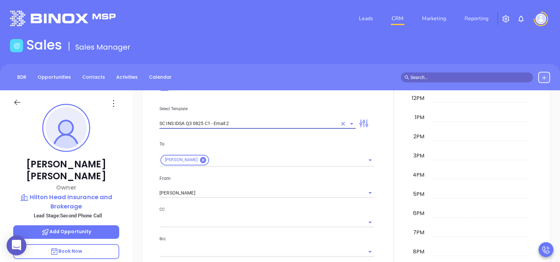
scroll to position [440, 0]
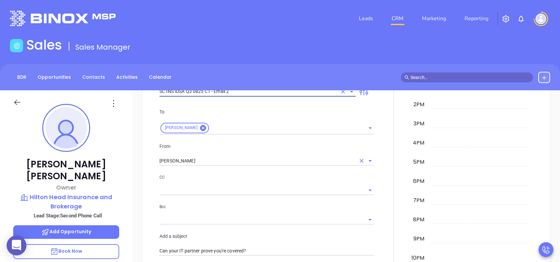
type input "SC INS IDSA Q3 0825 C1 - Email 2"
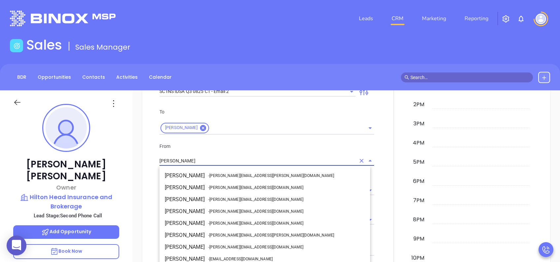
scroll to position [40, 0]
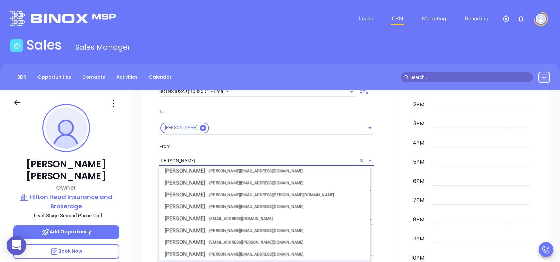
drag, startPoint x: 194, startPoint y: 161, endPoint x: 152, endPoint y: 161, distance: 41.6
click at [152, 161] on div "New Activity Task Meeting Call Email Vmail SMS Send Email Select Template SC IN…" at bounding box center [346, 237] width 395 height 546
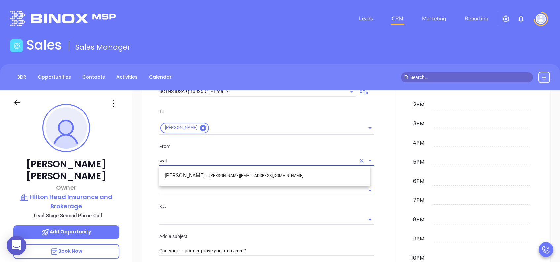
click at [205, 176] on li "Walter Contreras - walter@motiva.net" at bounding box center [264, 175] width 211 height 12
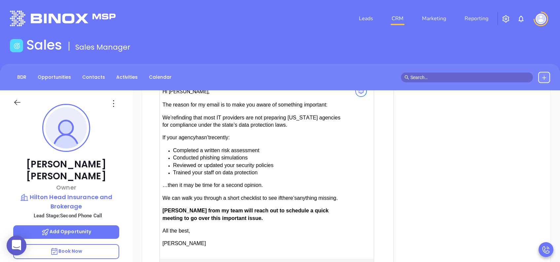
scroll to position [704, 0]
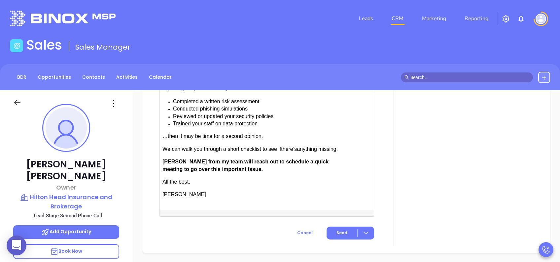
type input "[PERSON_NAME]"
drag, startPoint x: 181, startPoint y: 159, endPoint x: 165, endPoint y: 160, distance: 15.5
click at [165, 160] on span "Anabell from my team will reach out to schedule a quick meeting to go over this…" at bounding box center [245, 164] width 166 height 13
click at [342, 196] on span "Send" at bounding box center [341, 232] width 11 height 6
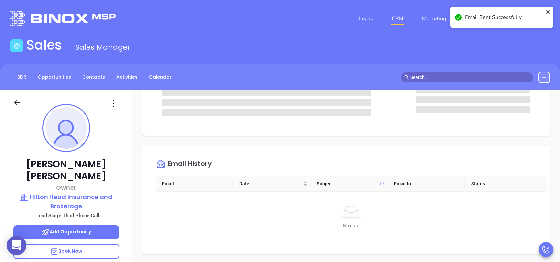
scroll to position [0, 0]
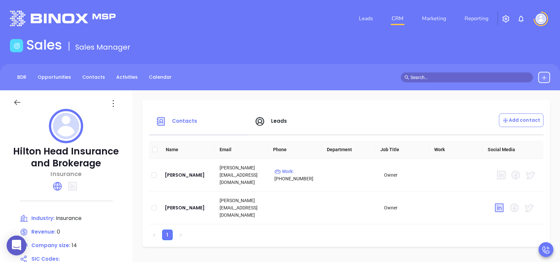
click at [287, 120] on span "Leads" at bounding box center [279, 120] width 16 height 7
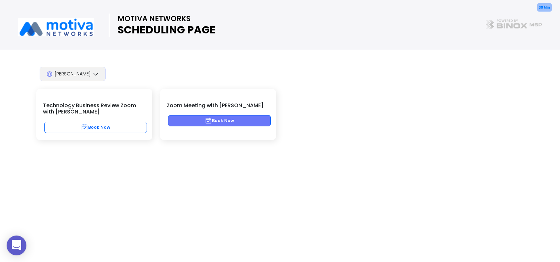
click at [246, 121] on button "Book Now" at bounding box center [219, 120] width 103 height 11
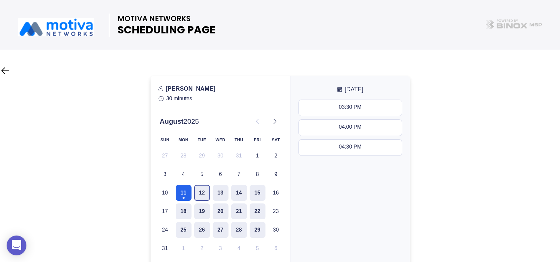
click at [197, 193] on button "12" at bounding box center [202, 193] width 16 height 16
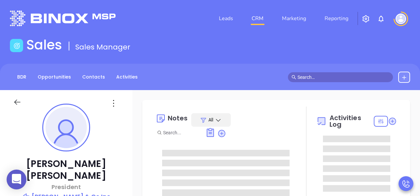
type input "[PERSON_NAME]"
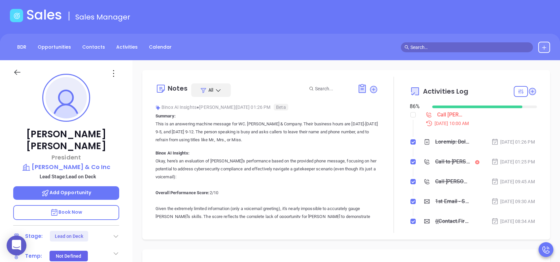
scroll to position [44, 0]
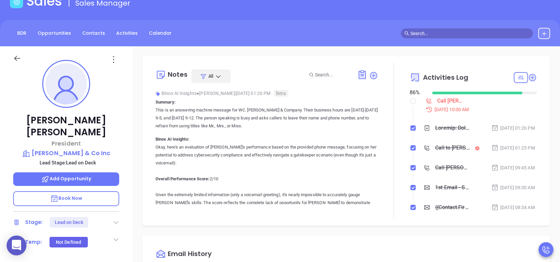
click at [82, 196] on div "Lead on Deck" at bounding box center [69, 222] width 38 height 11
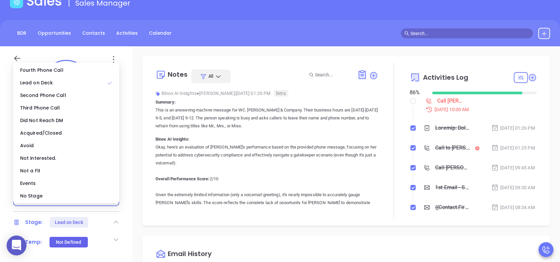
click at [420, 153] on div "Call to [PERSON_NAME]" at bounding box center [452, 148] width 35 height 10
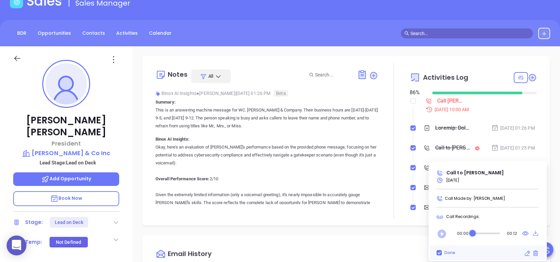
click at [420, 196] on icon "Play" at bounding box center [441, 233] width 9 height 9
click at [420, 196] on div "Audio progress control" at bounding box center [485, 233] width 28 height 7
click at [420, 196] on div "Audio progress control" at bounding box center [485, 233] width 27 height 2
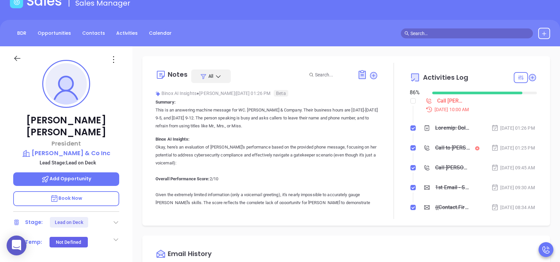
click at [87, 191] on p "Book Now" at bounding box center [66, 198] width 106 height 15
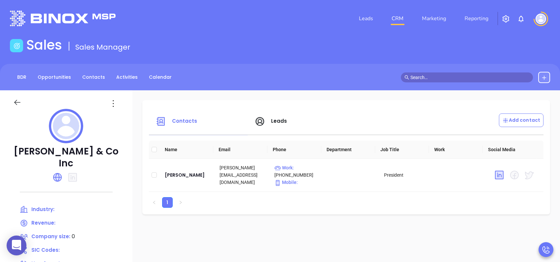
click at [274, 119] on span "Leads" at bounding box center [279, 120] width 16 height 7
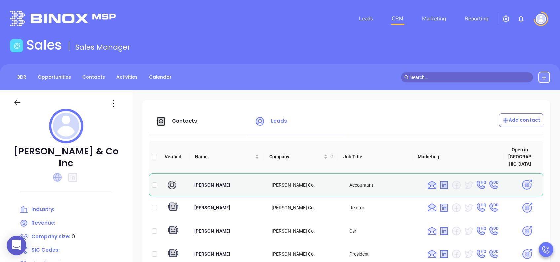
click at [61, 173] on icon at bounding box center [57, 177] width 9 height 9
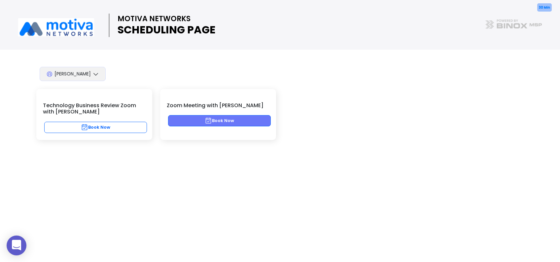
click at [201, 119] on button "Book Now" at bounding box center [219, 120] width 103 height 11
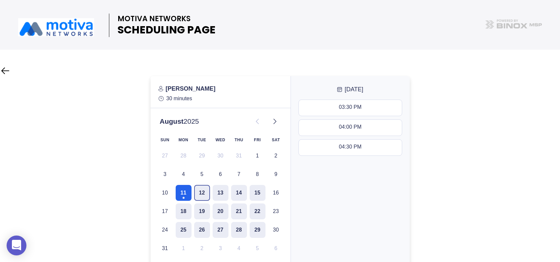
click at [202, 194] on button "12" at bounding box center [202, 193] width 16 height 16
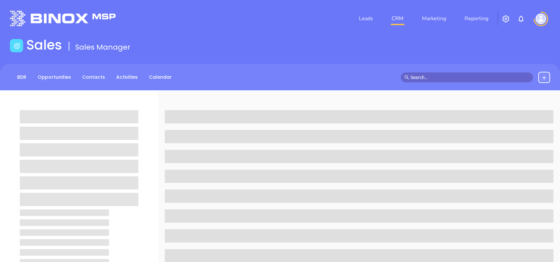
scroll to position [44, 0]
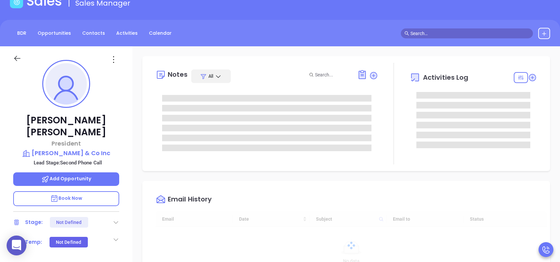
type input "[DATE]"
type input "[PERSON_NAME]"
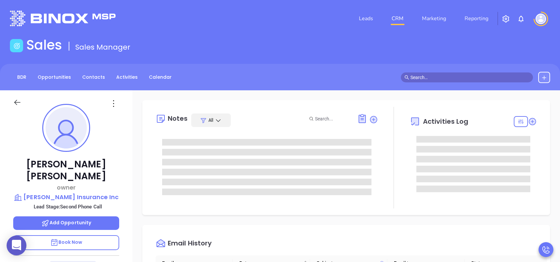
scroll to position [192, 0]
type input "[PERSON_NAME]"
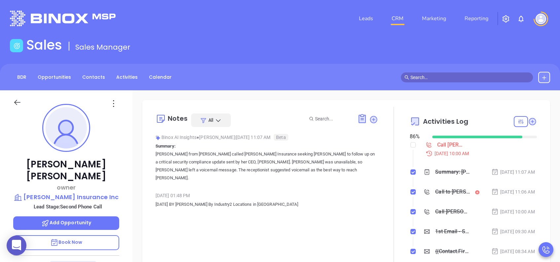
click at [90, 196] on p "Book Now" at bounding box center [66, 242] width 106 height 15
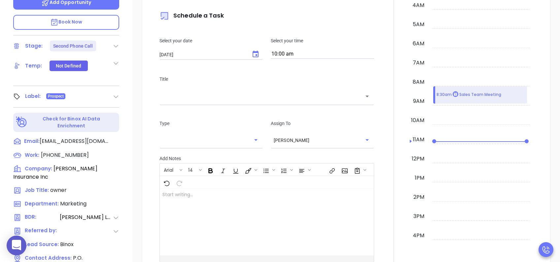
scroll to position [220, 0]
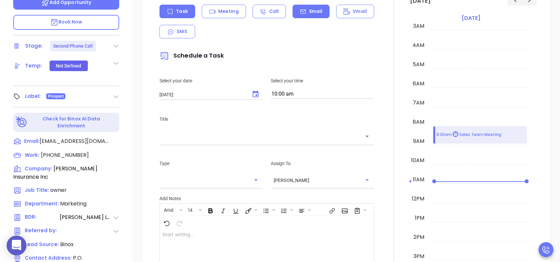
click at [309, 8] on p "Email" at bounding box center [315, 11] width 13 height 7
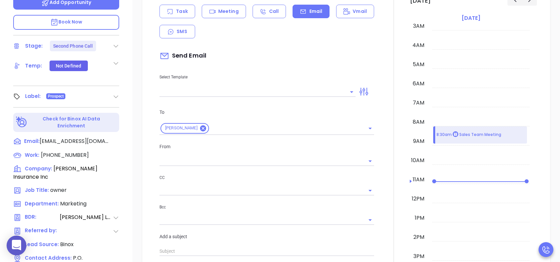
click at [227, 89] on input "text" at bounding box center [252, 92] width 186 height 10
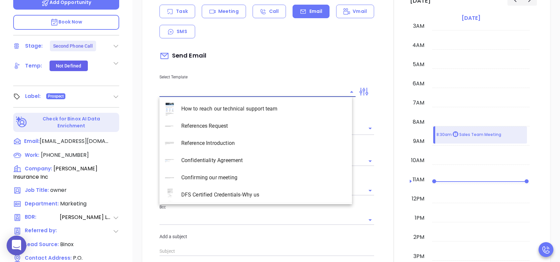
type input "[PERSON_NAME]"
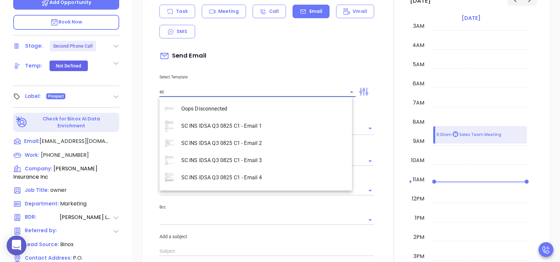
click at [256, 142] on li "SC INS IDSA Q3 0825 C1 - Email 2" at bounding box center [255, 142] width 192 height 17
type input "SC INS IDSA Q3 0825 C1 - Email 2"
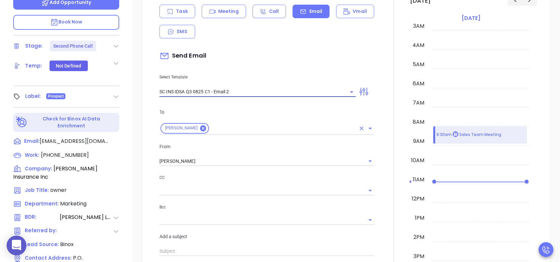
type input "Can your IT partner prove you're covered?"
drag, startPoint x: 195, startPoint y: 154, endPoint x: 163, endPoint y: 157, distance: 32.1
click at [163, 157] on div "[PERSON_NAME]" at bounding box center [266, 160] width 215 height 11
type input "SC INS IDSA Q3 0825 C1 - Email 2"
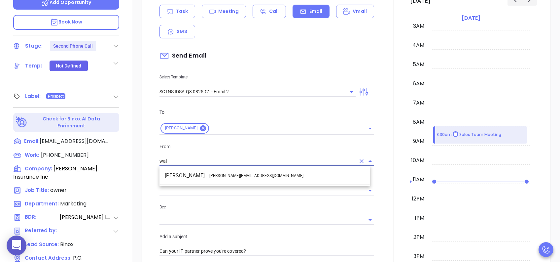
click at [195, 176] on li "Walter Contreras - [EMAIL_ADDRESS][DOMAIN_NAME]" at bounding box center [264, 175] width 211 height 12
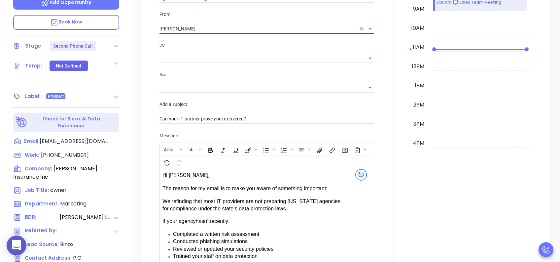
scroll to position [528, 0]
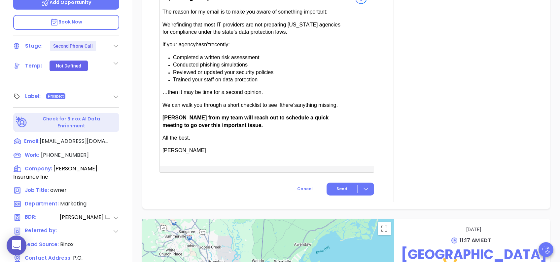
type input "[PERSON_NAME]"
drag, startPoint x: 180, startPoint y: 115, endPoint x: 167, endPoint y: 113, distance: 13.3
click at [167, 115] on span "[PERSON_NAME] from my team will reach out to schedule a quick meeting to go ove…" at bounding box center [245, 121] width 166 height 13
click at [219, 137] on p "All the best," at bounding box center [254, 137] width 185 height 7
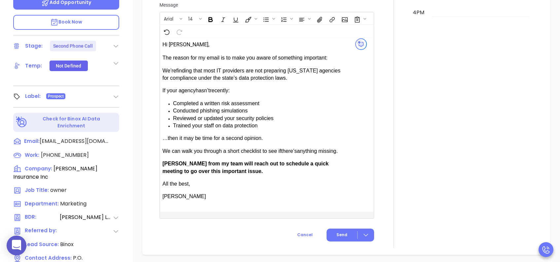
scroll to position [484, 0]
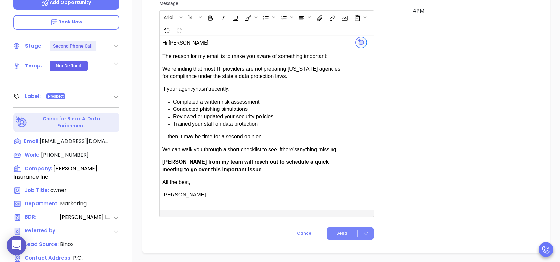
click at [337, 196] on span "Send" at bounding box center [341, 233] width 11 height 6
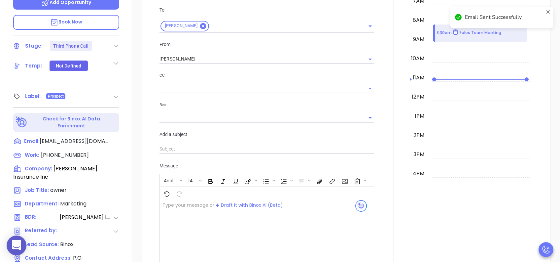
scroll to position [254, 0]
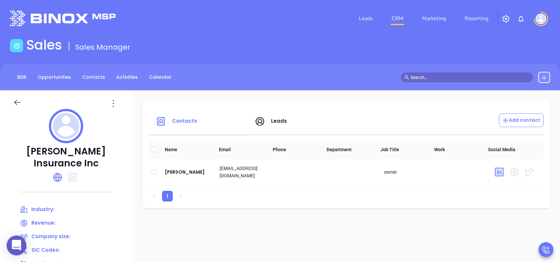
click at [274, 121] on span "Leads" at bounding box center [279, 120] width 16 height 7
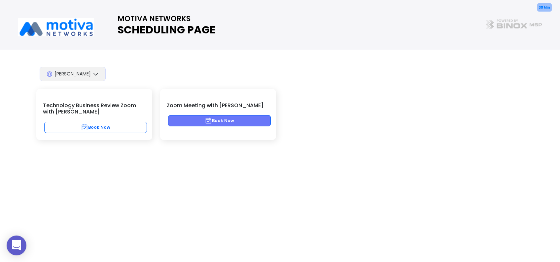
click at [203, 122] on button "Book Now" at bounding box center [219, 120] width 103 height 11
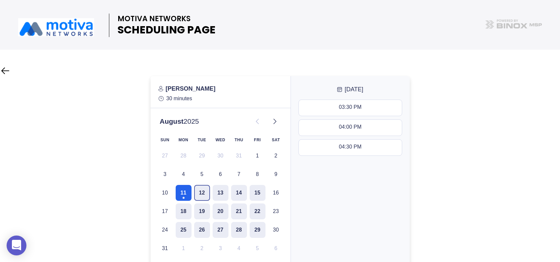
click at [203, 188] on button "12" at bounding box center [202, 193] width 16 height 16
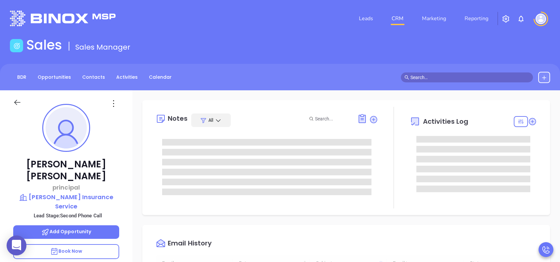
type input "[DATE]"
click at [78, 247] on span "Book Now" at bounding box center [66, 250] width 32 height 7
type input "[PERSON_NAME]"
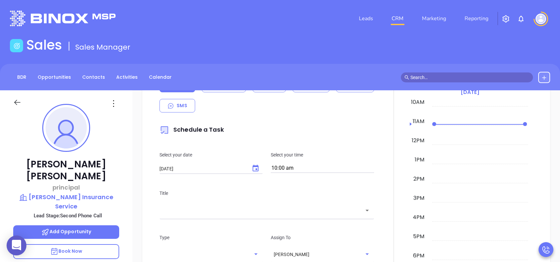
scroll to position [352, 0]
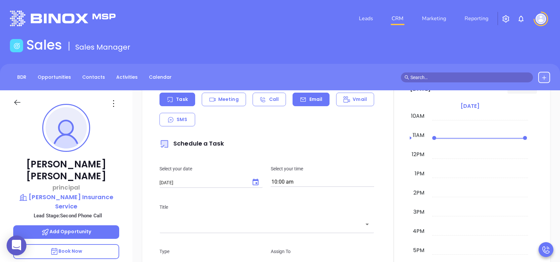
click at [312, 105] on div "Email" at bounding box center [311, 99] width 37 height 14
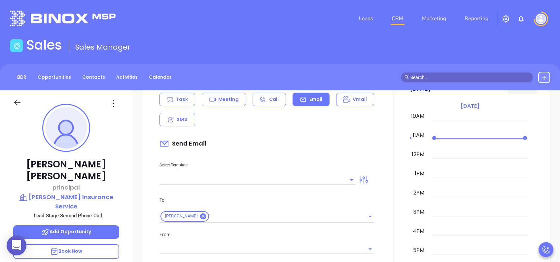
click at [198, 176] on input "text" at bounding box center [252, 180] width 186 height 10
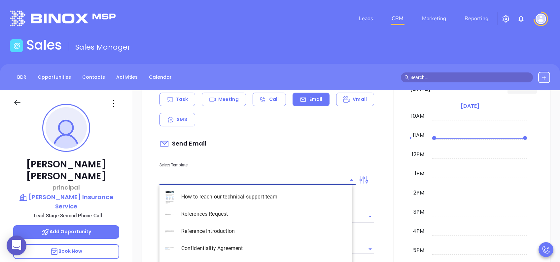
type input "[PERSON_NAME]"
click at [259, 226] on li "SC INS IDSA Q3 0825 C1 - Email 2" at bounding box center [255, 230] width 192 height 17
type input "SC INS IDSA Q3 0825 C1 - Email 2"
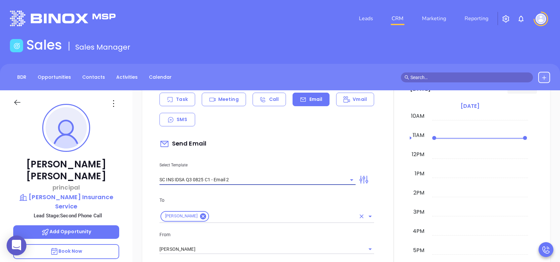
type input "Can your IT partner prove you're covered?"
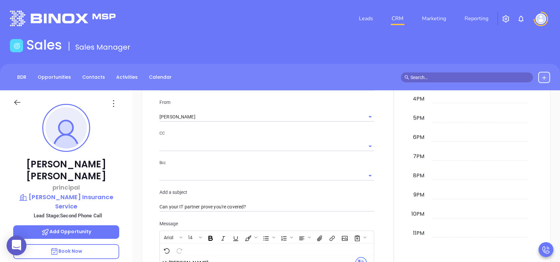
scroll to position [440, 0]
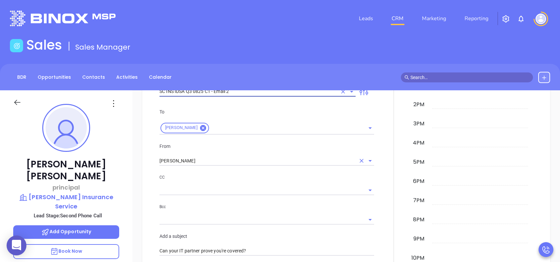
type input "SC INS IDSA Q3 0825 C1 - Email 2"
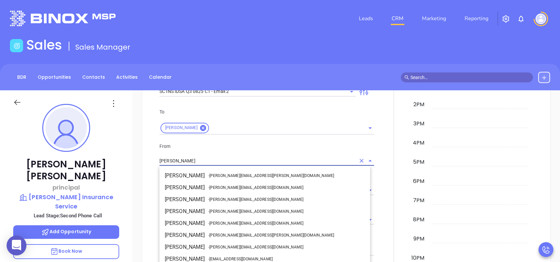
scroll to position [40, 0]
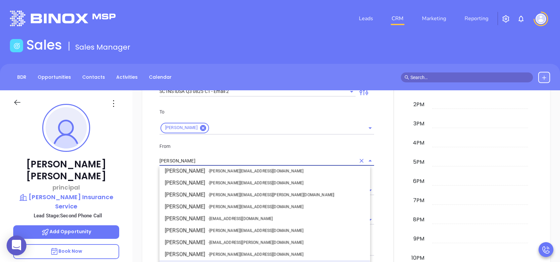
drag, startPoint x: 190, startPoint y: 160, endPoint x: 158, endPoint y: 159, distance: 32.0
click at [158, 159] on div "From [PERSON_NAME] [PERSON_NAME] - [PERSON_NAME][EMAIL_ADDRESS][PERSON_NAME][DO…" at bounding box center [267, 153] width 223 height 23
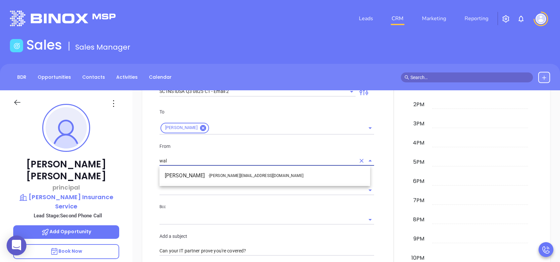
click at [195, 174] on li "Walter Contreras - [EMAIL_ADDRESS][DOMAIN_NAME]" at bounding box center [264, 175] width 211 height 12
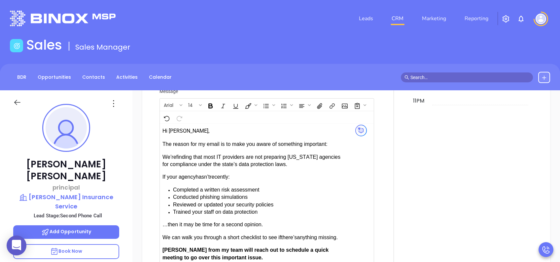
scroll to position [761, 0]
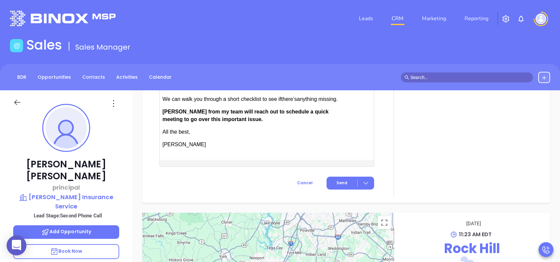
type input "[PERSON_NAME]"
drag, startPoint x: 182, startPoint y: 103, endPoint x: 170, endPoint y: 101, distance: 11.6
click at [170, 109] on span "[PERSON_NAME] from my team will reach out to schedule a quick meeting to go ove…" at bounding box center [245, 115] width 166 height 13
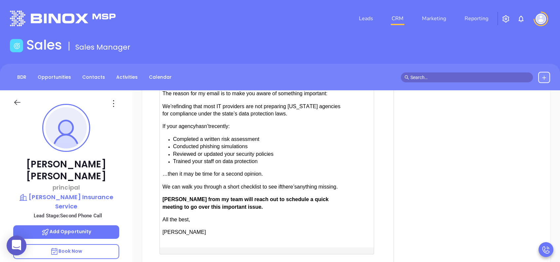
scroll to position [717, 0]
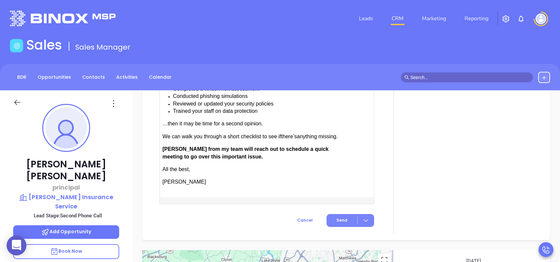
click at [344, 216] on button "Send" at bounding box center [351, 220] width 48 height 13
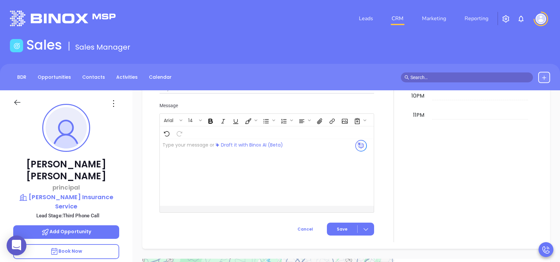
scroll to position [656, 0]
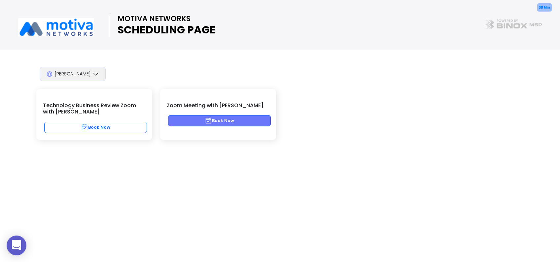
click at [207, 120] on icon "button" at bounding box center [208, 120] width 7 height 7
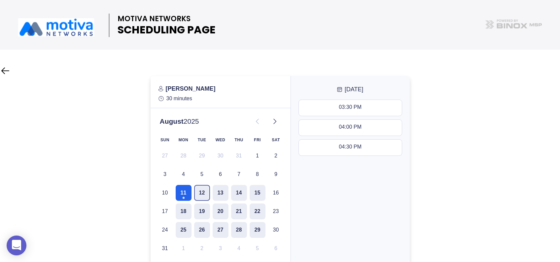
click at [203, 195] on button "12" at bounding box center [202, 193] width 16 height 16
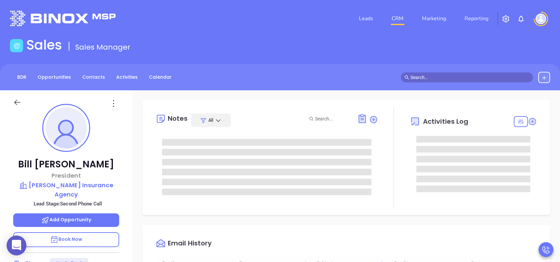
scroll to position [192, 0]
click at [88, 196] on p "Book Now" at bounding box center [66, 239] width 106 height 15
type input "Lucy Lechado"
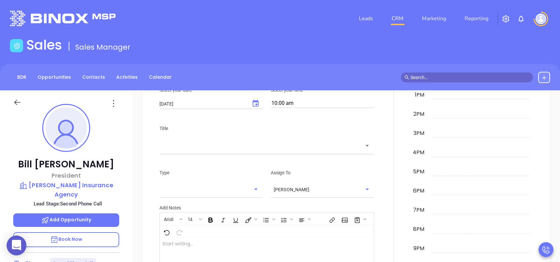
scroll to position [352, 0]
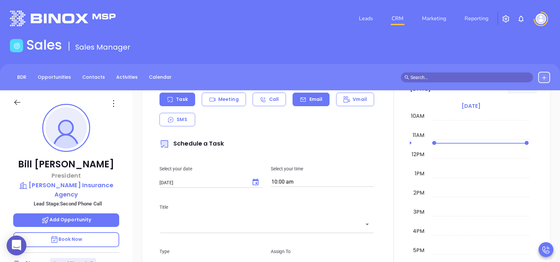
click at [305, 102] on div "Email" at bounding box center [311, 99] width 37 height 14
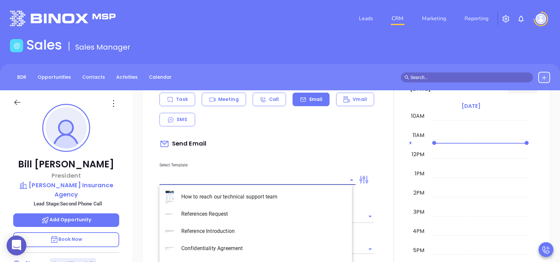
click at [235, 181] on input "text" at bounding box center [252, 180] width 186 height 10
type input "Lucy Lechado"
click at [262, 196] on li "SC INS IDSA Q3 0825 C1 - Email 2" at bounding box center [255, 230] width 192 height 17
type input "SC INS IDSA Q3 0825 C1 - Email 2"
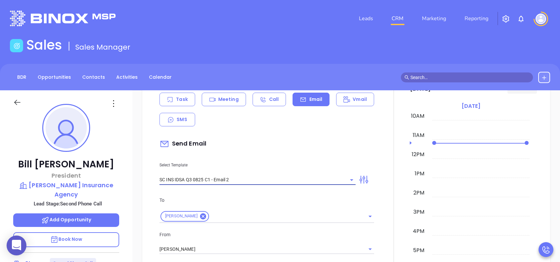
type input "Can your IT partner prove you're covered?"
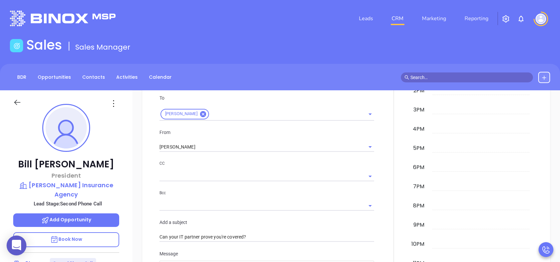
scroll to position [440, 0]
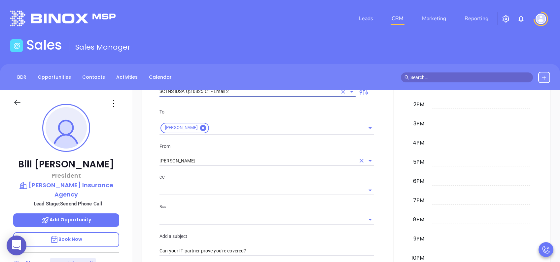
type input "SC INS IDSA Q3 0825 C1 - Email 2"
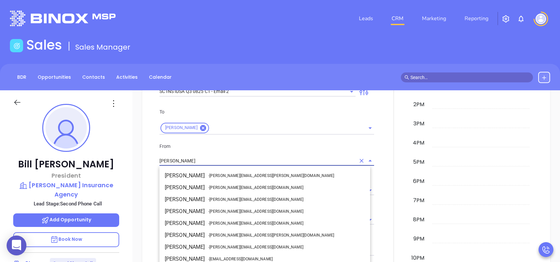
scroll to position [40, 0]
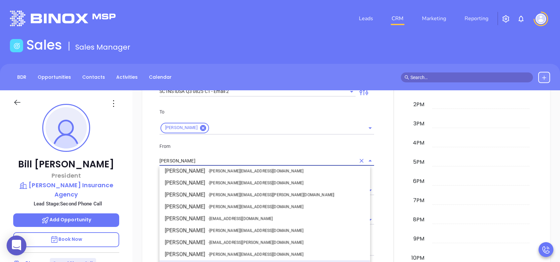
drag, startPoint x: 201, startPoint y: 159, endPoint x: 160, endPoint y: 159, distance: 41.6
click at [160, 159] on input "[PERSON_NAME]" at bounding box center [257, 161] width 196 height 10
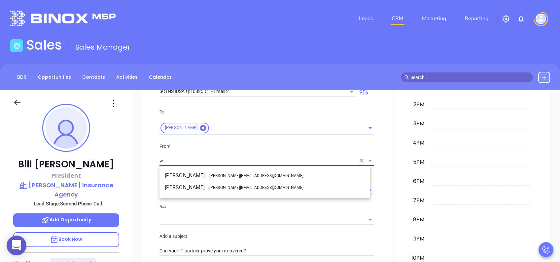
scroll to position [0, 0]
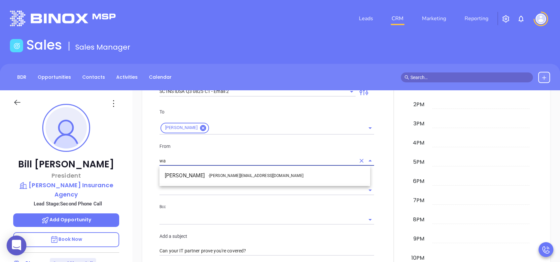
click at [195, 174] on li "Walter Contreras - walter@motiva.net" at bounding box center [264, 175] width 211 height 12
type input "Walter Contreras"
click at [195, 174] on p "CC" at bounding box center [266, 176] width 215 height 7
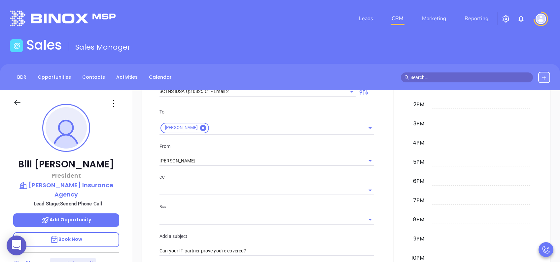
click at [243, 174] on p "CC" at bounding box center [266, 176] width 215 height 7
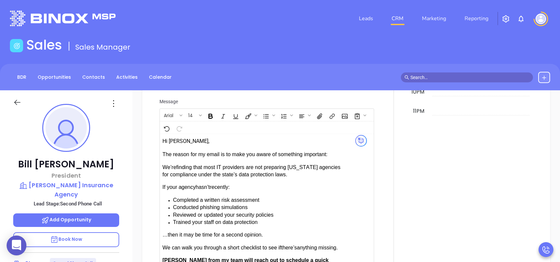
scroll to position [704, 0]
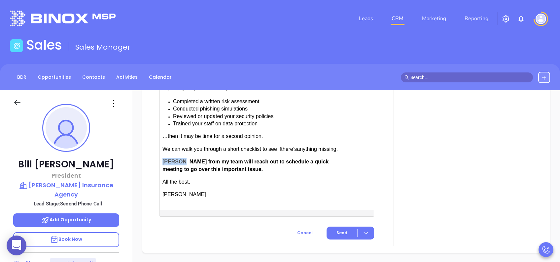
drag, startPoint x: 181, startPoint y: 160, endPoint x: 164, endPoint y: 161, distance: 17.2
click at [164, 161] on span "Anabell from my team will reach out to schedule a quick meeting to go over this…" at bounding box center [245, 164] width 166 height 13
click at [285, 155] on div "The reason for my email is to make you aware of something important: We’re find…" at bounding box center [254, 125] width 185 height 146
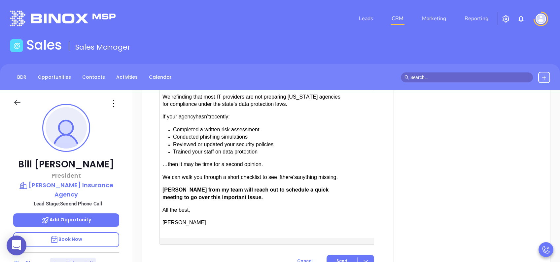
scroll to position [748, 0]
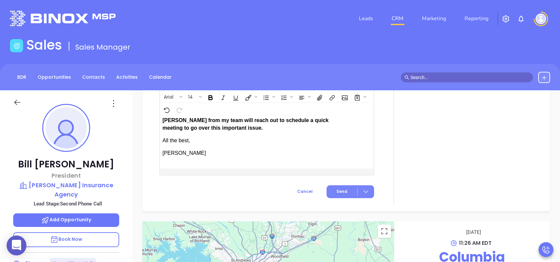
click at [340, 185] on button "Send" at bounding box center [351, 191] width 48 height 13
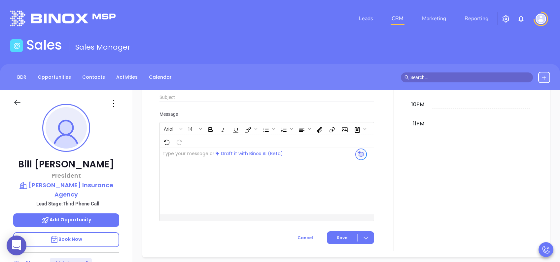
scroll to position [647, 0]
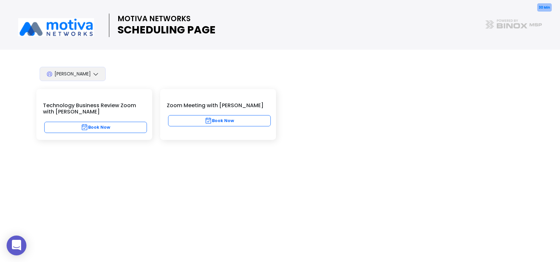
click at [96, 71] on icon at bounding box center [95, 74] width 7 height 7
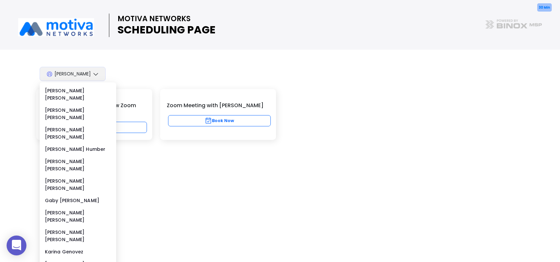
click at [97, 72] on icon at bounding box center [95, 74] width 7 height 7
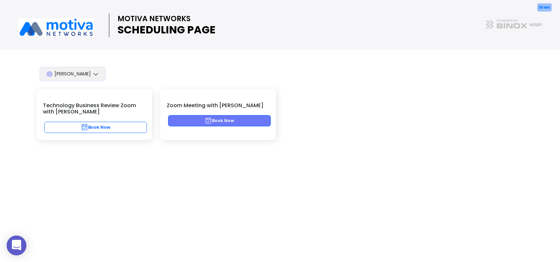
click at [235, 118] on button "Book Now" at bounding box center [219, 120] width 103 height 11
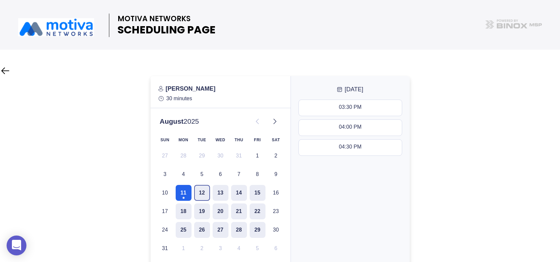
click at [198, 189] on button "12" at bounding box center [202, 193] width 16 height 16
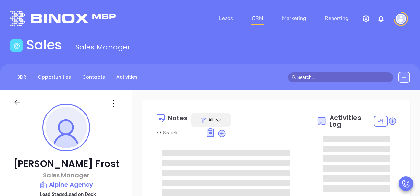
type input "[DATE]"
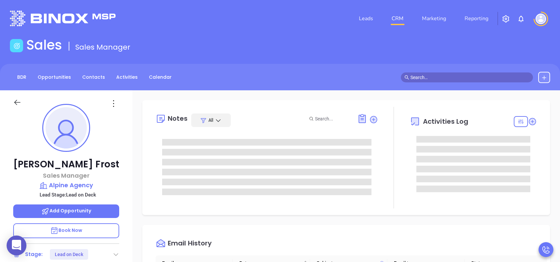
scroll to position [192, 0]
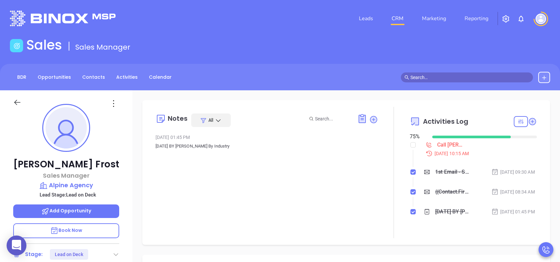
type input "[PERSON_NAME]"
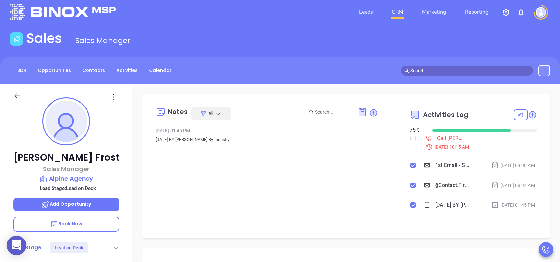
scroll to position [132, 0]
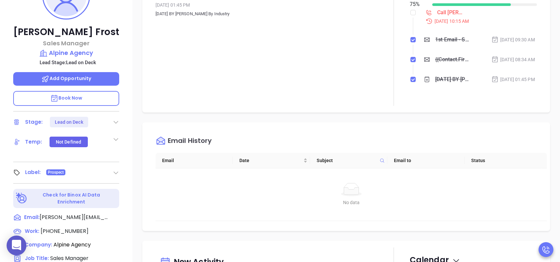
click at [113, 119] on icon at bounding box center [116, 122] width 7 height 7
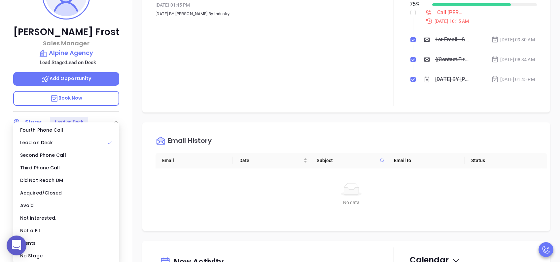
click at [113, 119] on icon at bounding box center [116, 122] width 7 height 7
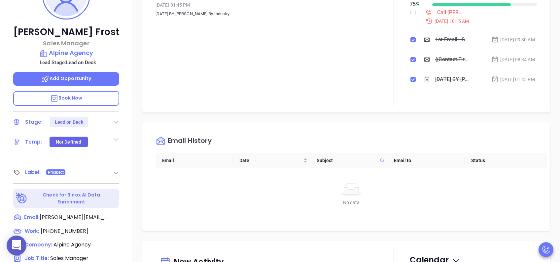
click at [293, 126] on div "Notes All [DATE] 18, 2025 01:45 PM [DATE] BY [PERSON_NAME] By Industry Activiti…" at bounding box center [346, 189] width 428 height 462
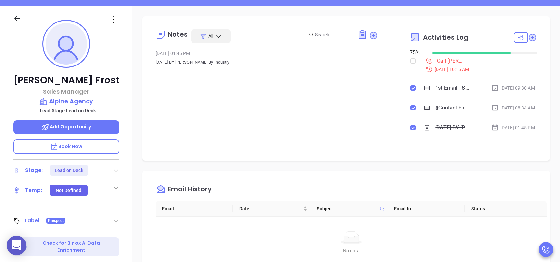
scroll to position [0, 0]
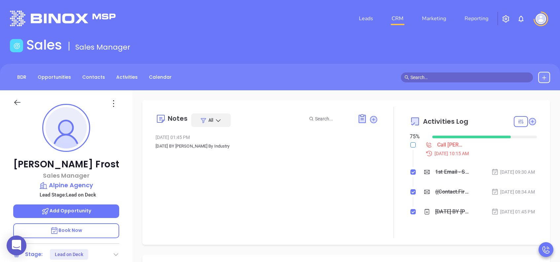
click at [410, 141] on label at bounding box center [412, 144] width 5 height 7
click at [410, 142] on input "checkbox" at bounding box center [412, 144] width 5 height 5
checkbox input "true"
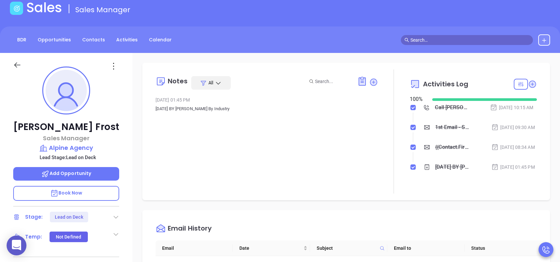
scroll to position [88, 0]
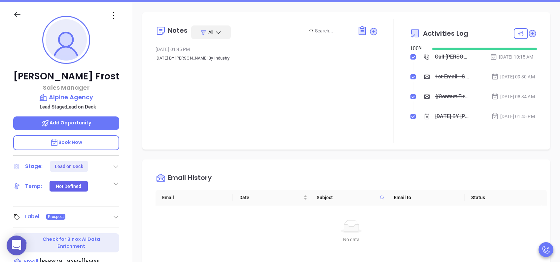
click at [113, 164] on icon at bounding box center [116, 166] width 7 height 7
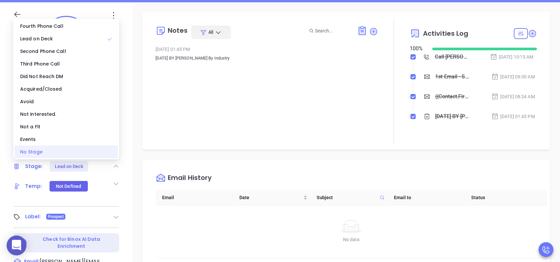
click at [40, 152] on div "No Stage" at bounding box center [66, 151] width 103 height 13
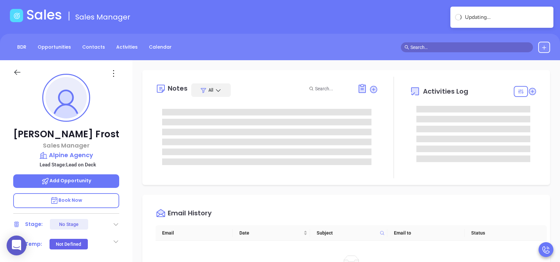
scroll to position [44, 0]
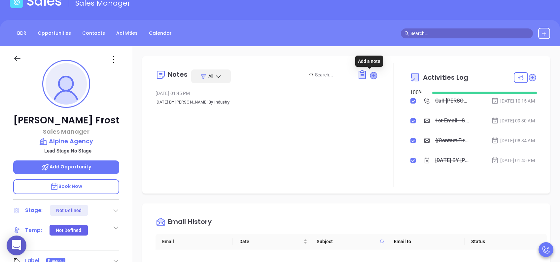
click at [370, 76] on icon at bounding box center [373, 75] width 7 height 7
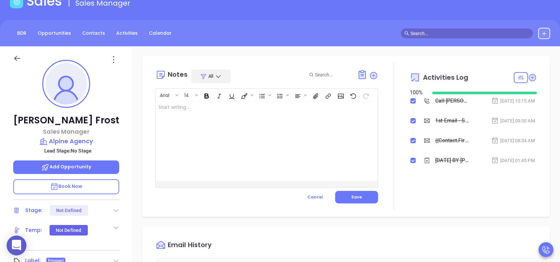
click at [211, 132] on div at bounding box center [259, 140] width 206 height 79
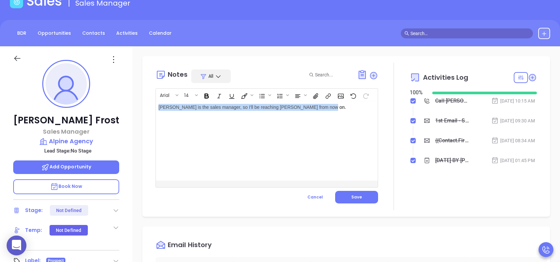
drag, startPoint x: 336, startPoint y: 106, endPoint x: 152, endPoint y: 112, distance: 184.7
click at [152, 112] on div "Notes All Arial 14 Kim Fros is the sales manager, so I'll be reaching Reese McC…" at bounding box center [346, 136] width 395 height 147
copy p "Kim Fros is the sales manager, so I'll be reaching Reese McCurdy from now on."
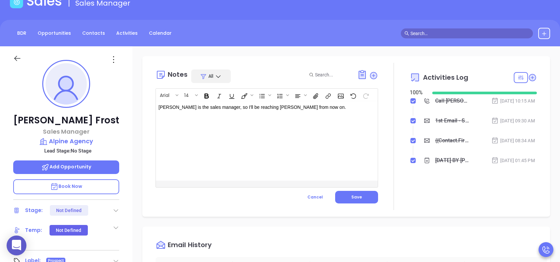
click at [329, 110] on p "Kim Fros is the sales manager, so I'll be reaching Reese McCurdy from now on." at bounding box center [258, 107] width 201 height 7
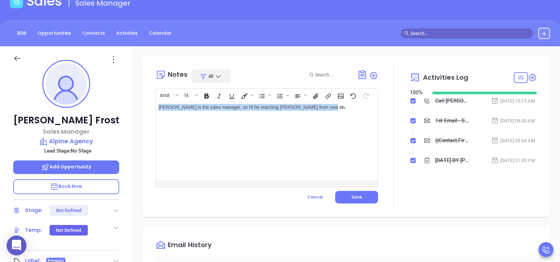
drag, startPoint x: 336, startPoint y: 108, endPoint x: 150, endPoint y: 108, distance: 185.9
click at [150, 108] on div "Notes All Arial 14 Kim Fros is the sales manager, so I'll be reaching Reese McC…" at bounding box center [346, 136] width 395 height 147
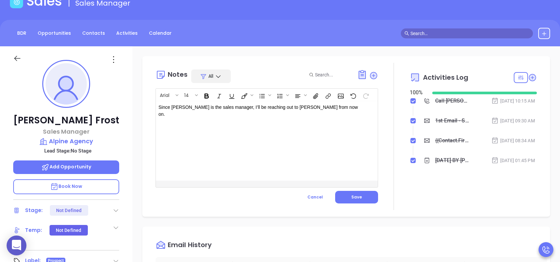
click at [190, 105] on p "Since Kim Fros is the sales manager, I’ll be reaching out to Reese McCurdy from…" at bounding box center [258, 111] width 201 height 14
click at [264, 142] on div "Since Kim Frost is the sales manager, I’ll be reaching out to Reese McCurdy fro…" at bounding box center [259, 140] width 206 height 79
click at [355, 195] on span "Save" at bounding box center [356, 197] width 11 height 6
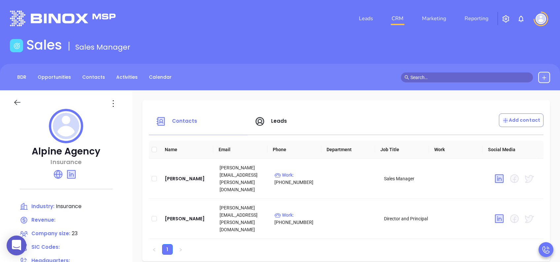
click at [276, 120] on span "Leads" at bounding box center [279, 120] width 16 height 7
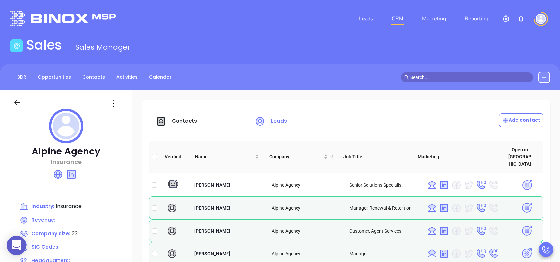
click at [190, 122] on span "Contacts" at bounding box center [184, 120] width 25 height 7
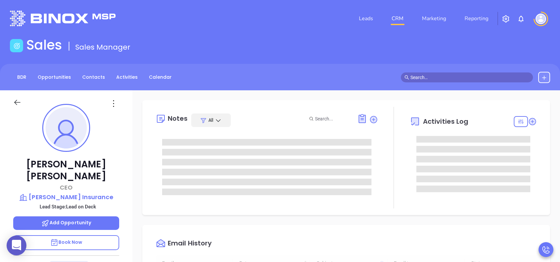
scroll to position [192, 0]
type input "[PERSON_NAME]"
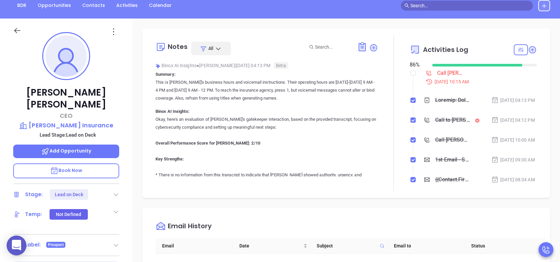
scroll to position [44, 0]
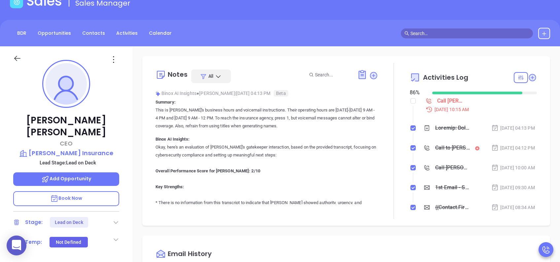
click at [91, 191] on p "Book Now" at bounding box center [66, 198] width 106 height 15
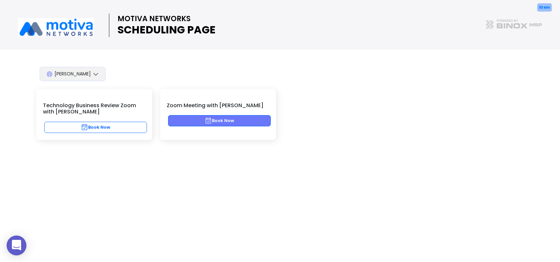
click at [250, 119] on button "Book Now" at bounding box center [219, 120] width 103 height 11
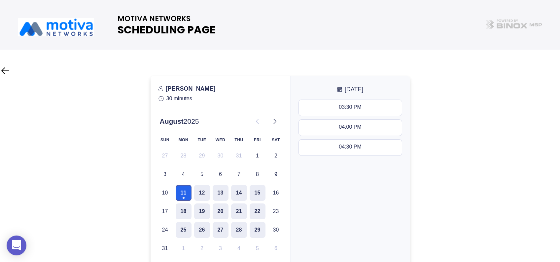
drag, startPoint x: 205, startPoint y: 193, endPoint x: 188, endPoint y: 193, distance: 17.5
click at [205, 194] on button "12" at bounding box center [202, 193] width 16 height 16
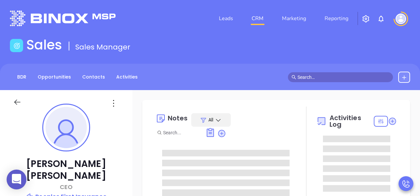
type input "[DATE]"
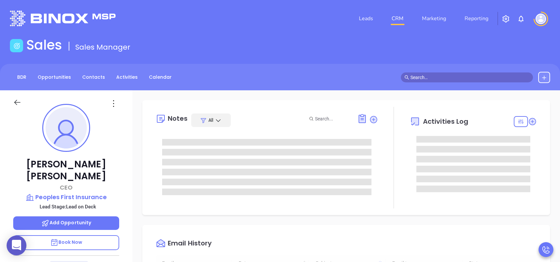
scroll to position [192, 0]
type input "[PERSON_NAME]"
click at [81, 196] on span "Book Now" at bounding box center [66, 241] width 32 height 7
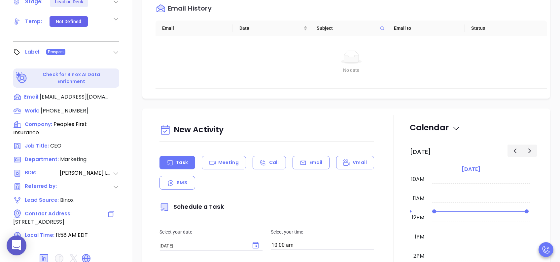
scroll to position [291, 0]
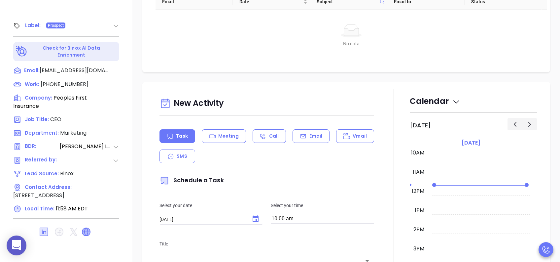
click at [86, 196] on icon at bounding box center [86, 231] width 8 height 8
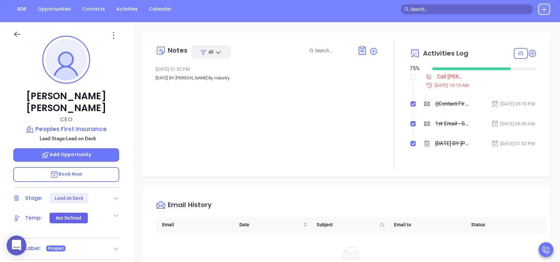
scroll to position [0, 0]
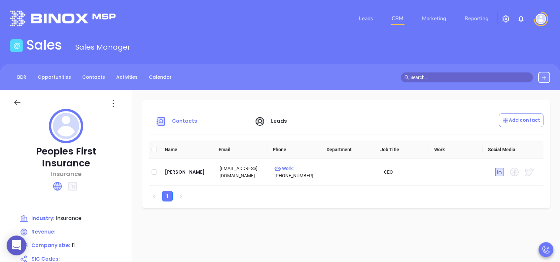
click at [279, 122] on span "Leads" at bounding box center [279, 120] width 16 height 7
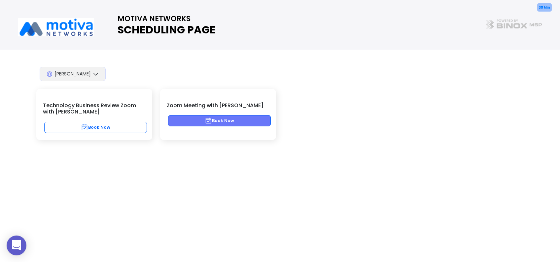
click at [223, 118] on button "Book Now" at bounding box center [219, 120] width 103 height 11
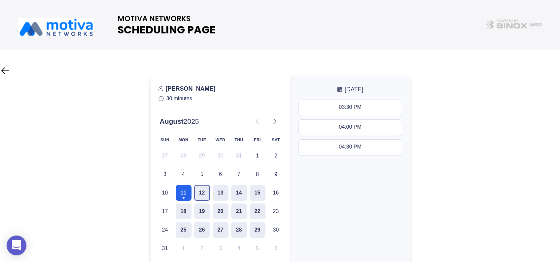
click at [202, 191] on button "12" at bounding box center [202, 193] width 16 height 16
click at [346, 102] on button "03:00 PM - 03:30 PM" at bounding box center [350, 108] width 103 height 16
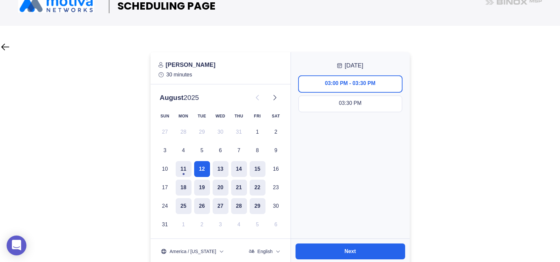
scroll to position [45, 0]
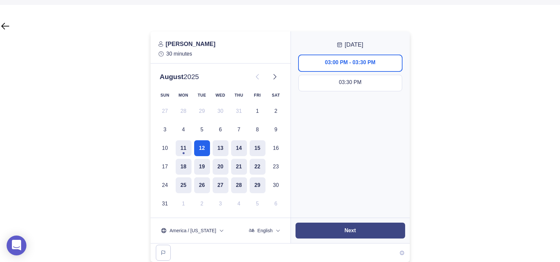
click at [370, 228] on button "Next" at bounding box center [351, 230] width 110 height 16
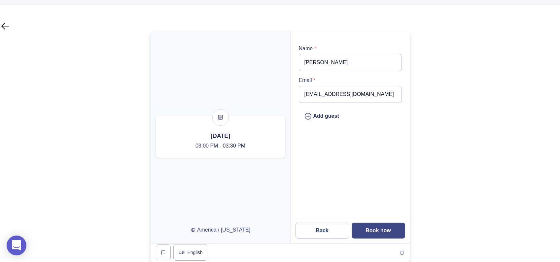
click at [0, 0] on slot "Book now" at bounding box center [0, 0] width 0 height 0
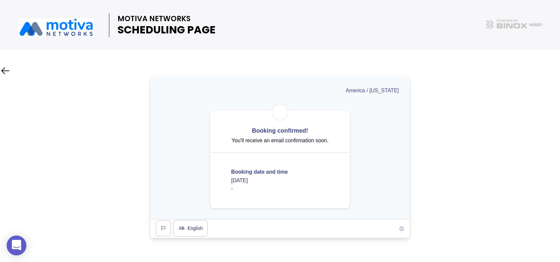
scroll to position [0, 0]
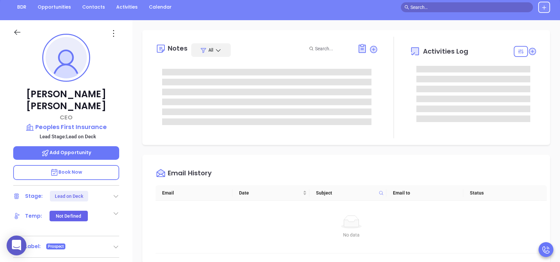
scroll to position [88, 0]
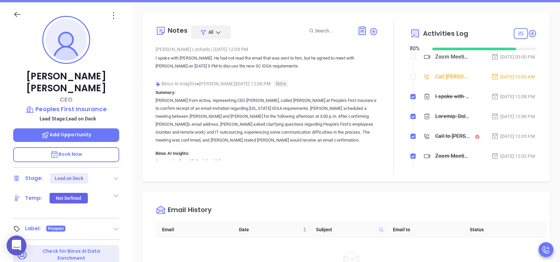
type input "[PERSON_NAME]"
click at [410, 82] on ol "Zoom Meeting with Walter Aug 12, 2025 | 03:00 PM Call Jimmy Galloway to follow …" at bounding box center [473, 154] width 127 height 201
click at [410, 79] on input "checkbox" at bounding box center [412, 76] width 5 height 5
checkbox input "true"
click at [111, 13] on icon at bounding box center [113, 15] width 11 height 11
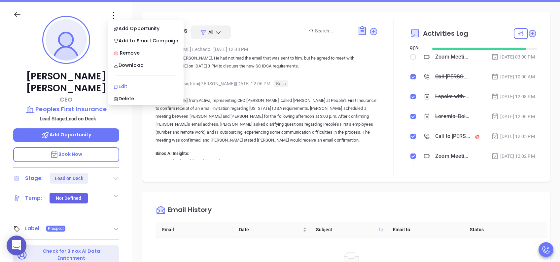
click at [127, 86] on div "Edit" at bounding box center [146, 86] width 65 height 7
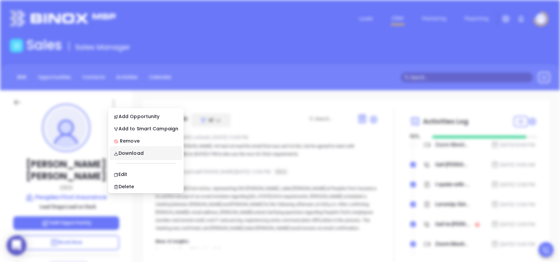
scroll to position [0, 0]
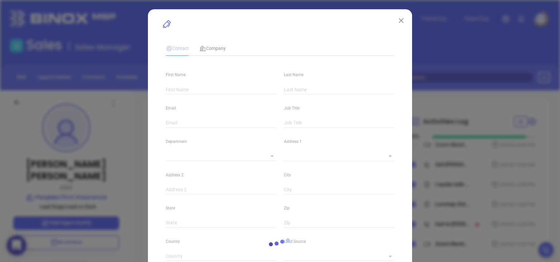
type input "[PERSON_NAME]"
type input "[EMAIL_ADDRESS][DOMAIN_NAME]"
type input "CEO"
type input "1"
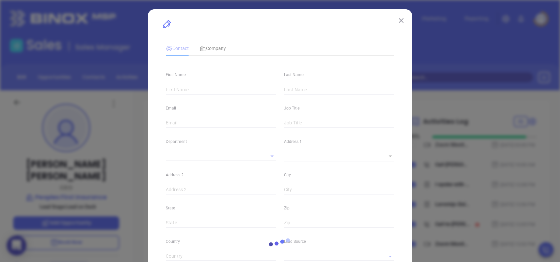
type input "www.linkedin.com/in/jimmy-galloway-4138434b"
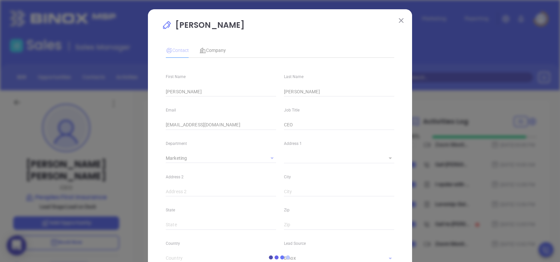
type input "Marketing"
type input "Binox"
type input "[PERSON_NAME]"
type input "Lead on Deck"
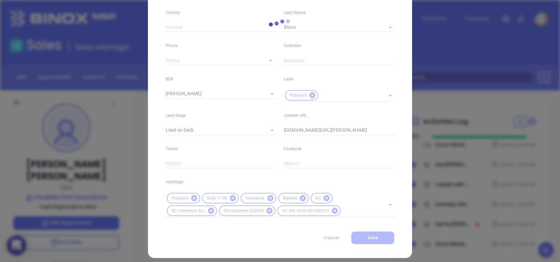
scroll to position [236, 0]
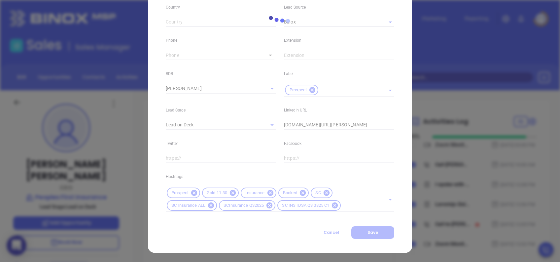
type input "[PHONE_NUMBER]"
type input "1"
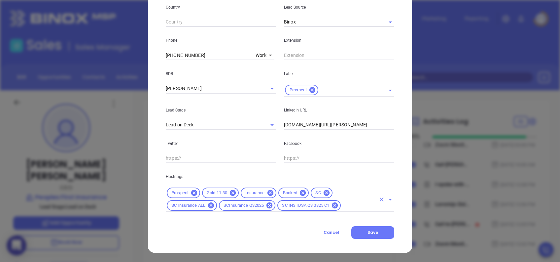
click at [356, 203] on input "text" at bounding box center [359, 205] width 34 height 8
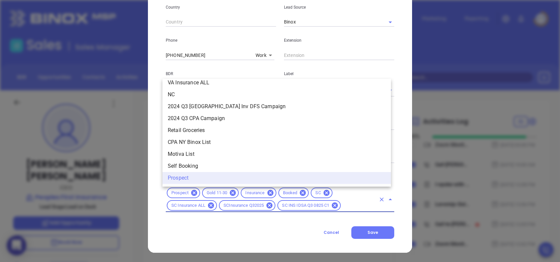
type input "p"
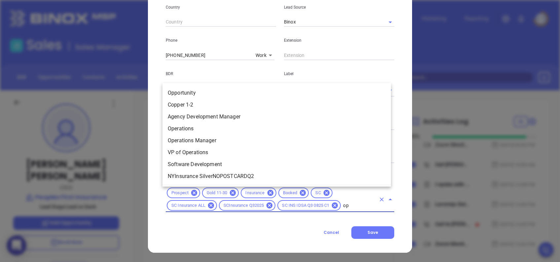
scroll to position [0, 0]
type input "opp"
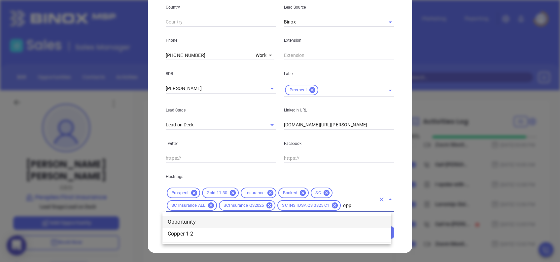
click at [185, 219] on li "Opportunity" at bounding box center [276, 222] width 228 height 12
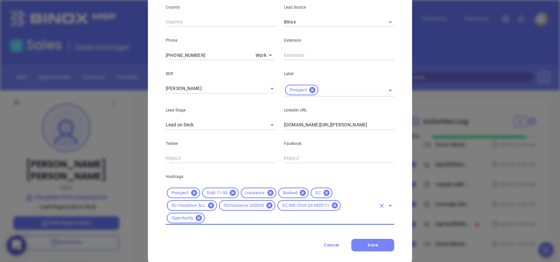
click at [364, 245] on button "Save" at bounding box center [372, 244] width 43 height 13
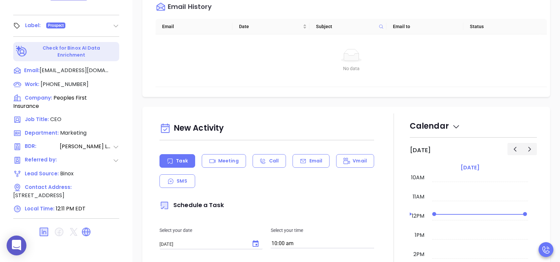
scroll to position [71, 0]
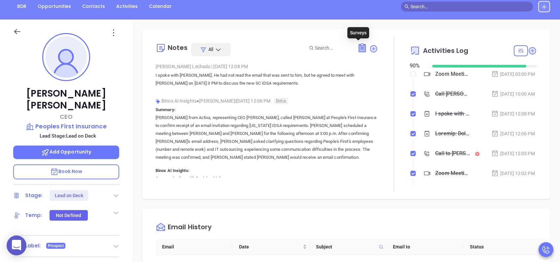
click at [359, 46] on icon at bounding box center [362, 48] width 7 height 8
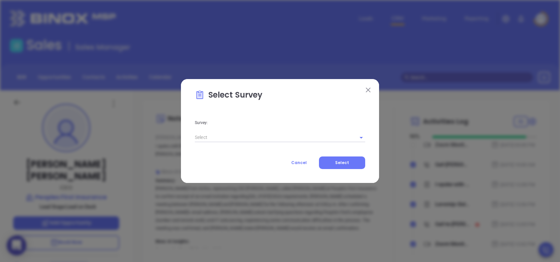
click at [233, 137] on input "text" at bounding box center [271, 137] width 152 height 10
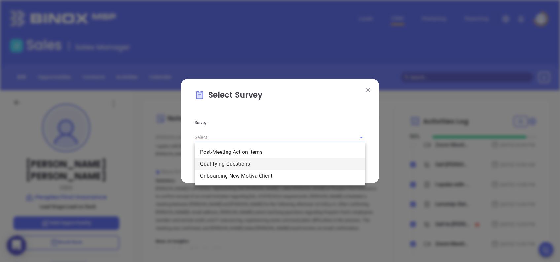
click at [223, 161] on li "Qualifying Questions" at bounding box center [280, 164] width 170 height 12
type input "Qualifying Questions"
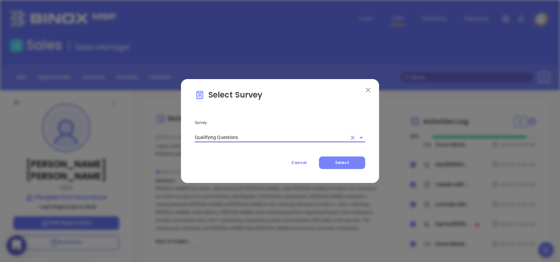
click at [349, 162] on span "Select" at bounding box center [342, 162] width 14 height 6
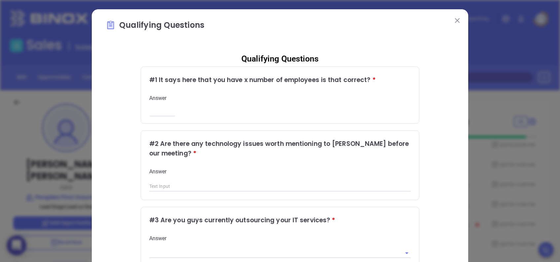
click at [161, 109] on input "number" at bounding box center [162, 112] width 26 height 6
type input "11"
click at [157, 183] on input "text" at bounding box center [280, 186] width 262 height 10
type input "No"
type input "Yes"
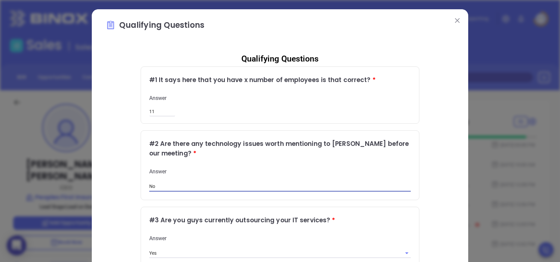
type input "No"
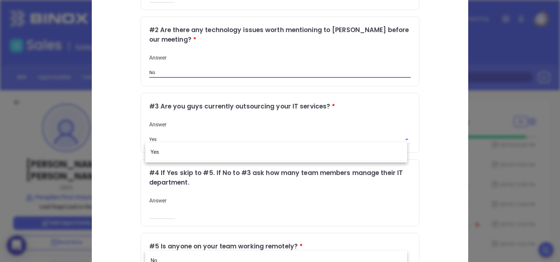
scroll to position [132, 0]
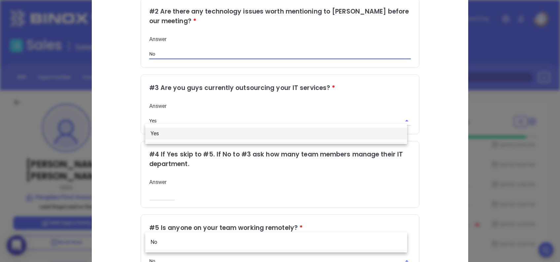
click at [175, 116] on input "Yes" at bounding box center [270, 121] width 243 height 10
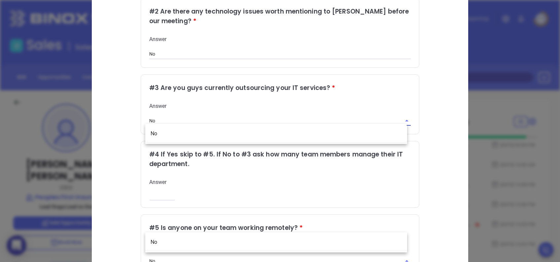
type input "N"
type input "-"
click at [173, 190] on div "Answer ​" at bounding box center [280, 188] width 262 height 20
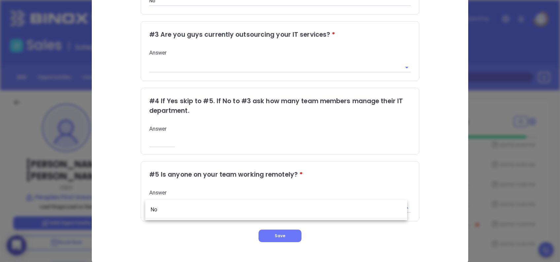
scroll to position [194, 0]
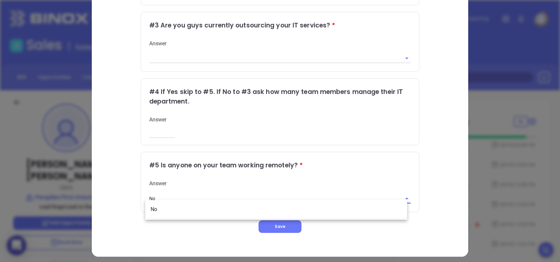
drag, startPoint x: 158, startPoint y: 195, endPoint x: 145, endPoint y: 193, distance: 13.4
click at [145, 193] on div "# 5 Is anyone on your team working remotely? * Answer No" at bounding box center [280, 181] width 278 height 59
click at [248, 195] on input "No" at bounding box center [270, 198] width 243 height 10
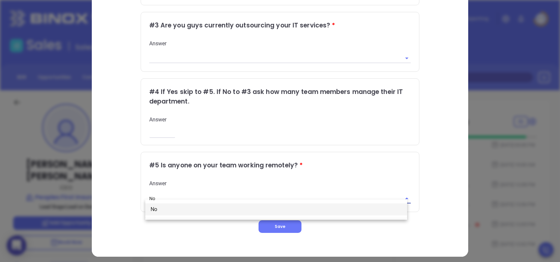
click at [174, 206] on li "No" at bounding box center [276, 209] width 262 height 12
type input "No"
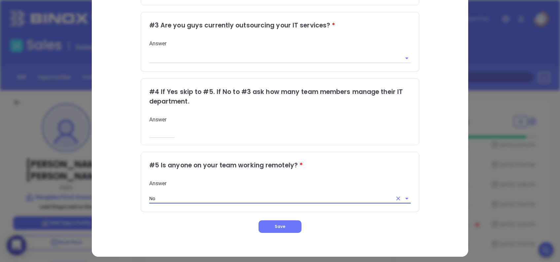
click at [129, 183] on div "Qualifying Questions # 1 It says here that you have x number of employees is th…" at bounding box center [280, 42] width 349 height 379
click at [276, 223] on span "Save" at bounding box center [280, 226] width 11 height 6
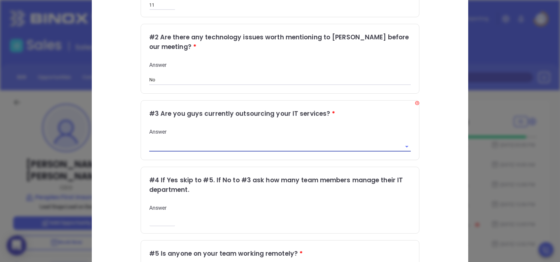
scroll to position [151, 0]
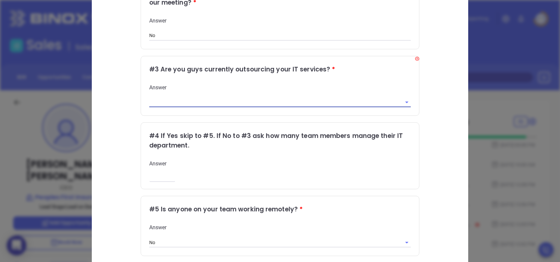
click at [203, 100] on input "text" at bounding box center [270, 102] width 243 height 10
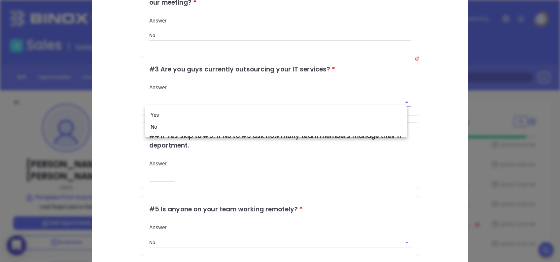
click at [116, 103] on div "Qualifying Questions # 1 It says here that you have x number of employees is th…" at bounding box center [280, 86] width 349 height 379
click at [196, 99] on input "text" at bounding box center [270, 102] width 243 height 10
click at [167, 113] on li "Yes" at bounding box center [276, 115] width 262 height 12
type input "Yes"
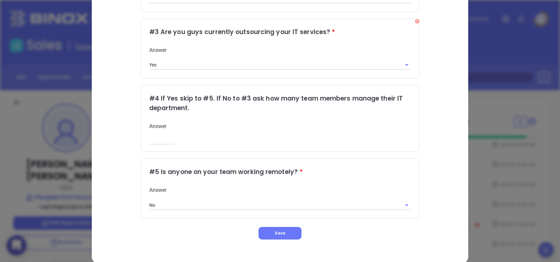
scroll to position [194, 0]
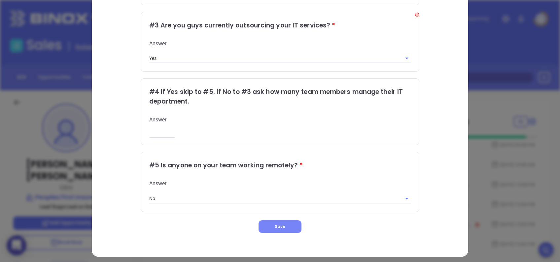
click at [283, 221] on button "Save" at bounding box center [280, 226] width 43 height 13
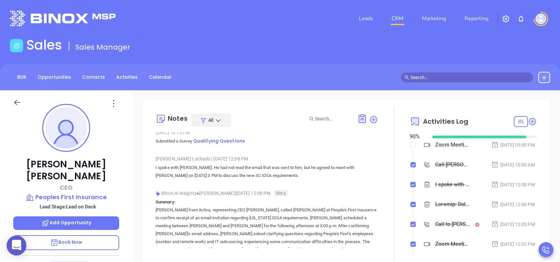
scroll to position [0, 0]
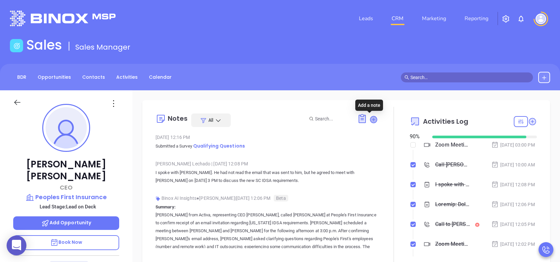
click at [370, 116] on icon at bounding box center [373, 119] width 7 height 7
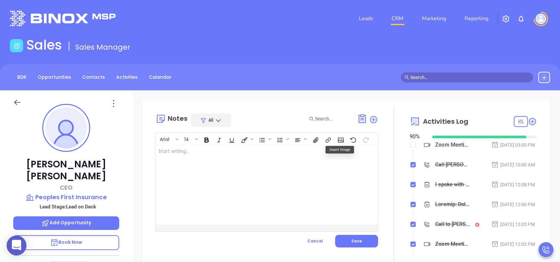
click at [220, 165] on div at bounding box center [259, 184] width 206 height 79
click at [203, 149] on p "He as" at bounding box center [258, 151] width 201 height 7
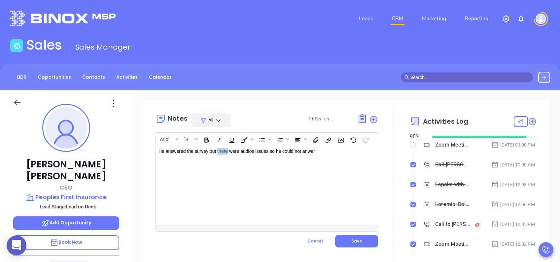
drag, startPoint x: 227, startPoint y: 151, endPoint x: 217, endPoint y: 151, distance: 10.2
click at [217, 151] on p "He answered the survey but there were audios issues so he could not anwer" at bounding box center [258, 151] width 201 height 7
click at [235, 151] on p "He answered the survey but we were audios issues so he could not anwer" at bounding box center [258, 151] width 201 height 7
click at [345, 151] on p "He answered the survey but we were having audios issues so he could not anwer" at bounding box center [258, 151] width 201 height 7
click at [343, 151] on p "He answered the survey but we were having audios issues so he could not answer" at bounding box center [258, 151] width 201 height 7
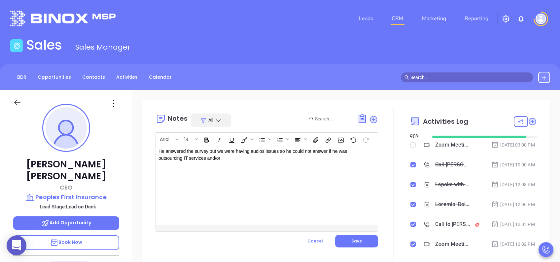
click at [245, 156] on p "He answered the survey but we were having audios issues so he could not answer …" at bounding box center [258, 155] width 201 height 14
click at [240, 160] on p "He answered the survey but we were having audios issues so he could not answer …" at bounding box center [258, 155] width 201 height 14
drag, startPoint x: 325, startPoint y: 156, endPoint x: 143, endPoint y: 153, distance: 182.3
click at [143, 153] on div "Notes All Arial 14 He answered the survey but we were having audios issues so h…" at bounding box center [346, 184] width 408 height 169
copy p "He answered the survey but we were having audios issues so he could not answer …"
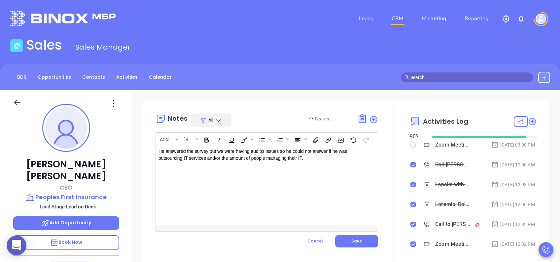
click at [186, 152] on p "He answered the survey but we were having audios issues so he could not answer …" at bounding box center [258, 155] width 201 height 14
drag, startPoint x: 324, startPoint y: 156, endPoint x: 140, endPoint y: 153, distance: 183.6
copy p "He answered most of the survey but we were having audios issues so he could not…"
click at [351, 243] on span "Save" at bounding box center [356, 241] width 11 height 6
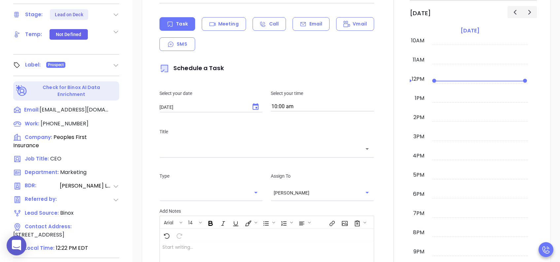
scroll to position [291, 0]
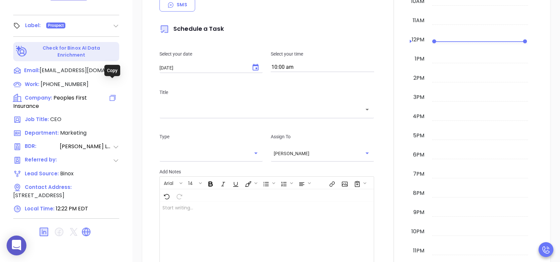
click at [113, 94] on icon at bounding box center [113, 98] width 8 height 8
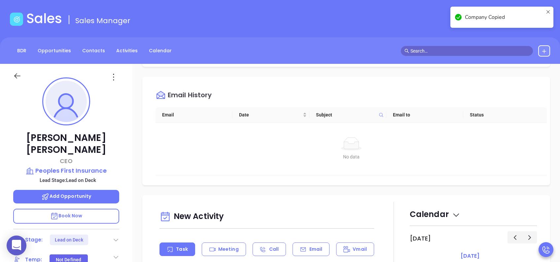
click at [85, 190] on p "Add Opportunity" at bounding box center [66, 197] width 106 height 14
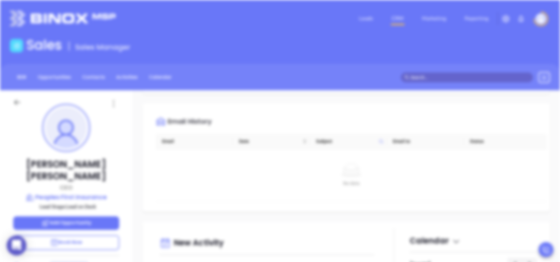
type input "[PERSON_NAME]"
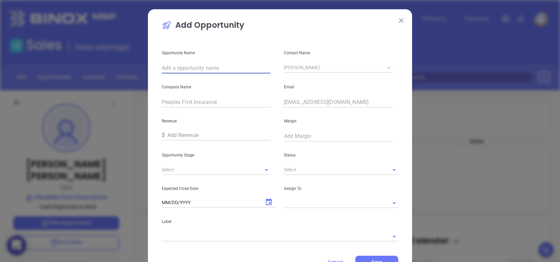
click at [209, 65] on input "text" at bounding box center [216, 68] width 109 height 11
paste input "Peoples First Insurance"
type input "Peoples First Insurance"
click at [206, 169] on input "text" at bounding box center [207, 170] width 90 height 10
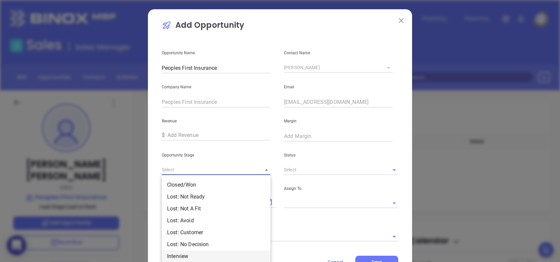
click at [193, 256] on li "Interview" at bounding box center [216, 256] width 109 height 12
type input "Interview"
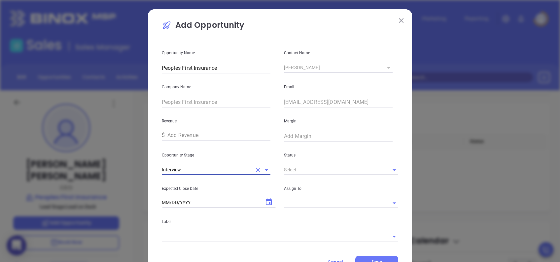
click at [252, 167] on input "text" at bounding box center [207, 170] width 90 height 10
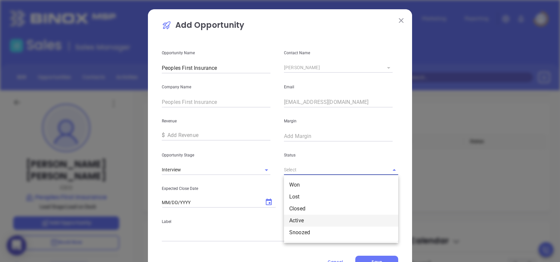
click at [304, 222] on li "Active" at bounding box center [341, 220] width 114 height 12
type input "Active"
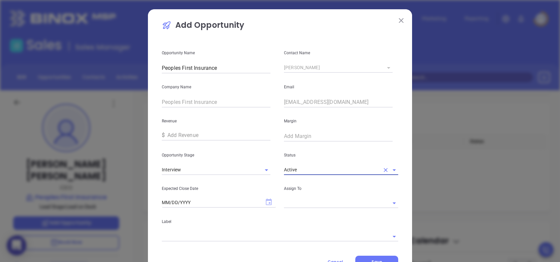
click at [267, 200] on icon "Choose date" at bounding box center [269, 201] width 6 height 7
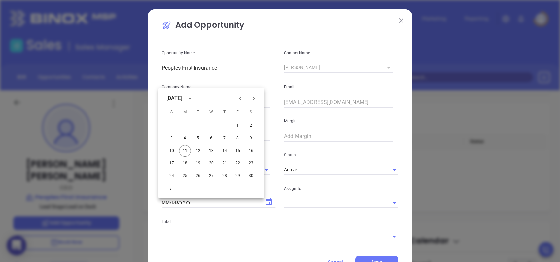
click at [252, 96] on icon "Next month" at bounding box center [254, 98] width 8 height 8
click at [226, 138] on button "11" at bounding box center [225, 138] width 12 height 12
type input "09/11/2025"
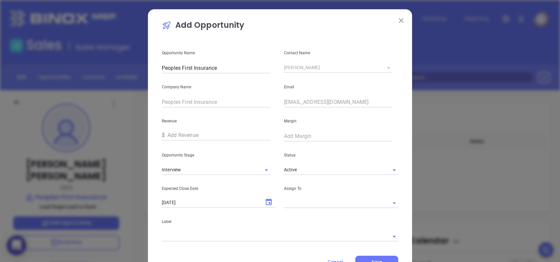
click at [252, 174] on input "text" at bounding box center [207, 170] width 90 height 10
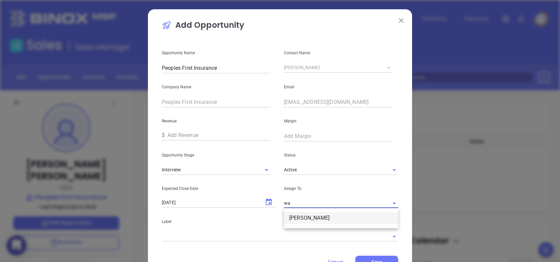
click at [310, 214] on li "Walter Contreras" at bounding box center [341, 218] width 114 height 12
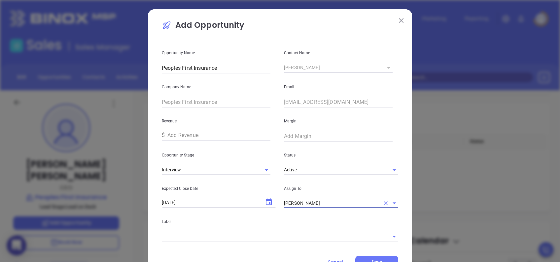
type input "Walter Contreras"
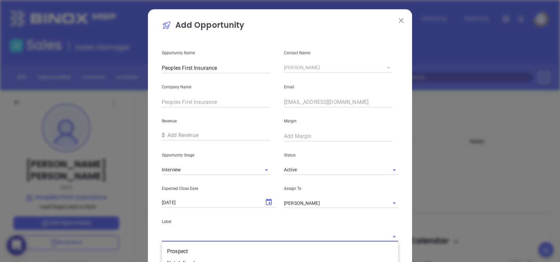
click at [266, 234] on input "text" at bounding box center [271, 236] width 218 height 10
click at [174, 250] on li "Prospect" at bounding box center [280, 251] width 236 height 12
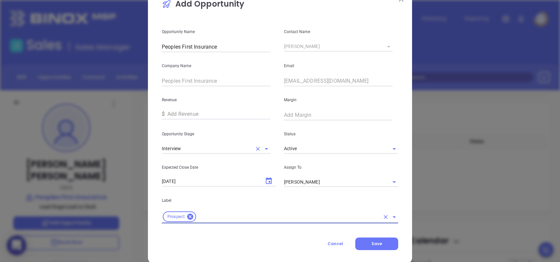
scroll to position [32, 0]
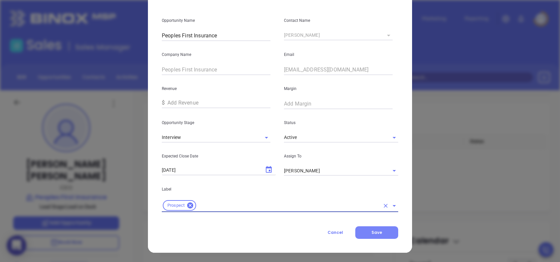
click at [383, 231] on button "Save" at bounding box center [376, 232] width 43 height 13
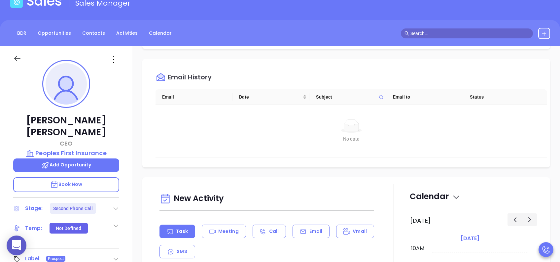
scroll to position [132, 0]
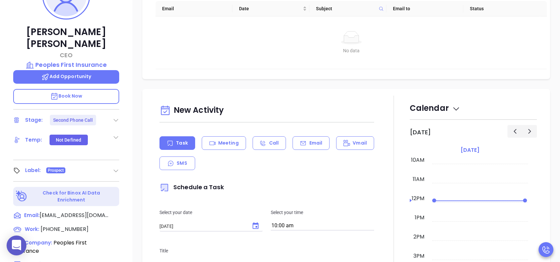
click at [116, 134] on icon at bounding box center [116, 137] width 7 height 7
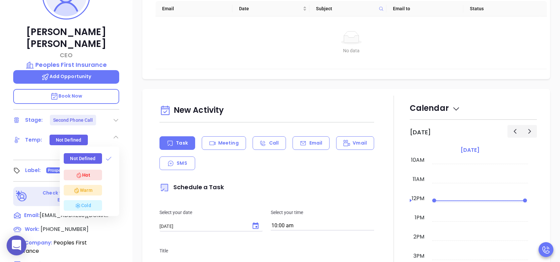
click at [92, 185] on div "Warm" at bounding box center [83, 190] width 38 height 11
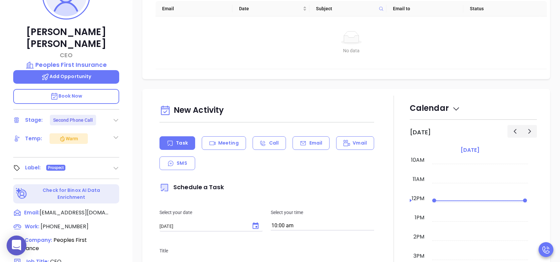
click at [116, 164] on icon at bounding box center [116, 167] width 7 height 7
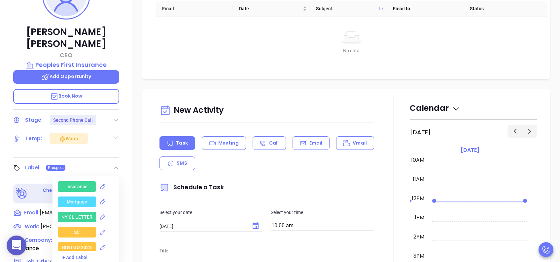
scroll to position [1409, 0]
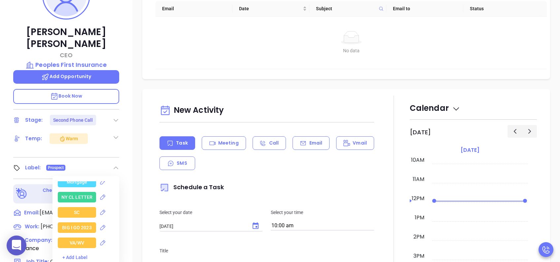
click at [82, 209] on div "SC" at bounding box center [77, 212] width 38 height 11
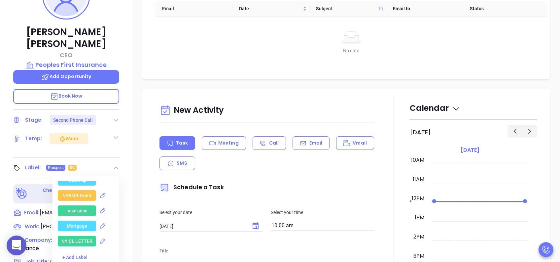
click at [79, 205] on div "Insurance" at bounding box center [76, 210] width 21 height 11
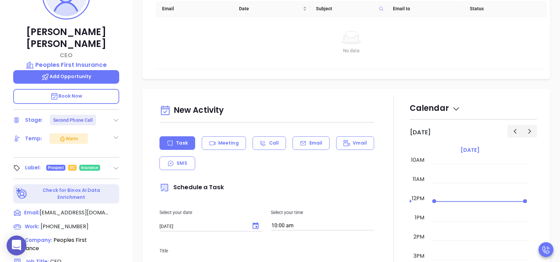
click at [116, 164] on icon at bounding box center [116, 167] width 7 height 7
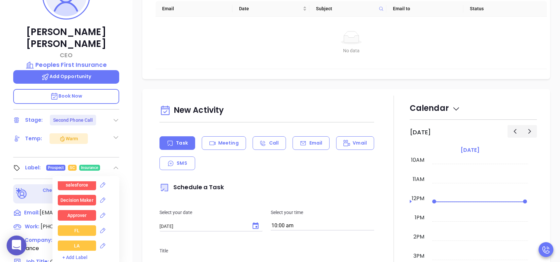
scroll to position [637, 0]
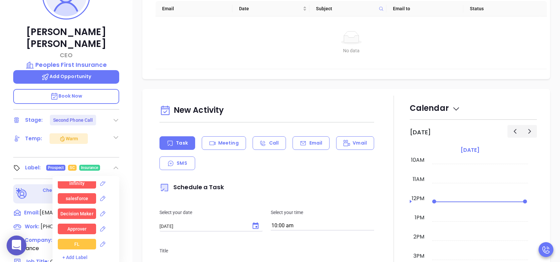
click at [85, 208] on div "Decision Maker" at bounding box center [76, 213] width 33 height 11
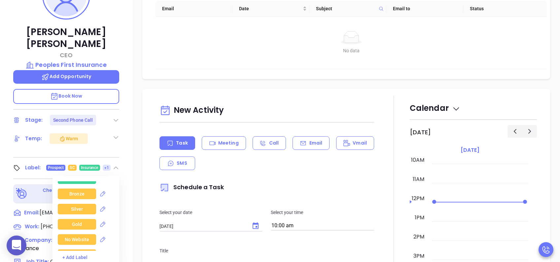
scroll to position [1517, 0]
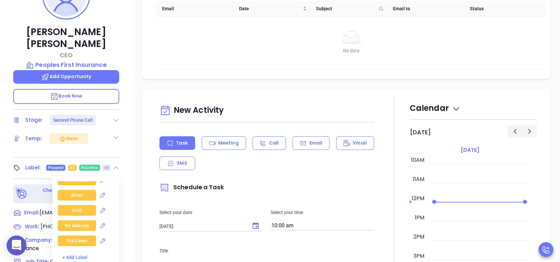
click at [77, 205] on div "Gold" at bounding box center [77, 210] width 10 height 11
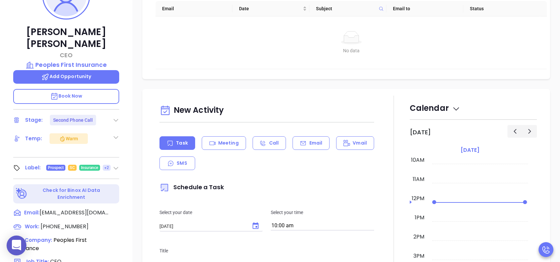
click at [118, 164] on icon at bounding box center [116, 167] width 7 height 7
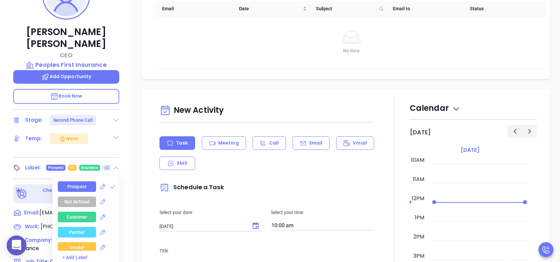
click at [131, 156] on div "Jimmy Galloway CEO Peoples First Insurance Add Opportunity Book Now Stage: Seco…" at bounding box center [66, 121] width 132 height 327
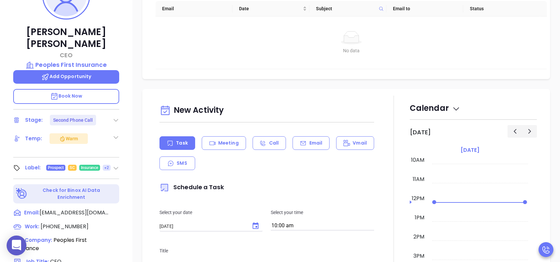
click at [104, 164] on span "+2" at bounding box center [106, 167] width 5 height 7
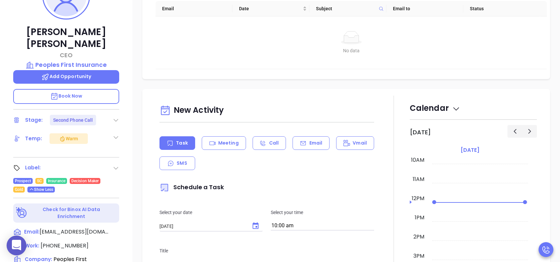
click at [114, 164] on icon at bounding box center [116, 167] width 7 height 7
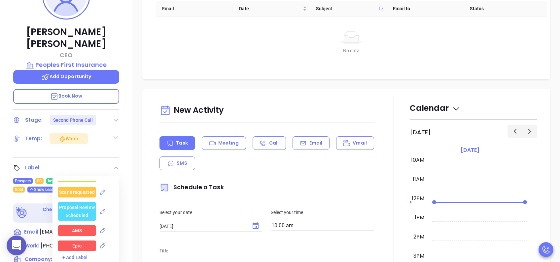
scroll to position [352, 0]
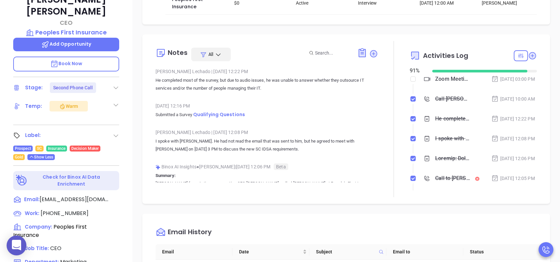
scroll to position [176, 0]
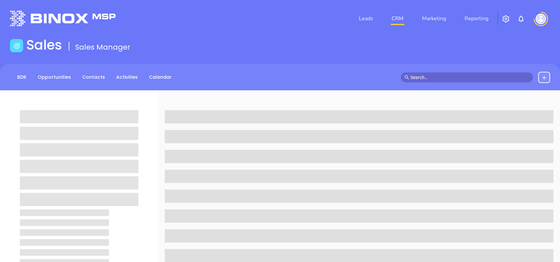
scroll to position [176, 0]
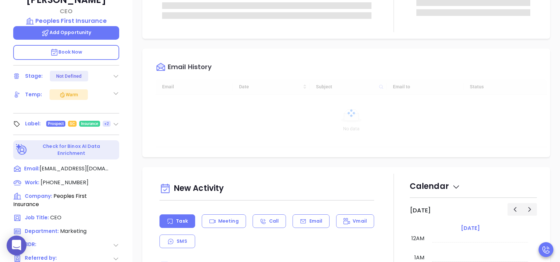
type input "[DATE]"
type input "[PERSON_NAME]"
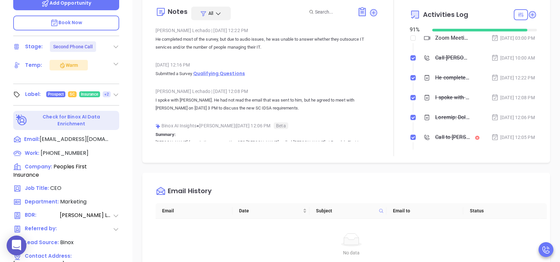
scroll to position [220, 0]
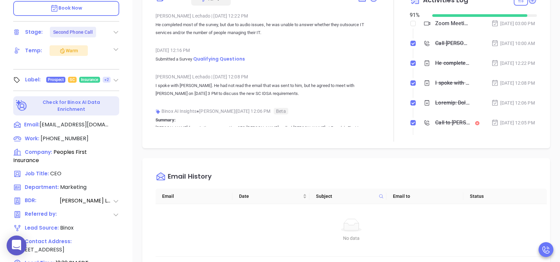
click at [105, 76] on span "+2" at bounding box center [106, 79] width 5 height 7
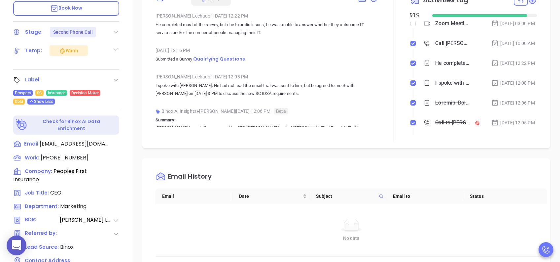
click at [139, 87] on div "Opportunities New Opportunity Opp Name Revenue Status Stage Expected Close Date…" at bounding box center [346, 101] width 428 height 462
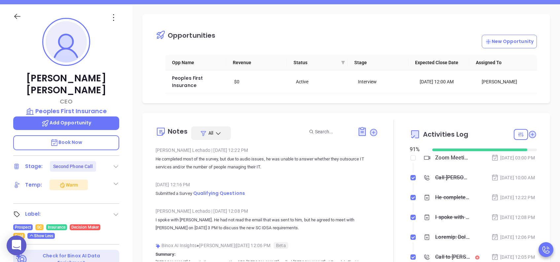
scroll to position [88, 0]
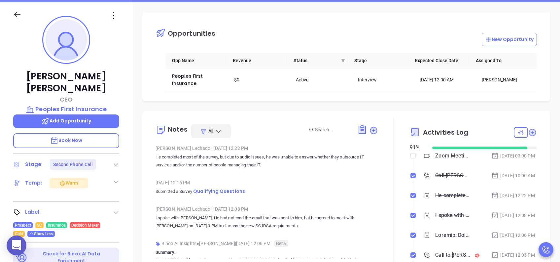
click at [104, 159] on div "Stage: Second Phone Call" at bounding box center [66, 164] width 106 height 11
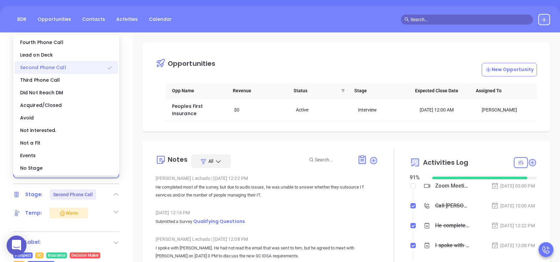
scroll to position [44, 0]
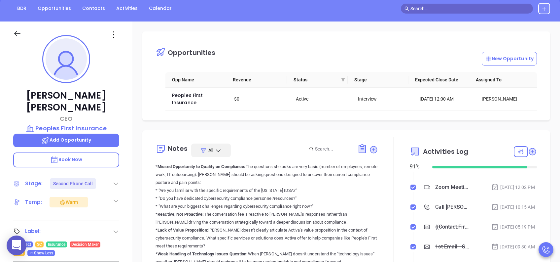
scroll to position [0, 0]
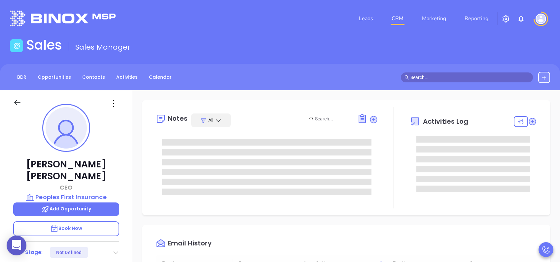
type input "[DATE]"
type input "[PERSON_NAME]"
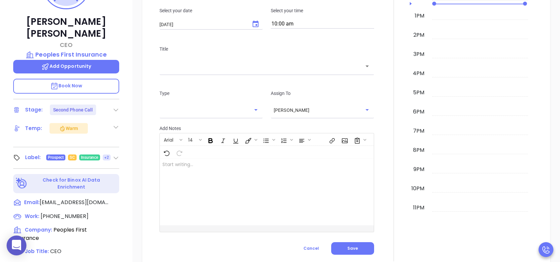
scroll to position [71, 0]
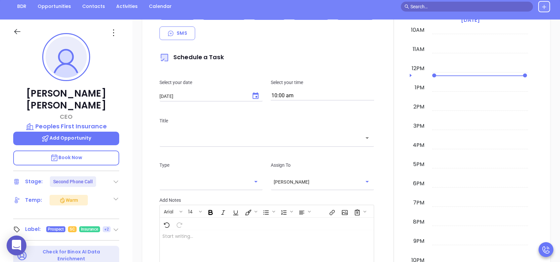
click at [105, 225] on span "+2" at bounding box center [106, 228] width 5 height 7
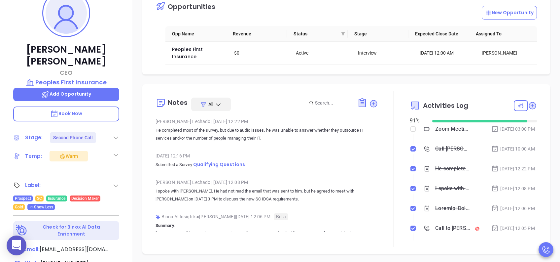
scroll to position [291, 0]
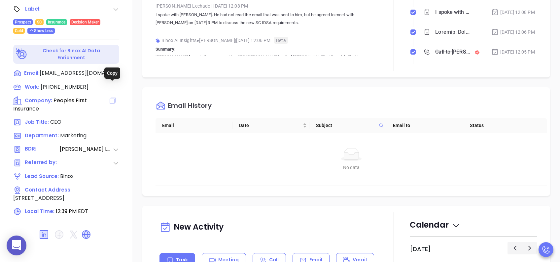
click at [113, 97] on icon at bounding box center [113, 100] width 6 height 6
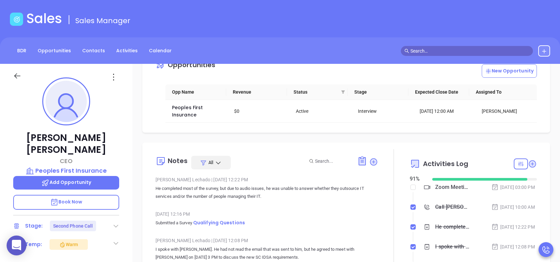
scroll to position [44, 0]
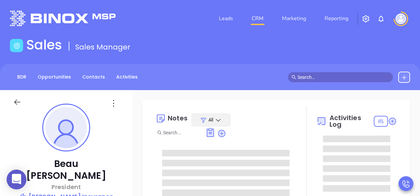
type input "[PERSON_NAME]"
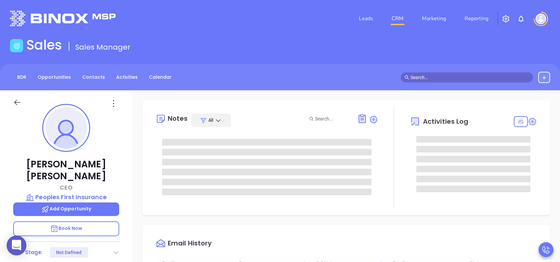
type input "[DATE]"
type input "[PERSON_NAME]"
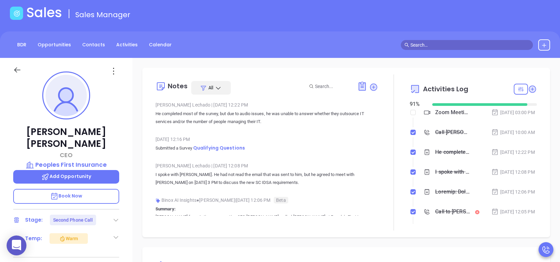
scroll to position [132, 0]
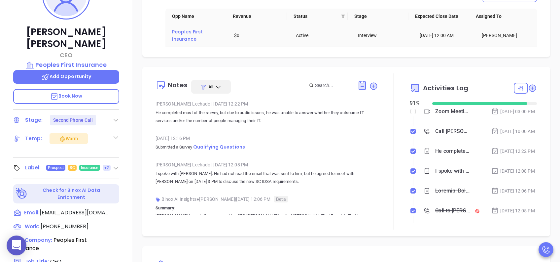
click at [190, 32] on span "Peoples First Insurance" at bounding box center [188, 35] width 32 height 14
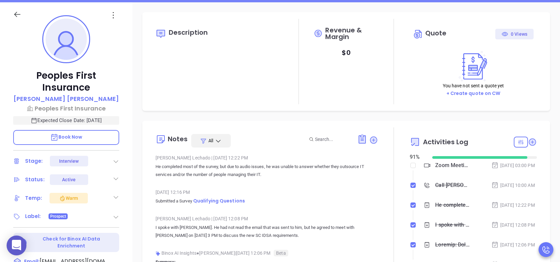
scroll to position [132, 0]
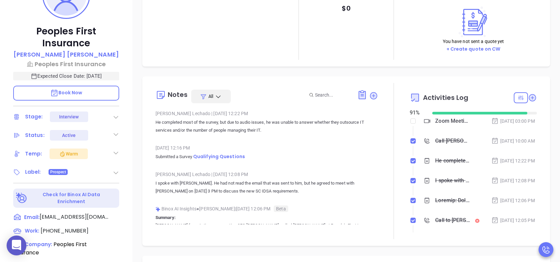
type input "[PERSON_NAME]"
click at [77, 173] on div "Label: Prospect" at bounding box center [66, 172] width 106 height 11
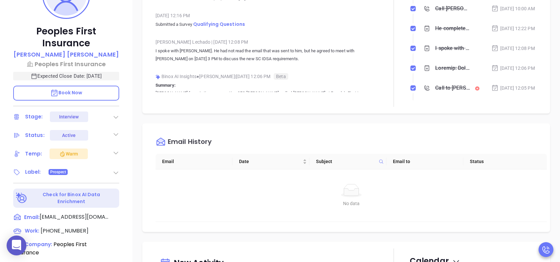
click at [116, 172] on icon at bounding box center [116, 172] width 7 height 7
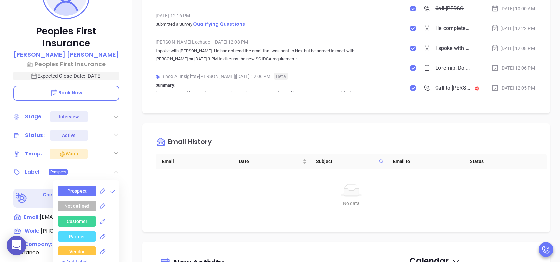
scroll to position [176, 0]
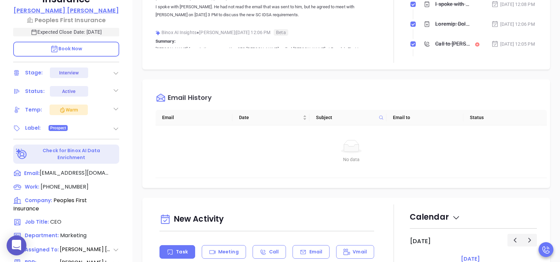
click at [79, 12] on p "[PERSON_NAME]" at bounding box center [66, 10] width 105 height 9
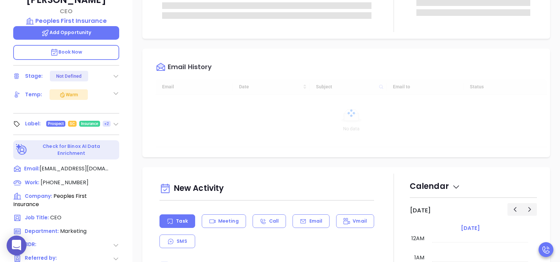
type input "[DATE]"
type input "[PERSON_NAME]"
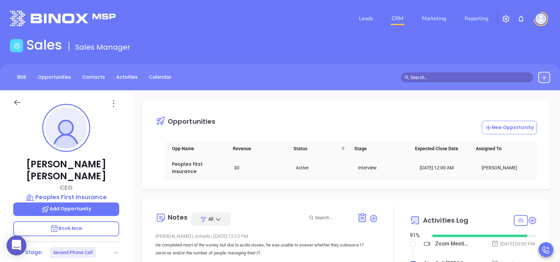
scroll to position [44, 0]
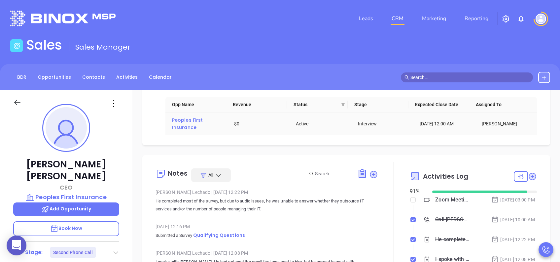
click at [191, 119] on span "Peoples First Insurance" at bounding box center [188, 124] width 32 height 14
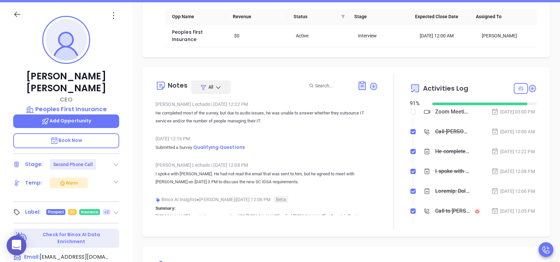
click at [108, 209] on span "+2" at bounding box center [107, 212] width 8 height 6
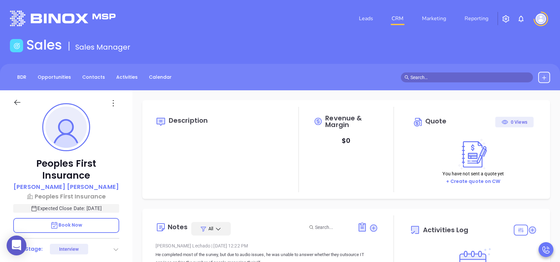
type input "10:00 am"
type input "[DATE]"
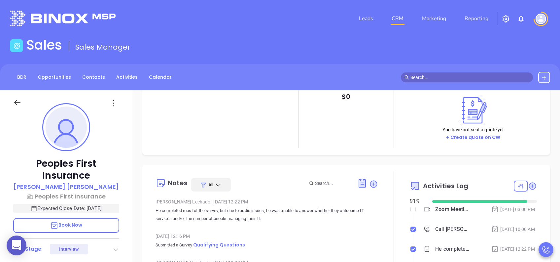
type input "[PERSON_NAME]"
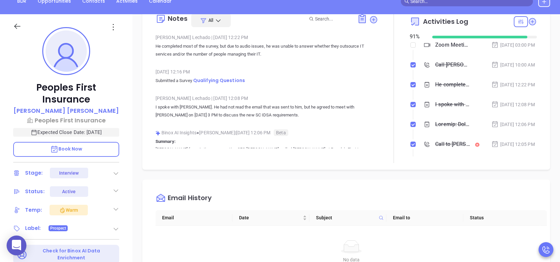
scroll to position [44, 0]
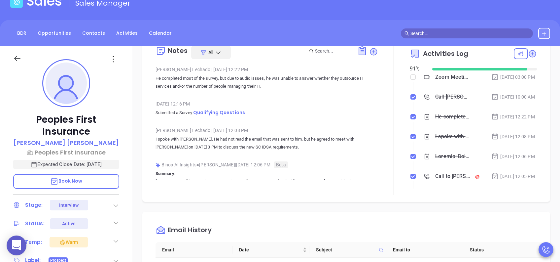
click at [111, 60] on icon at bounding box center [113, 59] width 10 height 10
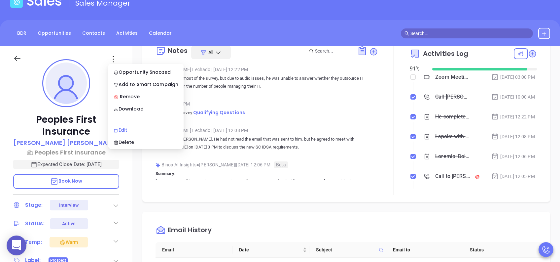
click at [126, 132] on div "Edit" at bounding box center [146, 129] width 65 height 7
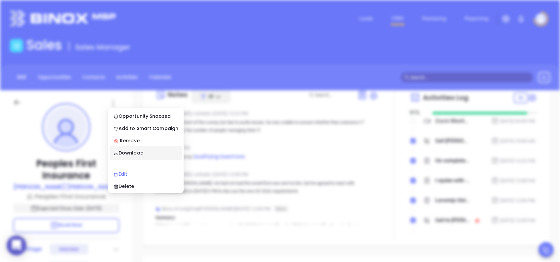
type input "[PERSON_NAME]"
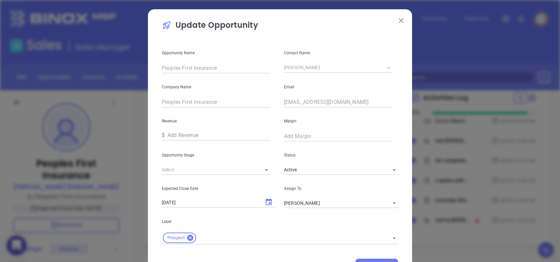
type input "Interview"
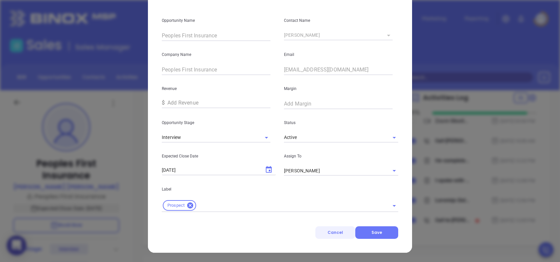
click at [331, 233] on span "Cancel" at bounding box center [336, 232] width 16 height 6
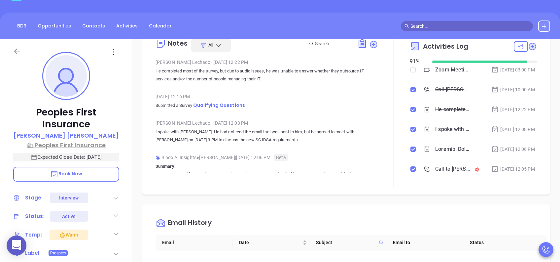
scroll to position [0, 0]
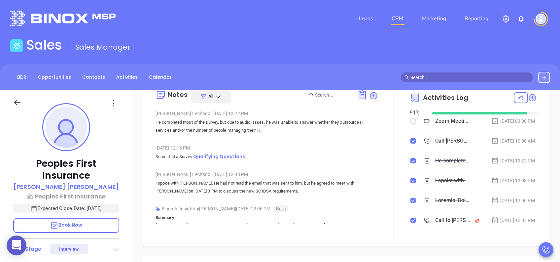
click at [111, 102] on icon at bounding box center [113, 103] width 10 height 10
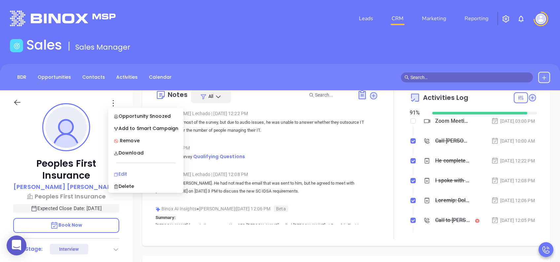
click at [127, 171] on div "Edit" at bounding box center [146, 173] width 65 height 7
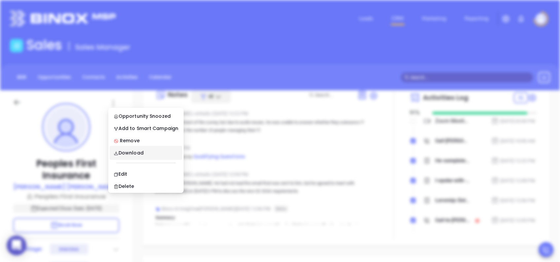
type input "[PERSON_NAME]"
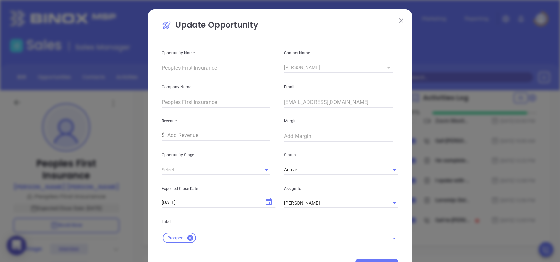
type input "Interview"
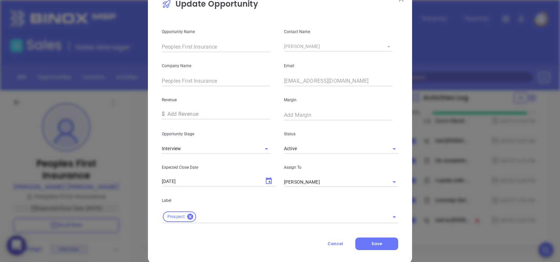
scroll to position [32, 0]
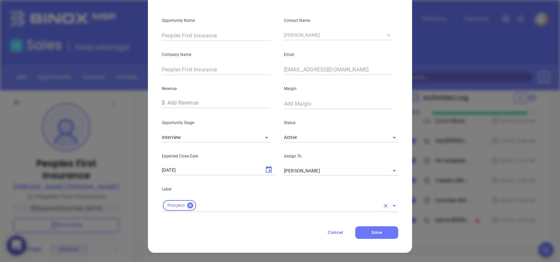
click at [231, 203] on input "text" at bounding box center [288, 205] width 183 height 8
type input "sc"
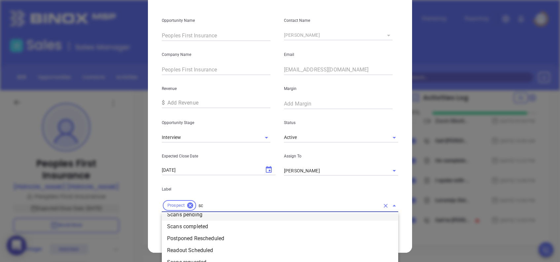
scroll to position [90, 0]
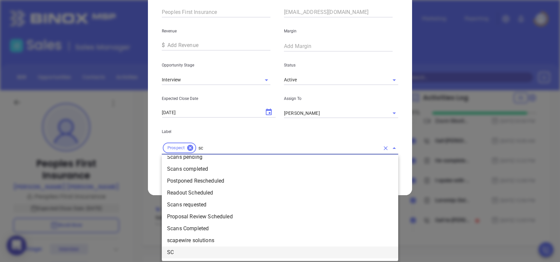
click at [169, 252] on li "SC" at bounding box center [280, 252] width 236 height 12
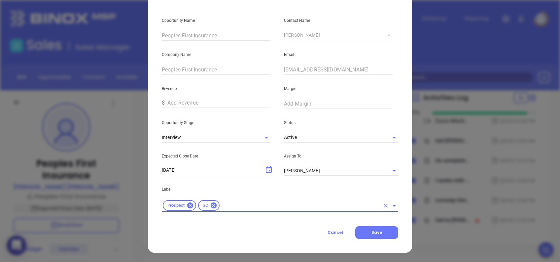
scroll to position [32, 0]
type input "ins"
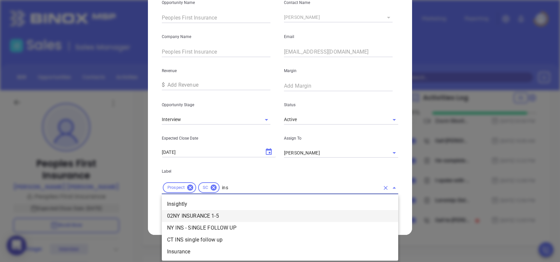
scroll to position [50, 0]
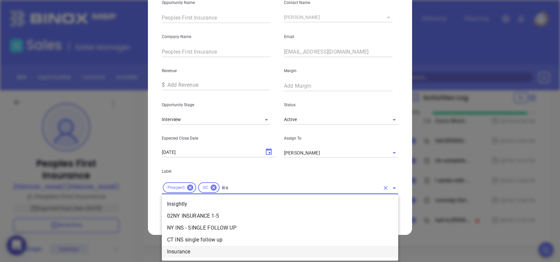
click at [192, 248] on li "Insurance" at bounding box center [280, 251] width 236 height 12
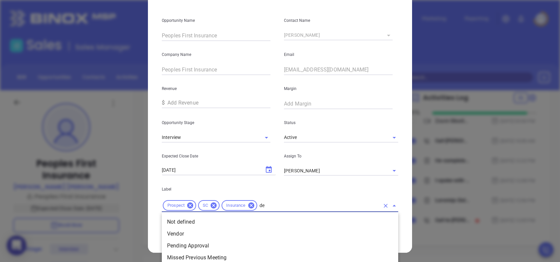
scroll to position [32, 0]
type input "dec"
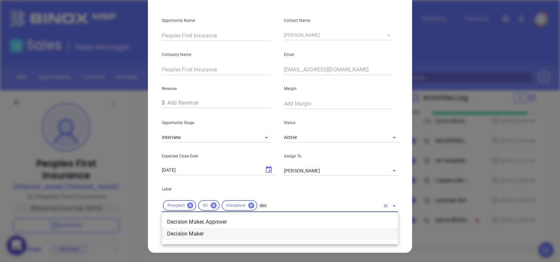
click at [198, 234] on li "Decision Maker" at bounding box center [280, 233] width 236 height 12
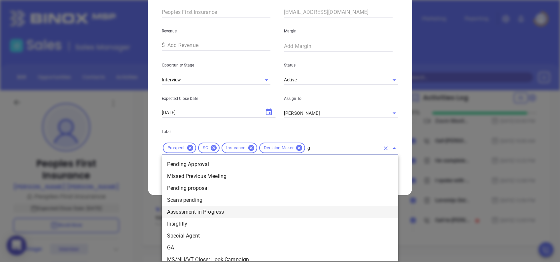
type input "go"
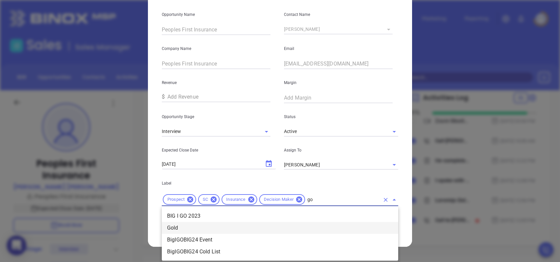
click at [190, 230] on li "Gold" at bounding box center [280, 228] width 236 height 12
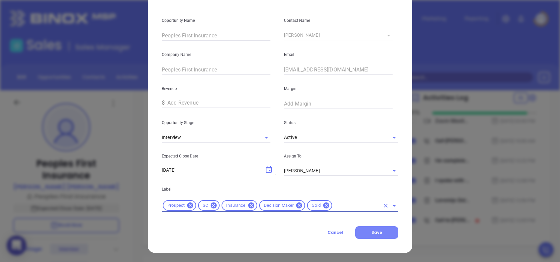
click at [375, 232] on span "Save" at bounding box center [376, 232] width 11 height 6
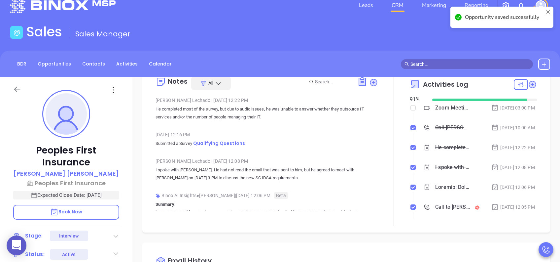
scroll to position [0, 0]
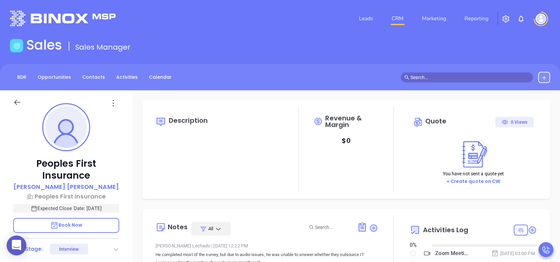
type input "[DATE]"
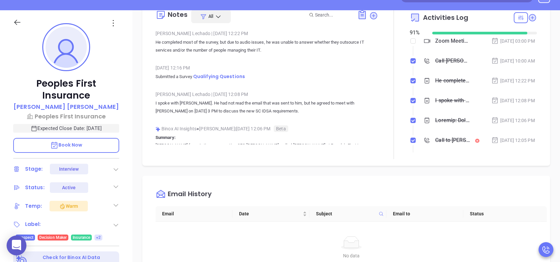
scroll to position [88, 0]
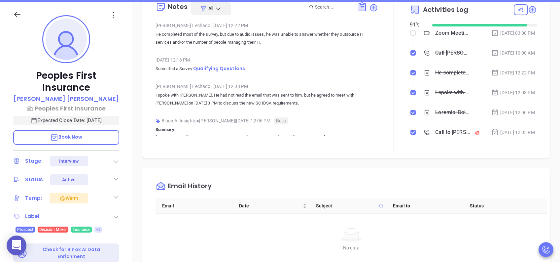
type input "[PERSON_NAME]"
click at [99, 227] on span "+2" at bounding box center [98, 229] width 5 height 7
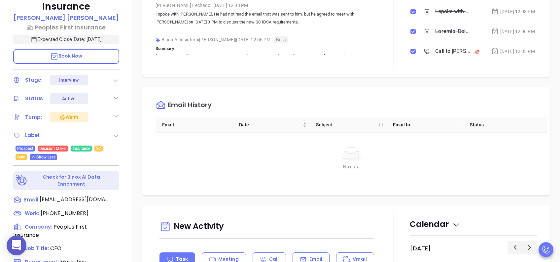
scroll to position [176, 0]
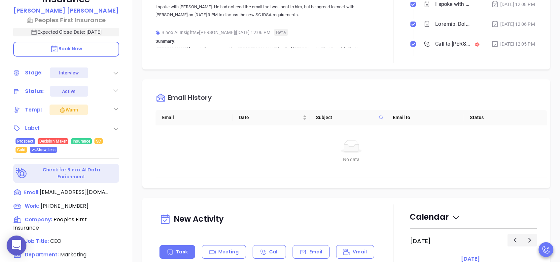
click at [114, 126] on icon at bounding box center [116, 128] width 7 height 7
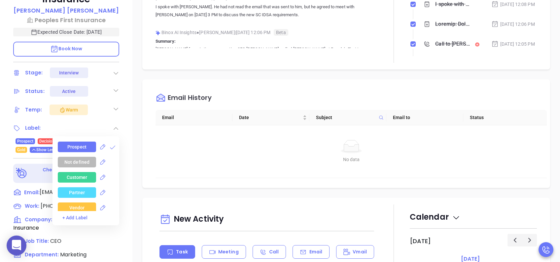
click at [135, 123] on div "Description Revenue & Margin $ 0 Quote 0 Views You have not sent a quote yet + …" at bounding box center [346, 145] width 428 height 462
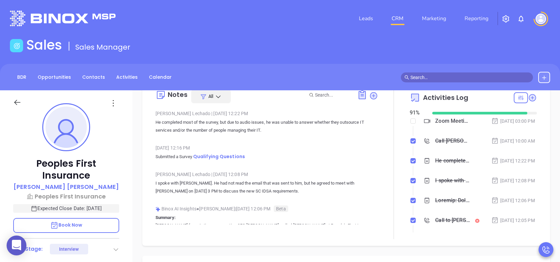
scroll to position [132, 0]
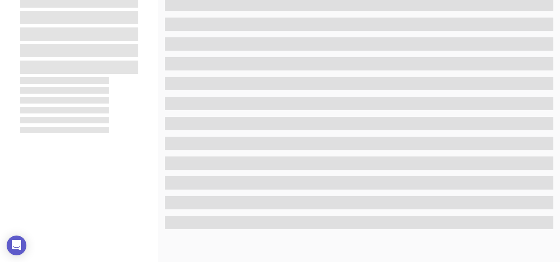
scroll to position [132, 0]
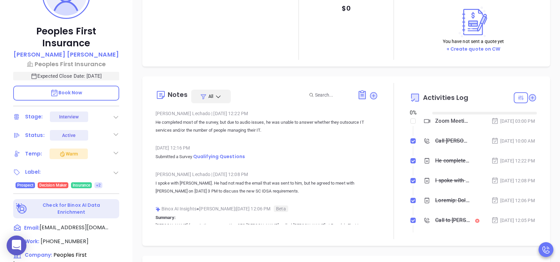
type input "[DATE]"
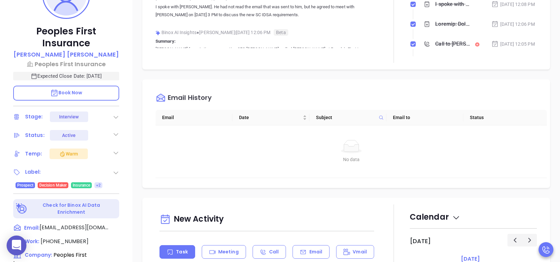
type input "[PERSON_NAME]"
click at [100, 185] on span "+2" at bounding box center [98, 184] width 5 height 7
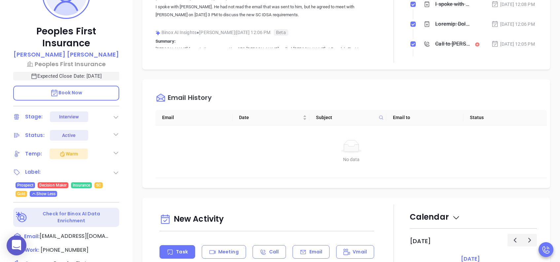
click at [140, 177] on div "Description Revenue & Margin $ 0 Quote 0 Views You have not sent a quote yet + …" at bounding box center [346, 189] width 428 height 462
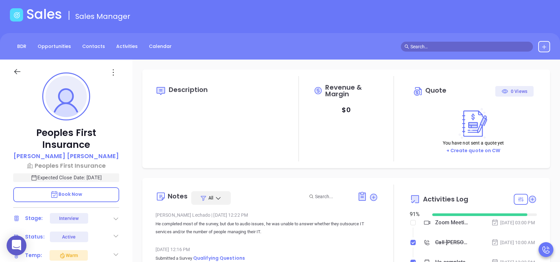
scroll to position [0, 0]
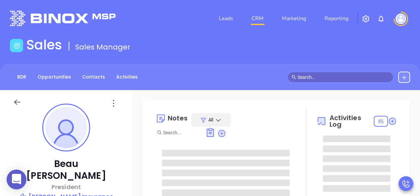
type input "[PERSON_NAME]"
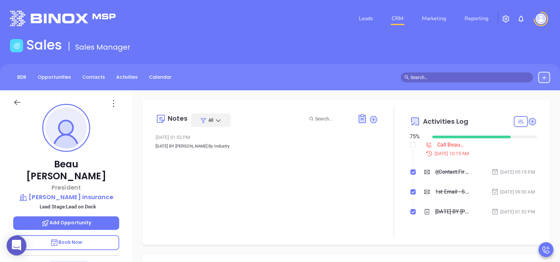
scroll to position [192, 0]
click at [71, 196] on span "Book Now" at bounding box center [66, 241] width 32 height 7
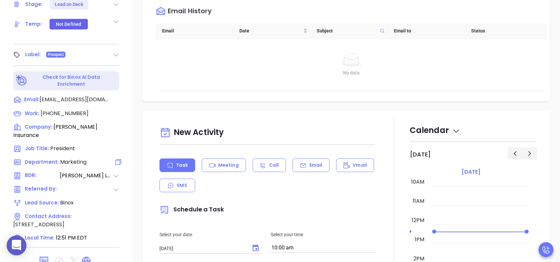
scroll to position [291, 0]
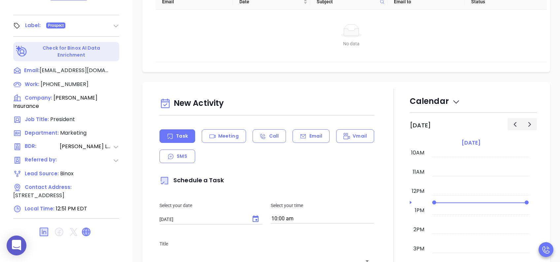
click at [87, 196] on icon at bounding box center [86, 231] width 8 height 8
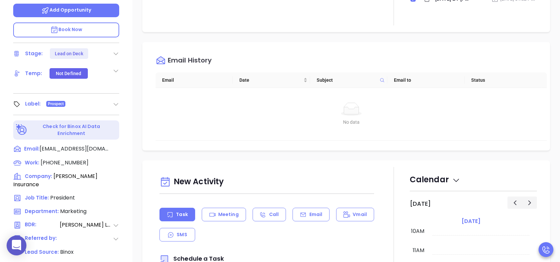
scroll to position [115, 0]
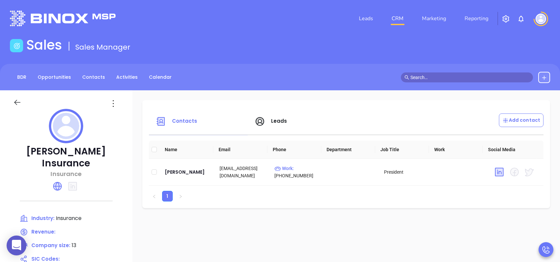
click at [276, 122] on span "Leads" at bounding box center [279, 120] width 16 height 7
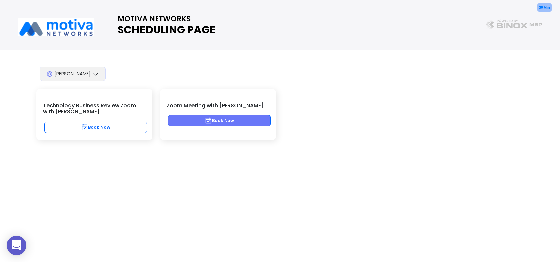
click at [236, 120] on button "Book Now" at bounding box center [219, 120] width 103 height 11
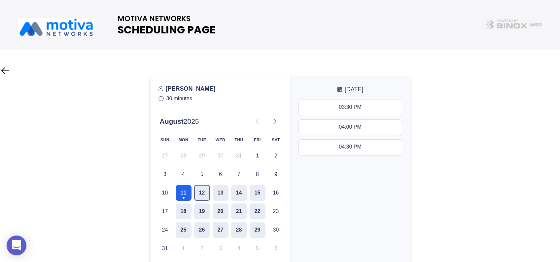
click at [202, 193] on button "12" at bounding box center [202, 193] width 16 height 16
click at [221, 190] on button "13" at bounding box center [221, 193] width 16 height 16
click at [188, 192] on button "11" at bounding box center [184, 193] width 16 height 16
click at [203, 192] on button "12" at bounding box center [202, 193] width 16 height 16
click at [499, 169] on div at bounding box center [280, 191] width 560 height 230
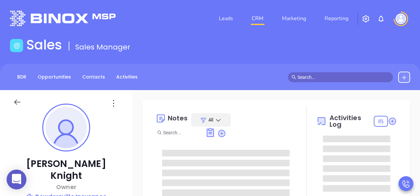
type input "[PERSON_NAME]"
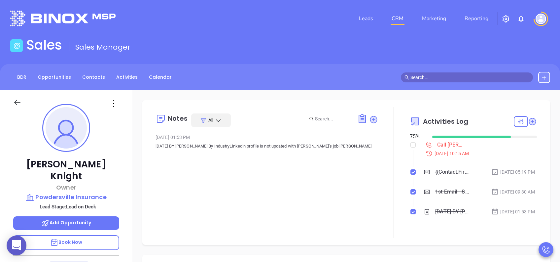
scroll to position [192, 0]
click at [101, 196] on p "Book Now" at bounding box center [66, 242] width 106 height 15
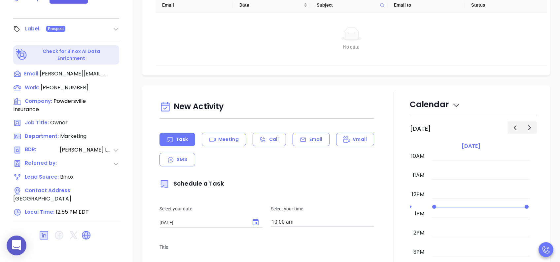
scroll to position [291, 0]
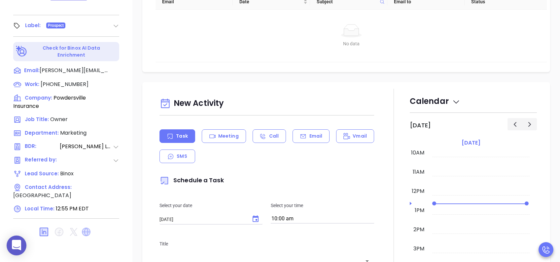
click at [87, 196] on icon at bounding box center [86, 231] width 9 height 9
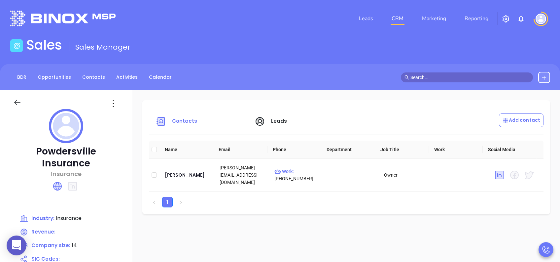
click at [271, 118] on span "Leads" at bounding box center [279, 120] width 16 height 7
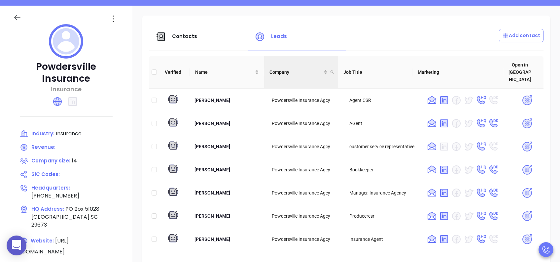
scroll to position [88, 0]
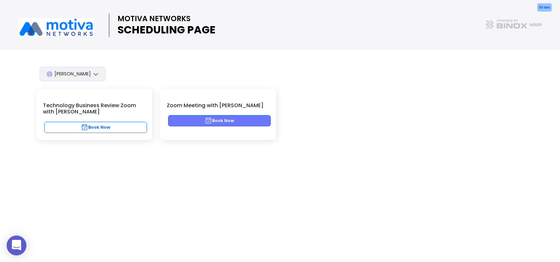
click at [240, 120] on button "Book Now" at bounding box center [219, 120] width 103 height 11
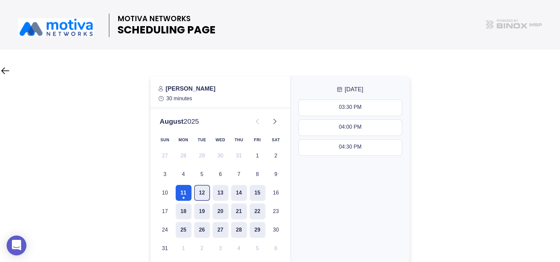
click at [197, 193] on button "12" at bounding box center [202, 193] width 16 height 16
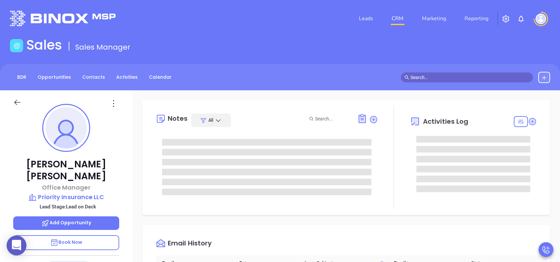
scroll to position [192, 0]
type input "[PERSON_NAME]"
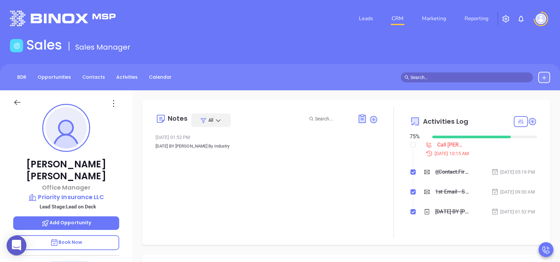
click at [86, 235] on p "Book Now" at bounding box center [66, 242] width 106 height 15
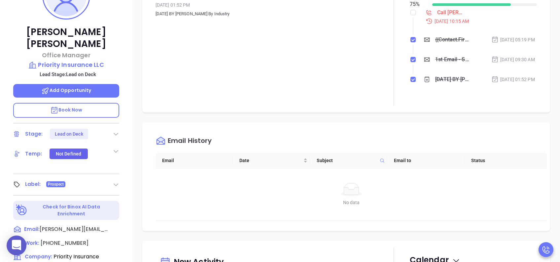
scroll to position [44, 0]
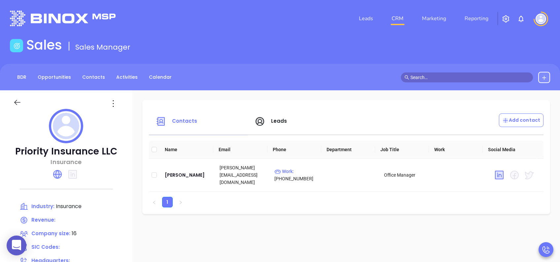
click at [272, 121] on span "Leads" at bounding box center [279, 120] width 16 height 7
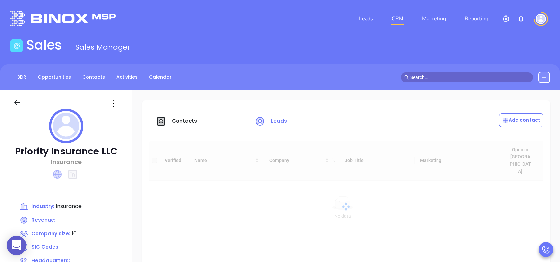
click at [57, 174] on icon at bounding box center [57, 174] width 9 height 9
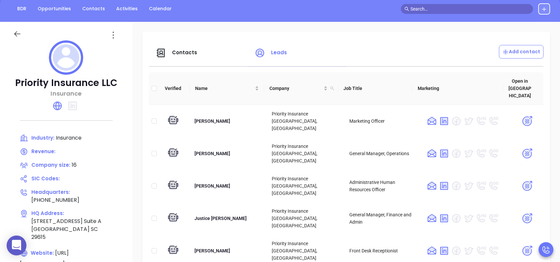
scroll to position [88, 0]
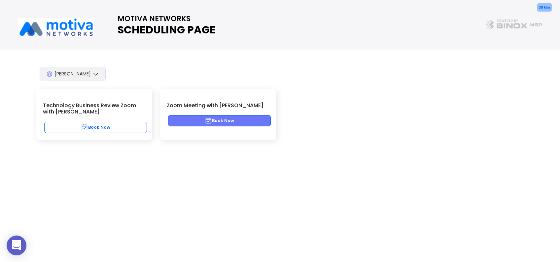
click at [258, 119] on button "Book Now" at bounding box center [219, 120] width 103 height 11
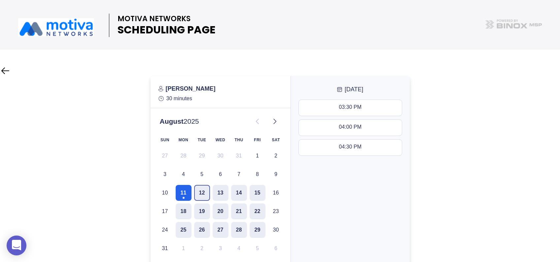
click at [201, 191] on button "12" at bounding box center [202, 193] width 16 height 16
click at [219, 193] on button "13" at bounding box center [221, 193] width 16 height 16
click at [204, 194] on button "12" at bounding box center [202, 193] width 16 height 16
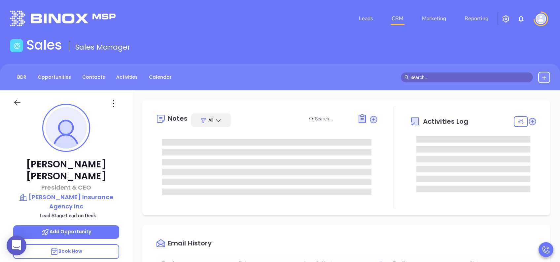
type input "10:00 am"
type input "[DATE]"
click at [57, 247] on icon at bounding box center [54, 251] width 8 height 8
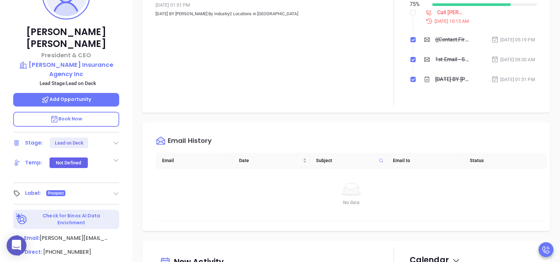
type input "[PERSON_NAME]"
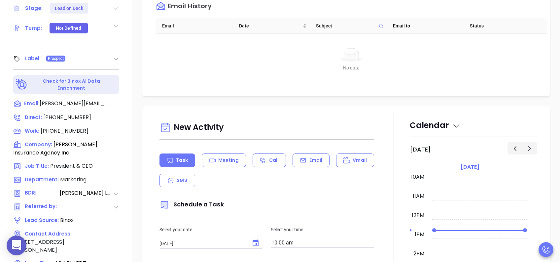
scroll to position [291, 0]
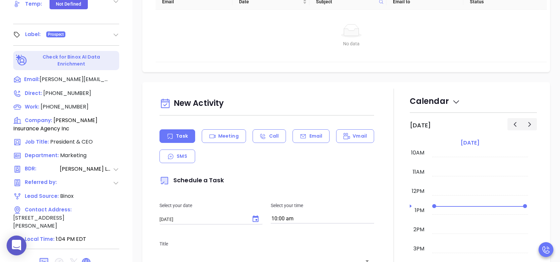
click at [87, 258] on icon at bounding box center [86, 262] width 8 height 8
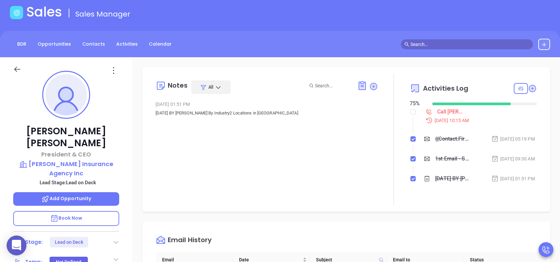
scroll to position [0, 0]
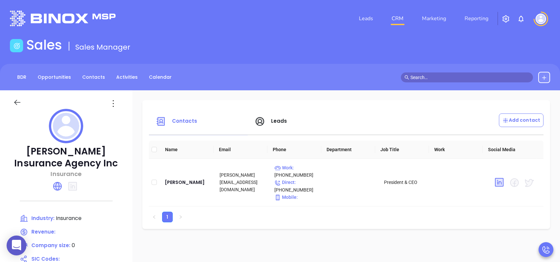
click at [275, 120] on span "Leads" at bounding box center [279, 120] width 16 height 7
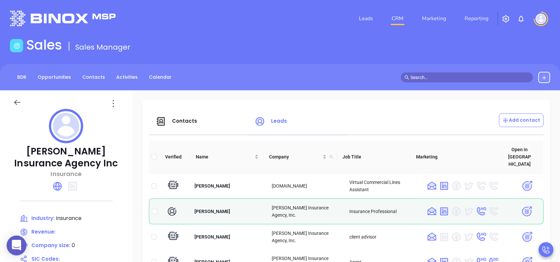
click at [318, 57] on main "Sales Sales Manager BDR Opportunities Contacts Activities Calendar Call Now Cal…" at bounding box center [280, 204] width 560 height 334
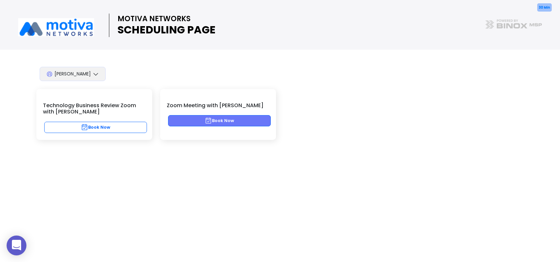
click at [235, 123] on button "Book Now" at bounding box center [219, 120] width 103 height 11
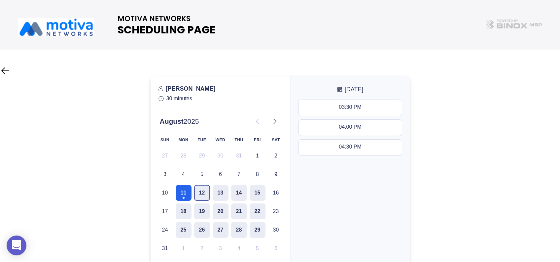
click at [201, 192] on button "12" at bounding box center [202, 193] width 16 height 16
click at [222, 192] on button "13" at bounding box center [221, 193] width 16 height 16
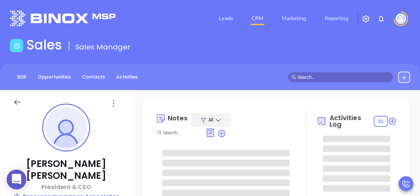
type input "[PERSON_NAME]"
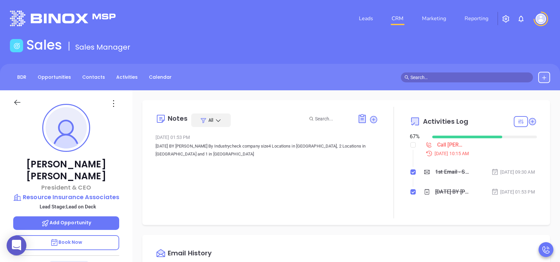
click at [77, 196] on span "Book Now" at bounding box center [66, 241] width 32 height 7
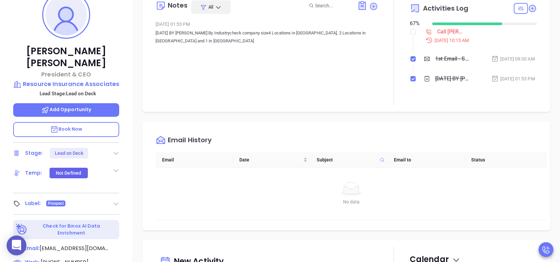
scroll to position [264, 0]
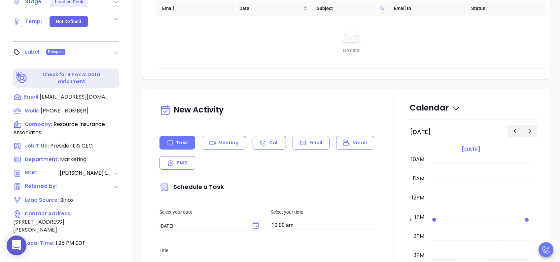
click at [87, 196] on icon at bounding box center [86, 266] width 9 height 9
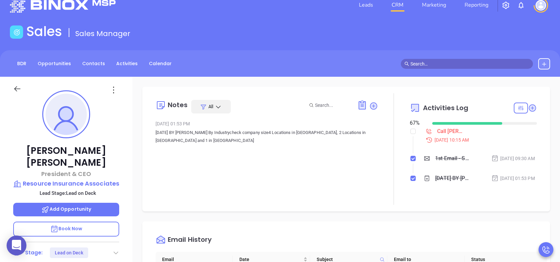
scroll to position [0, 0]
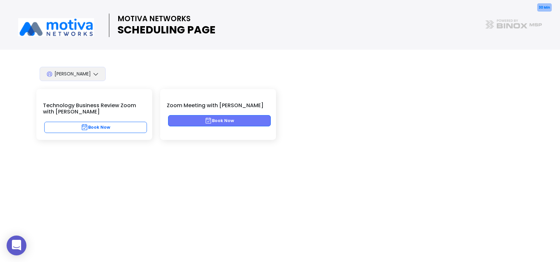
click at [249, 122] on button "Book Now" at bounding box center [219, 120] width 103 height 11
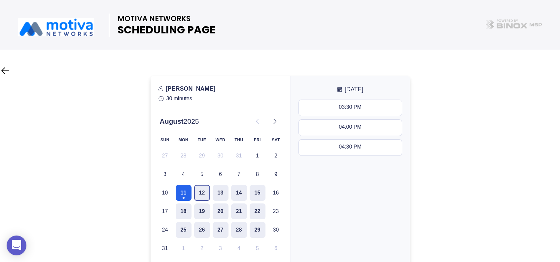
click at [199, 193] on button "12" at bounding box center [202, 193] width 16 height 16
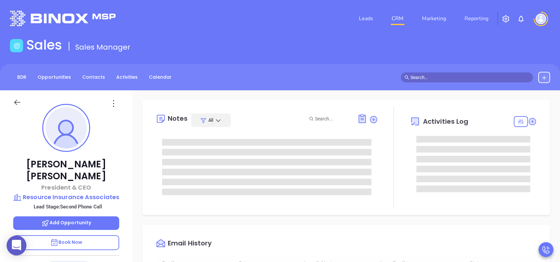
type input "[DATE]"
type input "[PERSON_NAME]"
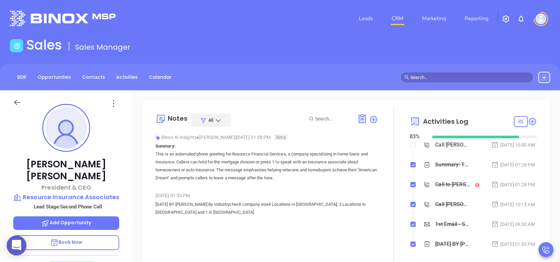
click at [441, 189] on div "Call to Wade Douroux" at bounding box center [452, 184] width 35 height 10
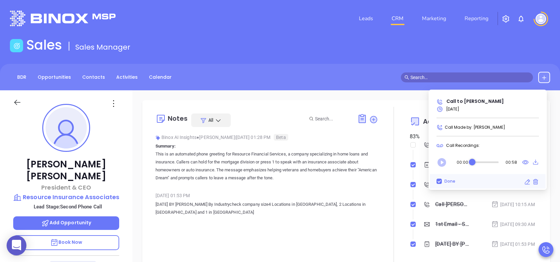
click at [444, 163] on icon "Play" at bounding box center [441, 162] width 9 height 9
drag, startPoint x: 474, startPoint y: 162, endPoint x: 481, endPoint y: 161, distance: 6.7
click at [481, 161] on div "Audio progress control" at bounding box center [480, 161] width 7 height 7
drag, startPoint x: 481, startPoint y: 161, endPoint x: 486, endPoint y: 161, distance: 5.3
click at [486, 161] on div "Audio progress control" at bounding box center [486, 161] width 7 height 7
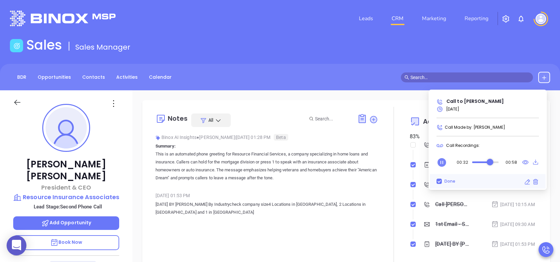
drag, startPoint x: 486, startPoint y: 161, endPoint x: 490, endPoint y: 161, distance: 3.6
click at [490, 161] on div "Audio progress control" at bounding box center [490, 161] width 7 height 7
drag, startPoint x: 491, startPoint y: 161, endPoint x: 497, endPoint y: 161, distance: 5.6
click at [497, 161] on div "Audio progress control" at bounding box center [497, 161] width 7 height 7
click at [367, 73] on div "BDR Opportunities Contacts Activities Calendar" at bounding box center [280, 77] width 560 height 11
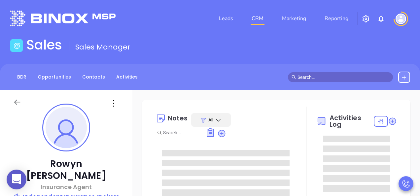
type input "[PERSON_NAME]"
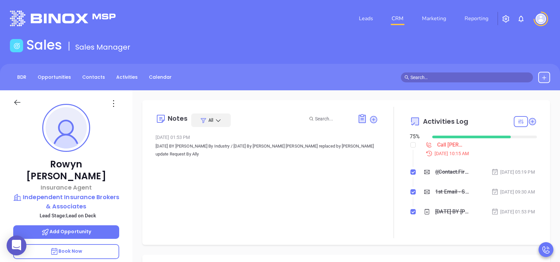
scroll to position [192, 0]
click at [91, 196] on p "Book Now" at bounding box center [66, 251] width 106 height 15
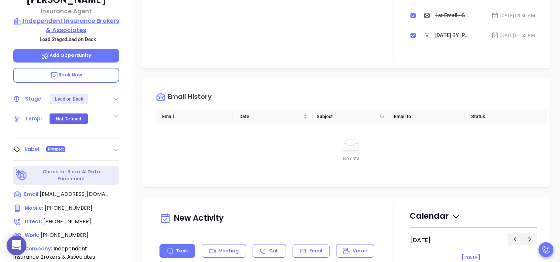
scroll to position [292, 0]
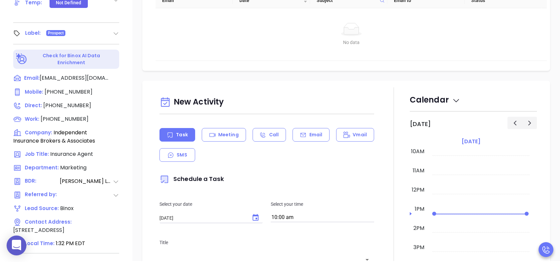
click at [87, 196] on icon at bounding box center [86, 266] width 9 height 9
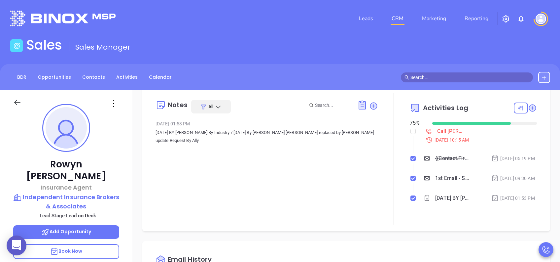
scroll to position [0, 0]
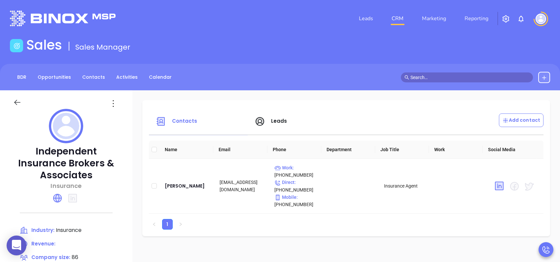
click at [271, 121] on span "Leads" at bounding box center [279, 120] width 16 height 7
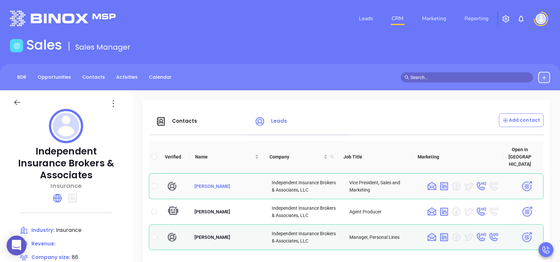
click at [197, 183] on span "[PERSON_NAME]" at bounding box center [212, 185] width 36 height 5
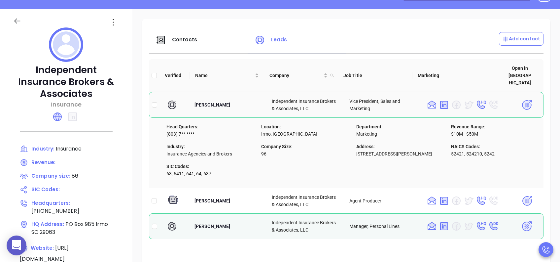
scroll to position [88, 0]
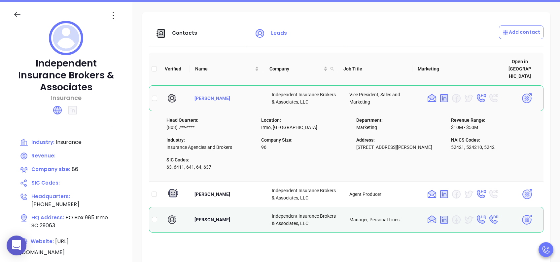
click at [212, 95] on span "[PERSON_NAME]" at bounding box center [212, 97] width 36 height 5
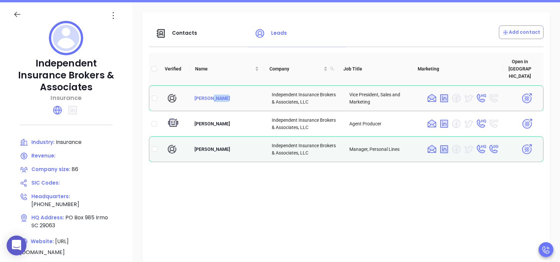
click at [212, 95] on span "Justin Hayes" at bounding box center [212, 97] width 36 height 5
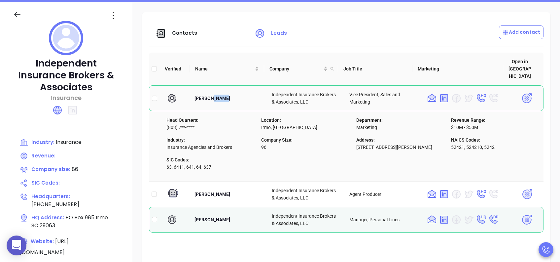
click at [521, 92] on img at bounding box center [527, 98] width 12 height 12
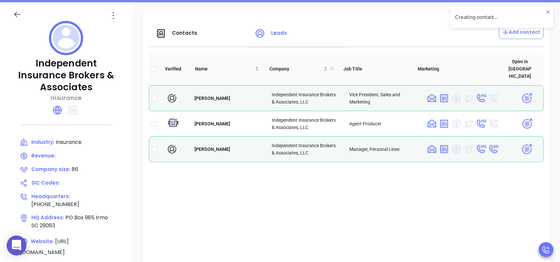
click at [302, 198] on div "Justin Hayes Independent Insurance Brokers & Associates, LLC Vice President, Sa…" at bounding box center [346, 184] width 395 height 198
click at [186, 32] on span "Contacts" at bounding box center [184, 32] width 25 height 7
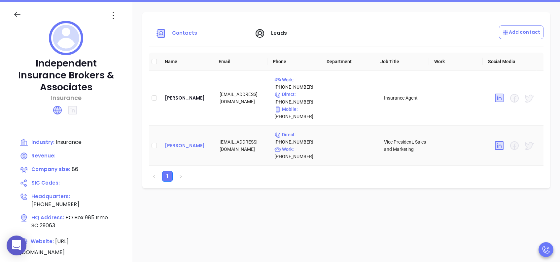
click at [184, 145] on div "Justin Hayes" at bounding box center [187, 145] width 44 height 8
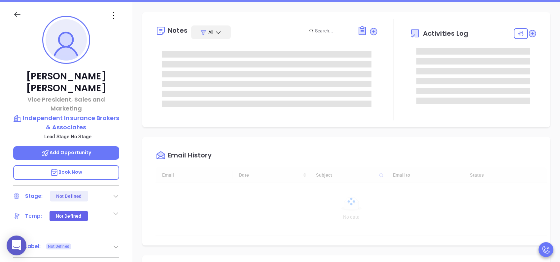
type input "08/12/2025"
type input "Lucy Lechado"
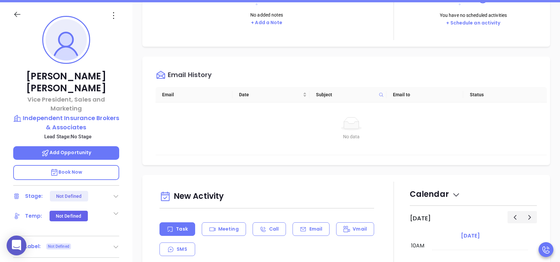
scroll to position [176, 0]
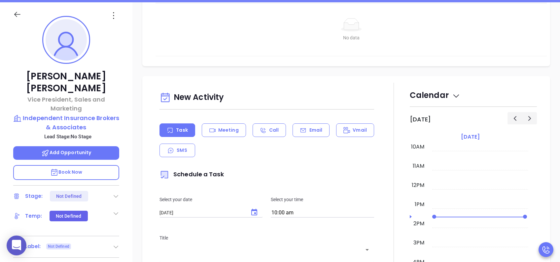
click at [314, 130] on p "Email" at bounding box center [315, 129] width 13 height 7
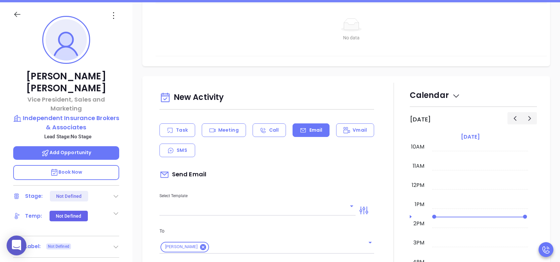
type input "[PERSON_NAME]"
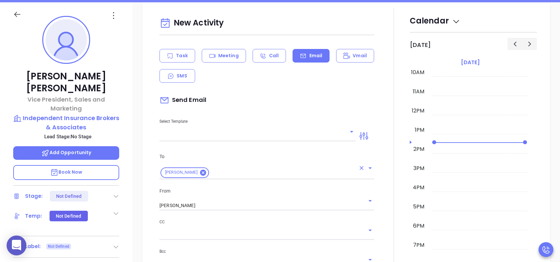
scroll to position [264, 0]
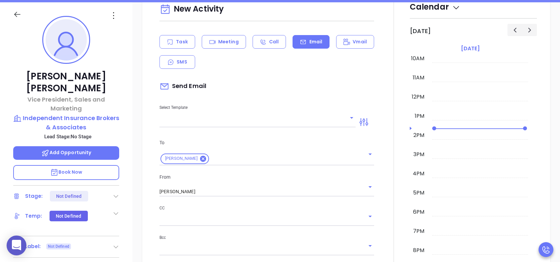
click at [222, 120] on input "text" at bounding box center [252, 122] width 186 height 10
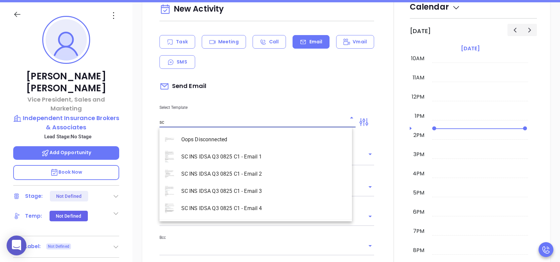
click at [248, 157] on li "SC INS IDSA Q3 0825 C1 - Email 1" at bounding box center [255, 156] width 192 height 17
type input "SC INS IDSA Q3 0825 C1 - Email 1"
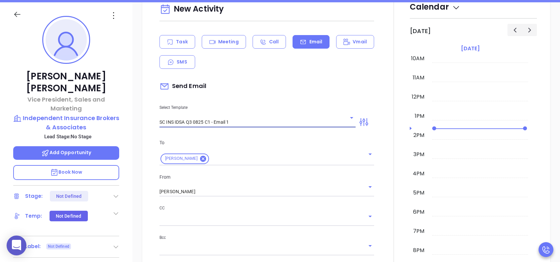
type input "Justin, did you know South Carolnia's data protection act is now being enforced?"
type input "SC INS IDSA Q3 0825 C1 - Email 1"
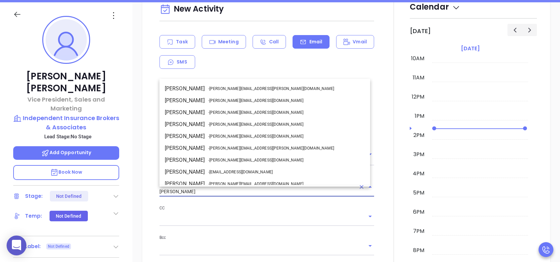
scroll to position [40, 0]
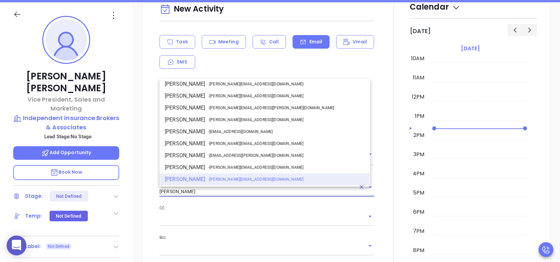
drag, startPoint x: 195, startPoint y: 191, endPoint x: 149, endPoint y: 194, distance: 46.3
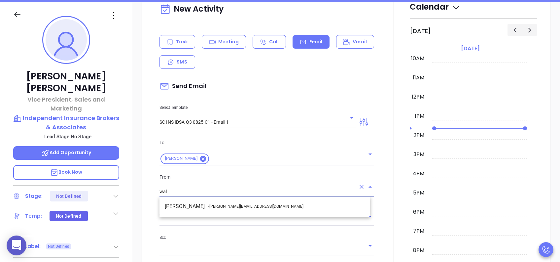
click at [185, 205] on li "Walter Contreras - walter@motiva.net" at bounding box center [264, 206] width 211 height 12
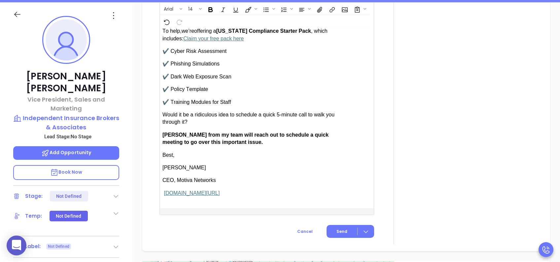
scroll to position [660, 0]
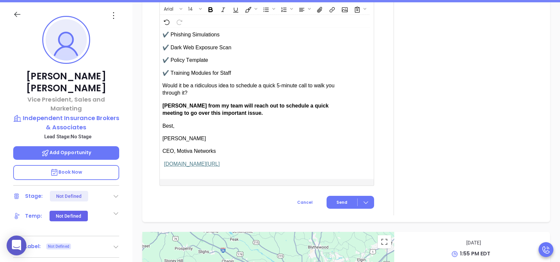
type input "Walter Contreras"
drag, startPoint x: 182, startPoint y: 101, endPoint x: 166, endPoint y: 103, distance: 16.3
click at [166, 103] on span "Anabell from my team will reach out to schedule a quick meeting to go over this…" at bounding box center [245, 109] width 166 height 13
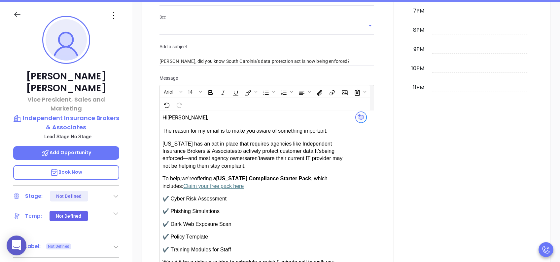
click at [234, 62] on input "Justin, did you know South Carolnia's data protection act is now being enforced?" at bounding box center [266, 61] width 215 height 10
type input "Justin, did you know South Carolina's data protection act is now being enforced?"
click at [420, 121] on div "Calendar August 11, 2025 Monday 12am 1am 2am 3am 4am 5am 6am 7am 8am 9am 10am 1…" at bounding box center [473, 82] width 127 height 617
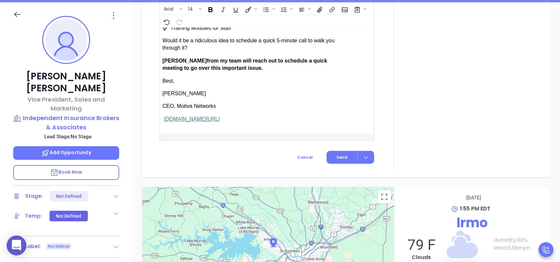
scroll to position [765, 0]
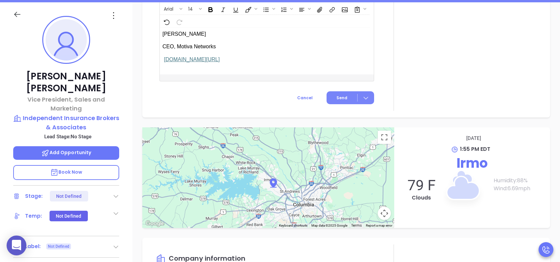
click at [336, 97] on span "Send" at bounding box center [341, 98] width 11 height 6
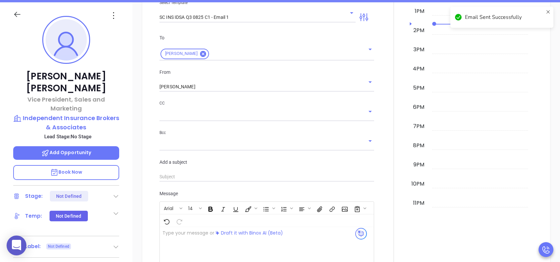
scroll to position [149, 0]
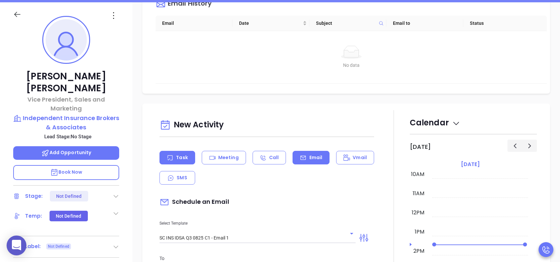
click at [183, 158] on p "Task" at bounding box center [182, 157] width 12 height 7
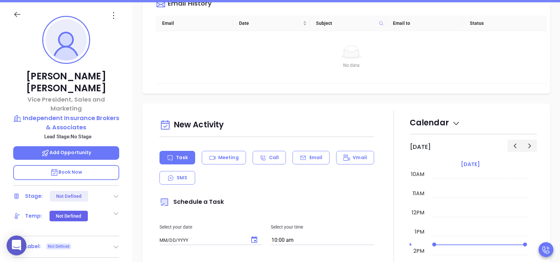
type input "[DATE]"
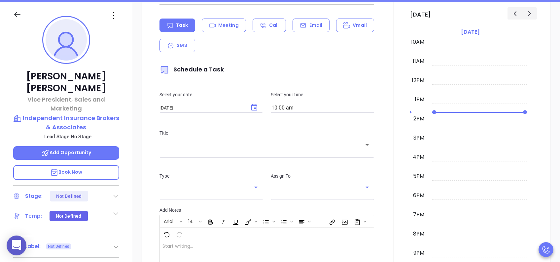
scroll to position [325, 0]
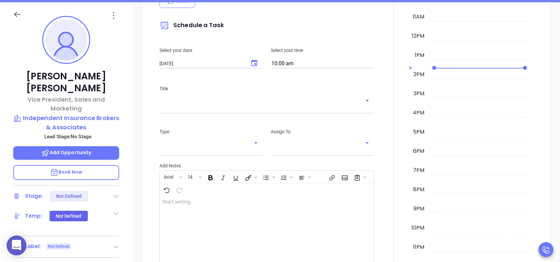
type input "[PERSON_NAME]"
click at [252, 62] on icon "Choose date, selected date is Aug 12, 2025" at bounding box center [254, 63] width 8 height 8
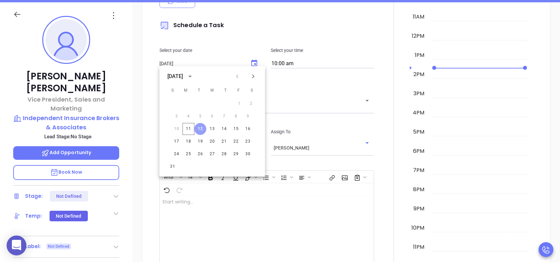
click at [203, 126] on button "12" at bounding box center [200, 129] width 12 height 12
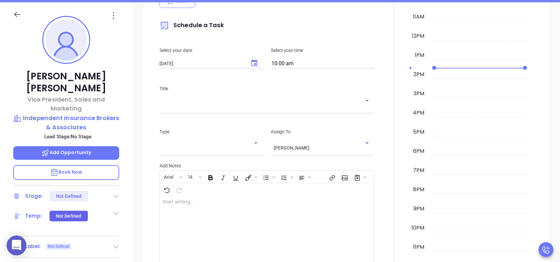
click at [216, 108] on div "​" at bounding box center [266, 104] width 215 height 13
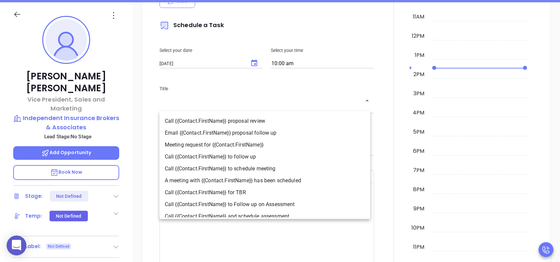
click at [246, 156] on li "Call {{Contact.FirstName}} to follow up" at bounding box center [264, 157] width 211 height 12
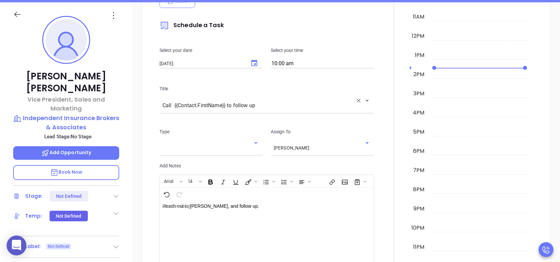
type input "Call Justin to follow up"
type input "Call"
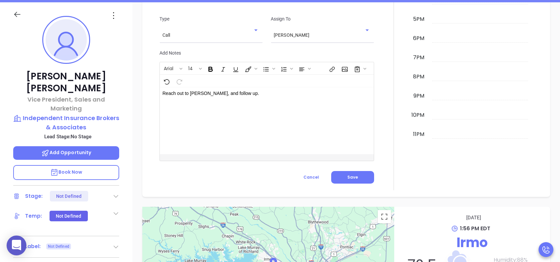
scroll to position [457, 0]
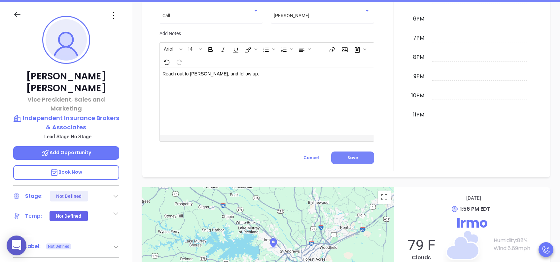
click at [358, 153] on button "Save" at bounding box center [352, 157] width 43 height 13
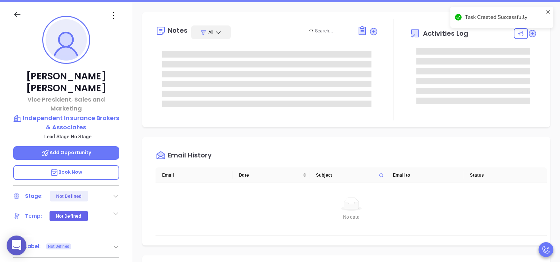
scroll to position [0, 0]
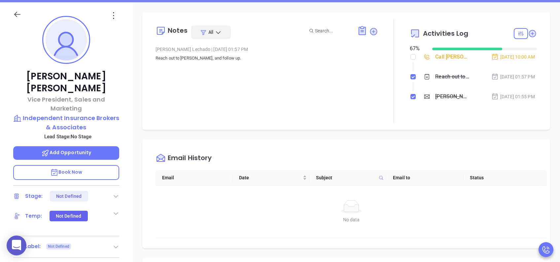
click at [117, 192] on icon at bounding box center [116, 195] width 7 height 7
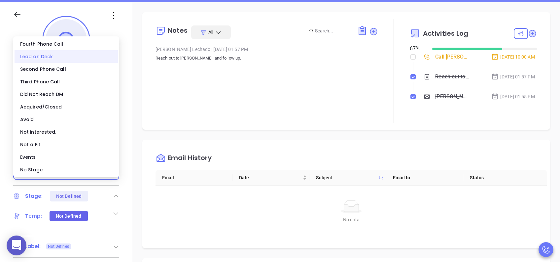
click at [56, 56] on div "Lead on Deck" at bounding box center [66, 56] width 103 height 13
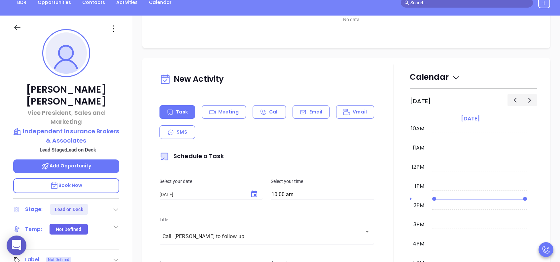
scroll to position [132, 0]
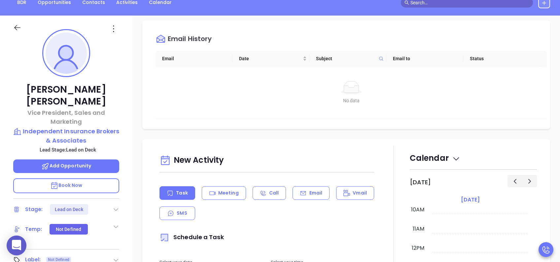
click at [117, 30] on icon at bounding box center [113, 28] width 11 height 11
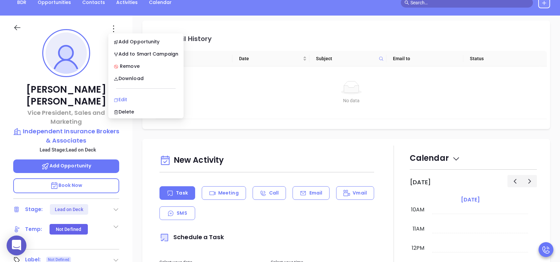
click at [155, 98] on div "Edit" at bounding box center [146, 99] width 65 height 7
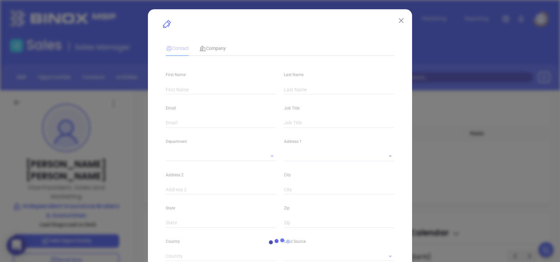
type input "Justin"
type input "Hayes"
type input "jhayes@scinb.com"
type input "Vice President, Sales and Marketing"
type textarea "PO Box 985"
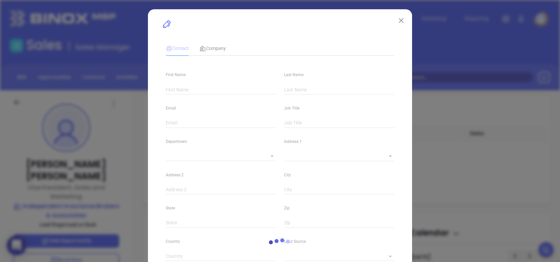
type input "1"
type input "Irmo"
type input "SC"
type input "29063"
type input "linkedin.com/in/justin-hayes-b45396150"
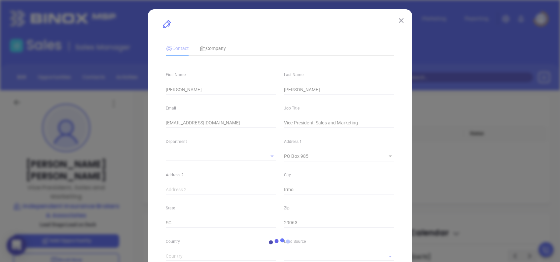
type input "Lead on Deck"
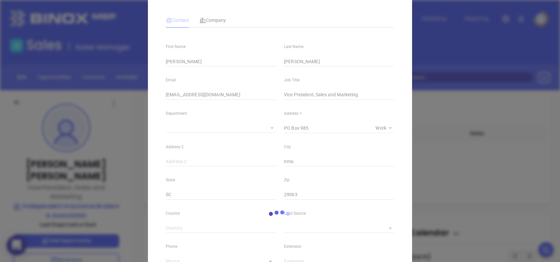
type input "(803) 749-8210"
type input "1"
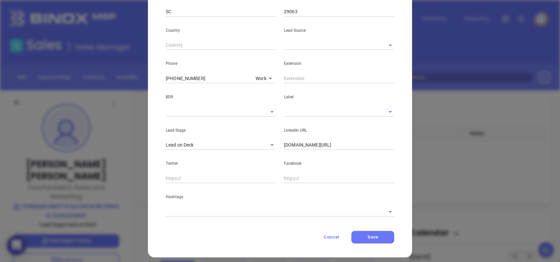
scroll to position [217, 0]
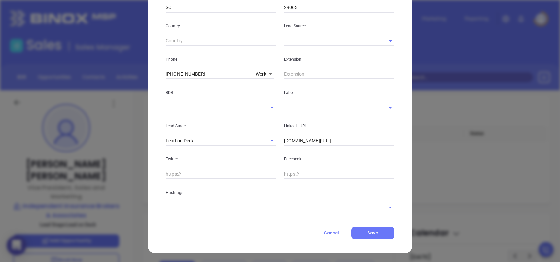
click at [211, 206] on input "text" at bounding box center [271, 207] width 210 height 10
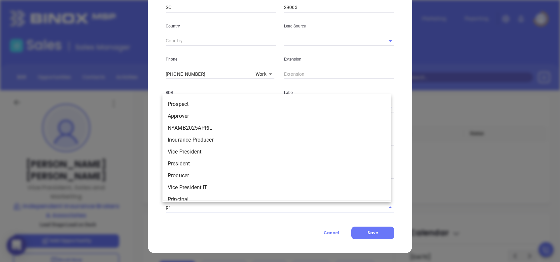
type input "pro"
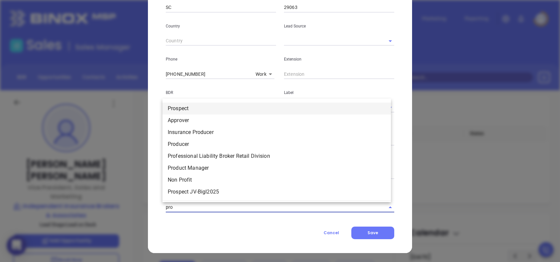
click at [205, 108] on li "Prospect" at bounding box center [276, 108] width 228 height 12
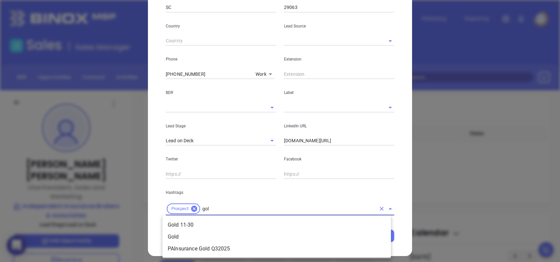
type input "gold"
click at [224, 225] on li "Gold 11-30" at bounding box center [276, 225] width 228 height 12
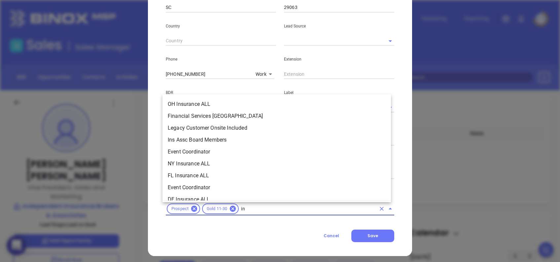
type input "ins"
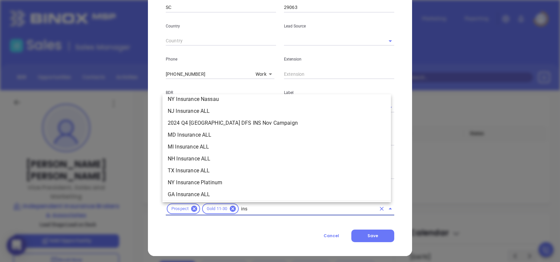
scroll to position [220, 0]
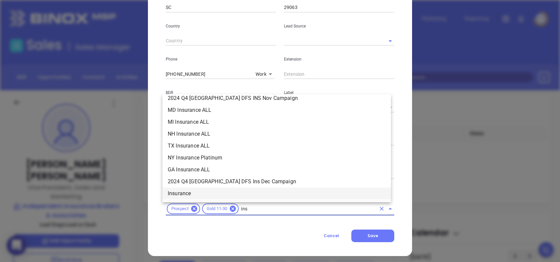
click at [198, 192] on li "Insurance" at bounding box center [276, 193] width 228 height 12
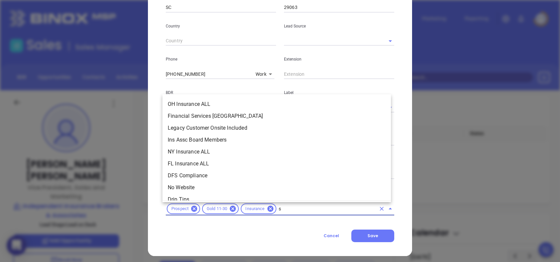
type input "sc"
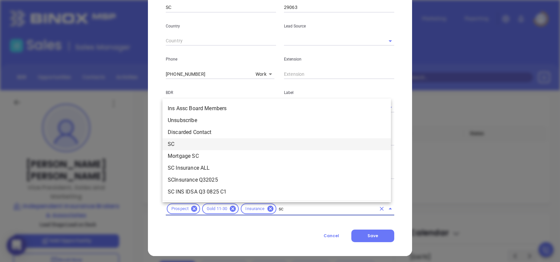
click at [193, 145] on li "SC" at bounding box center [276, 144] width 228 height 12
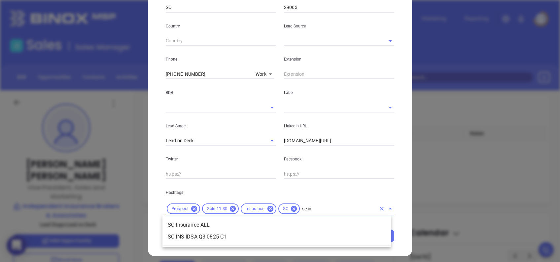
type input "sc ins"
click at [197, 227] on li "SC Insurance ALL" at bounding box center [276, 225] width 228 height 12
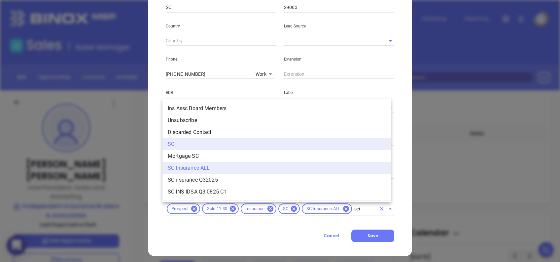
type input "scin"
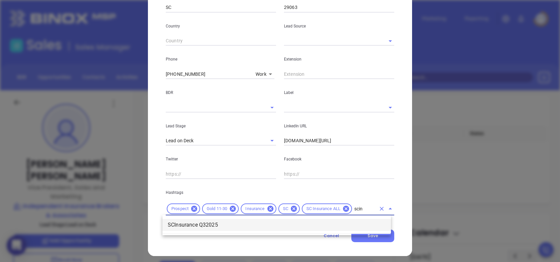
click at [214, 225] on li "SCInsurance Q32025" at bounding box center [276, 225] width 228 height 12
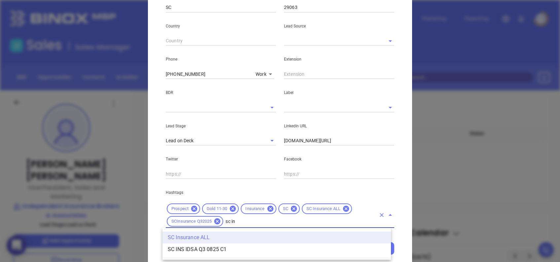
type input "sc ins"
click at [241, 245] on li "SC INS IDSA Q3 0825 C1" at bounding box center [276, 249] width 228 height 12
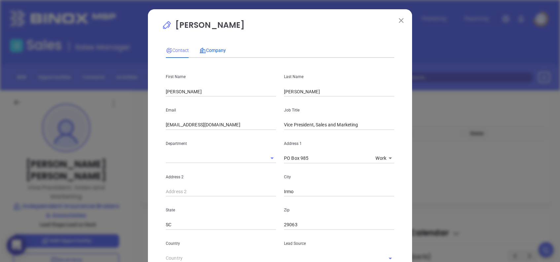
click at [207, 49] on span "Company" at bounding box center [212, 50] width 26 height 5
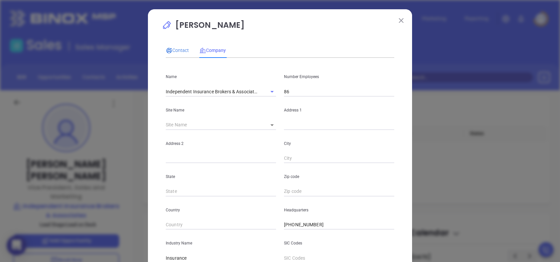
click at [180, 49] on span "Contact" at bounding box center [177, 50] width 23 height 5
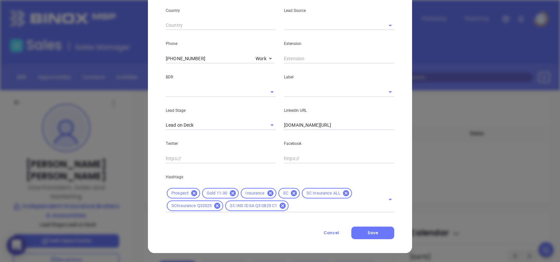
scroll to position [13, 0]
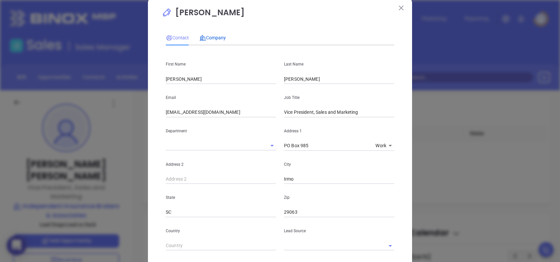
click at [217, 38] on span "Company" at bounding box center [212, 37] width 26 height 5
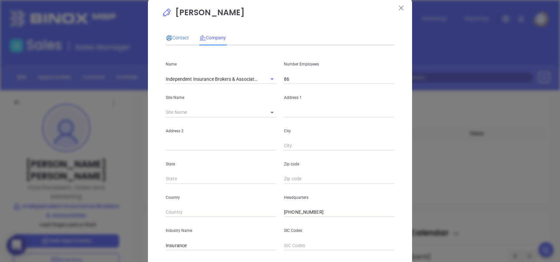
click at [180, 39] on span "Contact" at bounding box center [177, 37] width 23 height 5
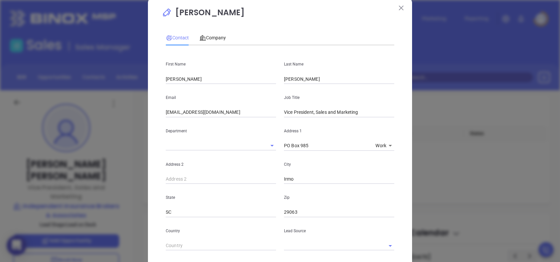
scroll to position [232, 0]
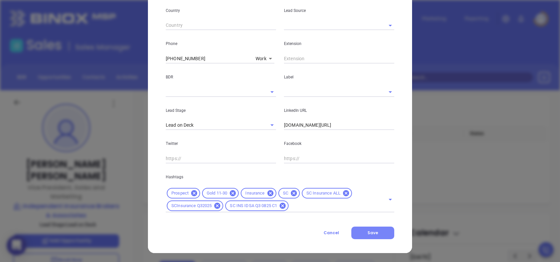
click at [378, 230] on button "Save" at bounding box center [372, 232] width 43 height 13
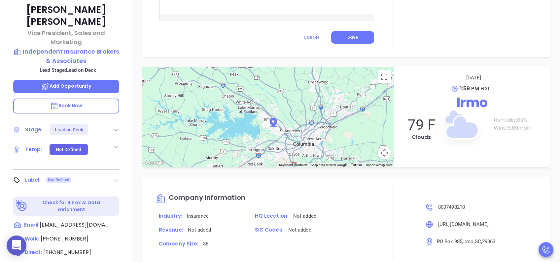
scroll to position [163, 0]
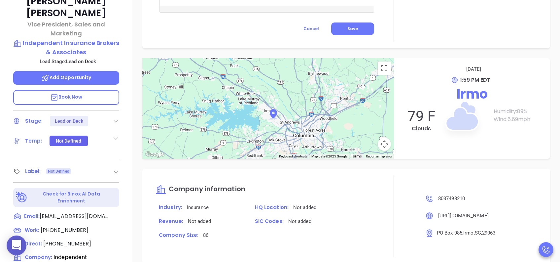
click at [113, 168] on icon at bounding box center [116, 171] width 7 height 7
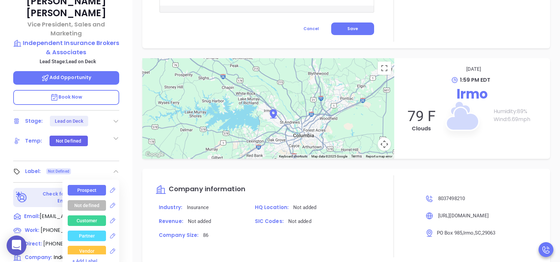
click at [86, 185] on div "Prospect" at bounding box center [86, 190] width 19 height 11
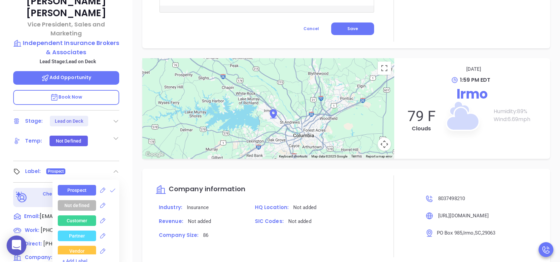
click at [135, 152] on div "← Move left → Move right ↑ Move up ↓ Move down + Zoom in - Zoom out Home Jump l…" at bounding box center [346, 108] width 428 height 100
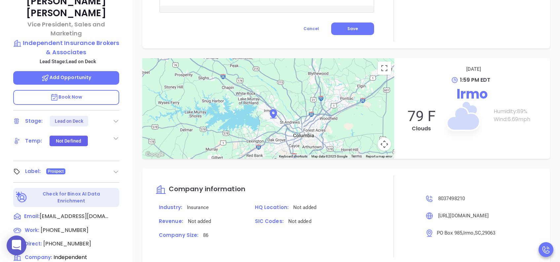
click at [140, 103] on div "← Move left → Move right ↑ Move up ↓ Move down + Zoom in - Zoom out Home Jump l…" at bounding box center [346, 108] width 428 height 100
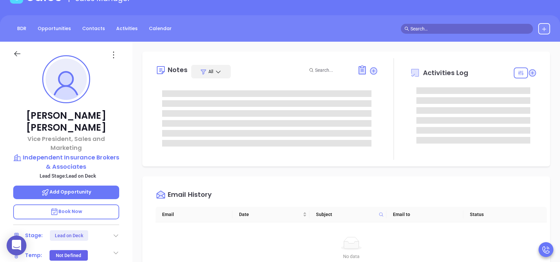
scroll to position [0, 0]
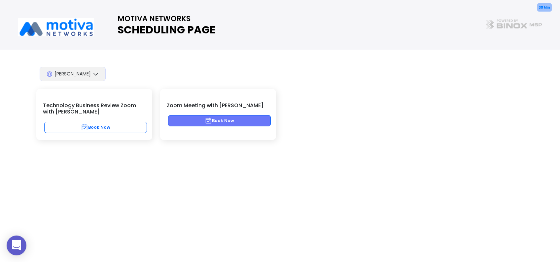
click at [246, 119] on button "Book Now" at bounding box center [219, 120] width 103 height 11
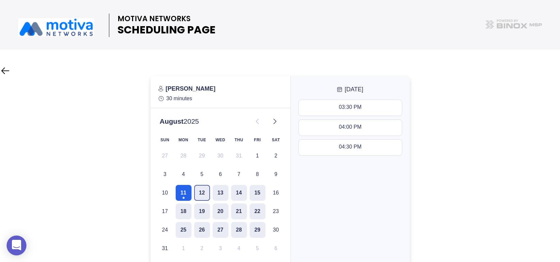
click at [198, 192] on button "12" at bounding box center [202, 193] width 16 height 16
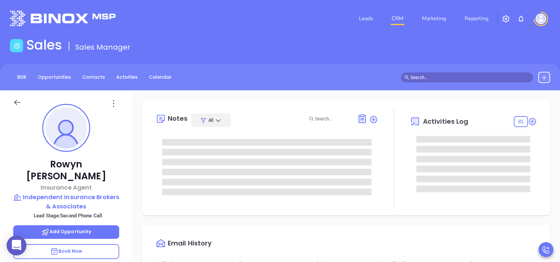
type input "[DATE]"
type input "[PERSON_NAME]"
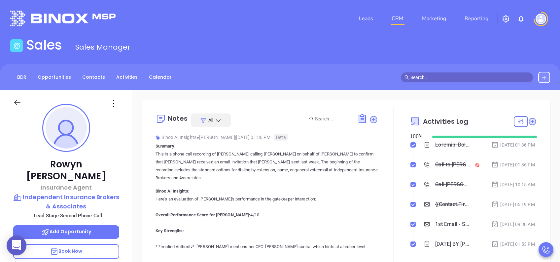
click at [439, 169] on div "Call to [PERSON_NAME]" at bounding box center [452, 164] width 35 height 10
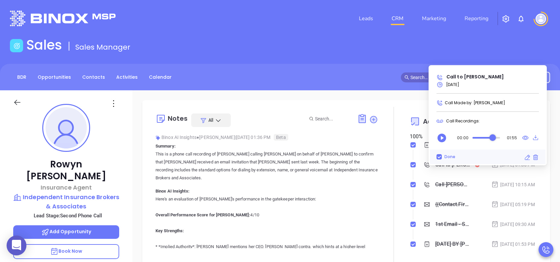
click at [493, 137] on div "Audio progress control" at bounding box center [485, 138] width 27 height 2
click at [443, 138] on icon "Play" at bounding box center [442, 137] width 9 height 9
click at [365, 63] on main "Sales Sales Manager BDR Opportunities Contacts Activities Calendar Call Now Cal…" at bounding box center [280, 227] width 560 height 380
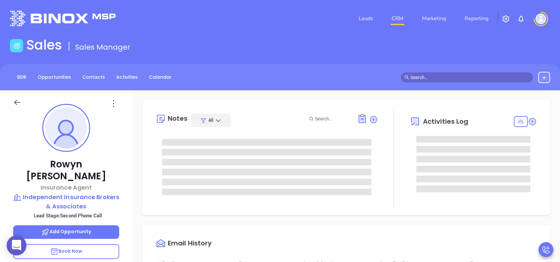
type input "[PERSON_NAME]"
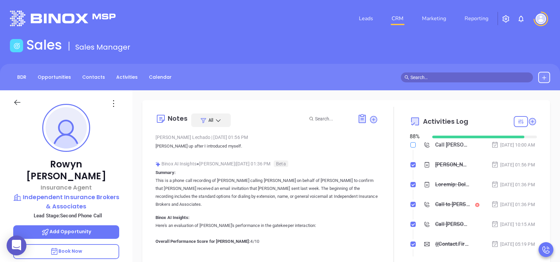
click at [410, 143] on input "checkbox" at bounding box center [412, 144] width 5 height 5
checkbox input "true"
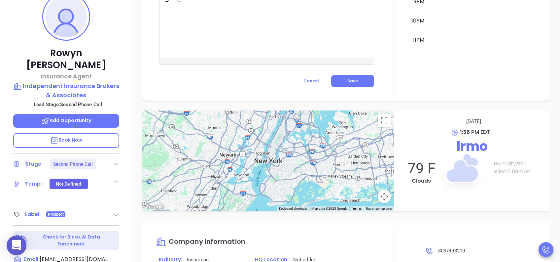
scroll to position [132, 0]
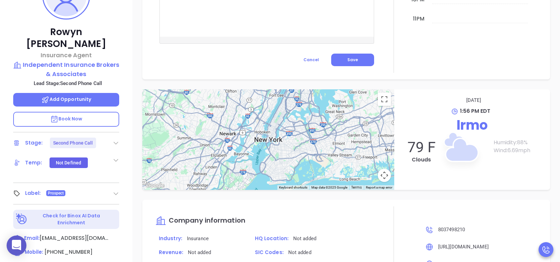
click at [85, 137] on div "Second Phone Call" at bounding box center [73, 142] width 40 height 11
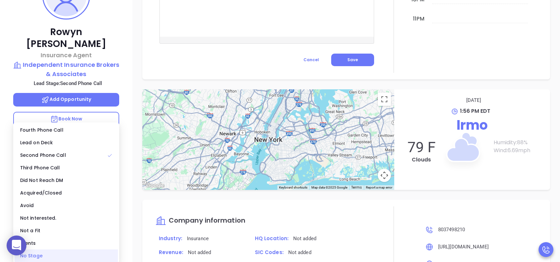
click at [45, 253] on div "No Stage" at bounding box center [66, 255] width 103 height 13
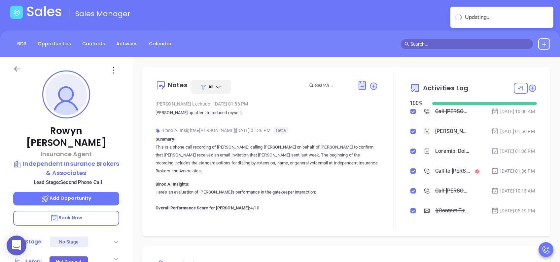
scroll to position [0, 0]
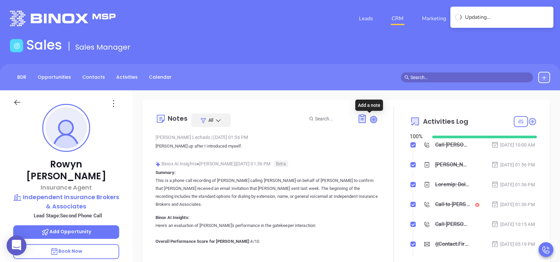
click at [371, 119] on icon at bounding box center [373, 119] width 7 height 7
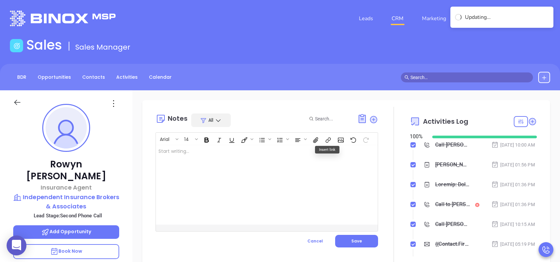
click at [257, 164] on div at bounding box center [259, 184] width 206 height 79
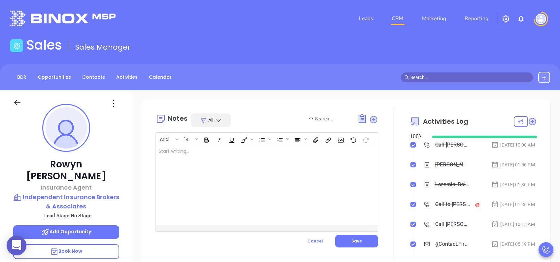
click at [268, 155] on div at bounding box center [259, 184] width 206 height 79
click at [199, 152] on p "I will reach" at bounding box center [258, 151] width 201 height 7
click at [224, 153] on p "I will reach" at bounding box center [258, 151] width 201 height 7
click at [291, 151] on p "I will reach out to [PERSON_NAME] from now on since he is the V icepresident." at bounding box center [258, 151] width 201 height 7
click at [316, 151] on p "I will reach out to [PERSON_NAME] from now on since he is the V ice P resident." at bounding box center [258, 151] width 201 height 7
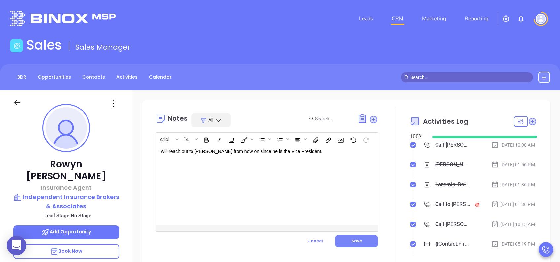
click at [353, 241] on span "Save" at bounding box center [356, 241] width 11 height 6
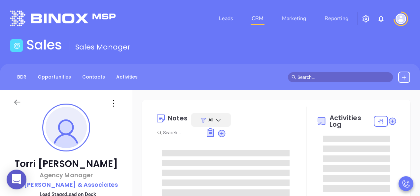
type input "[PERSON_NAME]"
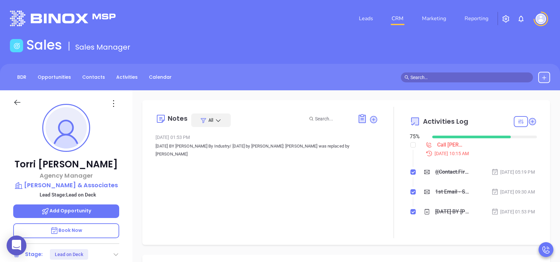
scroll to position [192, 0]
click at [84, 196] on p "Book Now" at bounding box center [66, 230] width 106 height 15
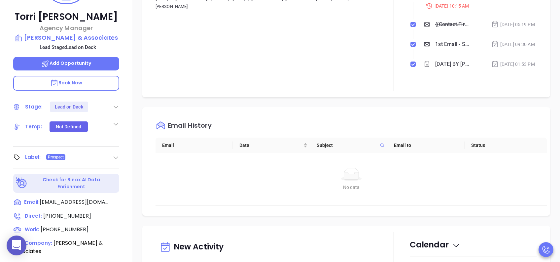
scroll to position [291, 0]
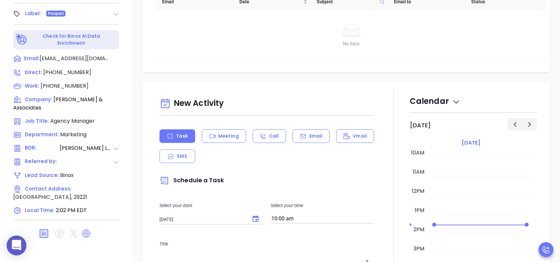
click at [88, 196] on icon at bounding box center [86, 233] width 9 height 9
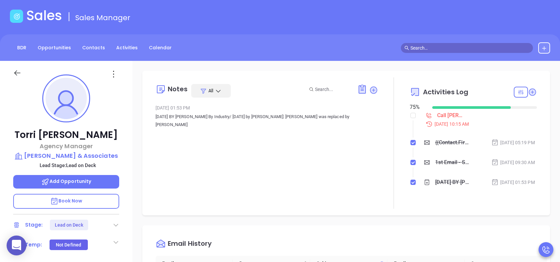
scroll to position [0, 0]
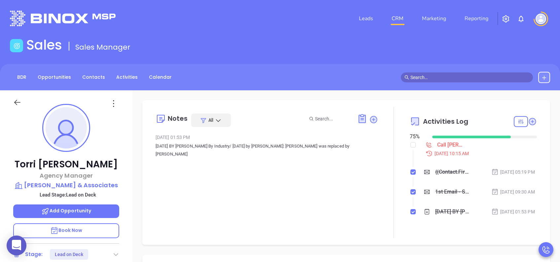
click at [420, 146] on div "Call [PERSON_NAME] to follow up" at bounding box center [450, 145] width 27 height 10
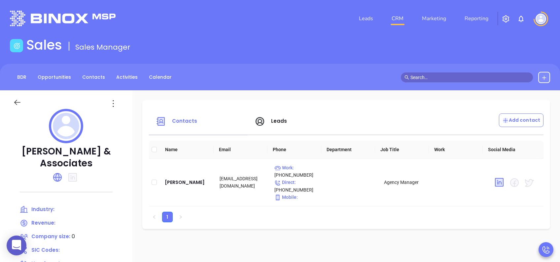
click at [271, 123] on span "Leads" at bounding box center [271, 121] width 33 height 8
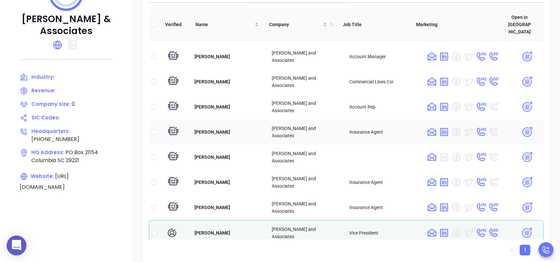
scroll to position [34, 0]
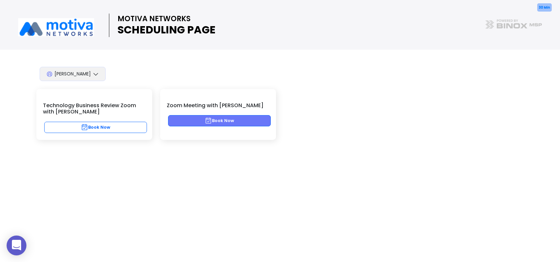
click at [241, 120] on button "Book Now" at bounding box center [219, 120] width 103 height 11
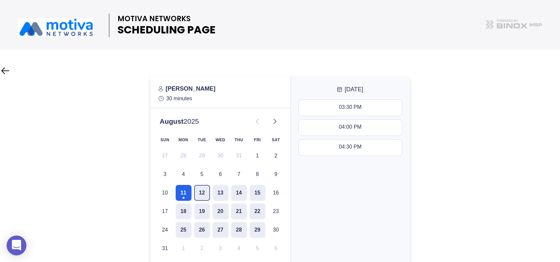
click at [204, 187] on button "12" at bounding box center [202, 193] width 16 height 16
click at [225, 193] on button "13" at bounding box center [221, 193] width 16 height 16
click at [233, 195] on button "14" at bounding box center [239, 193] width 16 height 16
click at [204, 193] on button "12" at bounding box center [202, 193] width 16 height 16
click at [374, 207] on div "02:30 PM 03:30 PM" at bounding box center [350, 192] width 119 height 190
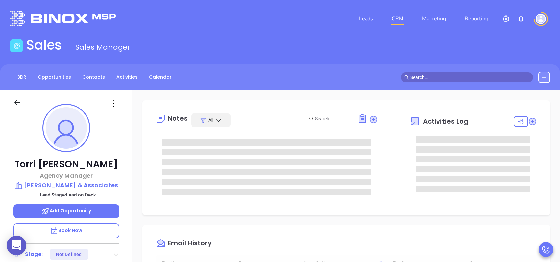
type input "[DATE]"
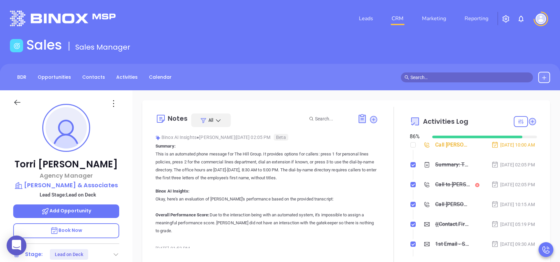
type input "[PERSON_NAME]"
click at [443, 149] on div "Call [PERSON_NAME] to follow up" at bounding box center [452, 145] width 35 height 10
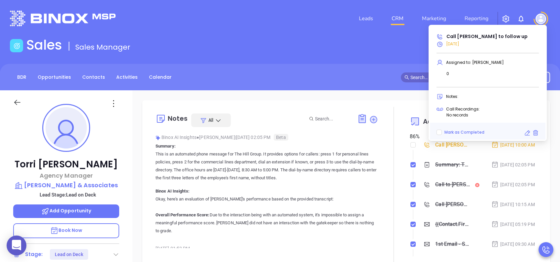
click at [455, 42] on span "[DATE]" at bounding box center [452, 44] width 13 height 6
click at [526, 134] on icon at bounding box center [527, 132] width 7 height 7
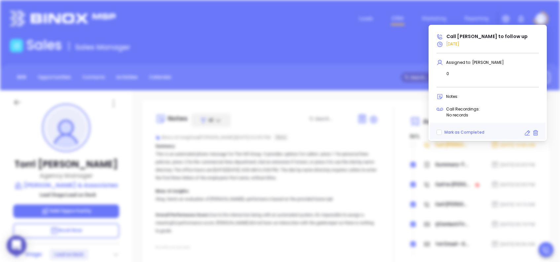
scroll to position [209, 0]
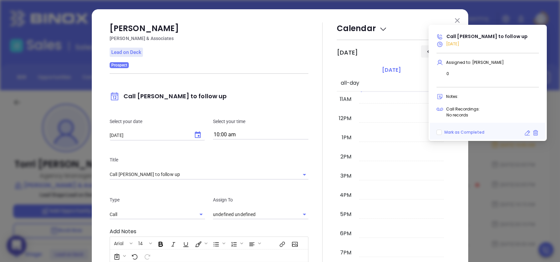
type input "[PERSON_NAME]"
click at [195, 132] on icon "Choose date, selected date is Aug 12, 2025" at bounding box center [198, 134] width 6 height 7
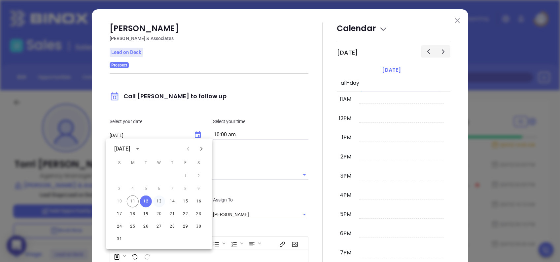
click at [157, 199] on button "13" at bounding box center [159, 201] width 12 height 12
type input "[DATE]"
click at [266, 166] on div "Title Call [PERSON_NAME] to follow up" at bounding box center [209, 167] width 207 height 23
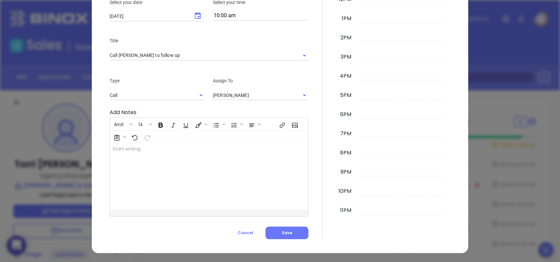
scroll to position [119, 0]
click at [287, 231] on span "Save" at bounding box center [287, 232] width 11 height 6
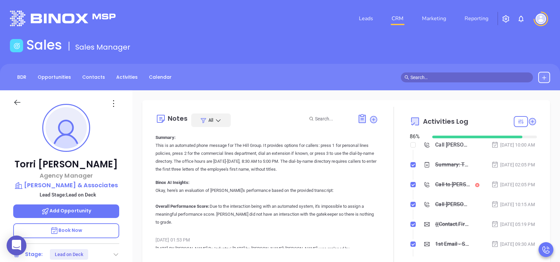
scroll to position [0, 0]
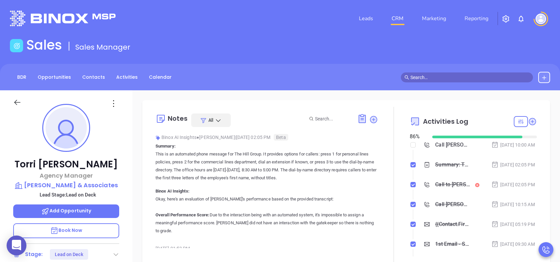
click at [443, 169] on div "Summary: This is an automated phone message for The Hill Group. It provides opt…" at bounding box center [452, 164] width 35 height 10
click at [424, 168] on icon at bounding box center [427, 164] width 7 height 7
click at [491, 167] on icon at bounding box center [494, 164] width 7 height 7
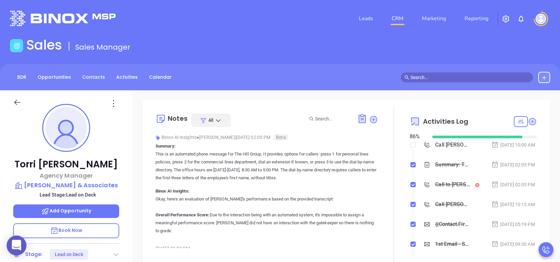
click at [491, 168] on icon at bounding box center [494, 164] width 7 height 7
click at [449, 169] on div "Summary: This is an automated phone message for The Hill Group. It provides opt…" at bounding box center [452, 164] width 35 height 10
click at [435, 169] on div "Summary: This is an automated phone message for The Hill Group. It provides opt…" at bounding box center [452, 164] width 35 height 10
drag, startPoint x: 434, startPoint y: 170, endPoint x: 421, endPoint y: 171, distance: 12.3
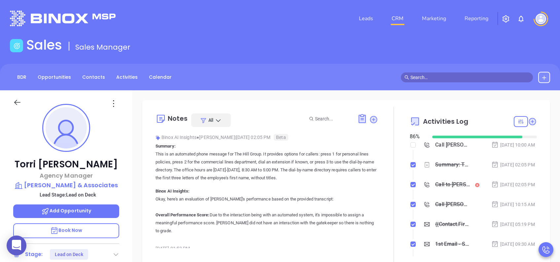
click at [424, 168] on icon at bounding box center [427, 164] width 7 height 7
click at [458, 189] on div "Call to [PERSON_NAME]" at bounding box center [452, 184] width 35 height 10
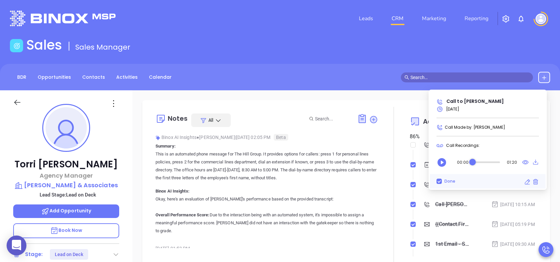
click at [524, 180] on icon at bounding box center [527, 181] width 7 height 7
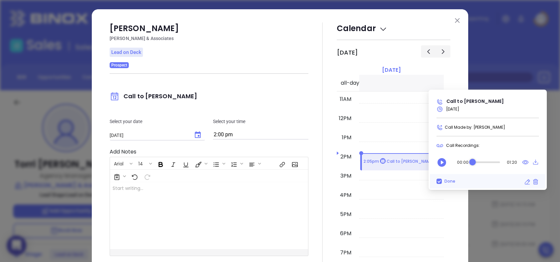
click at [455, 18] on img at bounding box center [457, 20] width 5 height 5
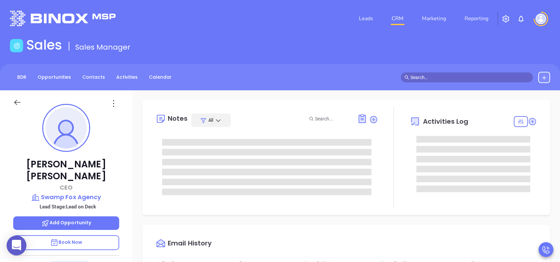
scroll to position [192, 0]
click at [92, 235] on p "Book Now" at bounding box center [66, 242] width 106 height 15
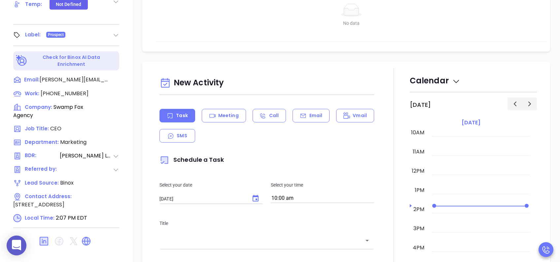
scroll to position [291, 0]
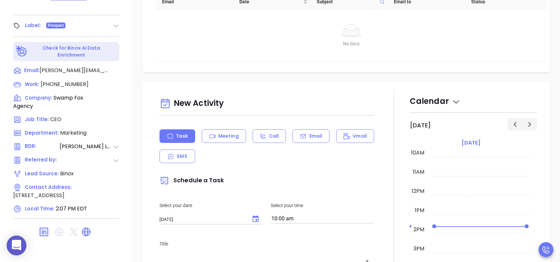
type input "[PERSON_NAME]"
click at [87, 227] on icon at bounding box center [86, 231] width 8 height 8
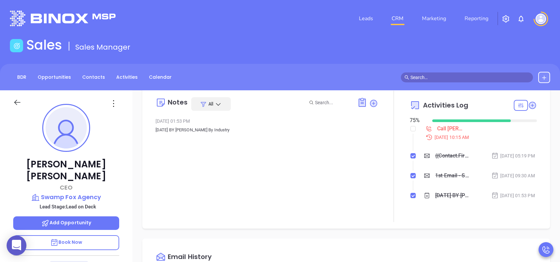
scroll to position [0, 0]
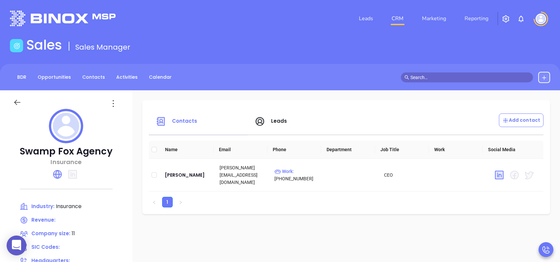
click at [277, 120] on span "Leads" at bounding box center [279, 120] width 16 height 7
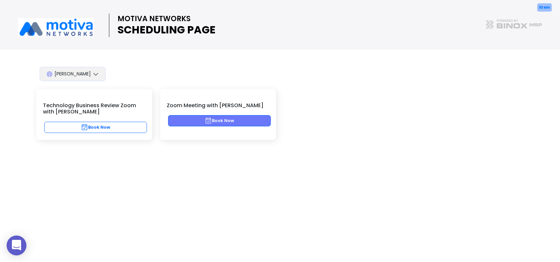
click at [238, 123] on button "Book Now" at bounding box center [219, 120] width 103 height 11
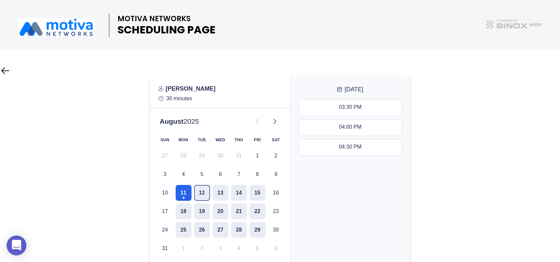
click at [199, 189] on button "12" at bounding box center [202, 193] width 16 height 16
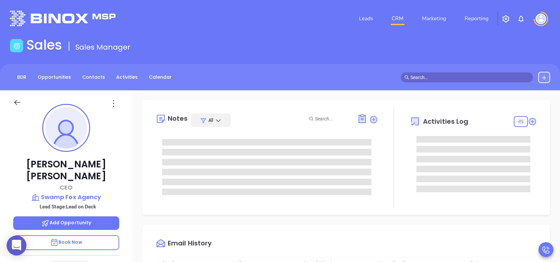
type input "[DATE]"
type input "[PERSON_NAME]"
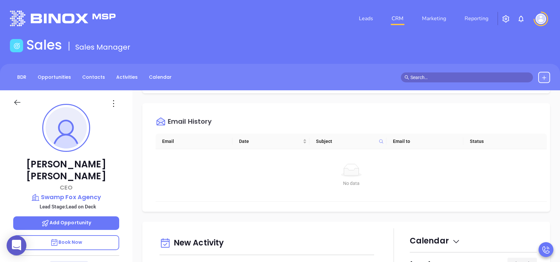
scroll to position [0, 0]
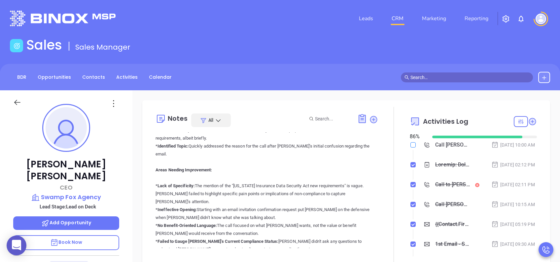
click at [410, 144] on input "checkbox" at bounding box center [412, 144] width 5 height 5
checkbox input "true"
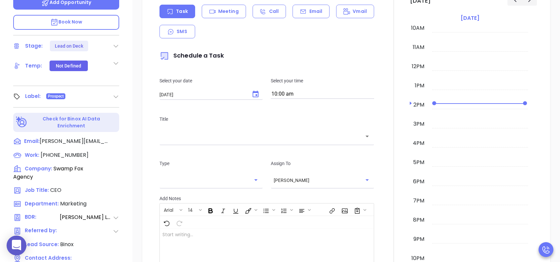
scroll to position [291, 0]
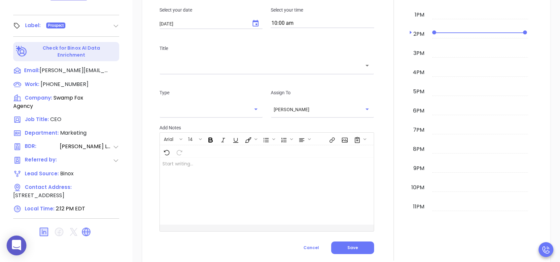
click at [138, 144] on div "New Activity Task Meeting Call Email Vmail SMS Schedule a Task Select your date…" at bounding box center [346, 77] width 428 height 380
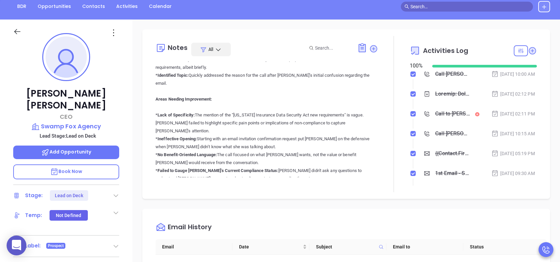
scroll to position [0, 0]
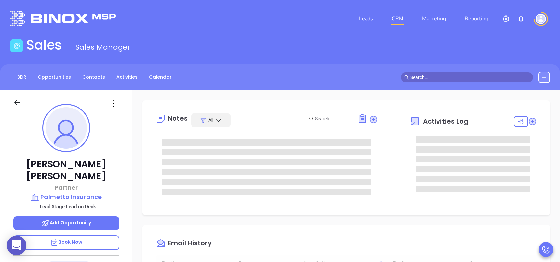
type input "[DATE]"
type input "[PERSON_NAME]"
click at [92, 235] on p "Book Now" at bounding box center [66, 242] width 106 height 15
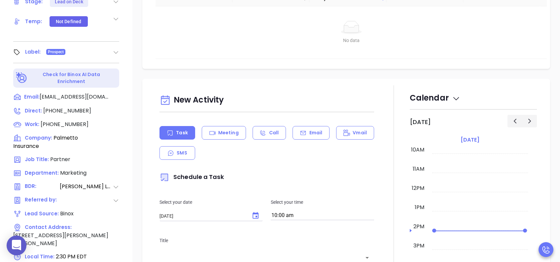
scroll to position [291, 0]
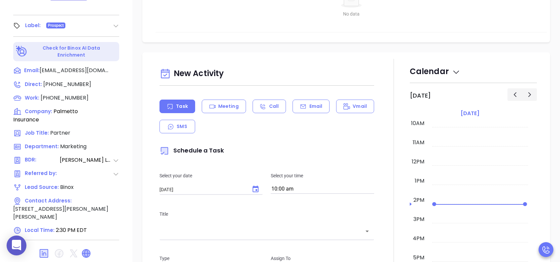
click at [89, 249] on icon at bounding box center [86, 253] width 8 height 8
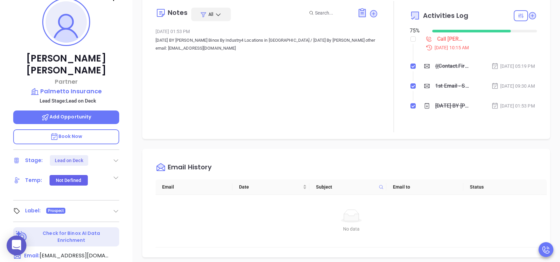
scroll to position [26, 0]
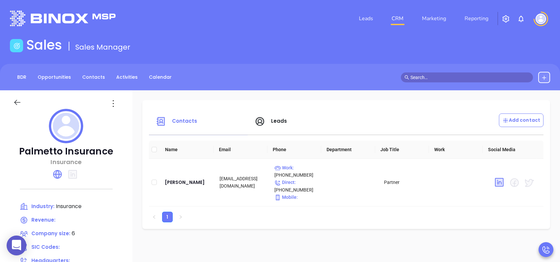
click at [285, 116] on div "Leads" at bounding box center [300, 121] width 99 height 16
click at [287, 120] on span "Leads" at bounding box center [279, 120] width 16 height 7
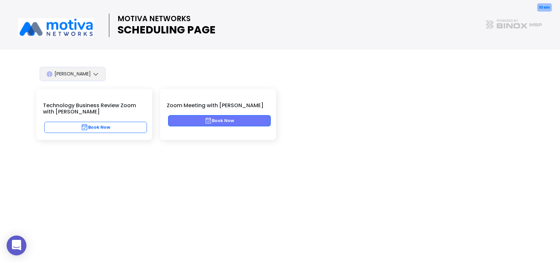
click at [247, 118] on button "Book Now" at bounding box center [219, 120] width 103 height 11
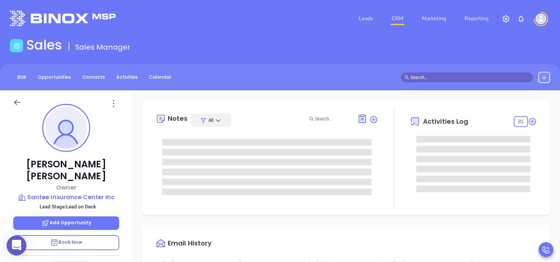
type input "[DATE]"
type input "[PERSON_NAME]"
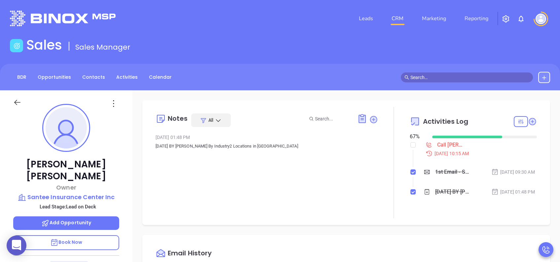
click at [89, 235] on p "Book Now" at bounding box center [66, 242] width 106 height 15
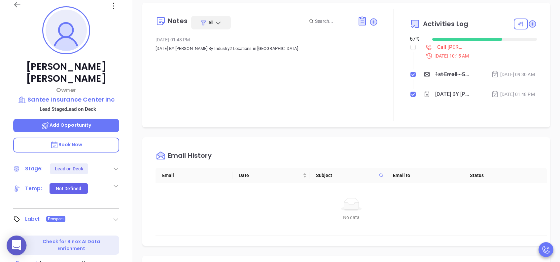
scroll to position [264, 0]
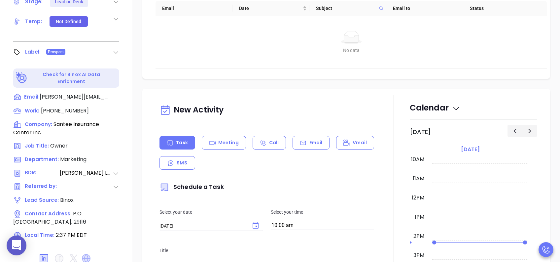
click at [87, 254] on icon at bounding box center [86, 258] width 9 height 9
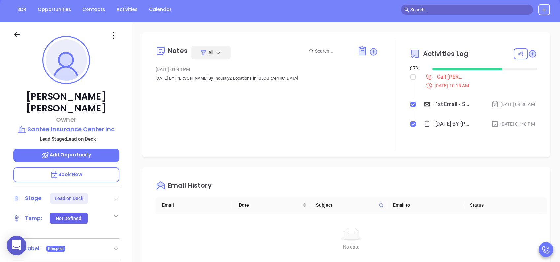
scroll to position [0, 0]
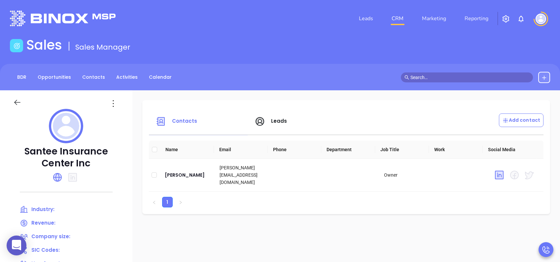
drag, startPoint x: 284, startPoint y: 121, endPoint x: 288, endPoint y: 115, distance: 7.9
click at [283, 121] on span "Leads" at bounding box center [279, 120] width 16 height 7
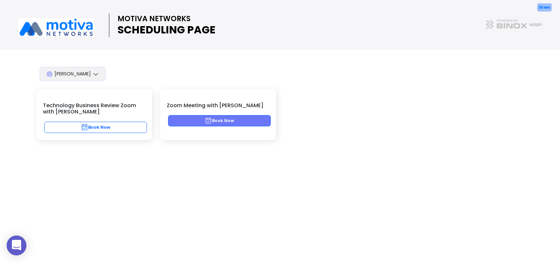
click at [227, 119] on button "Book Now" at bounding box center [219, 120] width 103 height 11
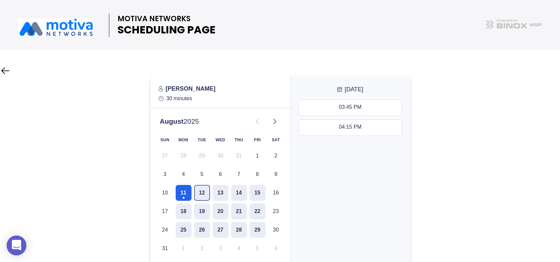
click at [200, 194] on button "12" at bounding box center [202, 193] width 16 height 16
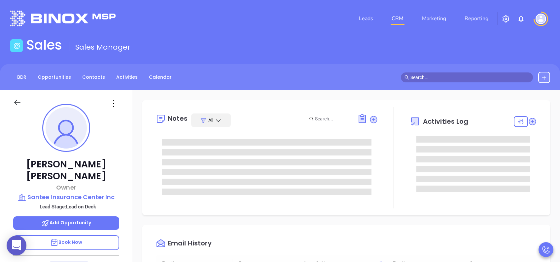
type input "[DATE]"
type input "[PERSON_NAME]"
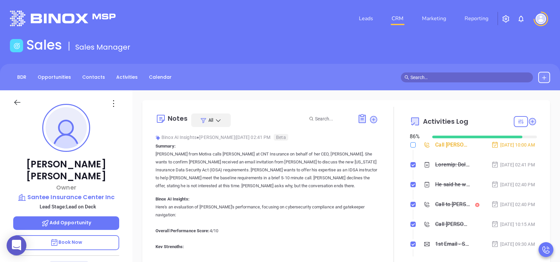
click at [410, 146] on input "checkbox" at bounding box center [412, 144] width 5 height 5
checkbox input "true"
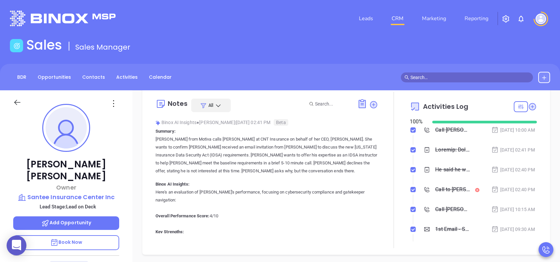
scroll to position [0, 0]
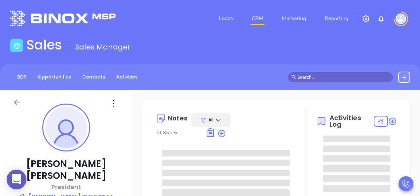
type input "[DATE]"
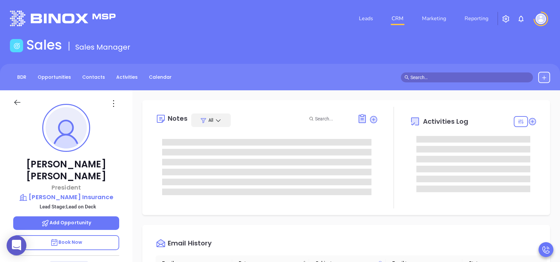
scroll to position [192, 0]
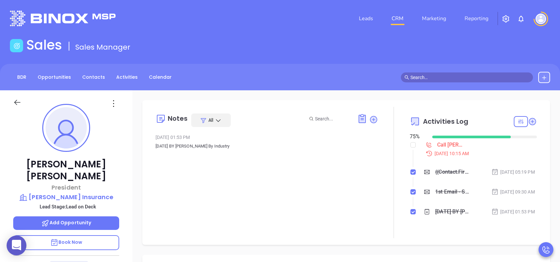
type input "[PERSON_NAME]"
click at [100, 196] on p "Book Now" at bounding box center [66, 242] width 106 height 15
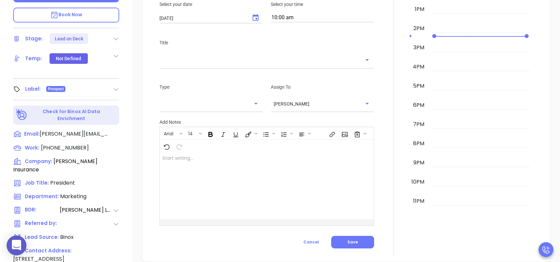
scroll to position [291, 0]
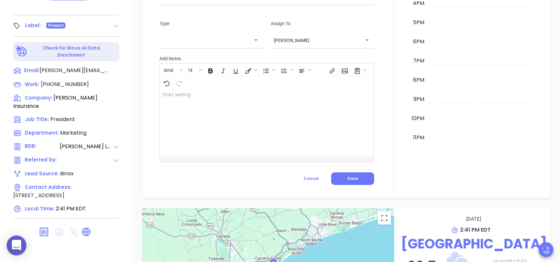
click at [87, 196] on div at bounding box center [66, 232] width 106 height 16
click at [88, 196] on icon at bounding box center [86, 231] width 8 height 8
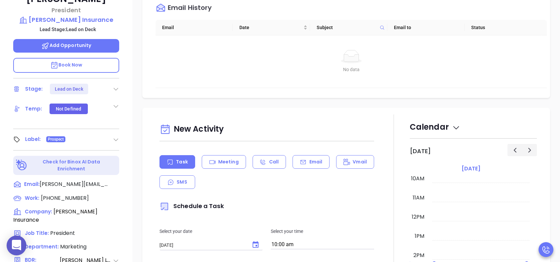
scroll to position [71, 0]
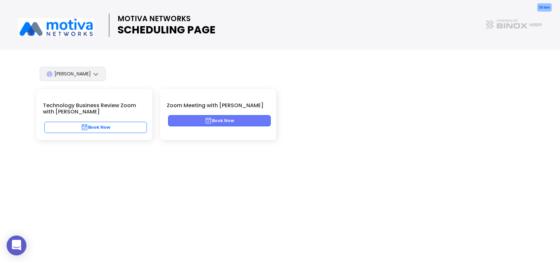
click at [233, 120] on button "Book Now" at bounding box center [219, 120] width 103 height 11
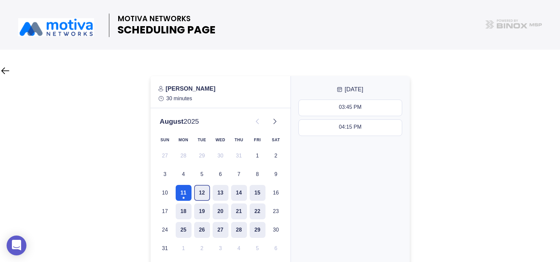
click at [206, 188] on button "12" at bounding box center [202, 193] width 16 height 16
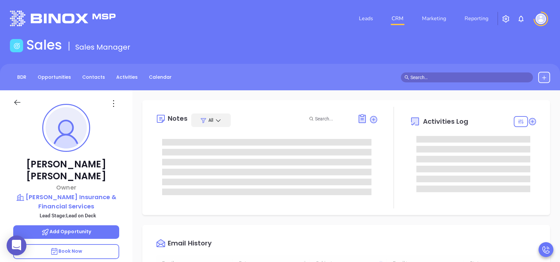
type input "[DATE]"
type input "[PERSON_NAME]"
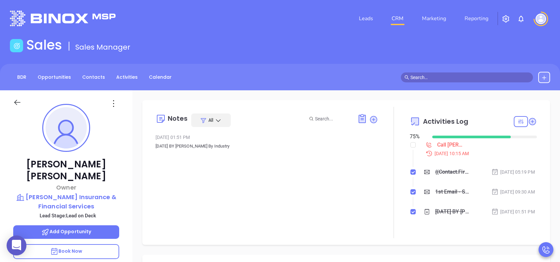
click at [86, 244] on p "Book Now" at bounding box center [66, 251] width 106 height 15
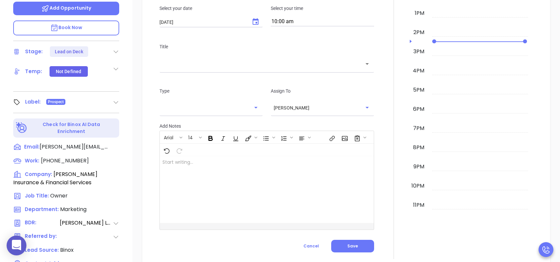
scroll to position [291, 0]
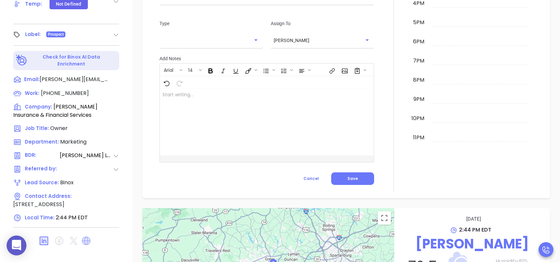
click at [84, 236] on icon at bounding box center [86, 240] width 9 height 9
click at [116, 104] on icon at bounding box center [116, 107] width 6 height 6
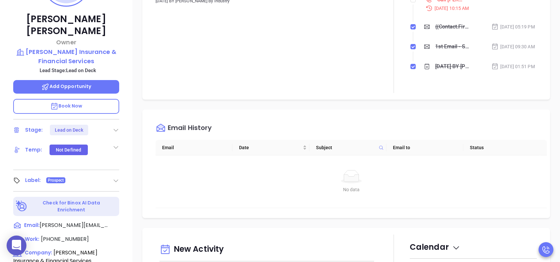
scroll to position [71, 0]
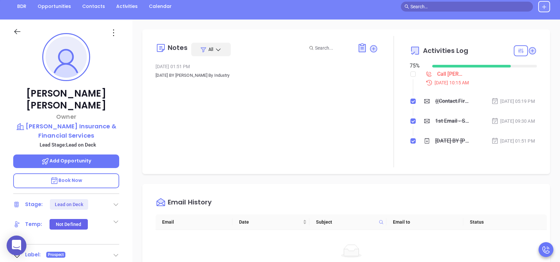
click at [80, 199] on div "Lead on Deck" at bounding box center [69, 204] width 28 height 11
click at [133, 154] on div "Notes All Jul 18, 2025 01:51 PM Sep 29th, 2022 BY Joanna GomezBinox By Industry…" at bounding box center [346, 250] width 428 height 462
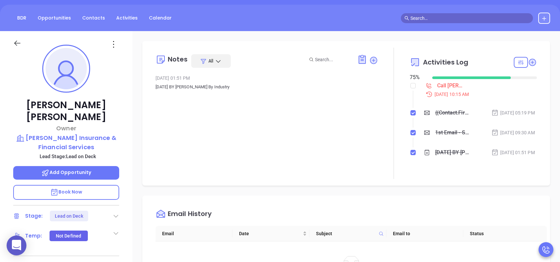
scroll to position [0, 0]
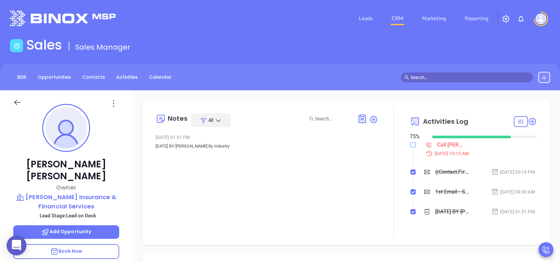
click at [410, 144] on input "checkbox" at bounding box center [412, 144] width 5 height 5
checkbox input "true"
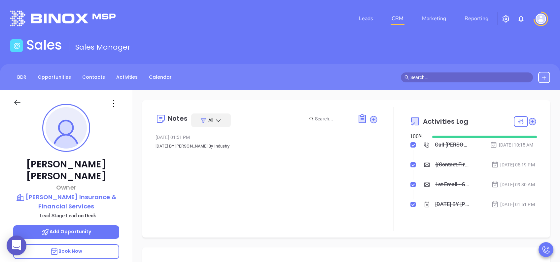
click at [115, 104] on icon at bounding box center [113, 103] width 11 height 11
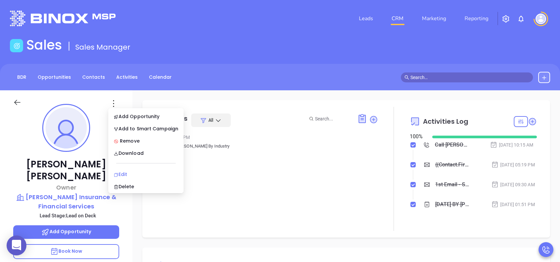
click at [129, 172] on div "Edit" at bounding box center [146, 173] width 65 height 7
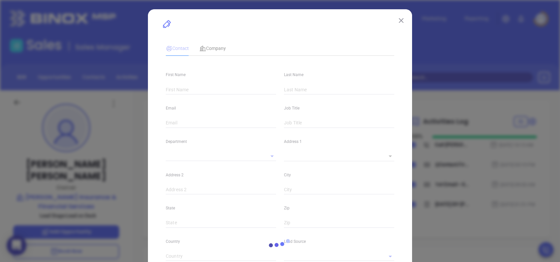
type input "Chris"
type input "Crist"
type input "Chris@TrustOwens.com"
type input "Owner"
type input "1"
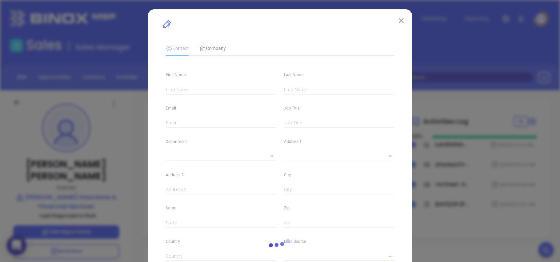
type input "www.linkedin.com/in/chris-crist-b030491b"
type input "Marketing"
type input "Binox"
type input "[PERSON_NAME]"
type input "Lead on Deck"
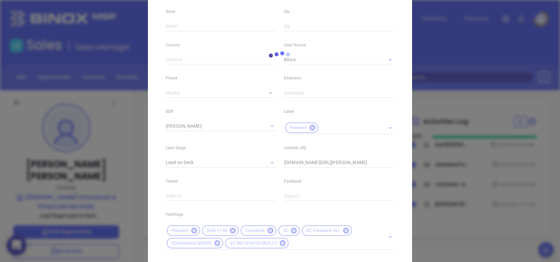
scroll to position [220, 0]
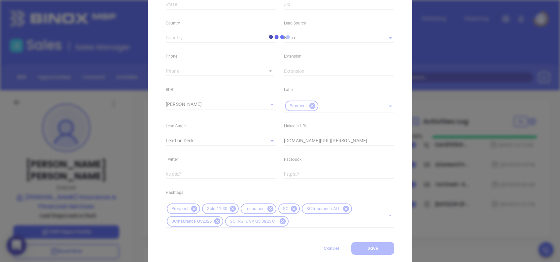
type input "(864) 877-8456"
type input "1"
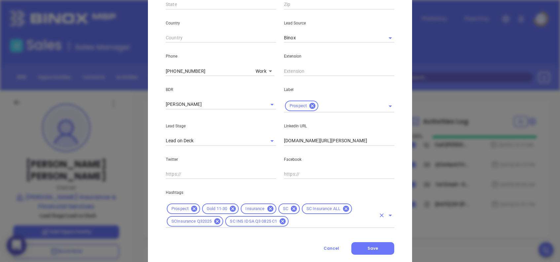
click at [303, 223] on input "text" at bounding box center [333, 221] width 86 height 8
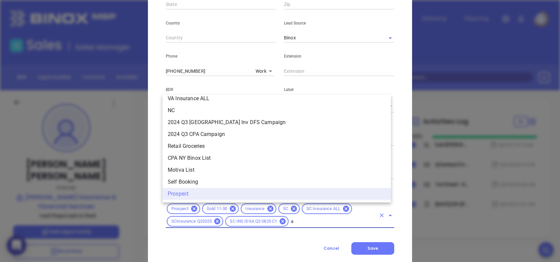
scroll to position [0, 0]
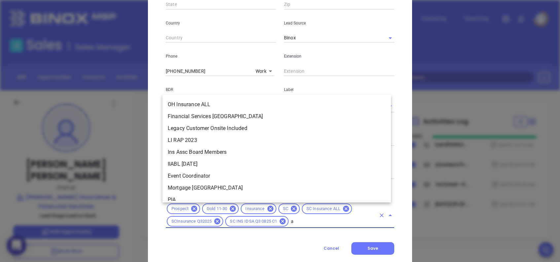
type input "ac"
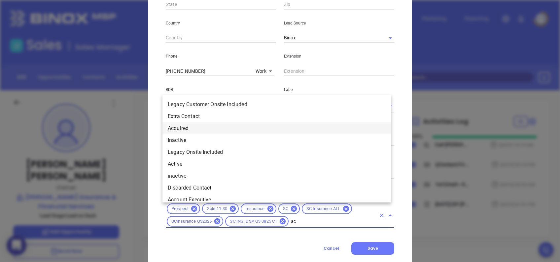
click at [188, 126] on li "Acquired" at bounding box center [276, 128] width 228 height 12
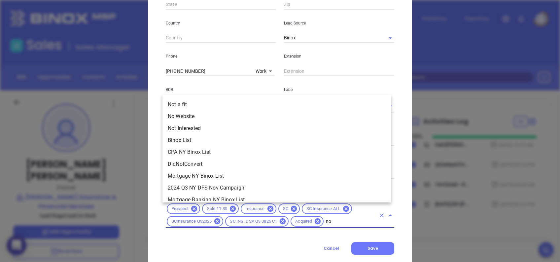
type input "not"
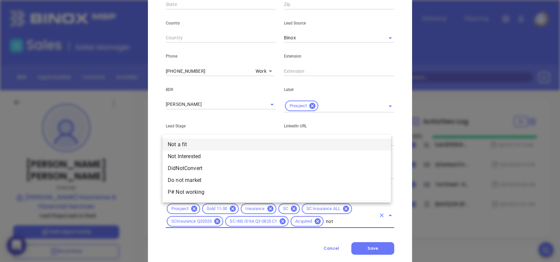
click at [201, 140] on li "Not a fit" at bounding box center [276, 144] width 228 height 12
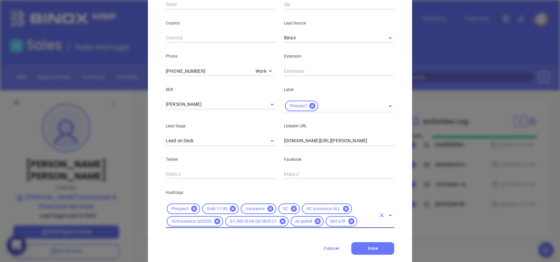
click at [156, 174] on div "Chris Crist Contact Company First Name Chris Last Name Crist Email Chris@TrustO…" at bounding box center [280, 28] width 264 height 479
click at [375, 250] on button "Save" at bounding box center [372, 248] width 43 height 13
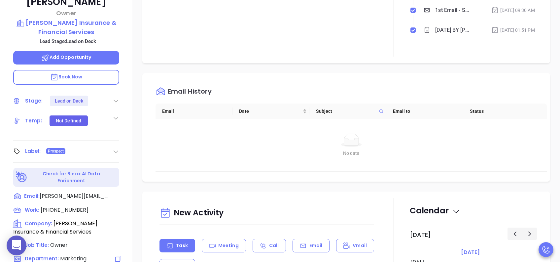
scroll to position [115, 0]
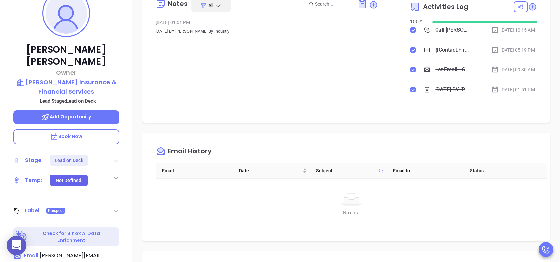
click at [115, 157] on icon at bounding box center [116, 160] width 7 height 7
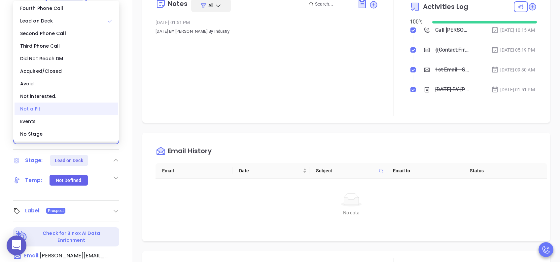
click at [36, 110] on div "Not a Fit" at bounding box center [66, 108] width 103 height 13
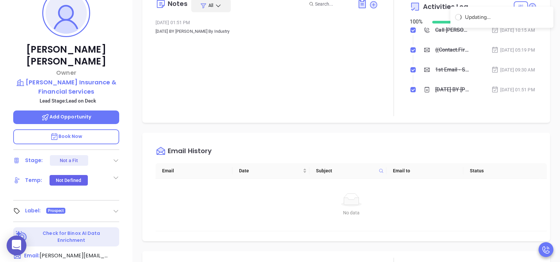
click at [112, 205] on div "Label: Prospect" at bounding box center [66, 210] width 106 height 11
click at [114, 207] on icon at bounding box center [116, 210] width 7 height 7
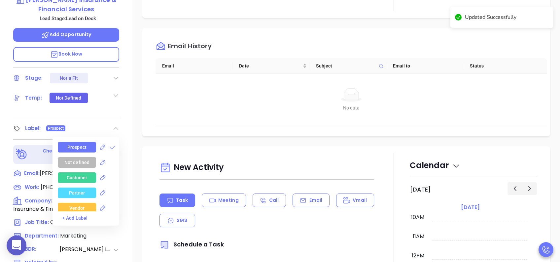
scroll to position [203, 0]
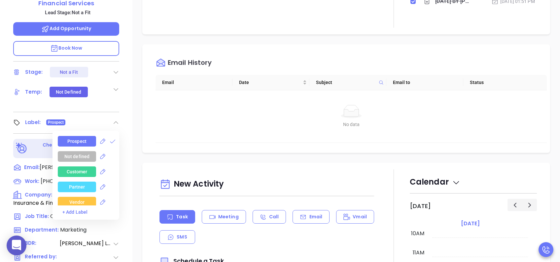
click at [116, 69] on icon at bounding box center [116, 72] width 7 height 7
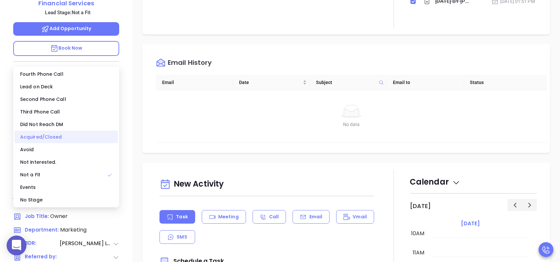
click at [52, 135] on div "Acquired/Closed" at bounding box center [66, 136] width 103 height 13
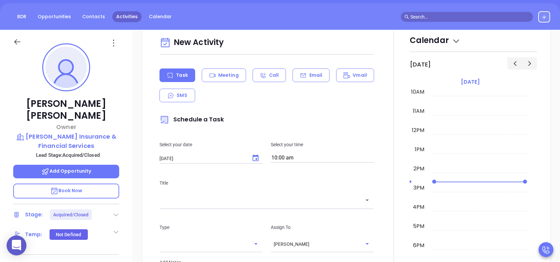
scroll to position [0, 0]
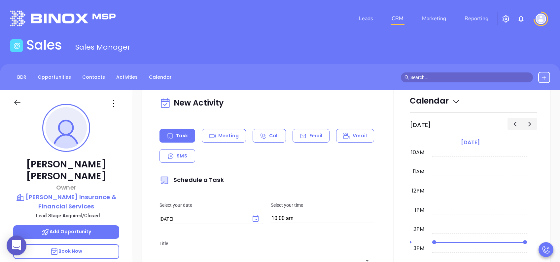
click at [115, 103] on icon at bounding box center [113, 103] width 11 height 11
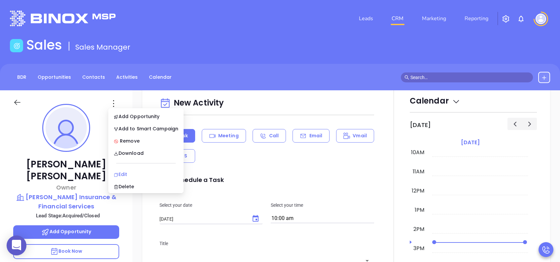
click at [131, 172] on div "Edit" at bounding box center [146, 173] width 65 height 7
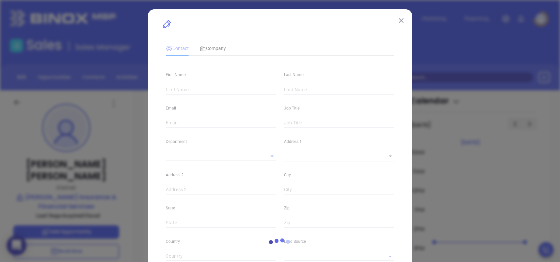
type input "Chris"
type input "Crist"
type input "Chris@TrustOwens.com"
type input "Owner"
type input "1"
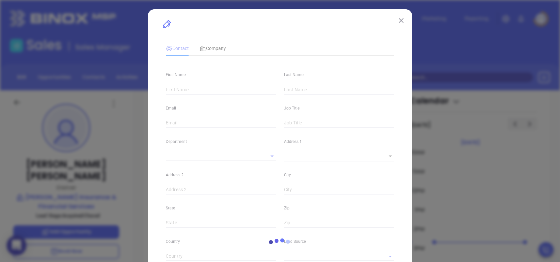
type input "www.linkedin.com/in/chris-crist-b030491b"
type input "Marketing"
type input "Binox"
type input "[PERSON_NAME]"
type input "Acquired/Closed"
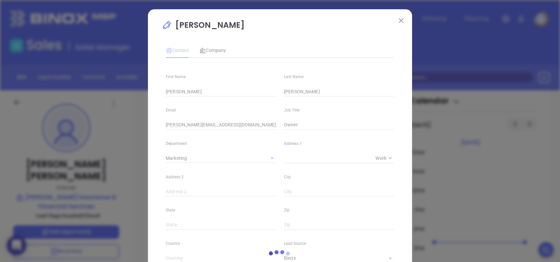
type input "(864) 877-8456"
type input "1"
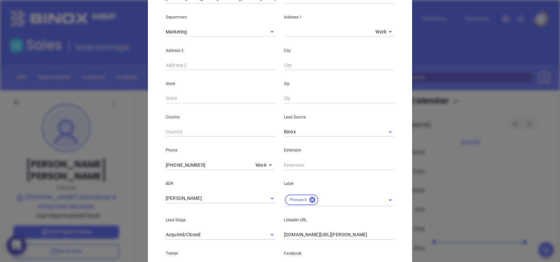
scroll to position [236, 0]
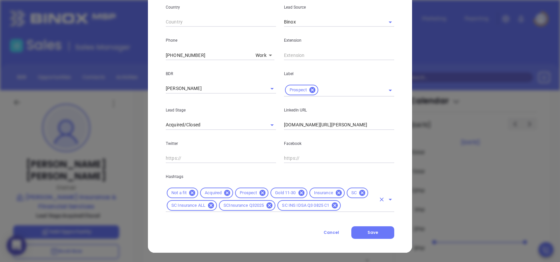
click at [359, 205] on input "text" at bounding box center [359, 205] width 34 height 8
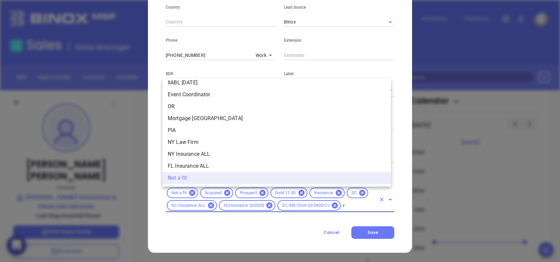
scroll to position [0, 0]
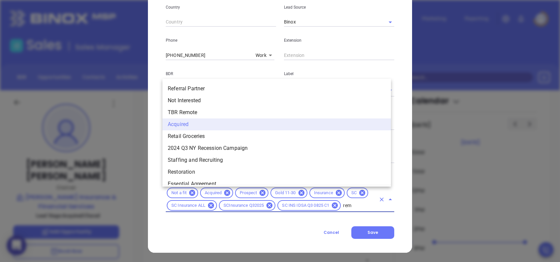
type input "remo"
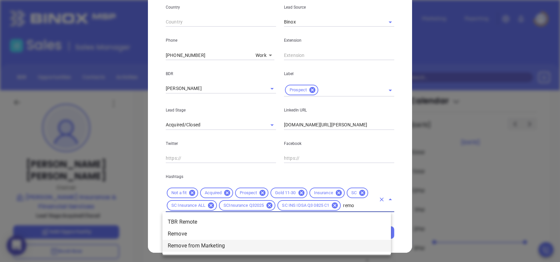
click at [210, 246] on li "Remove from Marketing" at bounding box center [276, 245] width 228 height 12
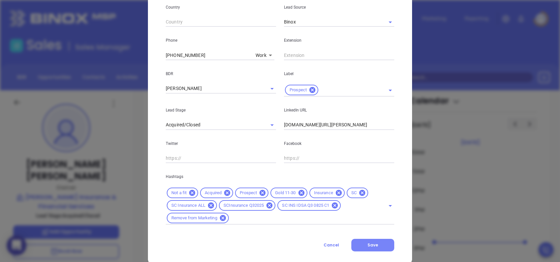
click at [383, 243] on button "Save" at bounding box center [372, 244] width 43 height 13
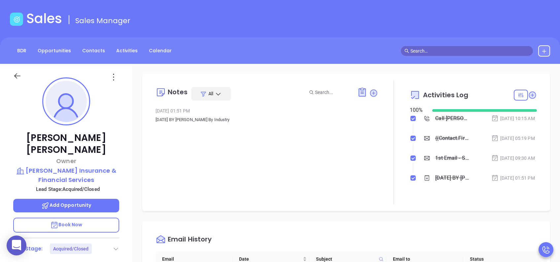
scroll to position [291, 0]
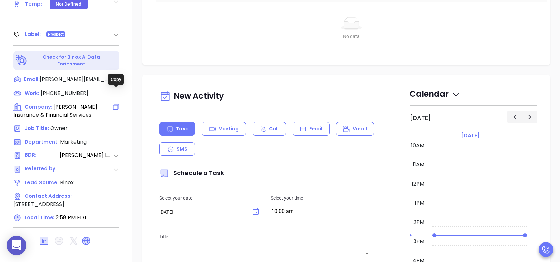
click at [117, 103] on icon at bounding box center [116, 107] width 8 height 8
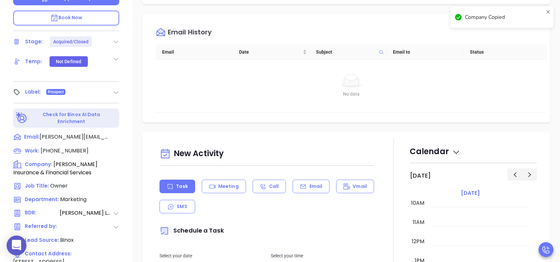
scroll to position [71, 0]
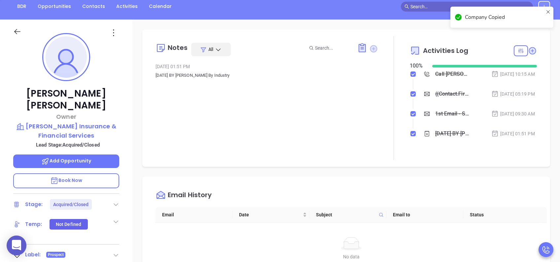
click at [370, 45] on icon at bounding box center [373, 48] width 7 height 7
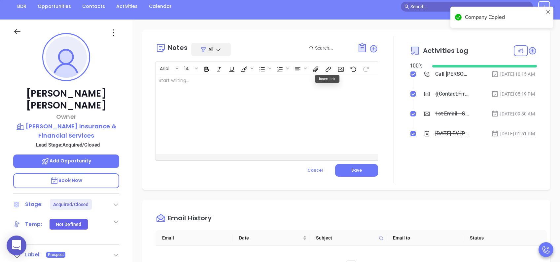
click at [249, 90] on div at bounding box center [259, 113] width 206 height 79
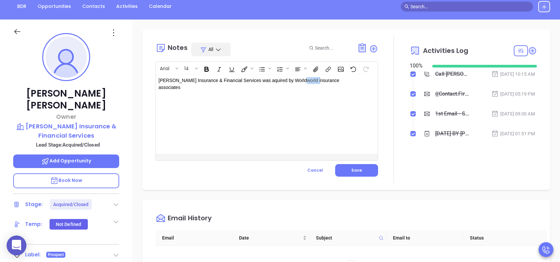
drag, startPoint x: 285, startPoint y: 80, endPoint x: 298, endPoint y: 77, distance: 13.8
click at [298, 77] on p "Owens Insurance & Financial Services was aquired by World world insurance assoc…" at bounding box center [258, 84] width 201 height 14
click at [310, 78] on p "Owens Insurance & Financial Services was aquired by World I nsurance associates…" at bounding box center [258, 80] width 201 height 7
drag, startPoint x: 349, startPoint y: 82, endPoint x: 144, endPoint y: 80, distance: 205.0
click at [144, 80] on div "Notes All Arial 14 Owens Insurance & Financial Services was acquired ired by Wo…" at bounding box center [346, 109] width 408 height 160
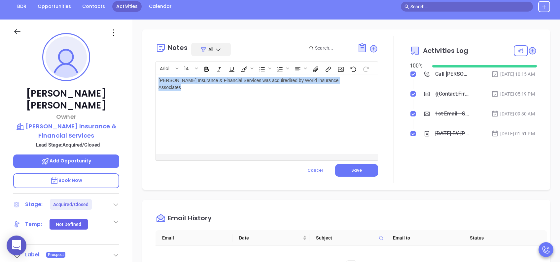
copy p "Owens Insurance & Financial Services was acquired ired by World I nsurance As s…"
click at [233, 110] on div "Owens Insurance & Financial Services was acquired ired by World I nsurance As s…" at bounding box center [259, 113] width 206 height 79
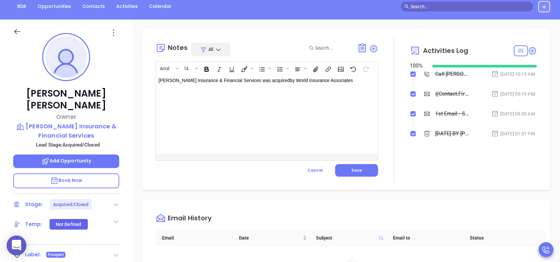
click at [343, 87] on div "Owens Insurance & Financial Services was acquired by World I nsurance As sociat…" at bounding box center [259, 113] width 206 height 79
click at [349, 82] on p "Owens Insurance & Financial Services was acquired by World I nsurance As sociat…" at bounding box center [258, 80] width 201 height 7
click at [356, 172] on span "Save" at bounding box center [356, 170] width 11 height 6
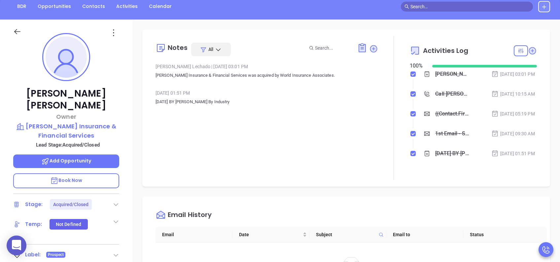
click at [497, 25] on div "Notes All Lucy Lechado | Aug 11, 2025 03:01 PM Owens Insurance & Financial Serv…" at bounding box center [346, 250] width 428 height 462
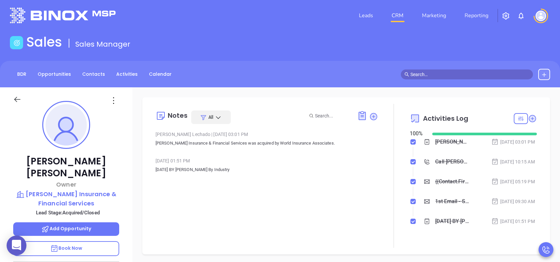
scroll to position [0, 0]
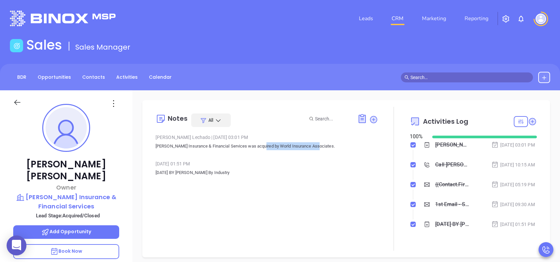
drag, startPoint x: 318, startPoint y: 146, endPoint x: 262, endPoint y: 145, distance: 55.5
click at [262, 145] on p "Owens Insurance & Financial Services was acquired by World Insurance Associates." at bounding box center [267, 146] width 223 height 8
copy p "World Insurance Associates."
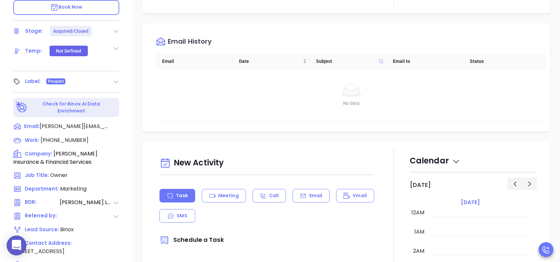
scroll to position [71, 0]
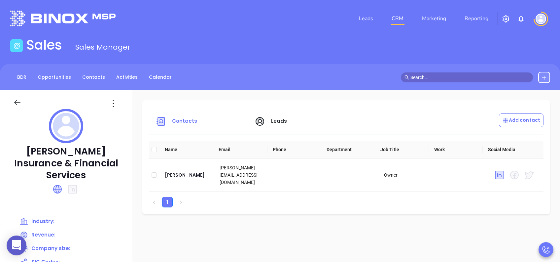
click at [271, 120] on span "Leads" at bounding box center [279, 120] width 16 height 7
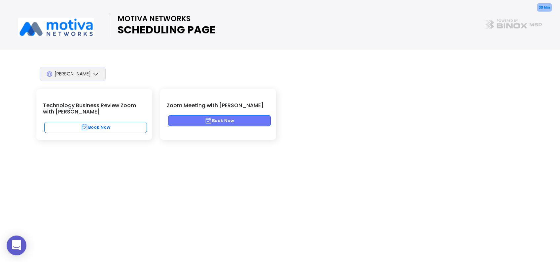
click at [230, 124] on button "Book Now" at bounding box center [219, 120] width 103 height 11
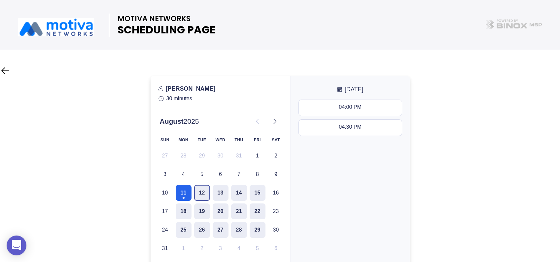
click at [209, 194] on button "12" at bounding box center [202, 193] width 16 height 16
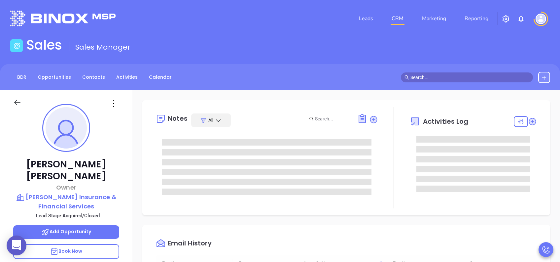
type input "[DATE]"
type input "[PERSON_NAME]"
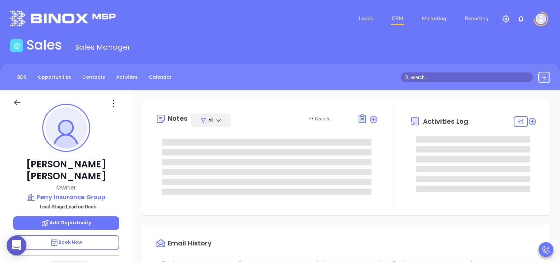
type input "[DATE]"
type input "[PERSON_NAME]"
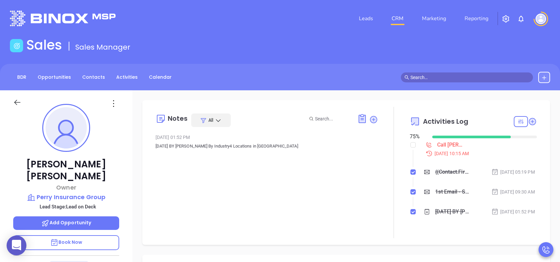
click at [85, 235] on p "Book Now" at bounding box center [66, 242] width 106 height 15
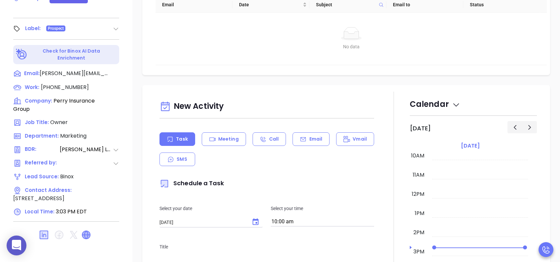
scroll to position [291, 0]
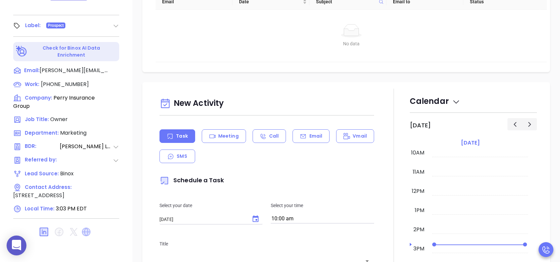
click at [85, 227] on icon at bounding box center [86, 231] width 9 height 9
click at [111, 95] on icon at bounding box center [112, 98] width 6 height 6
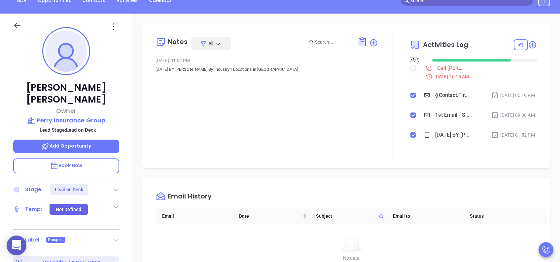
scroll to position [71, 0]
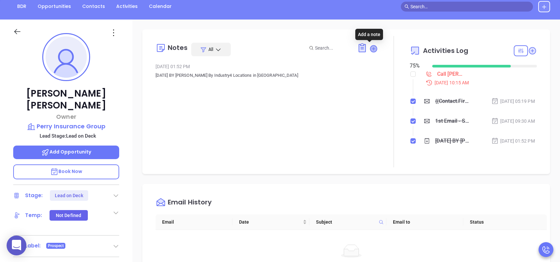
click at [370, 50] on icon at bounding box center [373, 48] width 7 height 7
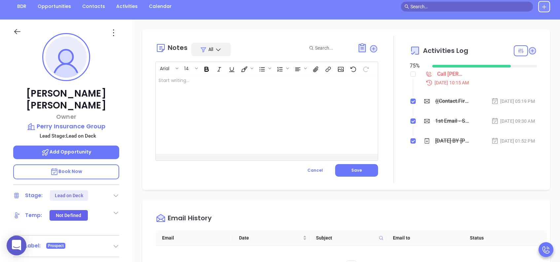
click at [245, 92] on div at bounding box center [259, 113] width 206 height 79
click at [207, 80] on p "Perry Insurance Group acquired ﻿" at bounding box center [258, 80] width 201 height 7
click at [310, 95] on div "Perry Insurance Group was acquired ﻿" at bounding box center [259, 113] width 206 height 79
click at [322, 82] on p "Perry Insurance Group was acquired by Relation Insurance Services ﻿" at bounding box center [258, 80] width 201 height 7
drag, startPoint x: 318, startPoint y: 82, endPoint x: 118, endPoint y: 83, distance: 200.1
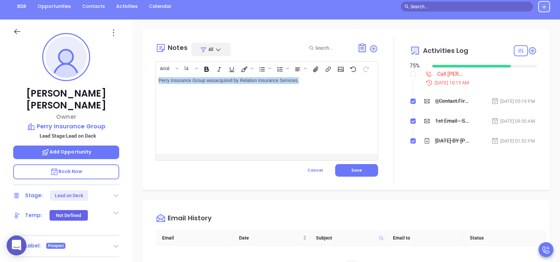
click at [118, 83] on div "[PERSON_NAME] Owner Perry Insurance Group Lead Stage: Lead on Deck Add Opportun…" at bounding box center [280, 182] width 560 height 327
copy p "Perry Insurance Group was acquired by Relation Insurance Services."
click at [352, 169] on span "Save" at bounding box center [356, 170] width 11 height 6
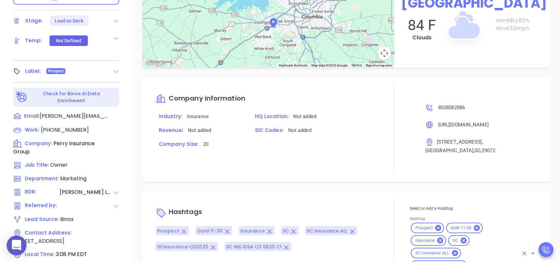
scroll to position [291, 0]
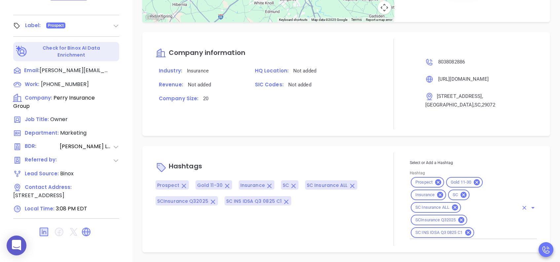
click at [488, 230] on input "Hashtag" at bounding box center [496, 232] width 43 height 8
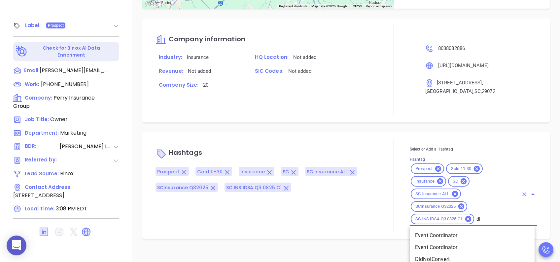
scroll to position [659, 0]
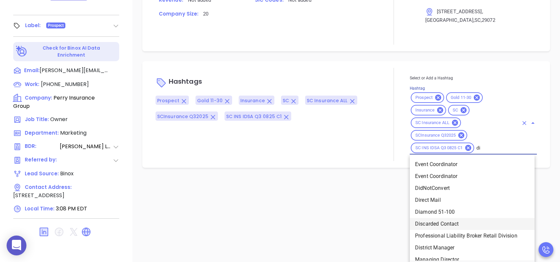
type input "d"
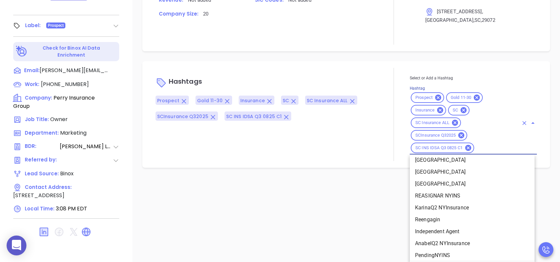
scroll to position [5153, 0]
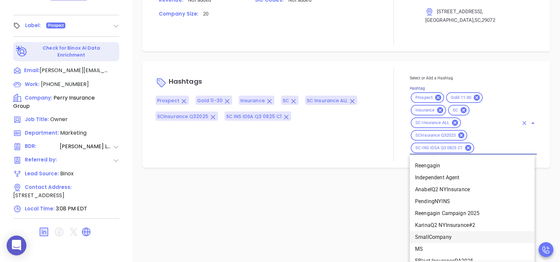
click at [550, 196] on div "Notes All [PERSON_NAME] | [DATE] 03:08 PM Perry Insurance Group was acquired by…" at bounding box center [346, 31] width 428 height 462
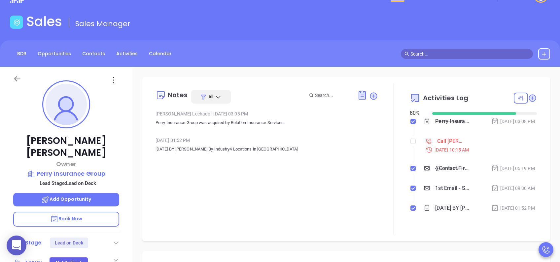
scroll to position [0, 0]
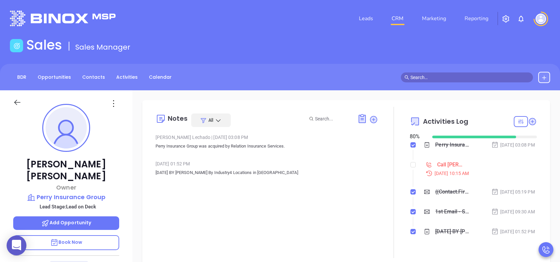
click at [489, 46] on div "Sales Sales Manager" at bounding box center [280, 46] width 548 height 18
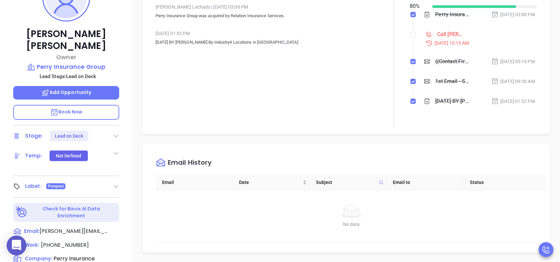
scroll to position [132, 0]
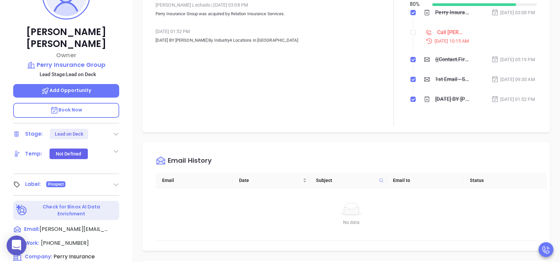
click at [114, 130] on icon at bounding box center [116, 133] width 7 height 7
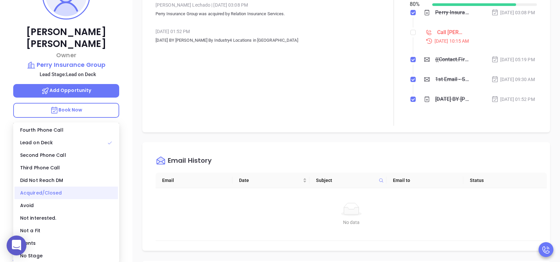
click at [43, 193] on div "Acquired/Closed" at bounding box center [66, 192] width 103 height 13
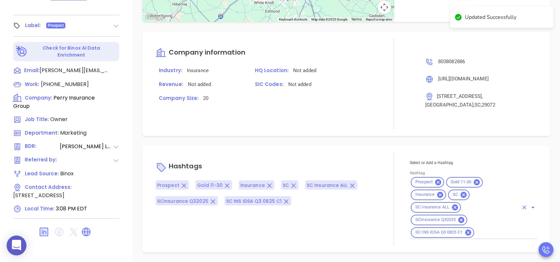
scroll to position [520, 0]
click at [484, 231] on input "Hashtag" at bounding box center [496, 232] width 43 height 8
type input "not a f"
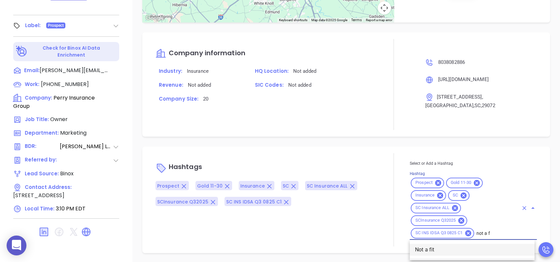
click at [452, 249] on li "Not a fit" at bounding box center [472, 249] width 125 height 12
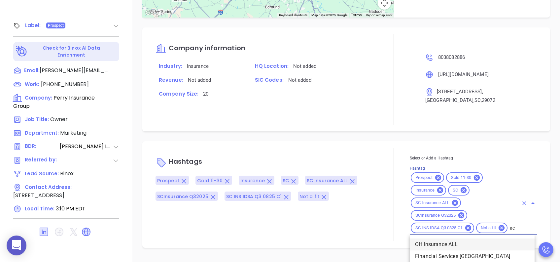
type input "acq"
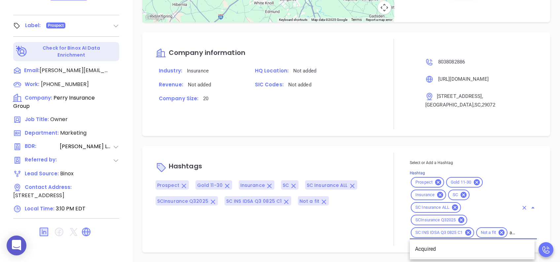
scroll to position [0, 3]
click at [465, 247] on li "Acquired" at bounding box center [472, 249] width 125 height 12
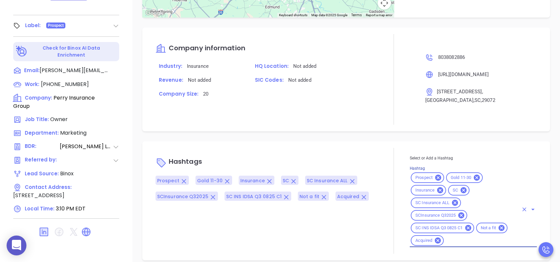
scroll to position [0, 0]
click at [551, 205] on div "Notes All [PERSON_NAME] | [DATE] 03:08 PM Perry Insurance Group was acquired by…" at bounding box center [346, 31] width 428 height 462
click at [464, 244] on input "Hashtag" at bounding box center [482, 240] width 74 height 8
type input "remove from"
click at [465, 260] on li "Remove from Marketing" at bounding box center [472, 257] width 125 height 12
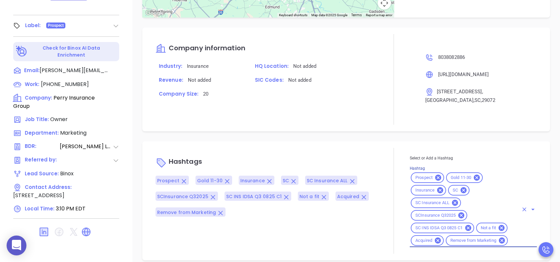
click at [547, 206] on div "Notes All [PERSON_NAME] | [DATE] 03:08 PM Perry Insurance Group was acquired by…" at bounding box center [346, 31] width 428 height 462
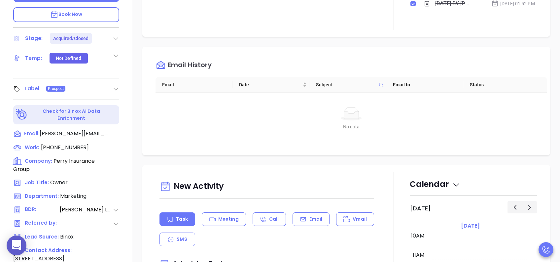
scroll to position [115, 0]
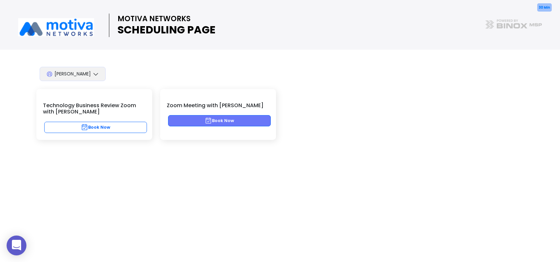
click at [232, 122] on button "Book Now" at bounding box center [219, 120] width 103 height 11
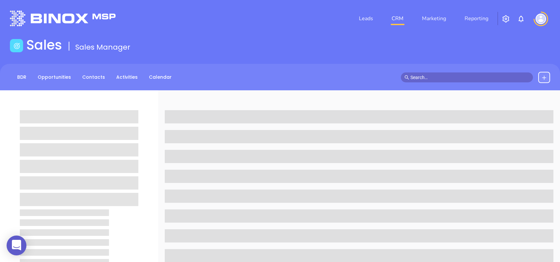
scroll to position [115, 0]
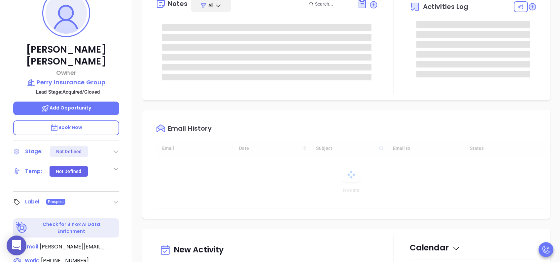
type input "[DATE]"
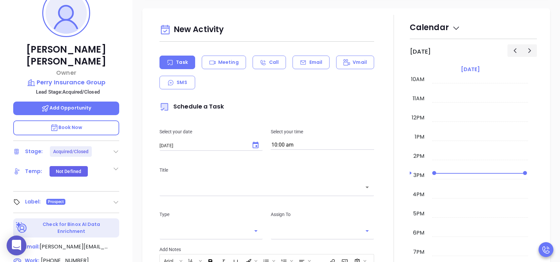
type input "[PERSON_NAME]"
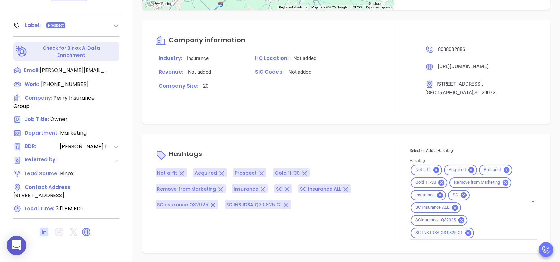
scroll to position [587, 0]
click at [552, 154] on div "Notes All [PERSON_NAME] | [DATE] 03:08 PM Perry Insurance Group was acquired by…" at bounding box center [346, 31] width 428 height 462
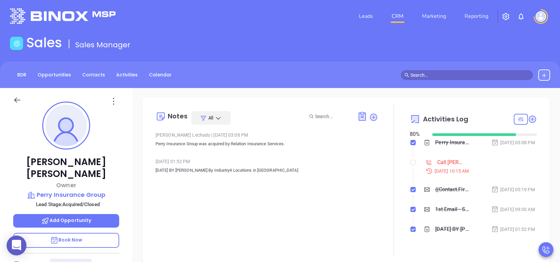
scroll to position [0, 0]
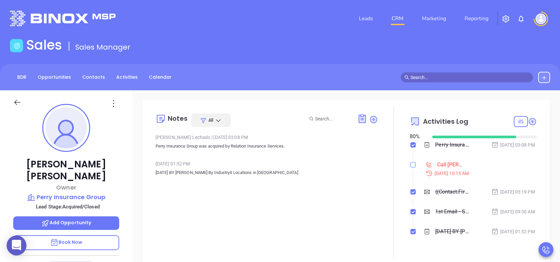
click at [410, 167] on input "checkbox" at bounding box center [412, 164] width 5 height 5
checkbox input "true"
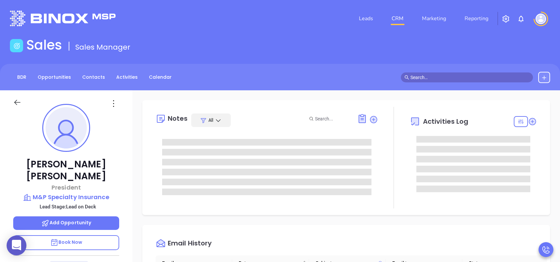
scroll to position [192, 0]
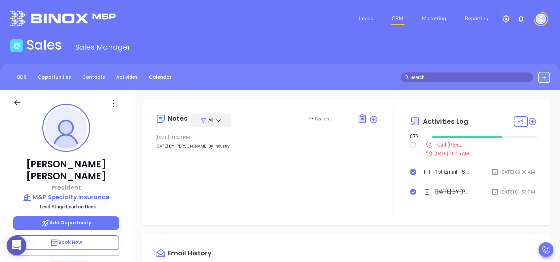
type input "[PERSON_NAME]"
click at [82, 196] on span "Book Now" at bounding box center [66, 241] width 32 height 7
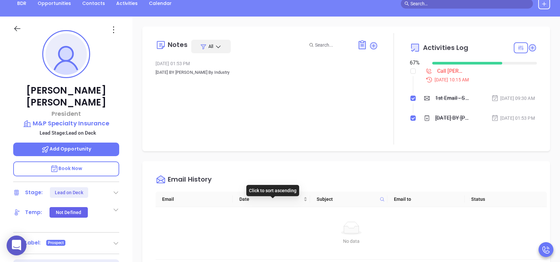
scroll to position [0, 0]
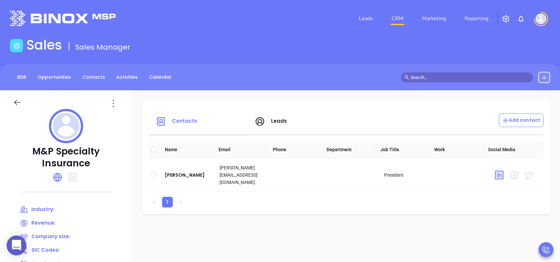
click at [272, 121] on span "Leads" at bounding box center [279, 120] width 16 height 7
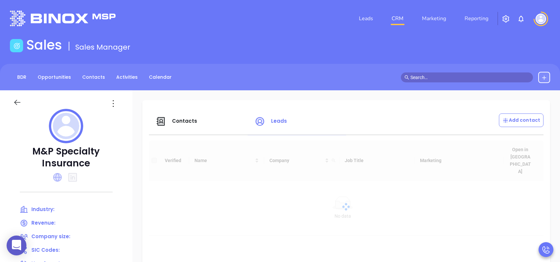
click at [58, 177] on icon at bounding box center [57, 177] width 9 height 9
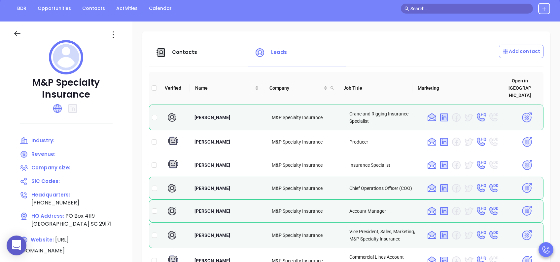
scroll to position [88, 0]
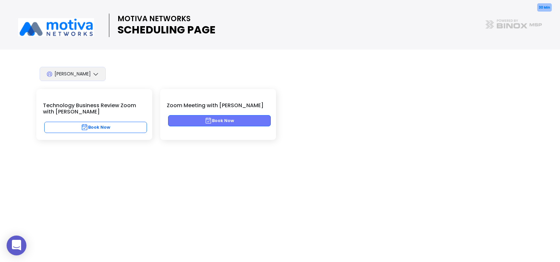
click at [246, 118] on button "Book Now" at bounding box center [219, 120] width 103 height 11
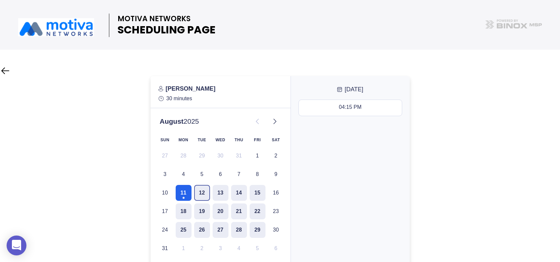
click at [197, 188] on button "12" at bounding box center [202, 193] width 16 height 16
click at [450, 148] on div at bounding box center [280, 191] width 560 height 230
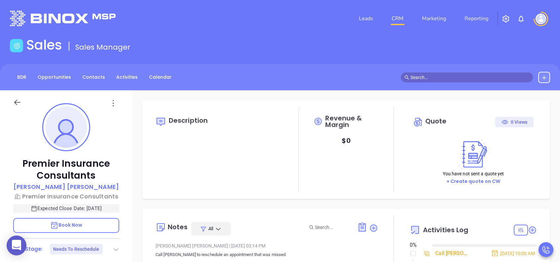
type input "[DATE]"
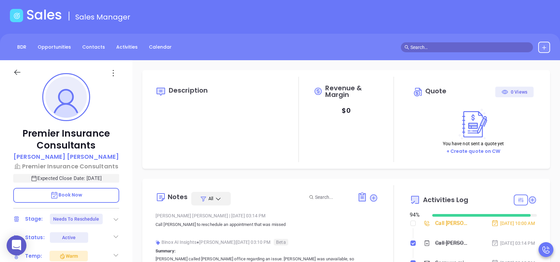
scroll to position [44, 0]
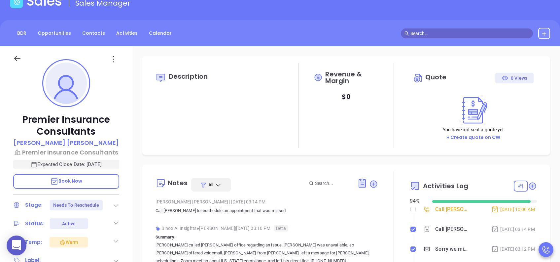
type input "[PERSON_NAME]"
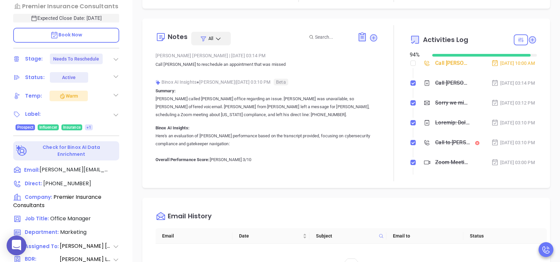
scroll to position [176, 0]
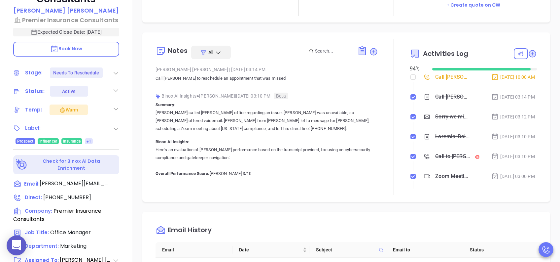
click at [441, 161] on div "Call to Deidra Shelton" at bounding box center [452, 156] width 35 height 10
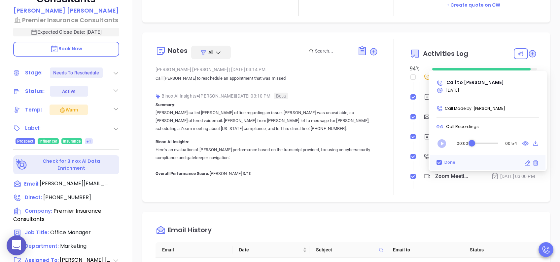
click at [443, 143] on icon "Play" at bounding box center [441, 143] width 11 height 11
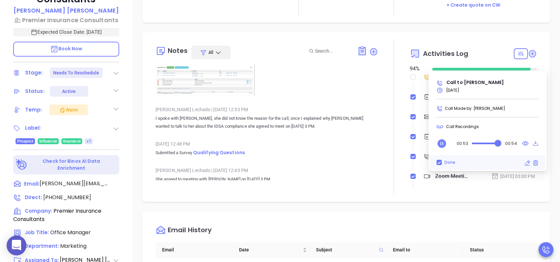
scroll to position [572, 0]
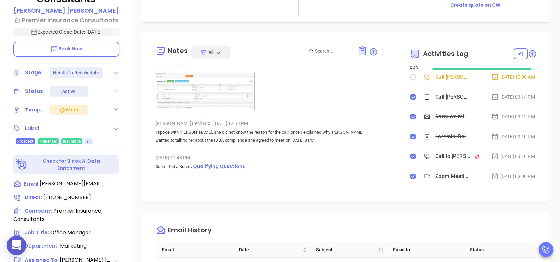
click at [203, 110] on img at bounding box center [205, 91] width 99 height 37
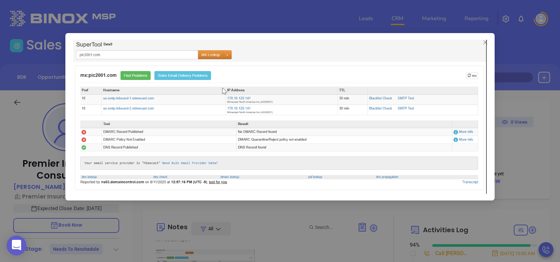
scroll to position [0, 0]
click at [484, 44] on icon "close" at bounding box center [485, 42] width 5 height 5
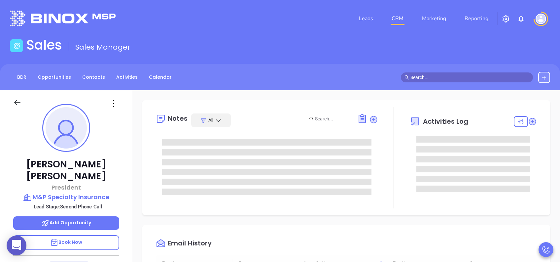
type input "[DATE]"
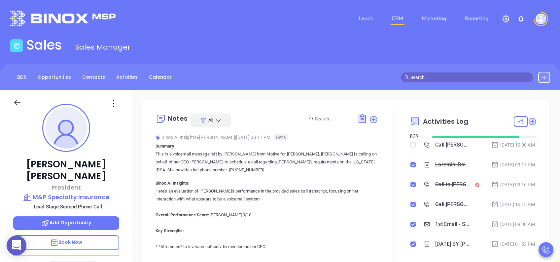
type input "[PERSON_NAME]"
click at [395, 19] on link "CRM" at bounding box center [397, 18] width 17 height 13
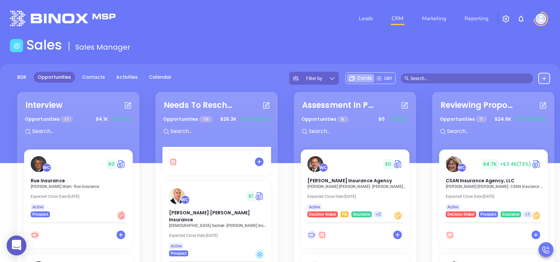
click at [337, 77] on div "Filter by" at bounding box center [314, 78] width 50 height 13
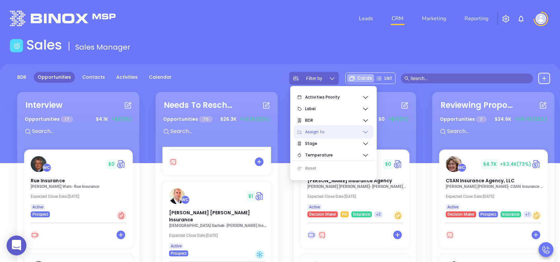
click at [319, 132] on span "Assign to" at bounding box center [333, 131] width 57 height 13
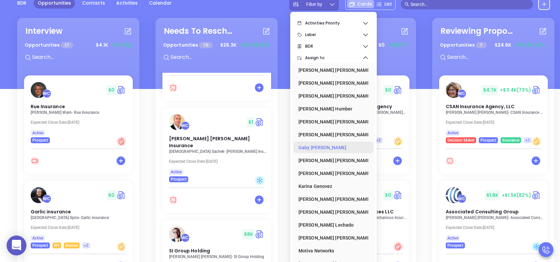
scroll to position [88, 0]
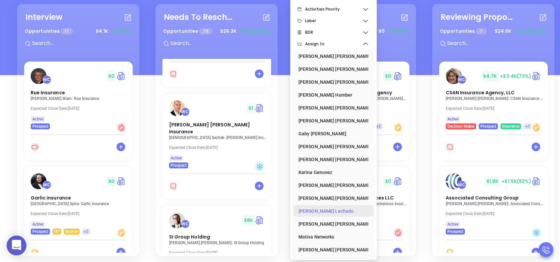
click at [316, 212] on div "Lucy Lechado" at bounding box center [331, 210] width 66 height 13
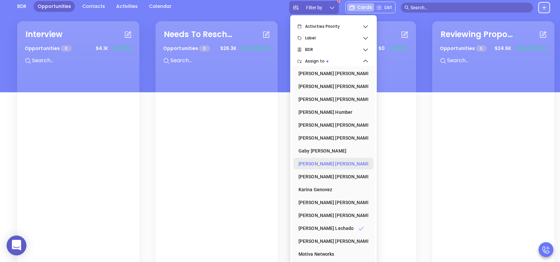
scroll to position [53, 0]
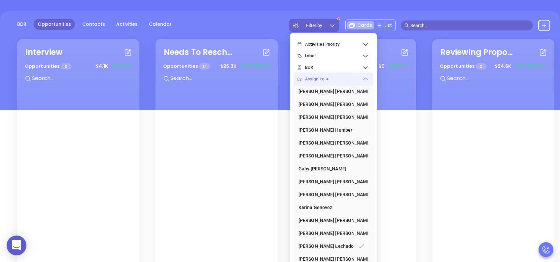
click at [335, 81] on span "Assign to" at bounding box center [333, 78] width 57 height 13
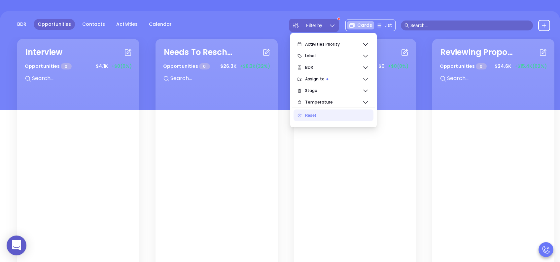
click at [266, 15] on div "BDR Opportunities Contacts Activities Calendar Filter by Cards List" at bounding box center [280, 60] width 560 height 99
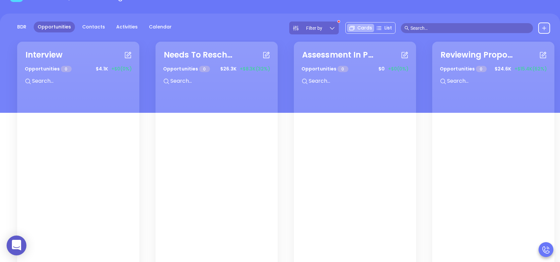
scroll to position [0, 0]
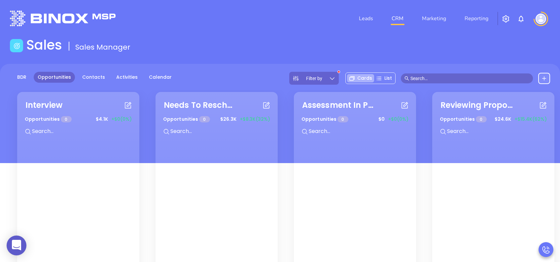
click at [328, 80] on div "Filter by" at bounding box center [314, 78] width 50 height 13
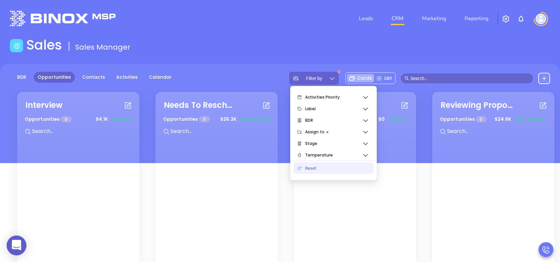
click at [222, 80] on div "BDR Opportunities Contacts Activities Calendar Filter by Cards List" at bounding box center [280, 78] width 560 height 13
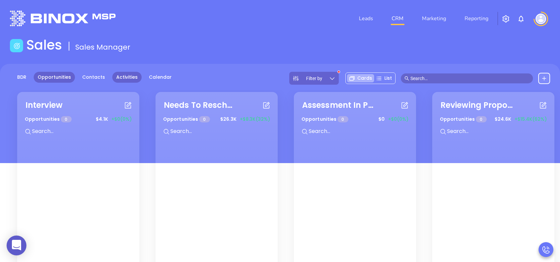
click at [117, 75] on link "Activities" at bounding box center [126, 77] width 29 height 11
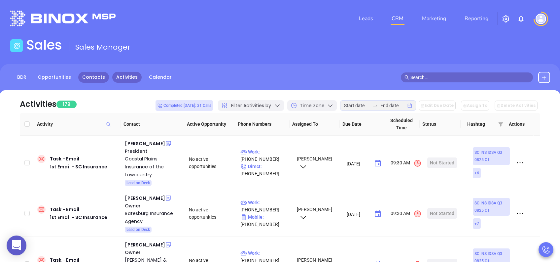
click at [88, 78] on link "Contacts" at bounding box center [93, 77] width 31 height 11
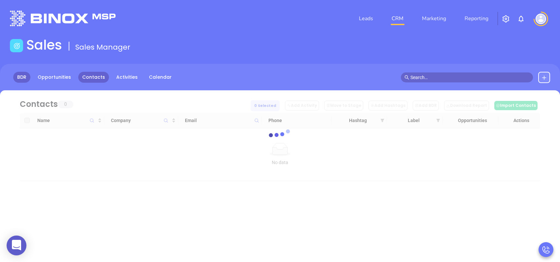
click at [21, 75] on link "BDR" at bounding box center [21, 77] width 17 height 11
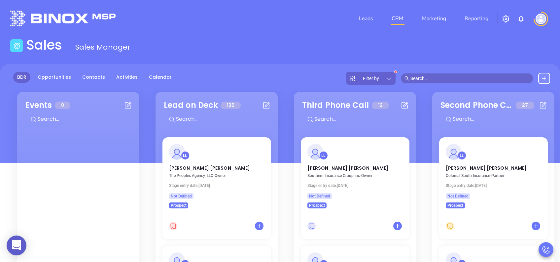
click at [369, 76] on span "Filter by" at bounding box center [371, 78] width 16 height 5
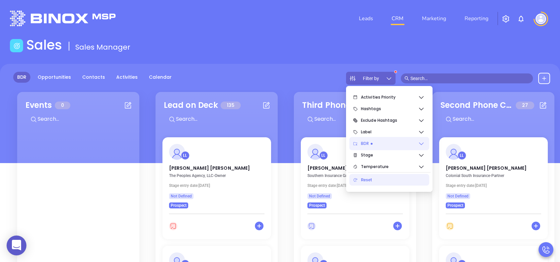
click at [378, 143] on span "BDR" at bounding box center [389, 143] width 57 height 13
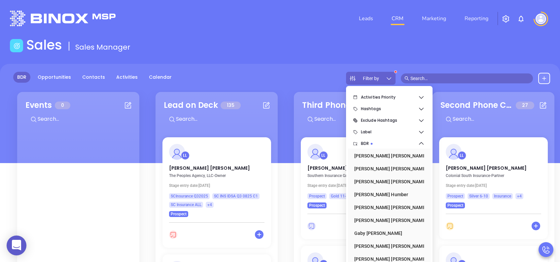
click at [373, 76] on span "Filter by" at bounding box center [371, 78] width 16 height 5
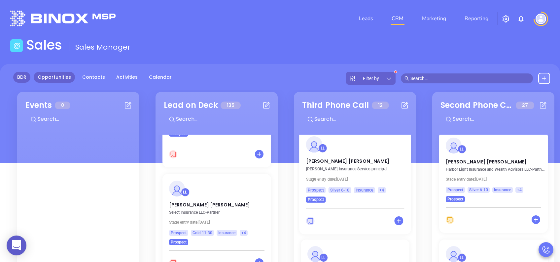
click at [60, 75] on link "Opportunities" at bounding box center [54, 77] width 41 height 11
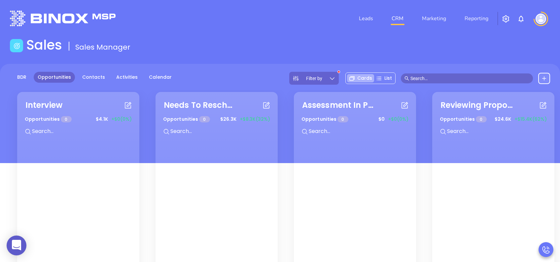
click at [315, 79] on span "Filter by" at bounding box center [314, 78] width 16 height 5
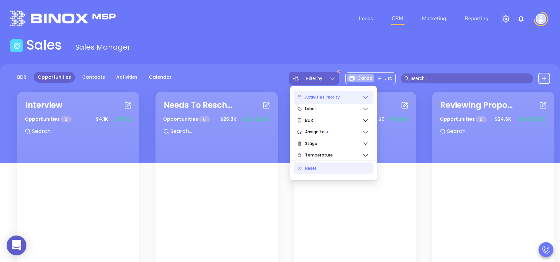
click at [316, 98] on span "Activities Priority" at bounding box center [333, 96] width 57 height 13
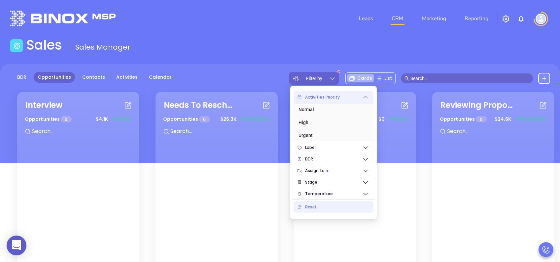
click at [316, 98] on span "Activities Priority" at bounding box center [333, 96] width 57 height 13
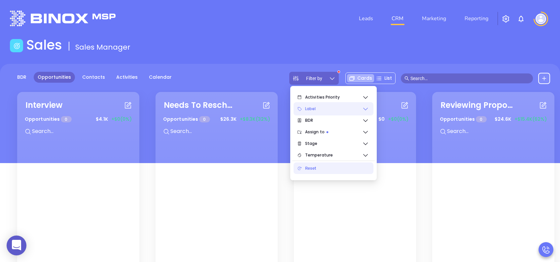
click at [317, 109] on span "Label" at bounding box center [333, 108] width 57 height 13
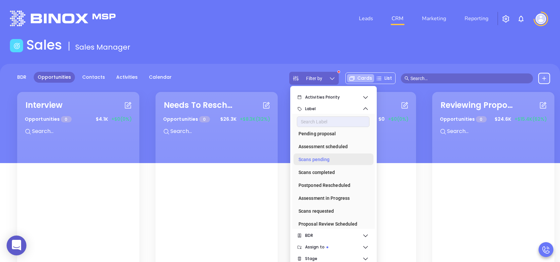
scroll to position [88, 0]
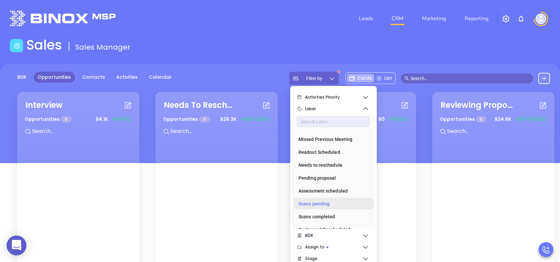
click at [331, 163] on div "Needs to reschedule" at bounding box center [331, 164] width 66 height 13
click at [333, 109] on span "Label" at bounding box center [333, 108] width 57 height 13
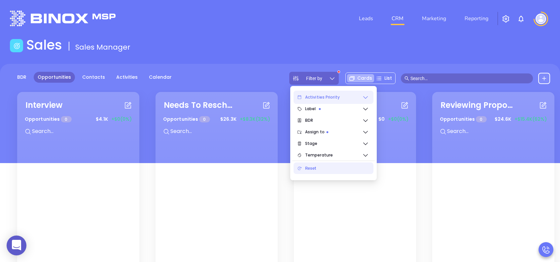
click at [311, 92] on span "Activities Priority" at bounding box center [333, 96] width 57 height 13
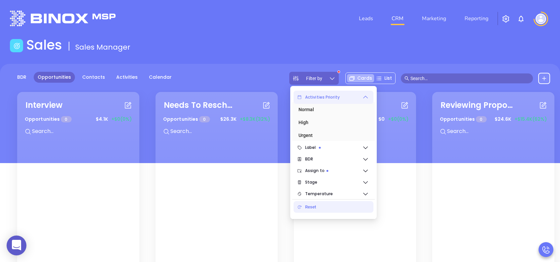
click at [312, 92] on span "Activities Priority" at bounding box center [333, 96] width 57 height 13
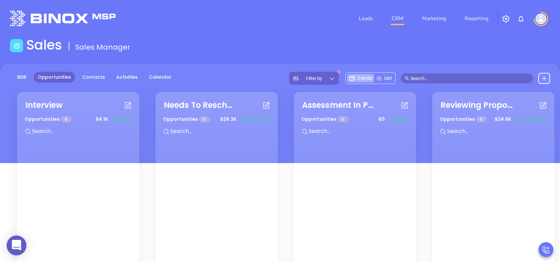
click at [275, 78] on div "BDR Opportunities Contacts Activities Calendar Filter by Cards List" at bounding box center [280, 78] width 560 height 13
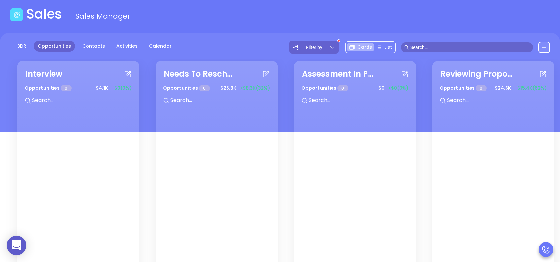
scroll to position [0, 0]
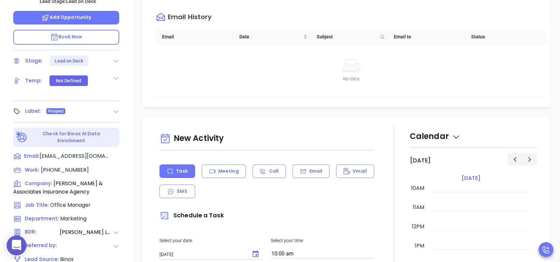
scroll to position [291, 0]
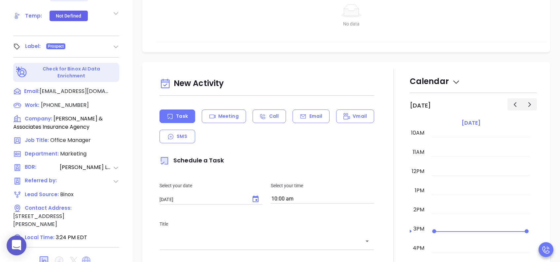
type input "[PERSON_NAME]"
click at [84, 256] on icon at bounding box center [86, 260] width 9 height 9
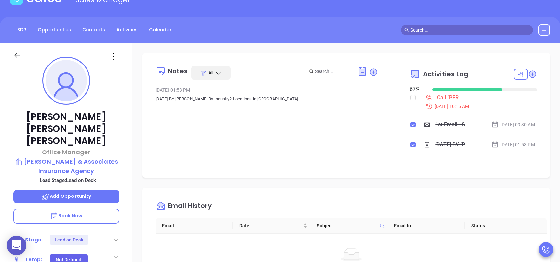
scroll to position [26, 0]
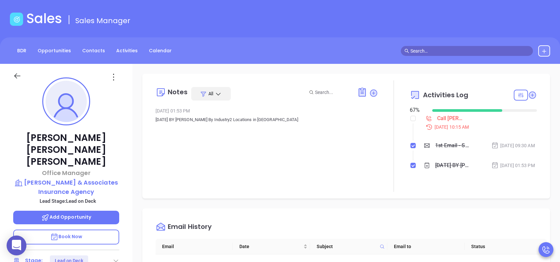
click at [97, 230] on p "Book Now" at bounding box center [66, 236] width 106 height 15
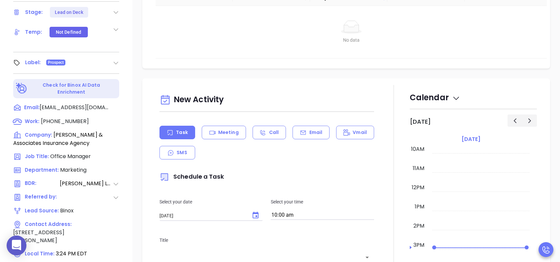
scroll to position [291, 0]
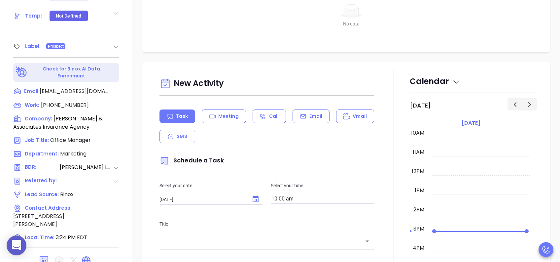
click at [90, 255] on icon at bounding box center [86, 260] width 11 height 11
click at [114, 115] on icon at bounding box center [116, 119] width 8 height 8
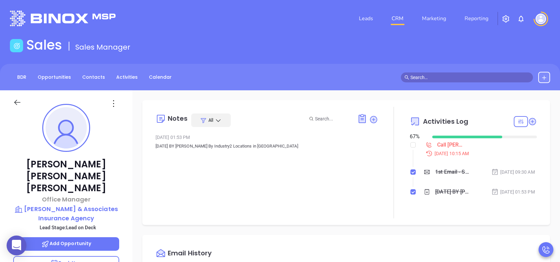
scroll to position [264, 0]
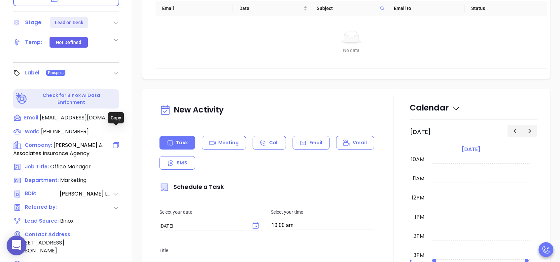
click at [118, 141] on icon at bounding box center [116, 145] width 8 height 8
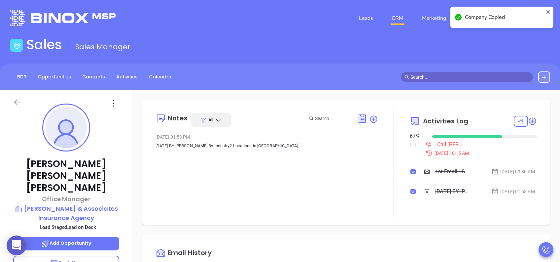
scroll to position [0, 0]
click at [370, 119] on icon at bounding box center [373, 119] width 7 height 7
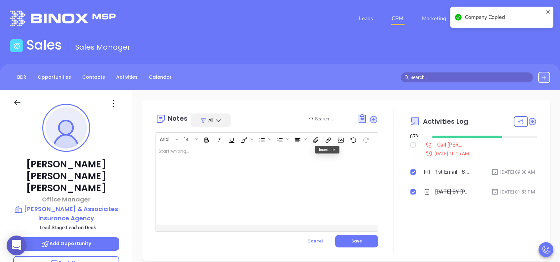
click at [293, 156] on div at bounding box center [259, 184] width 206 height 79
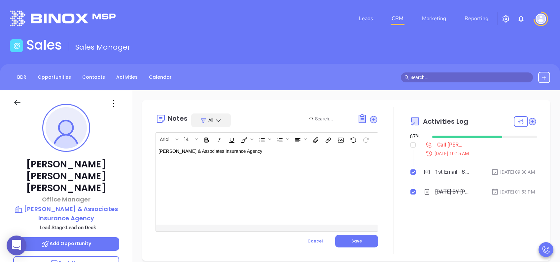
click at [299, 177] on div "Theodore & Associates Insurance Agency ﻿ ﻿" at bounding box center [259, 184] width 206 height 79
click at [363, 240] on button "Save" at bounding box center [356, 240] width 43 height 13
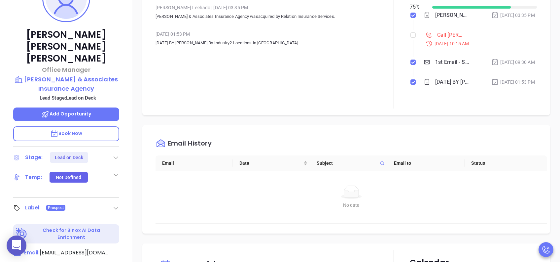
scroll to position [132, 0]
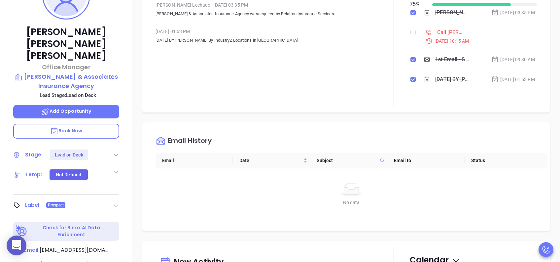
click at [80, 149] on div "Lead on Deck" at bounding box center [69, 154] width 28 height 11
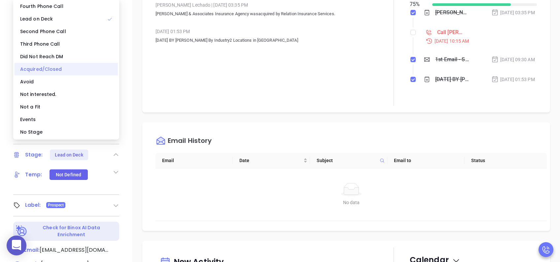
click at [50, 65] on div "Acquired/Closed" at bounding box center [66, 69] width 103 height 13
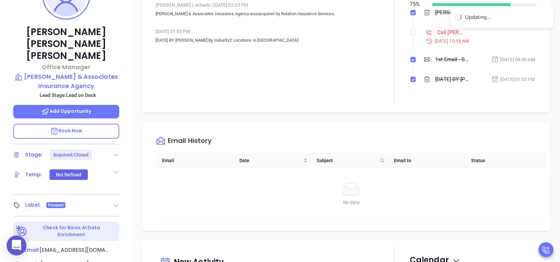
click at [138, 122] on div "Notes All Lucy Lechado | Aug 11, 2025 03:35 PM Theodore & Associates Insurance …" at bounding box center [346, 189] width 428 height 462
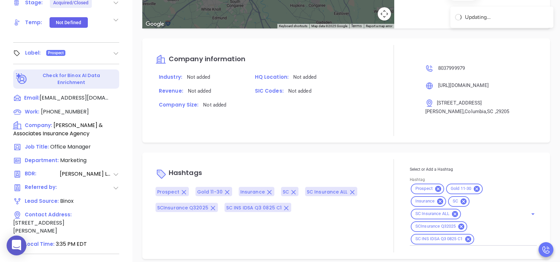
scroll to position [291, 0]
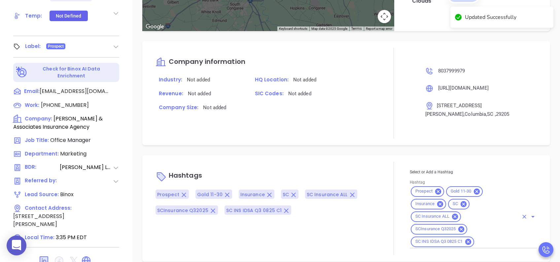
click at [487, 237] on input "Hashtag" at bounding box center [496, 241] width 43 height 8
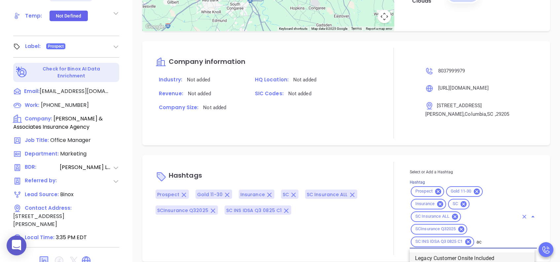
type input "acq"
click at [443, 252] on li "Acquired" at bounding box center [472, 258] width 125 height 12
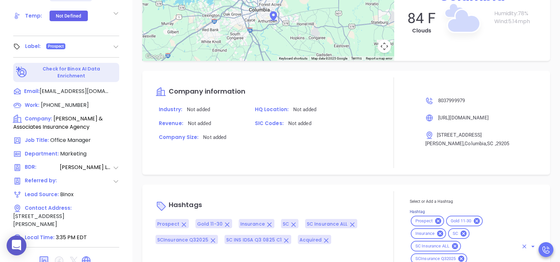
scroll to position [550, 0]
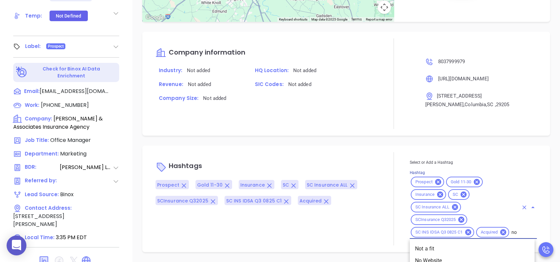
type input "not"
click at [437, 249] on li "Not a fit" at bounding box center [472, 248] width 125 height 12
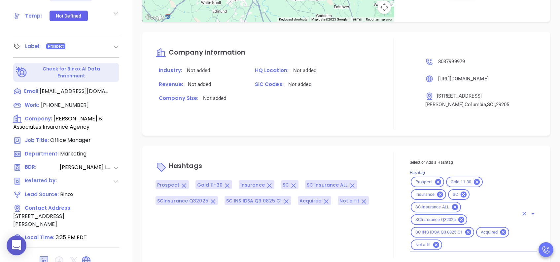
click at [468, 246] on input "Hashtag" at bounding box center [480, 244] width 75 height 8
type input "remove fr"
click at [472, 258] on li "Remove from Marketing" at bounding box center [472, 261] width 125 height 12
click at [550, 211] on div "Notes All Lucy Lechado | Aug 11, 2025 03:35 PM Theodore & Associates Insurance …" at bounding box center [346, 31] width 428 height 462
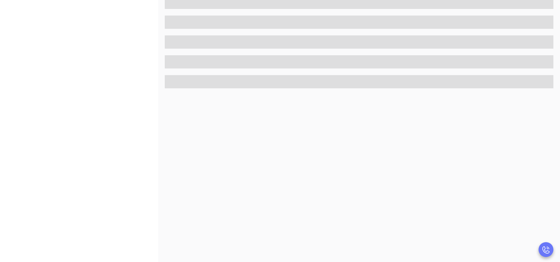
scroll to position [291, 0]
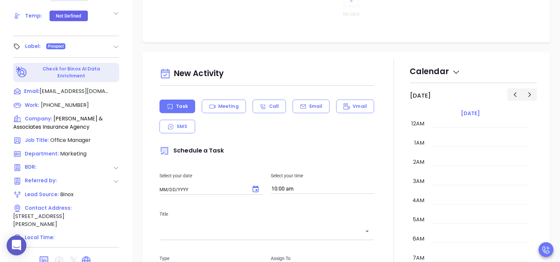
type input "[DATE]"
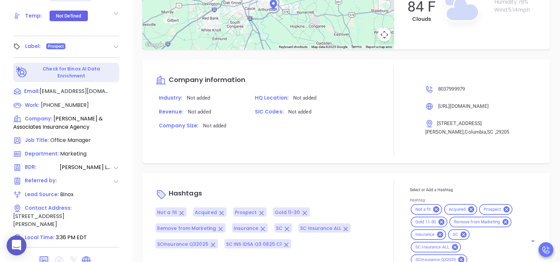
scroll to position [563, 0]
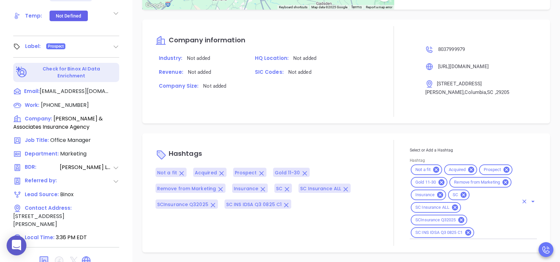
type input "[PERSON_NAME]"
click at [547, 179] on div "Notes All [PERSON_NAME] | [DATE] 03:35 PM [PERSON_NAME] & Associates Insurance …" at bounding box center [346, 31] width 428 height 462
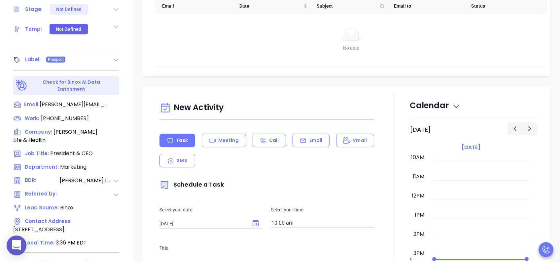
scroll to position [264, 0]
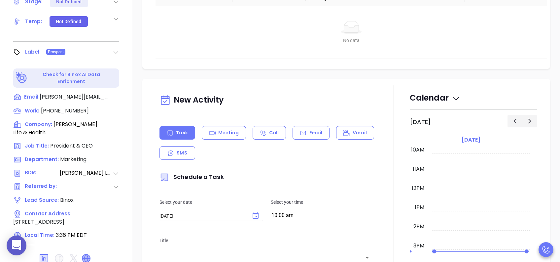
type input "[PERSON_NAME]"
click at [90, 196] on icon at bounding box center [86, 258] width 11 height 11
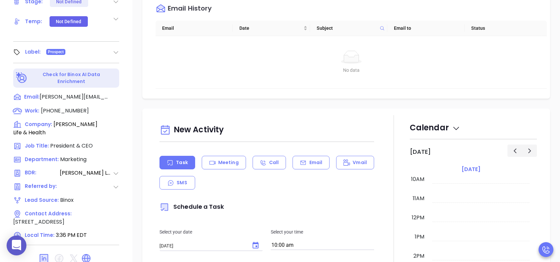
scroll to position [44, 0]
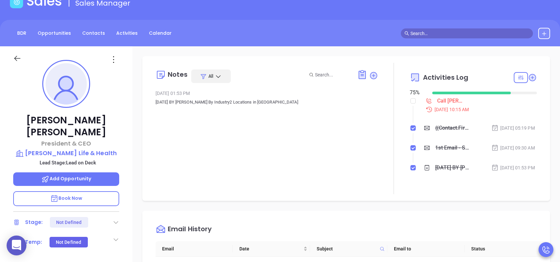
click at [85, 191] on p "Book Now" at bounding box center [66, 198] width 106 height 15
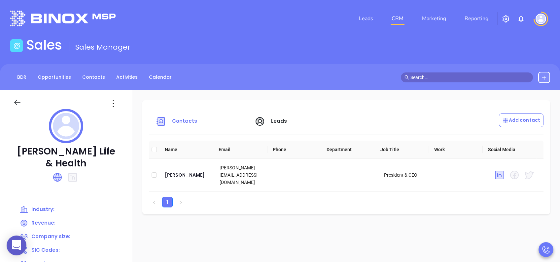
click at [280, 122] on span "Leads" at bounding box center [279, 120] width 16 height 7
